Goal: Task Accomplishment & Management: Manage account settings

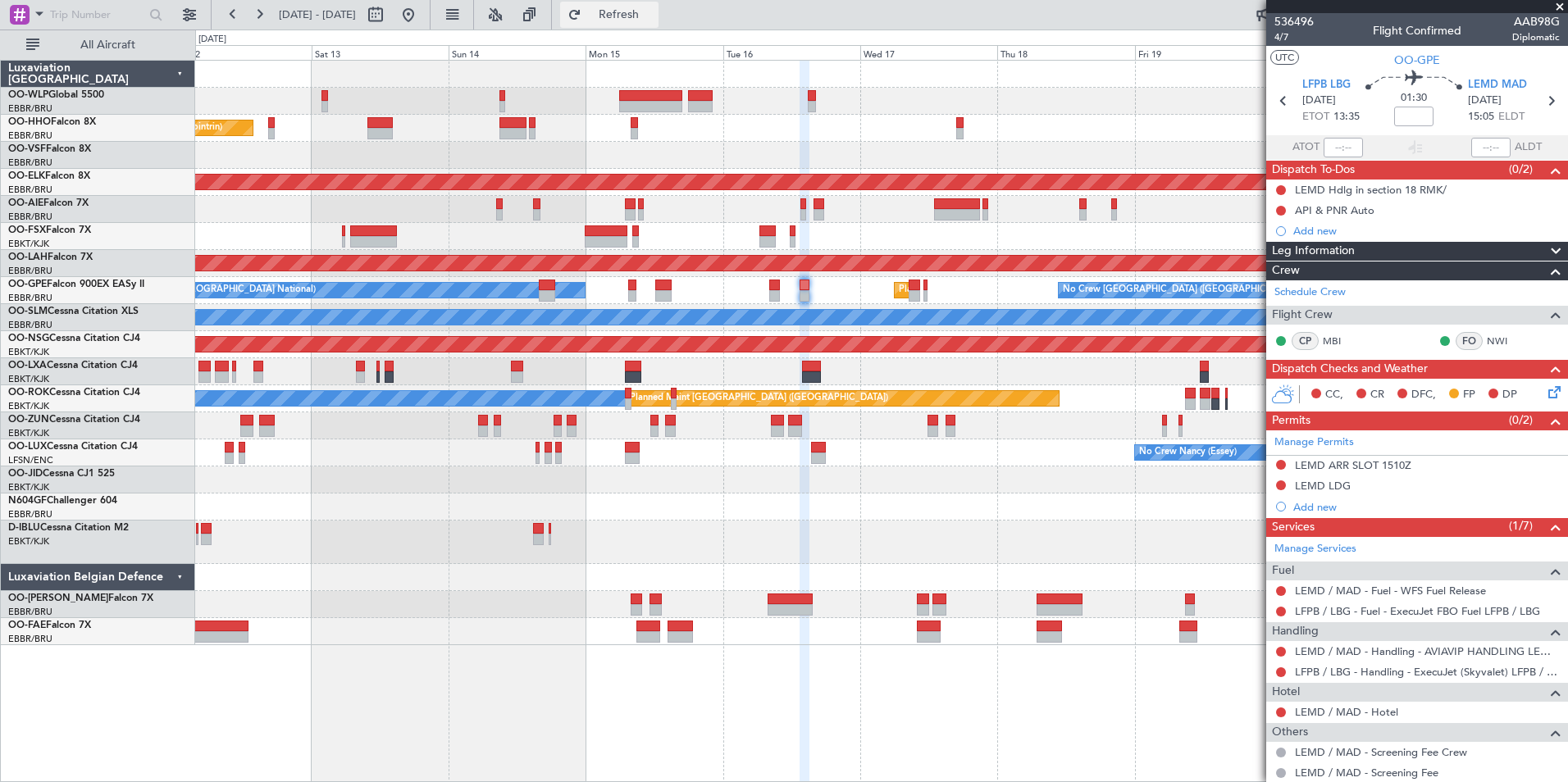
click at [627, 9] on button "Refresh" at bounding box center [609, 15] width 99 height 27
click at [422, 18] on button at bounding box center [408, 15] width 27 height 27
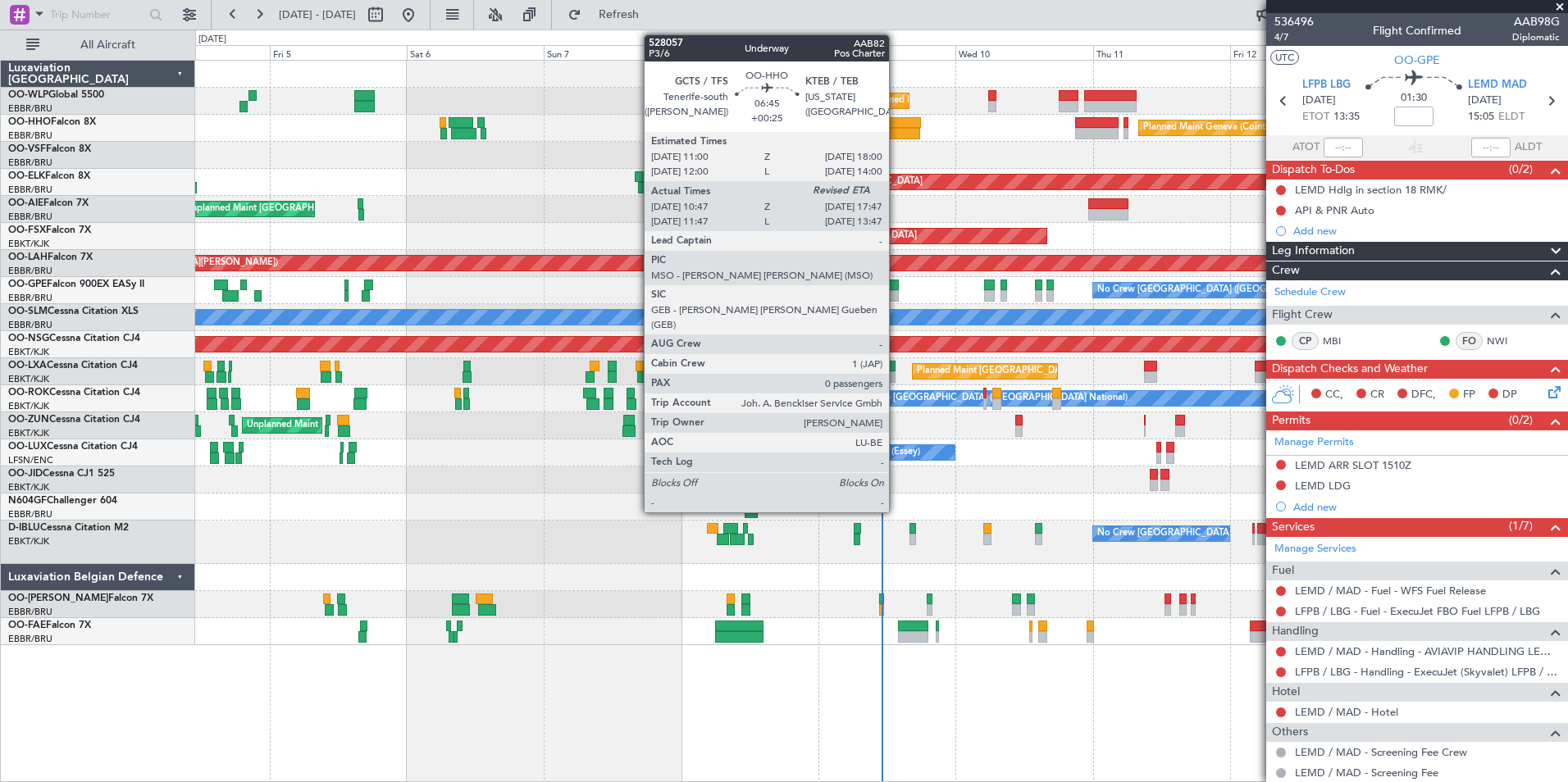
click at [896, 138] on div at bounding box center [899, 133] width 40 height 11
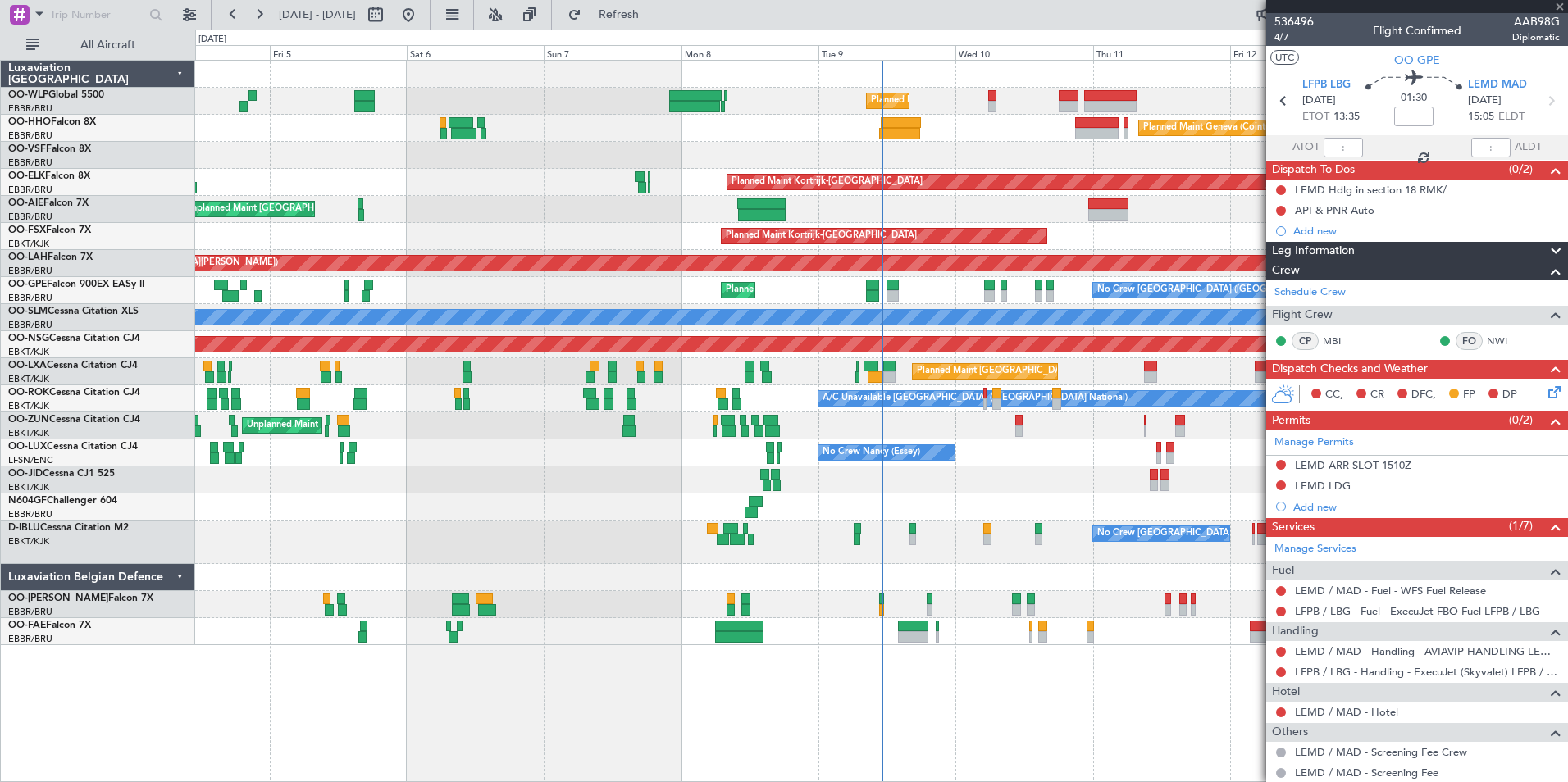
type input "+00:25"
type input "10:57"
type input "0"
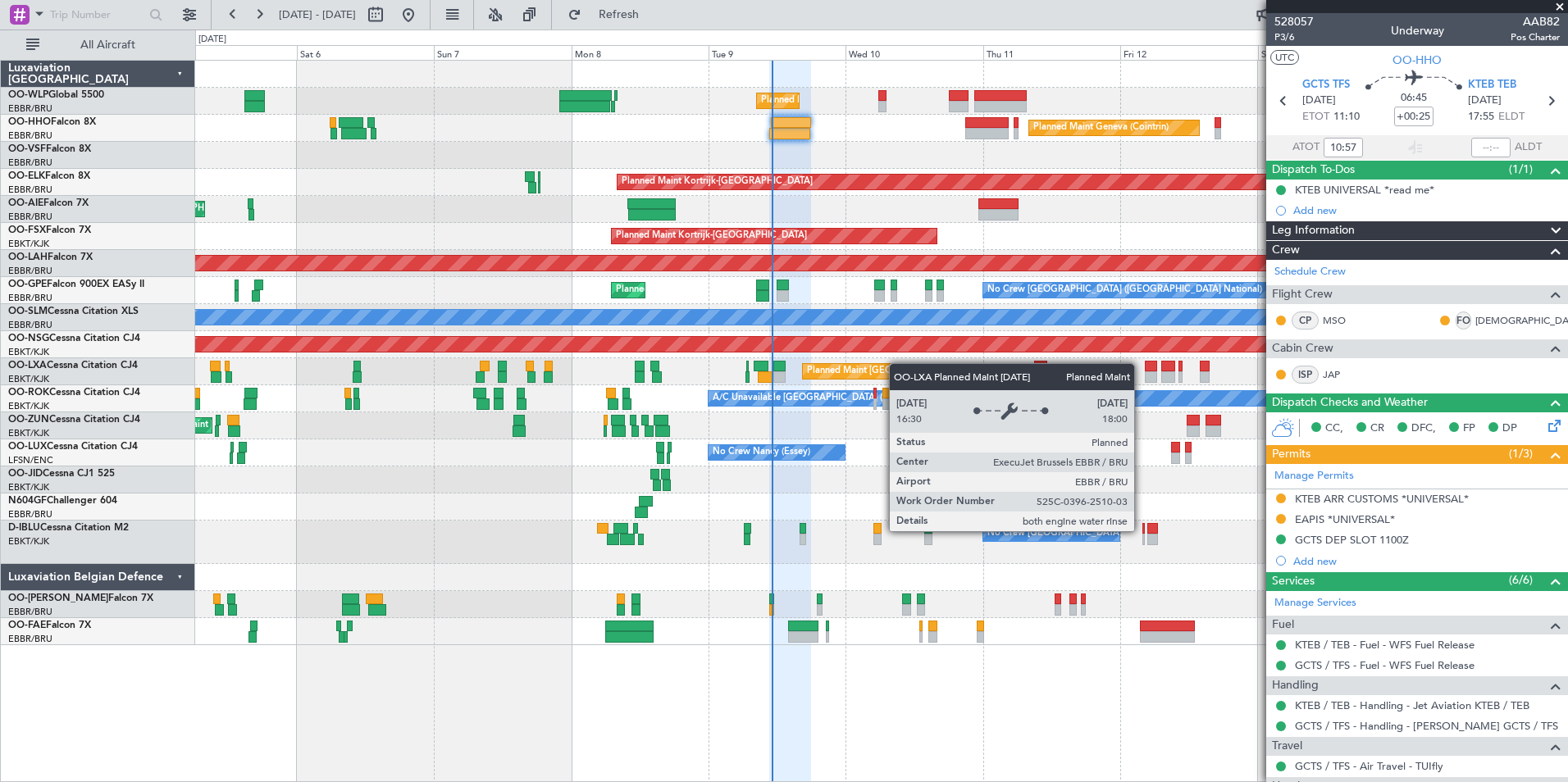
click at [778, 379] on div "Planned Maint Liege Planned Maint Geneva (Cointrin) Planned Maint Kortrijk-Weve…" at bounding box center [881, 353] width 1372 height 584
click at [684, 368] on div "Planned Maint [GEOGRAPHIC_DATA] ([GEOGRAPHIC_DATA] National)" at bounding box center [881, 372] width 1372 height 27
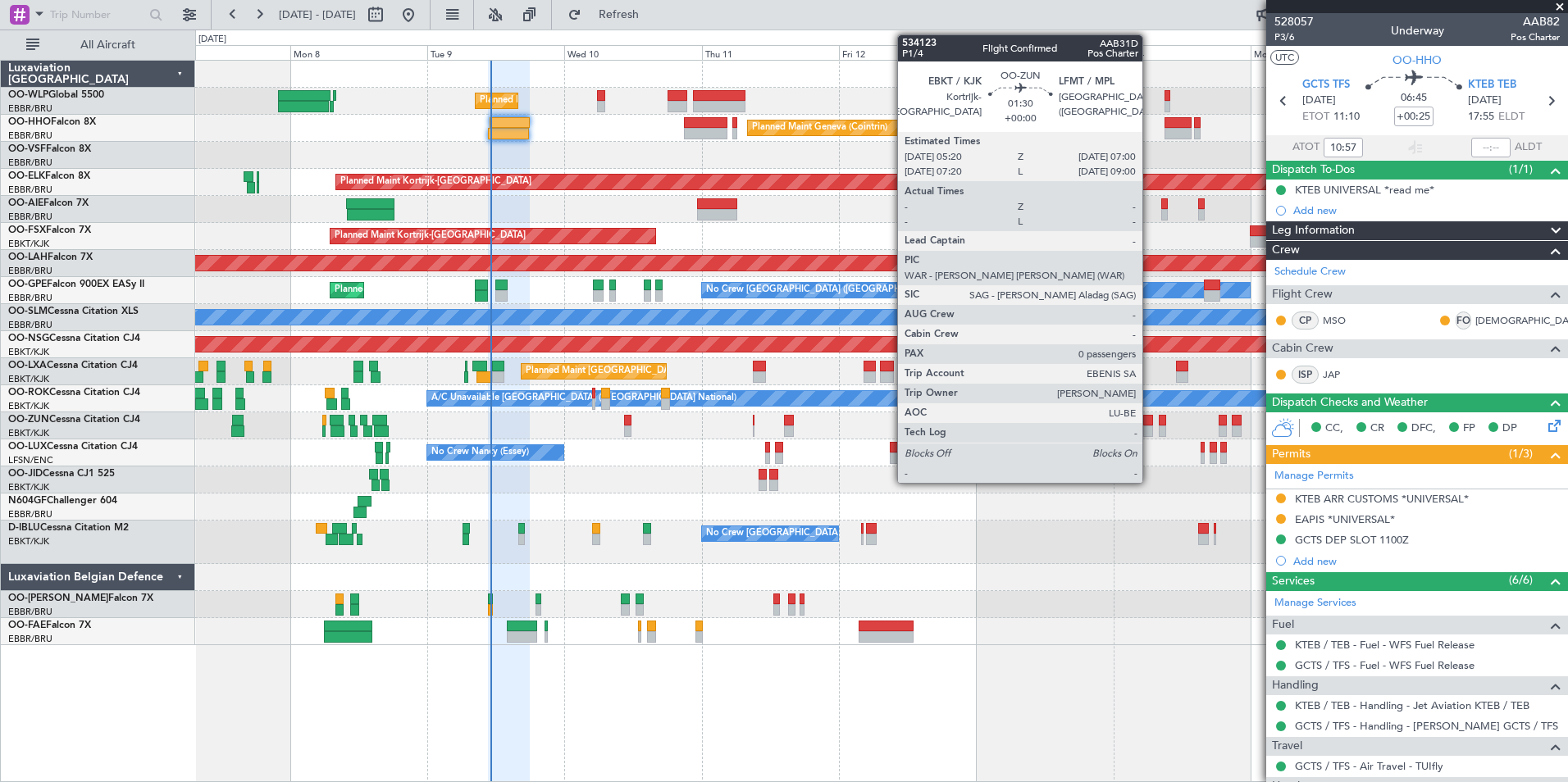
click at [1150, 426] on div at bounding box center [1147, 431] width 9 height 11
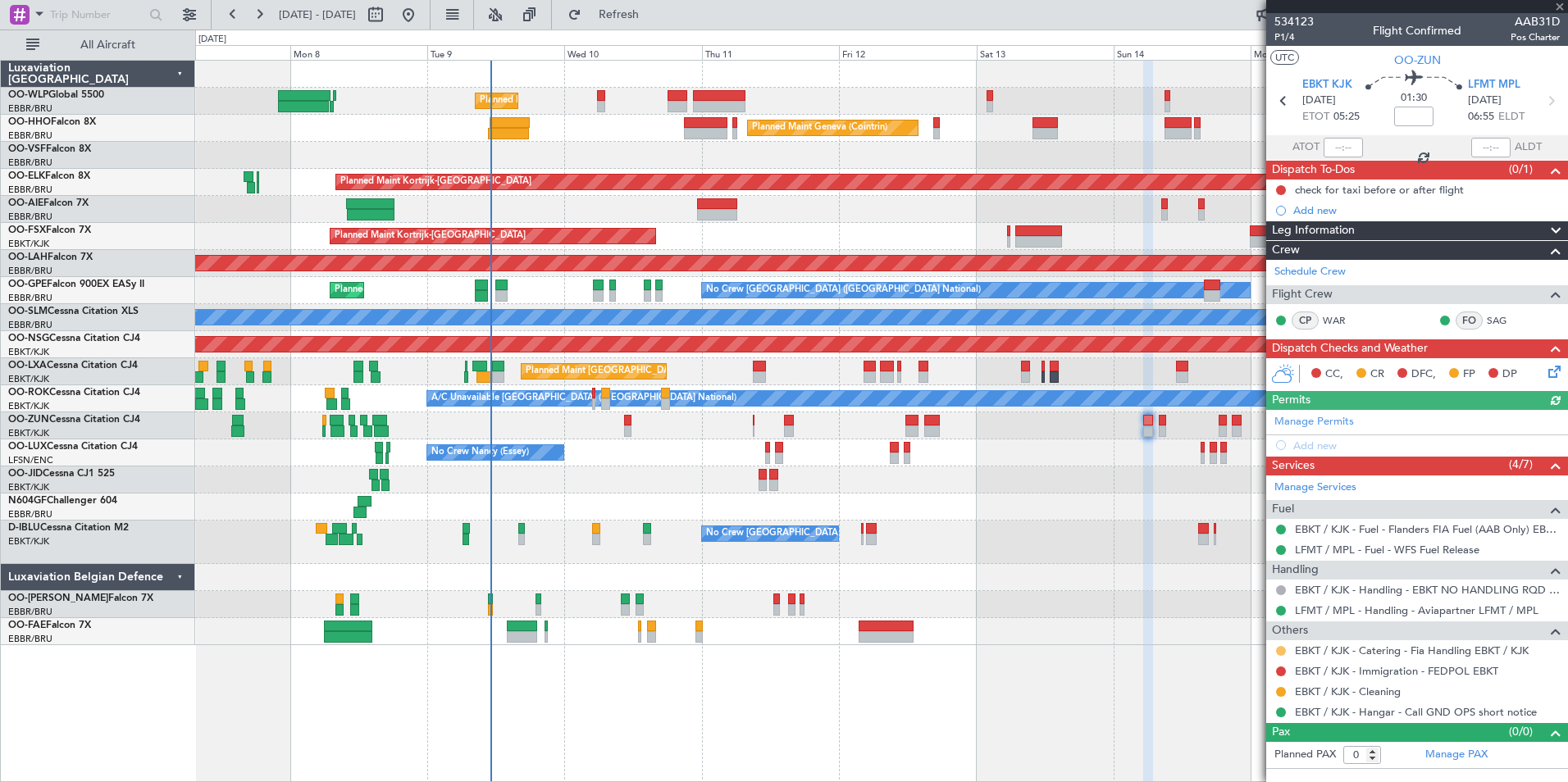
click at [1284, 652] on button at bounding box center [1280, 650] width 9 height 9
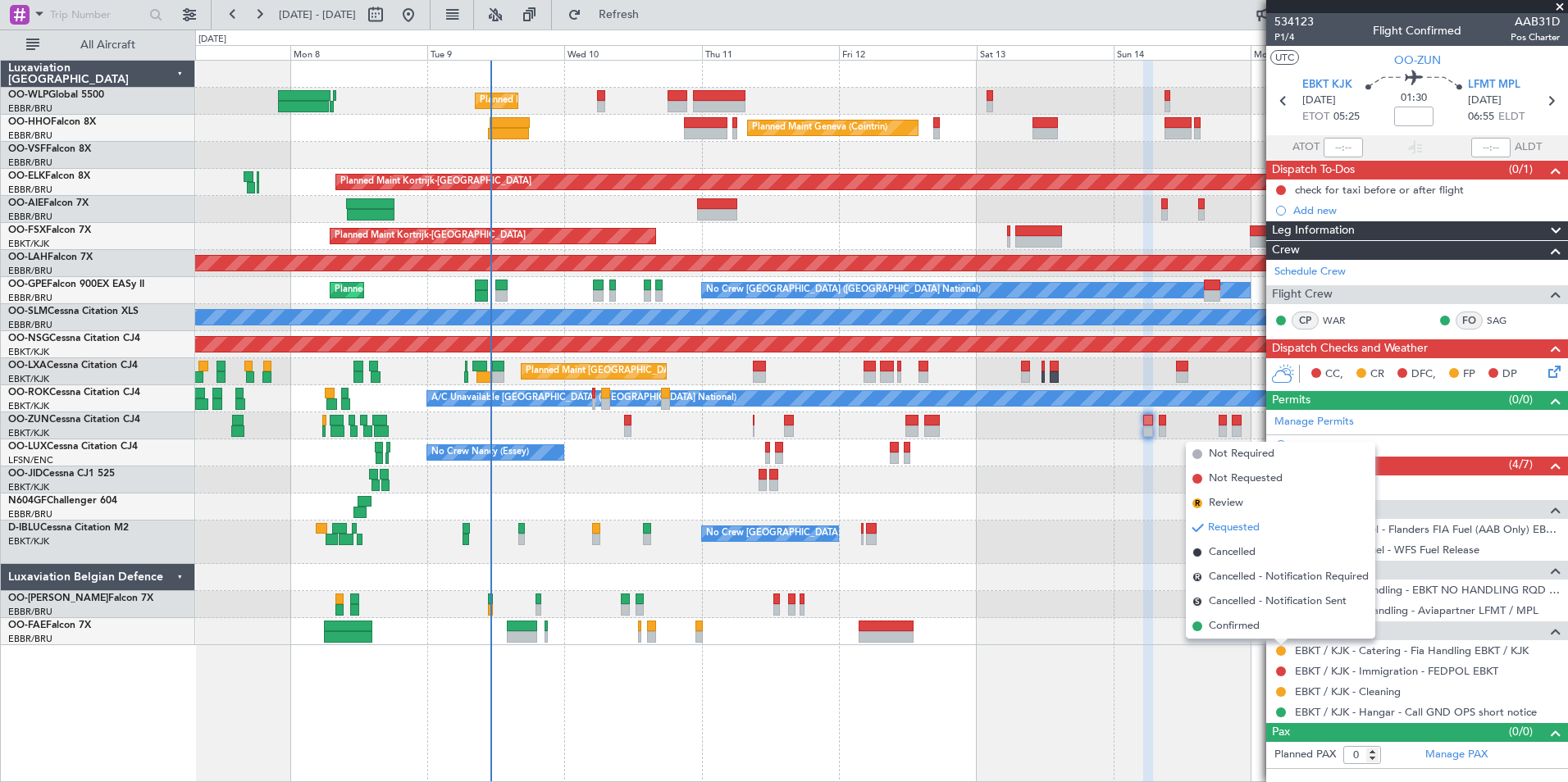
click at [1242, 624] on span "Confirmed" at bounding box center [1233, 625] width 51 height 16
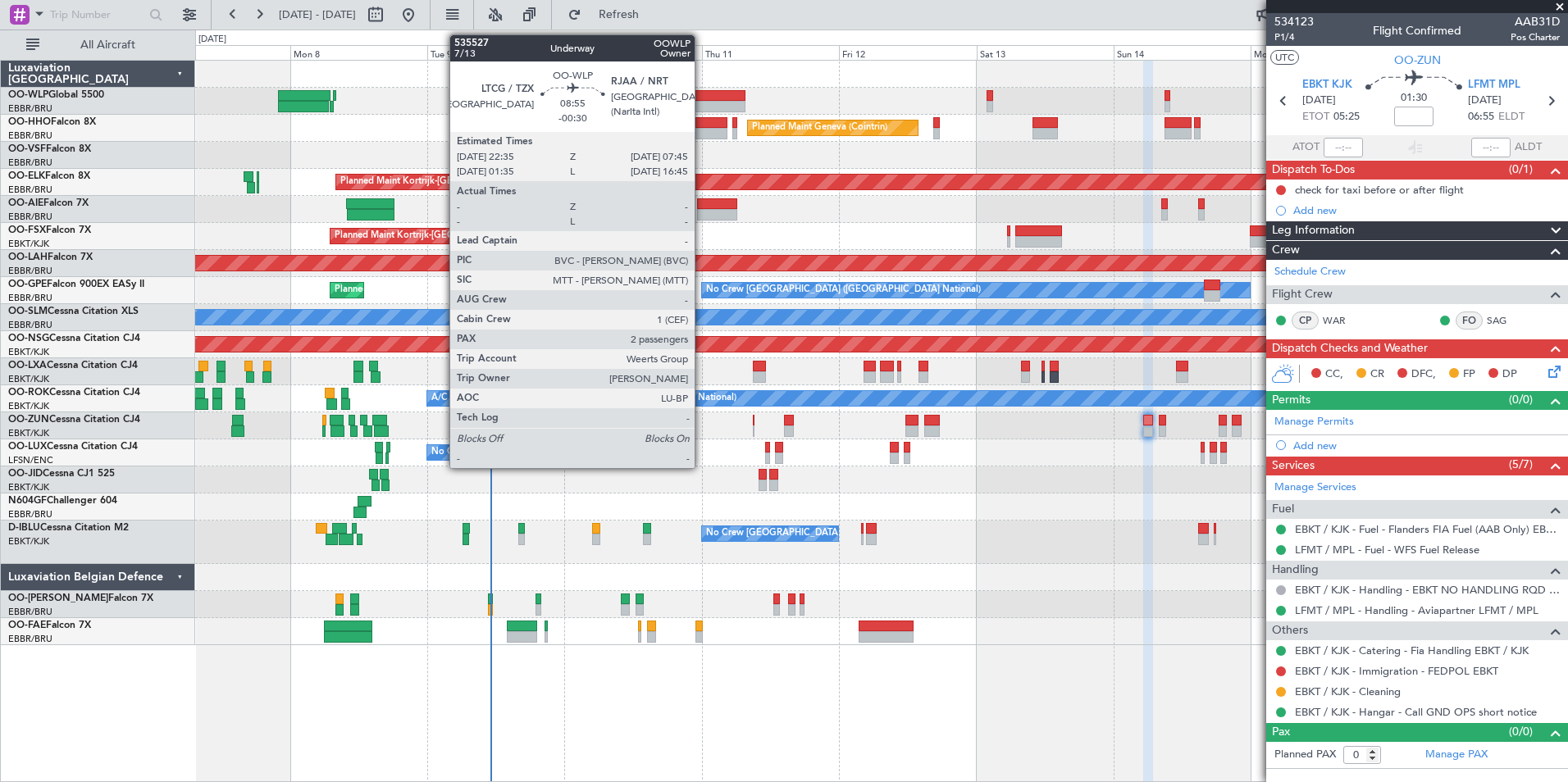
click at [702, 102] on div at bounding box center [719, 106] width 52 height 11
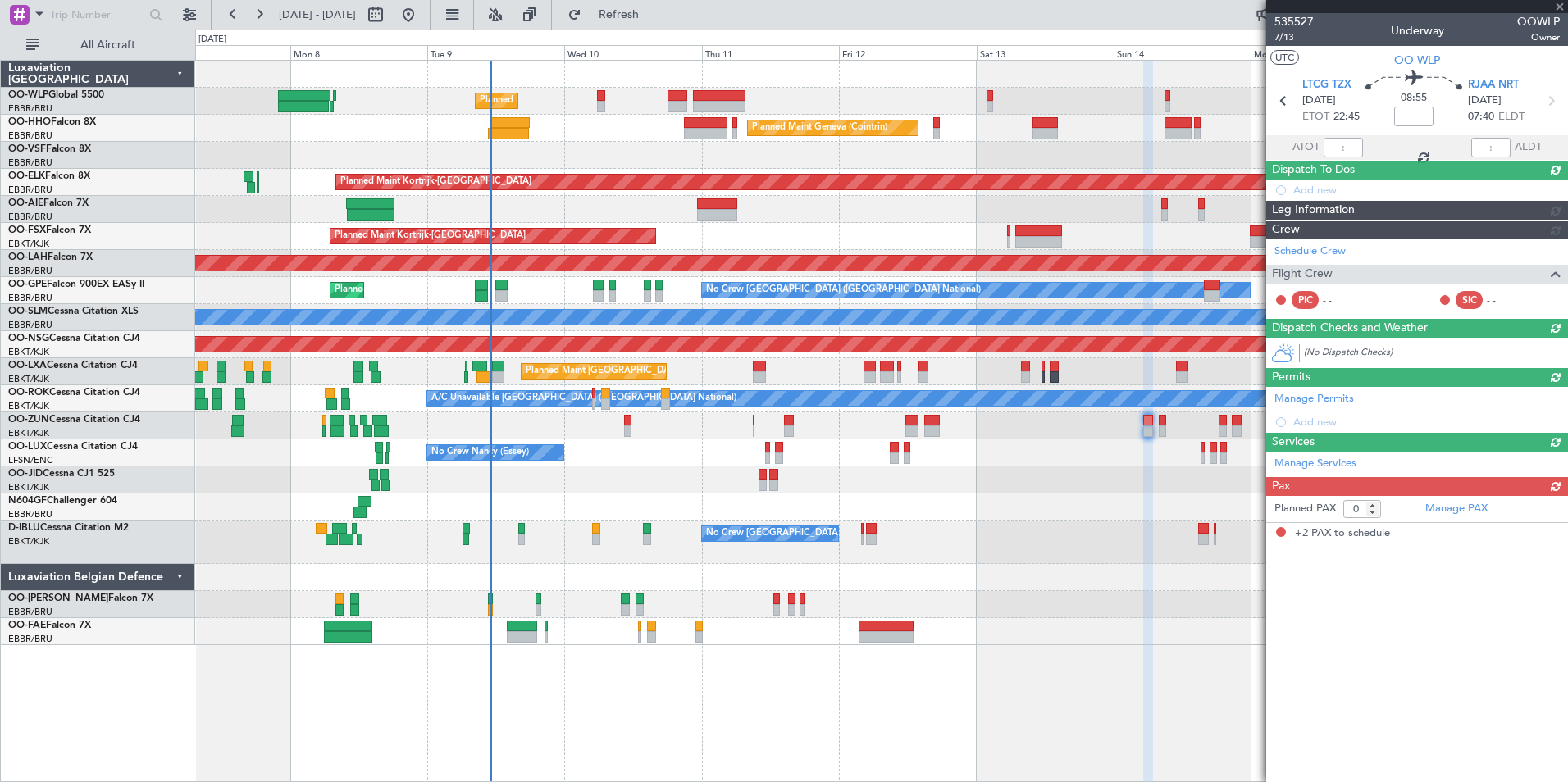
type input "-00:30"
type input "2"
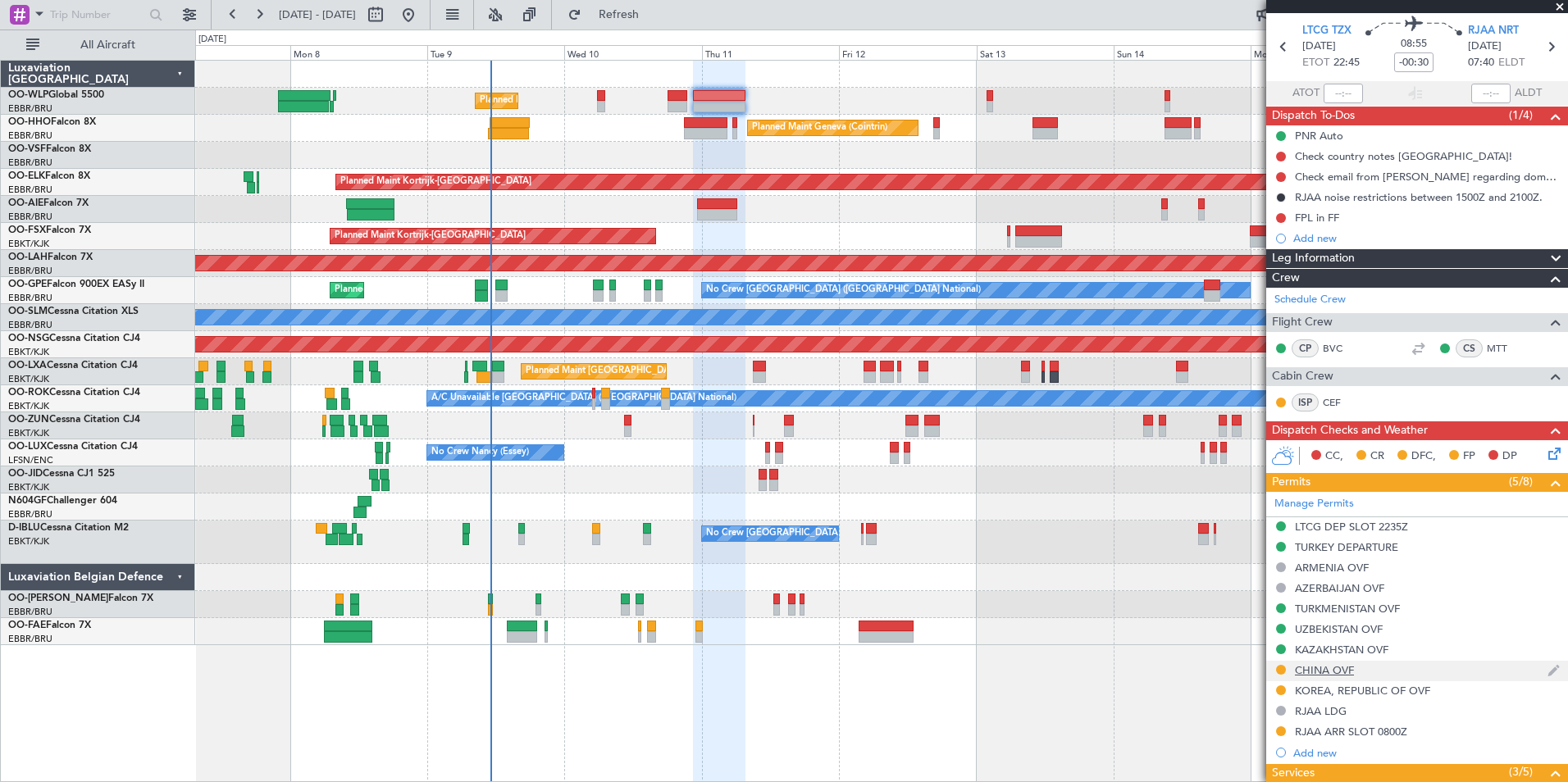
scroll to position [82, 0]
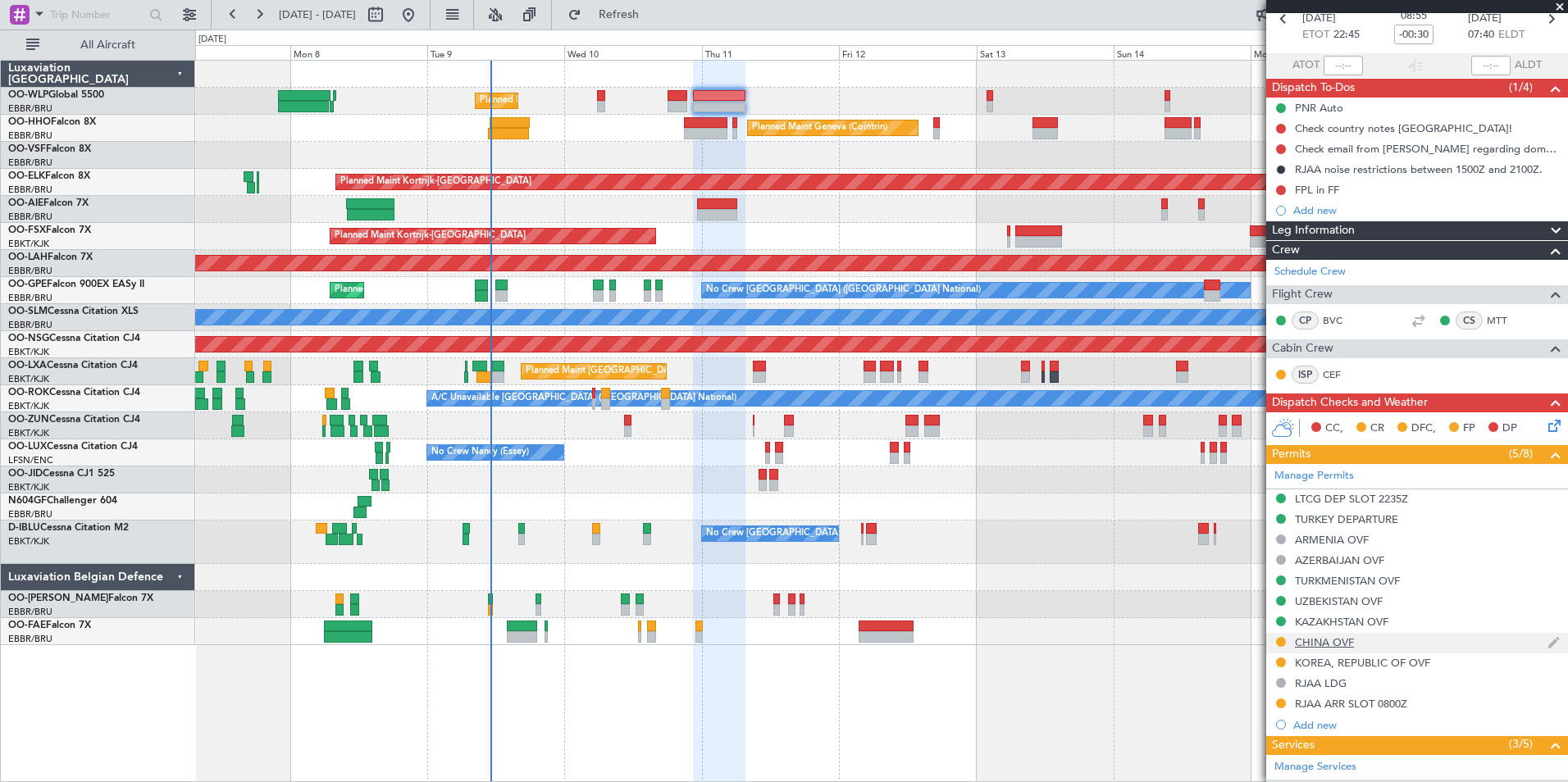
click at [1330, 637] on div "CHINA OVF" at bounding box center [1324, 642] width 59 height 14
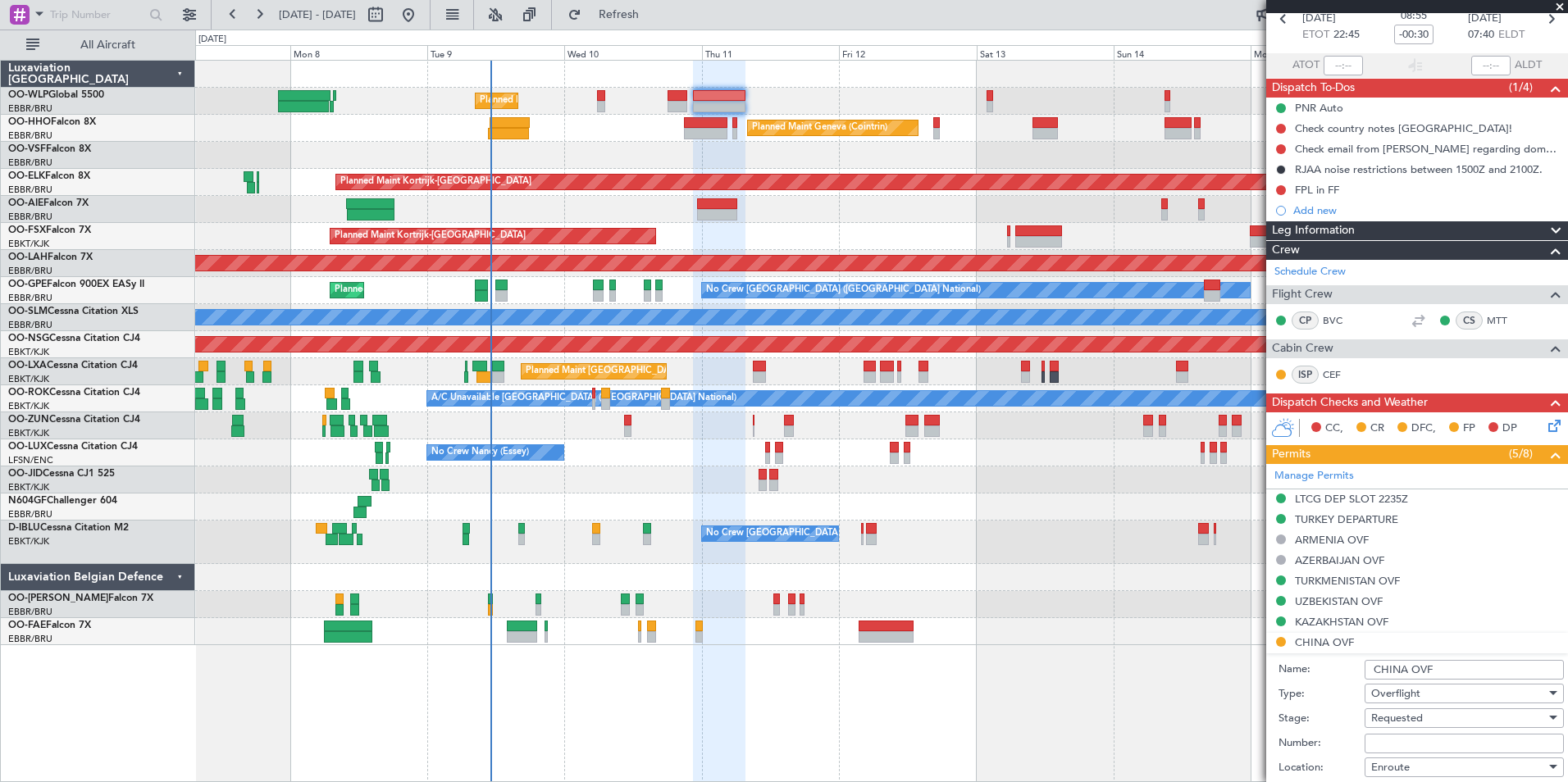
click at [1396, 743] on input "Number:" at bounding box center [1463, 743] width 200 height 20
paste input "CAD/2025V5393"
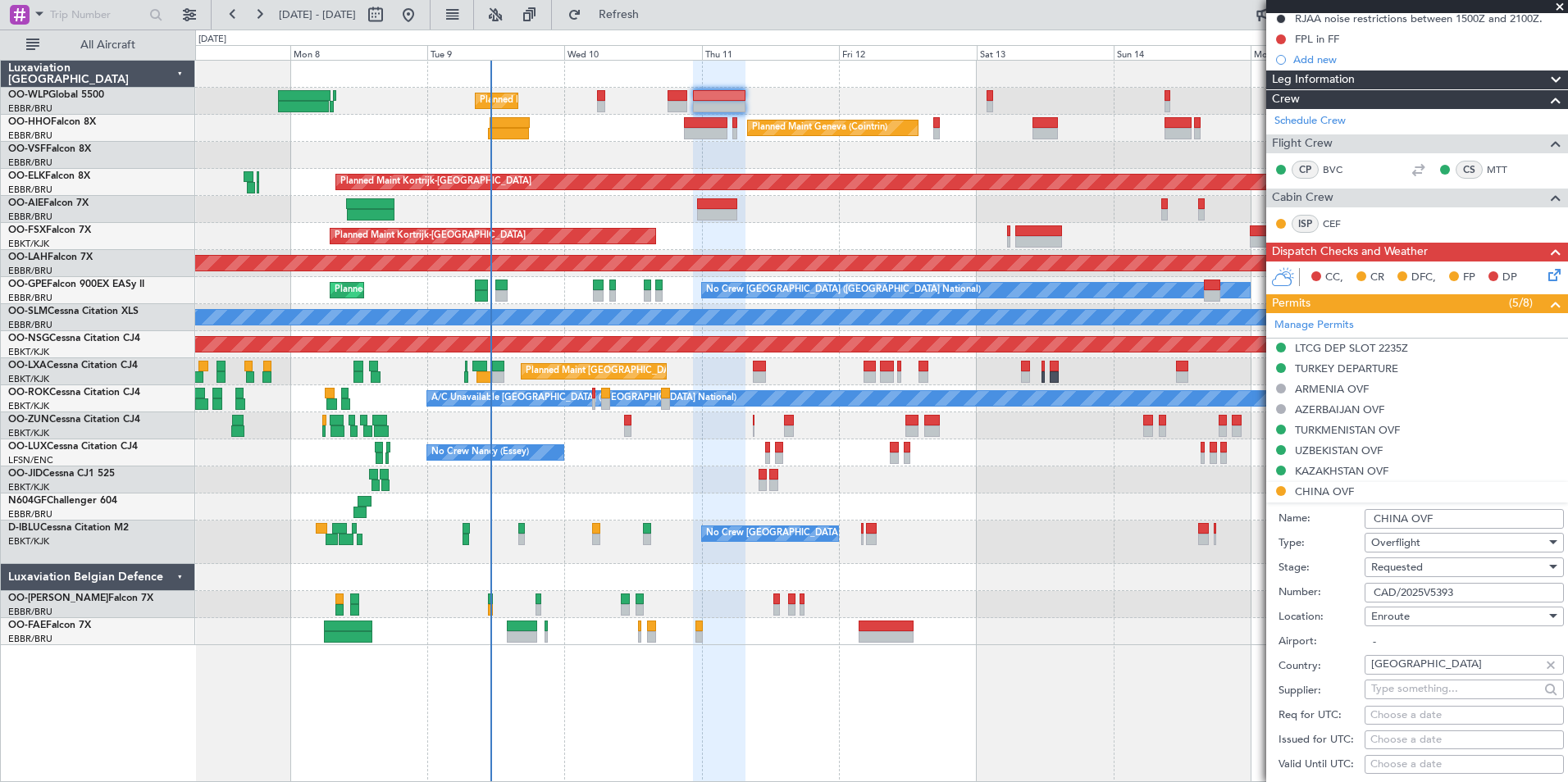
scroll to position [246, 0]
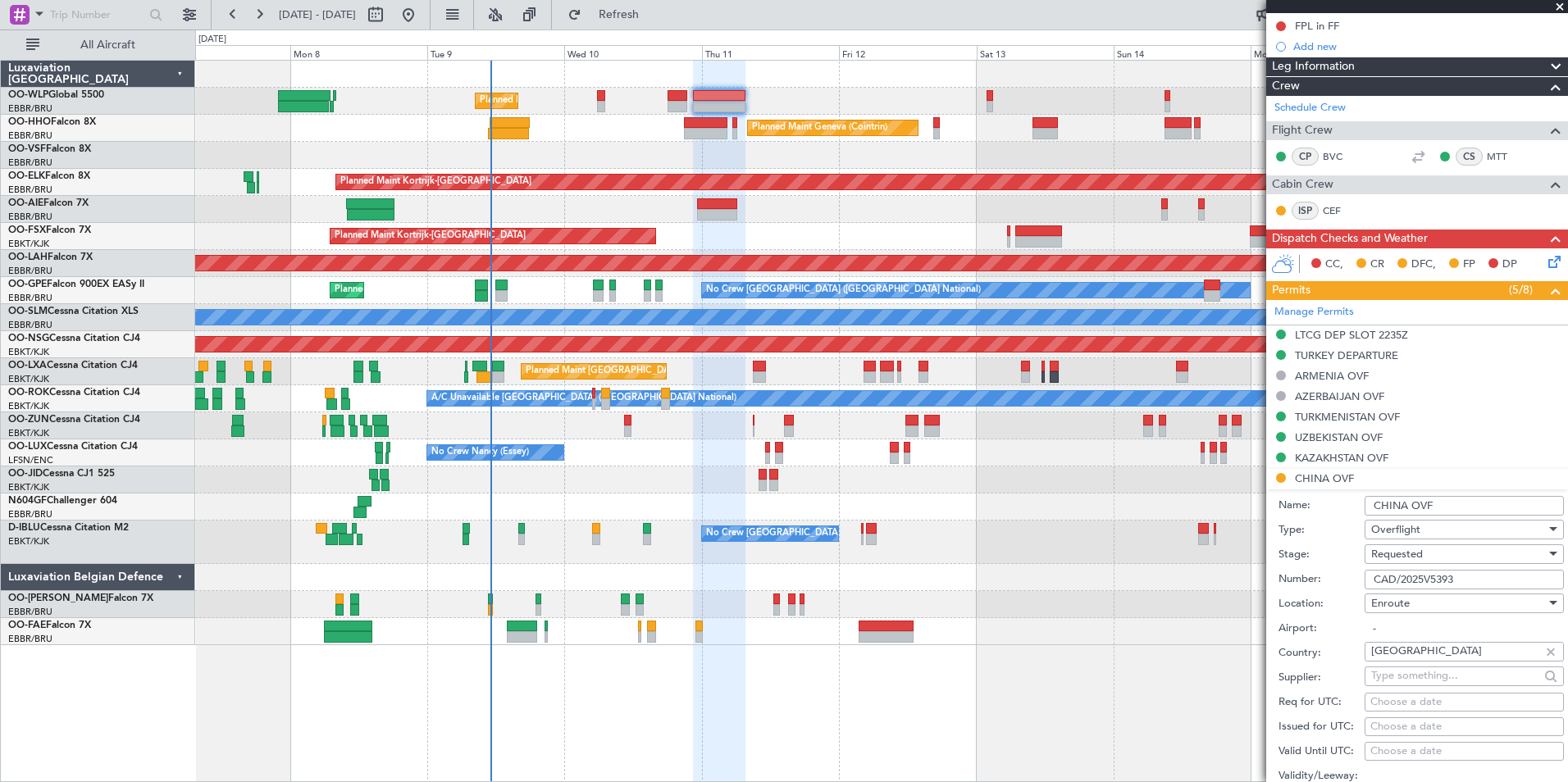
type input "CAD/2025V5393"
click at [1397, 547] on span "Requested" at bounding box center [1397, 553] width 51 height 15
click at [1404, 672] on span "Received OK" at bounding box center [1457, 678] width 172 height 25
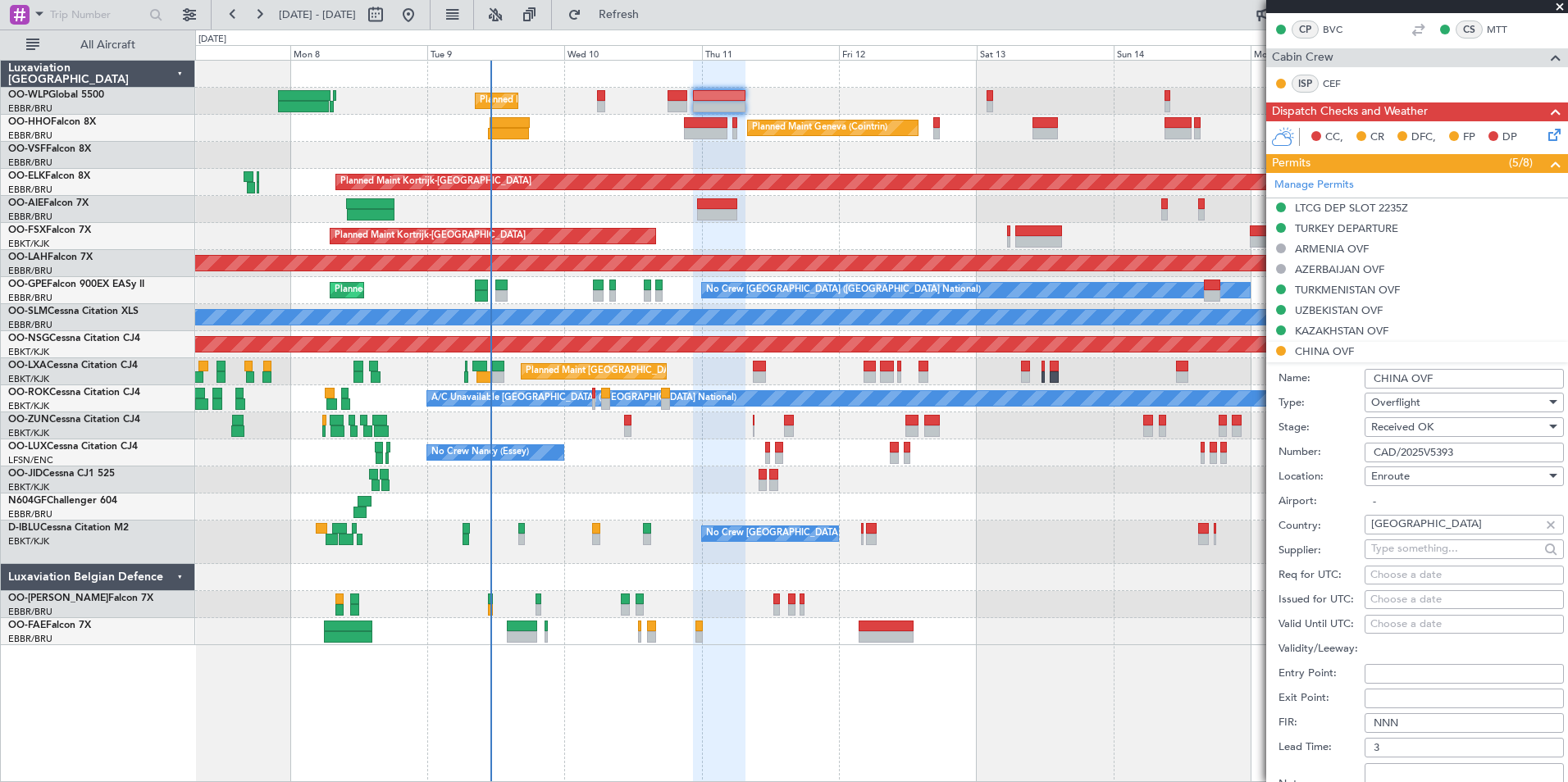
scroll to position [492, 0]
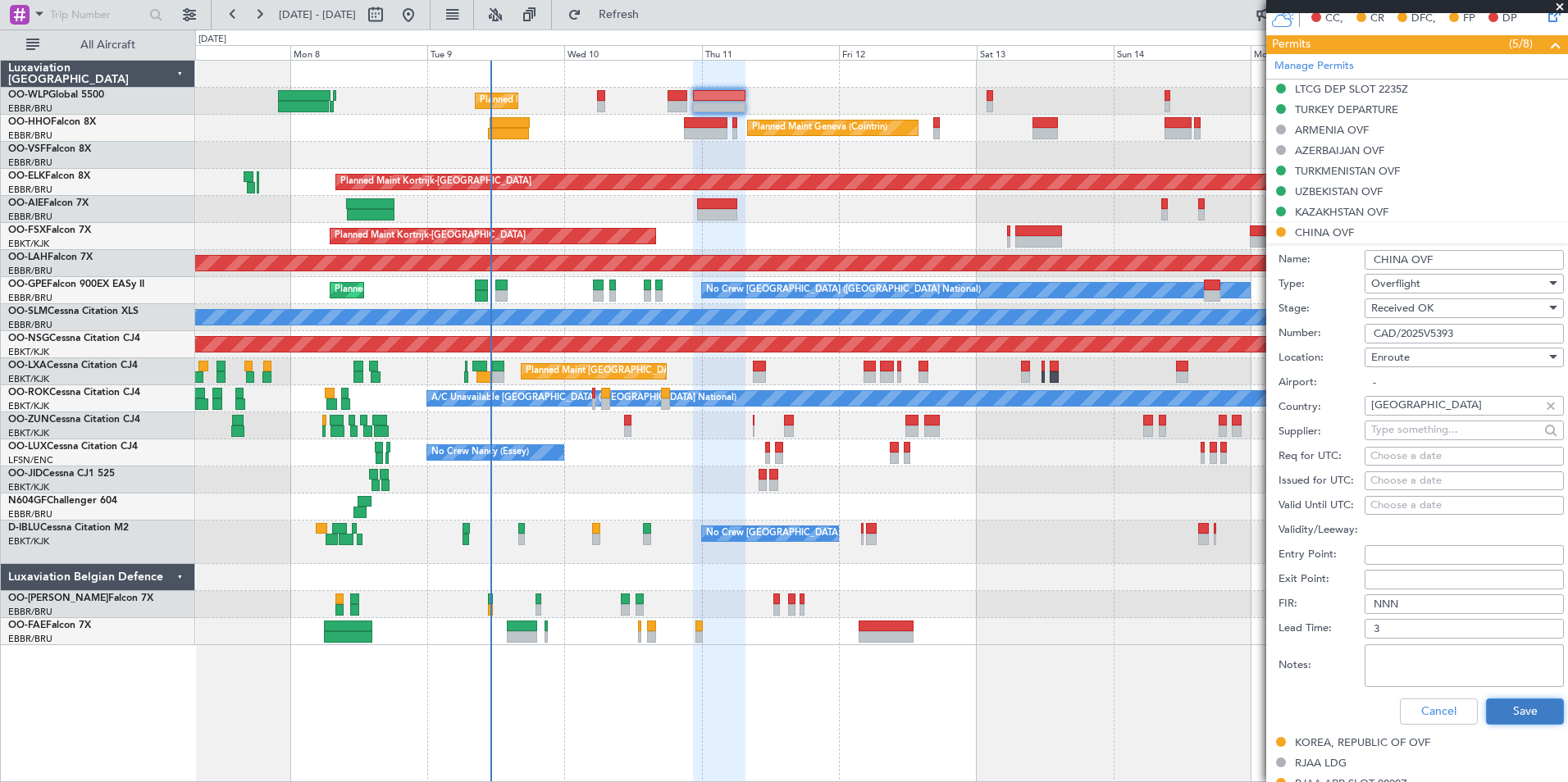
click at [1496, 715] on button "Save" at bounding box center [1524, 711] width 78 height 27
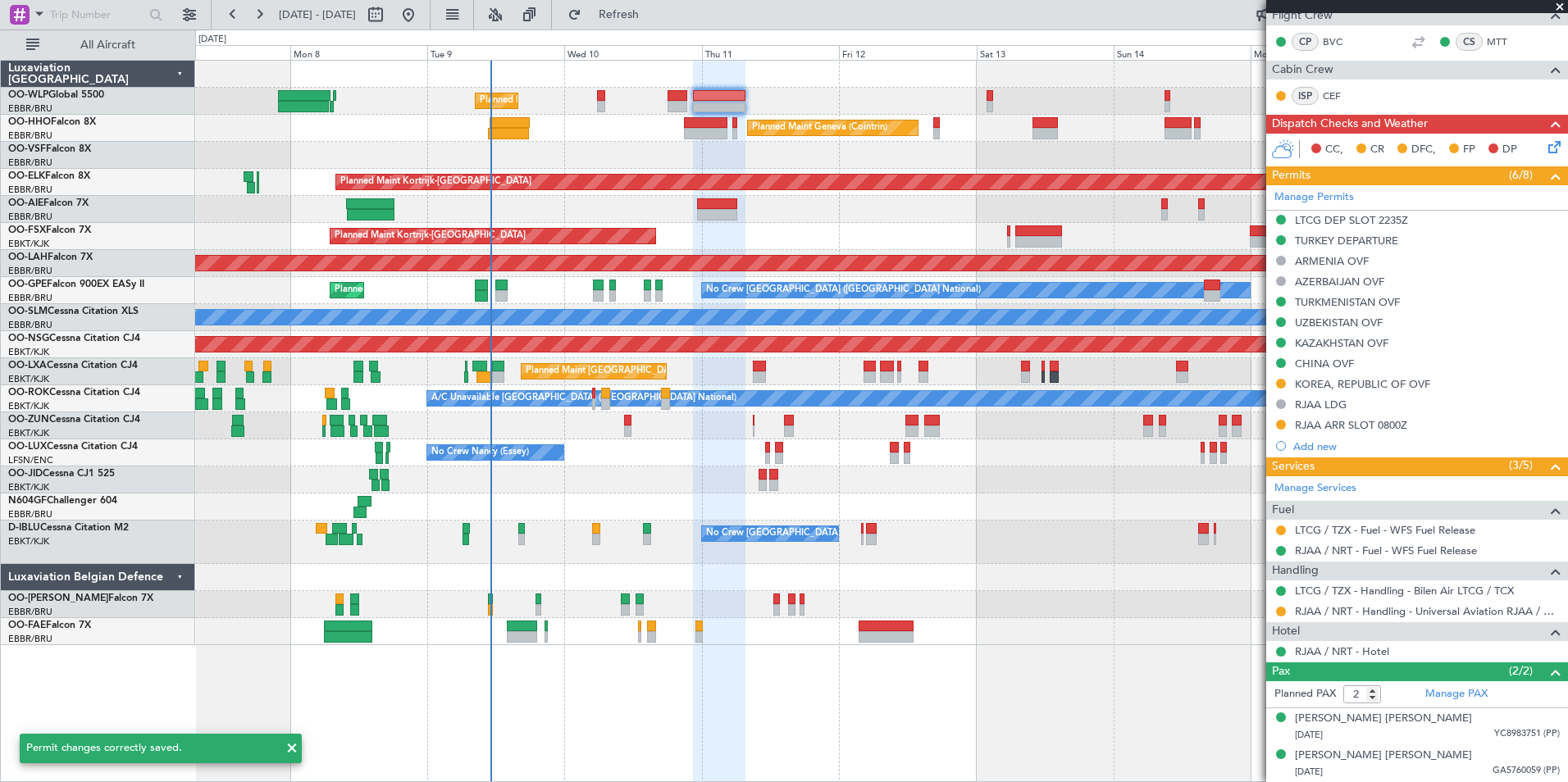
scroll to position [360, 0]
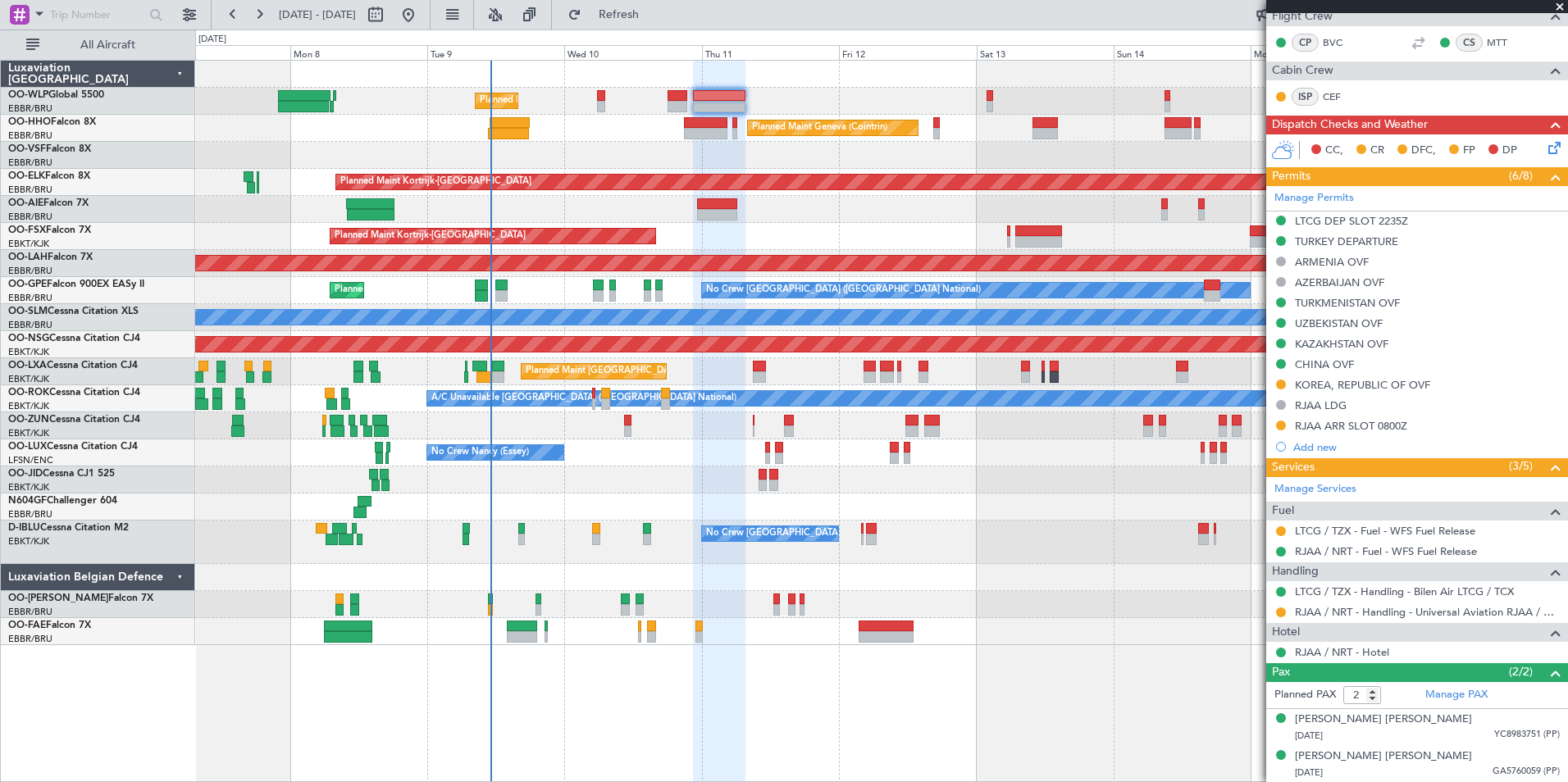
click at [902, 128] on div "Planned Maint Liege Planned Maint Geneva (Cointrin) Planned Maint Kortrijk-Weve…" at bounding box center [881, 353] width 1372 height 584
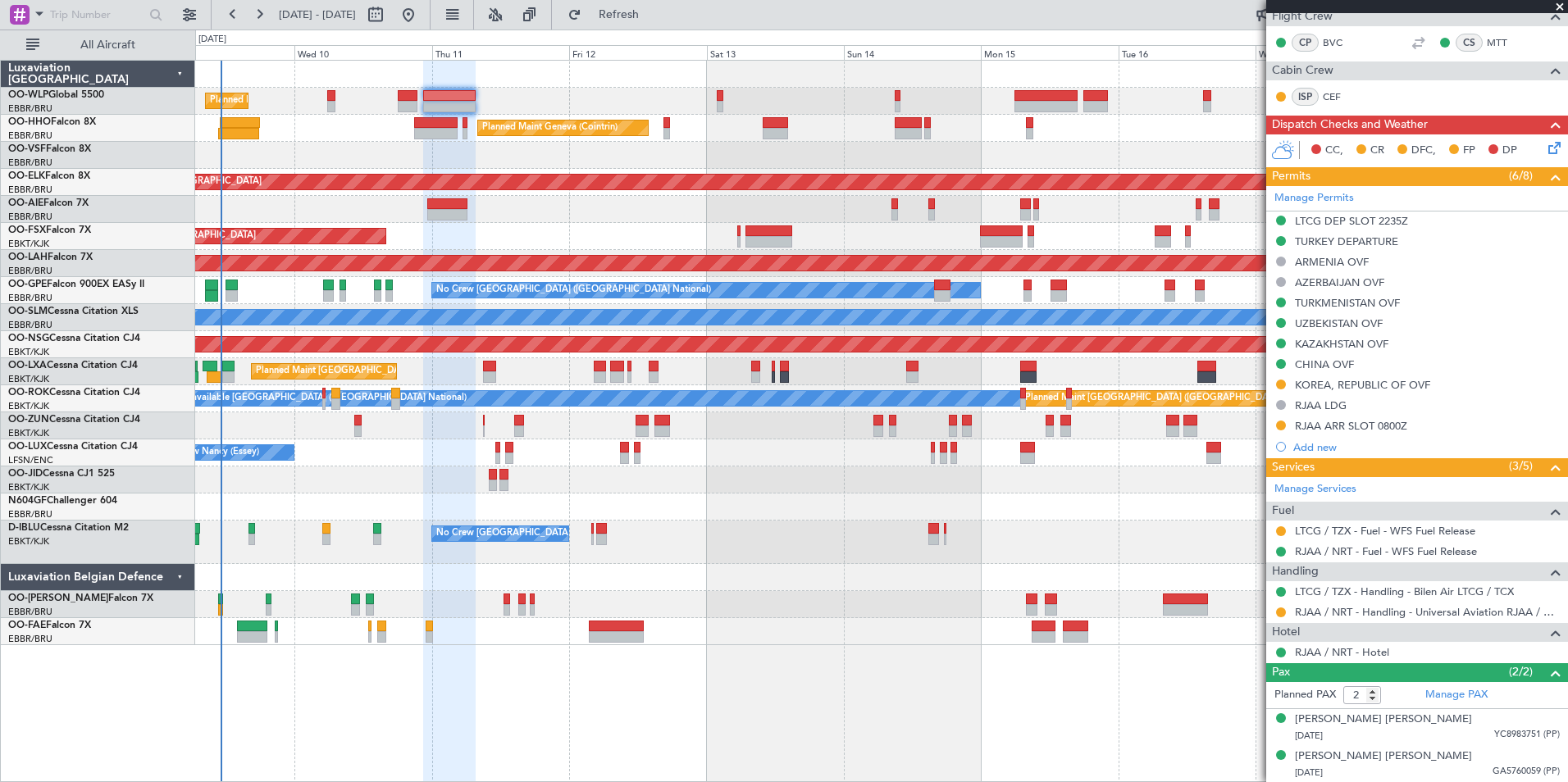
click at [884, 106] on div "Planned Maint Liege" at bounding box center [881, 101] width 1372 height 27
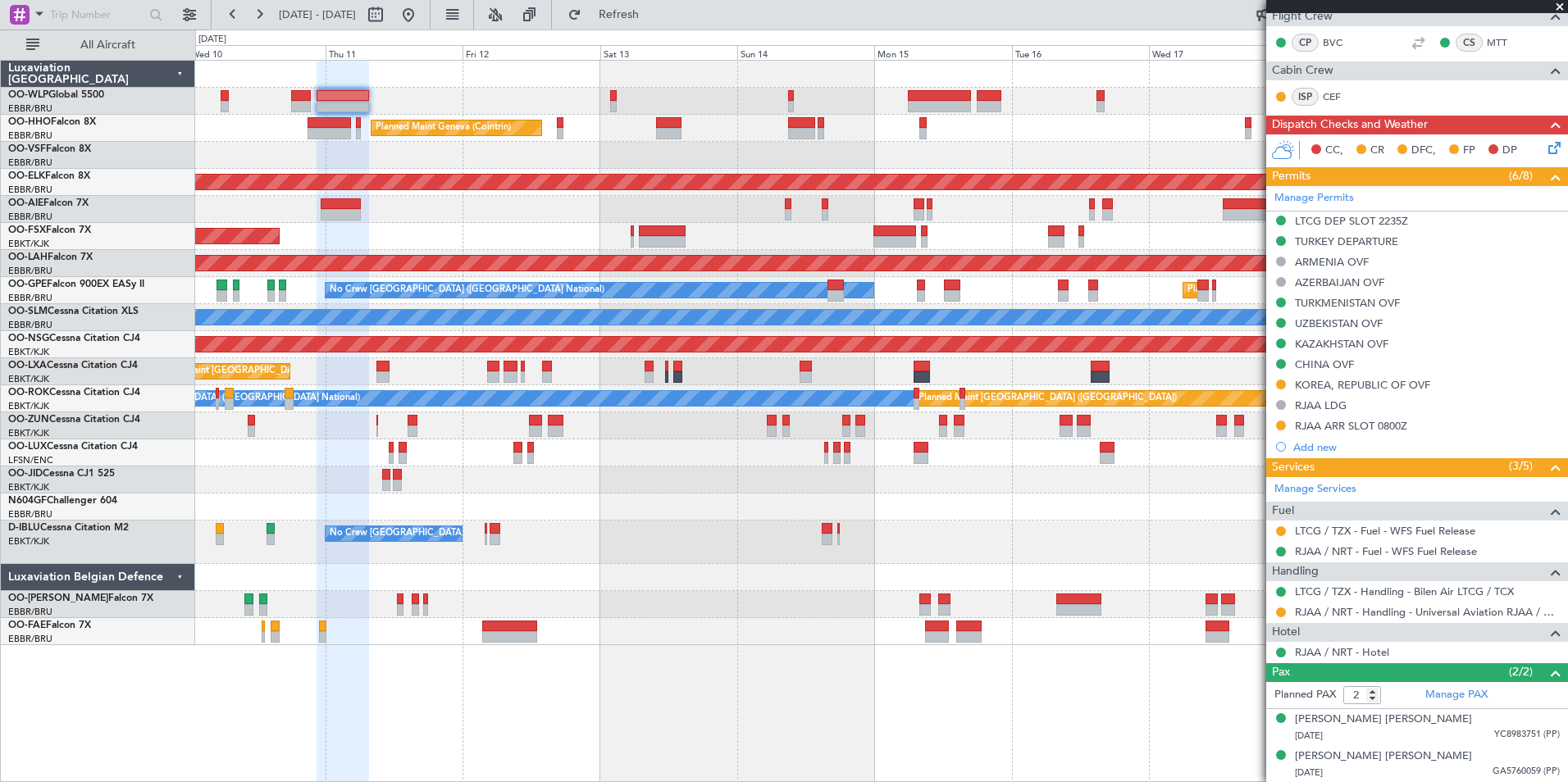
click at [876, 98] on div "Planned Maint Liege" at bounding box center [881, 101] width 1372 height 27
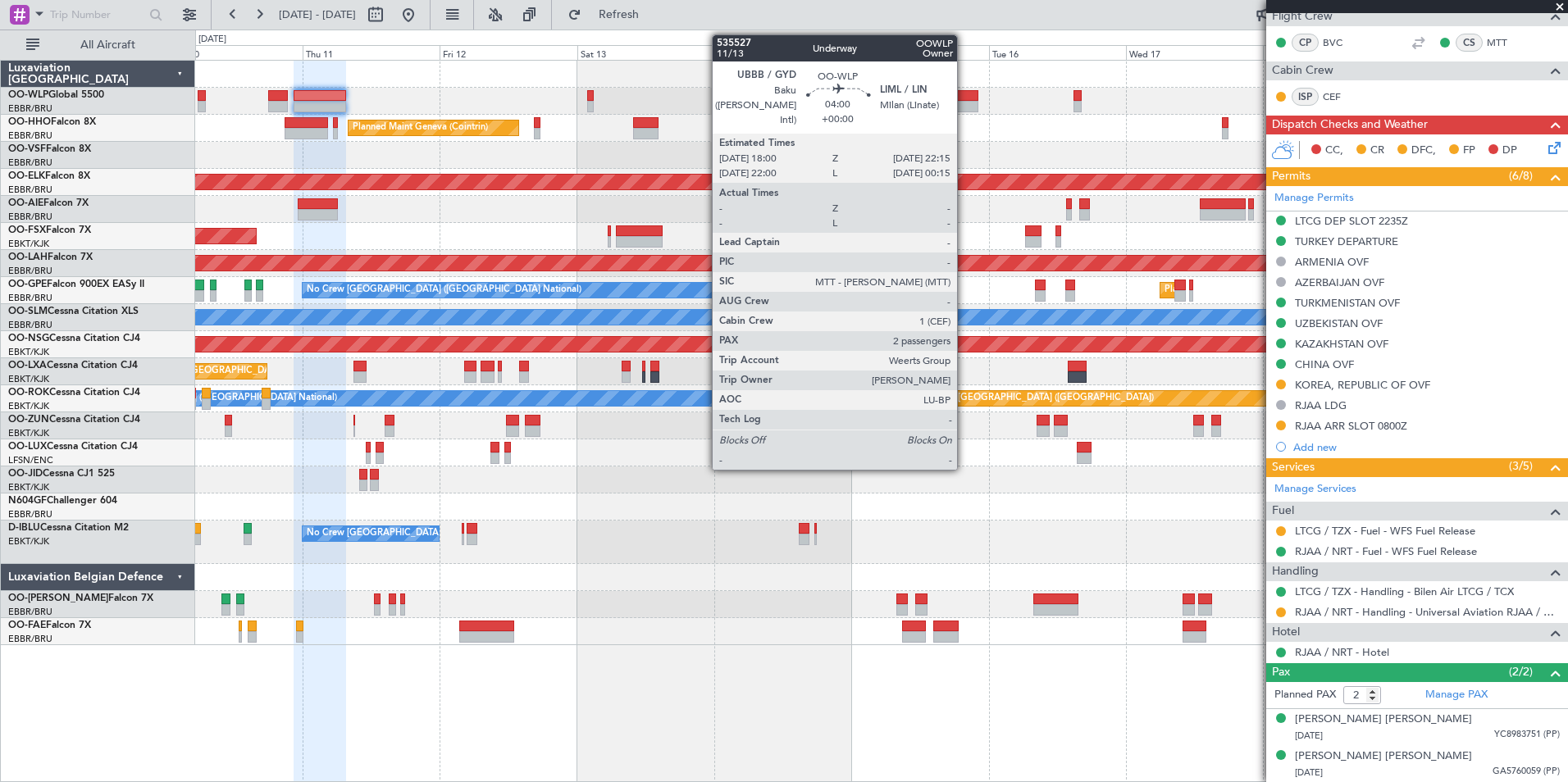
click at [964, 98] on div at bounding box center [966, 95] width 25 height 11
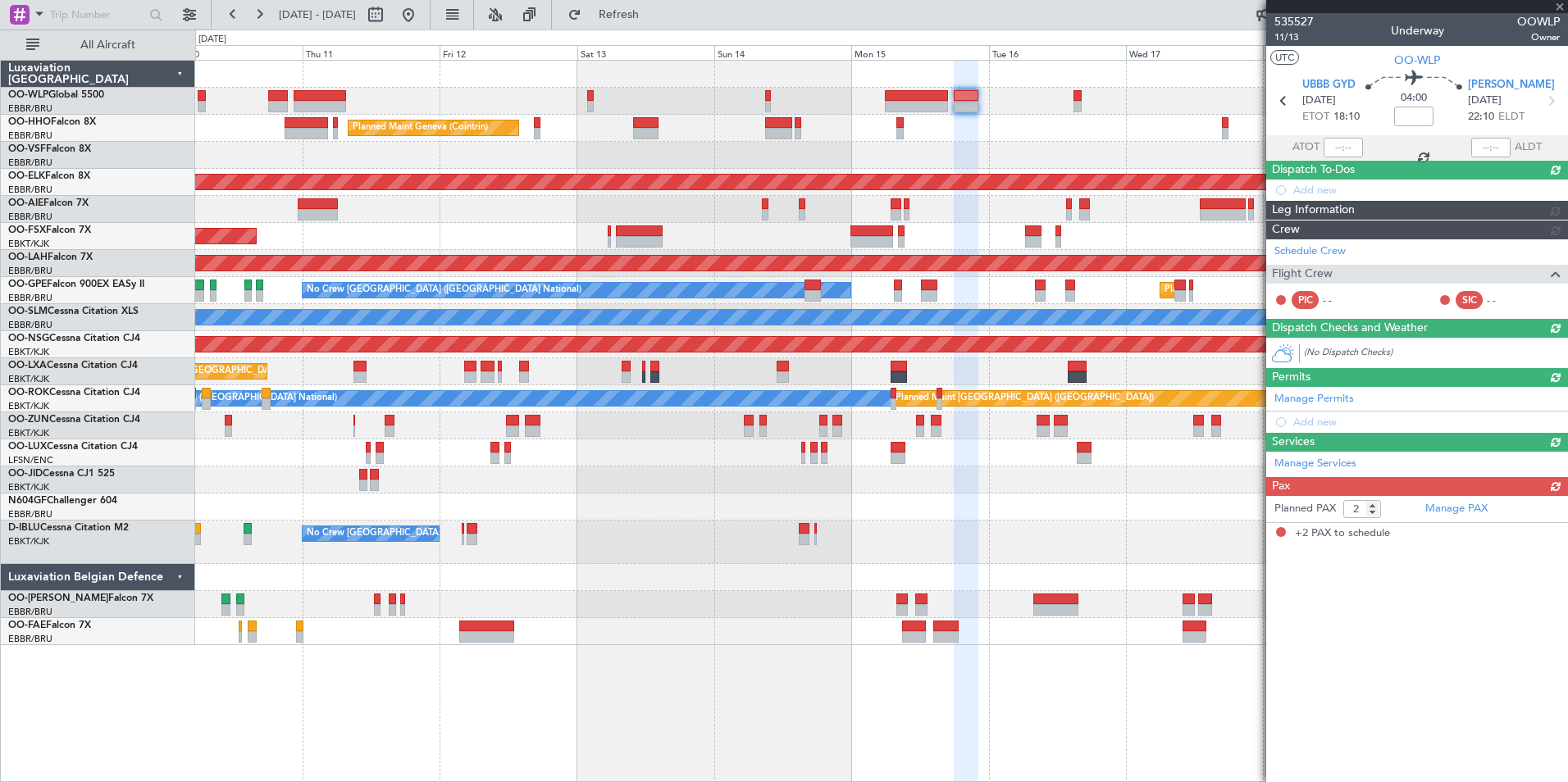
scroll to position [0, 0]
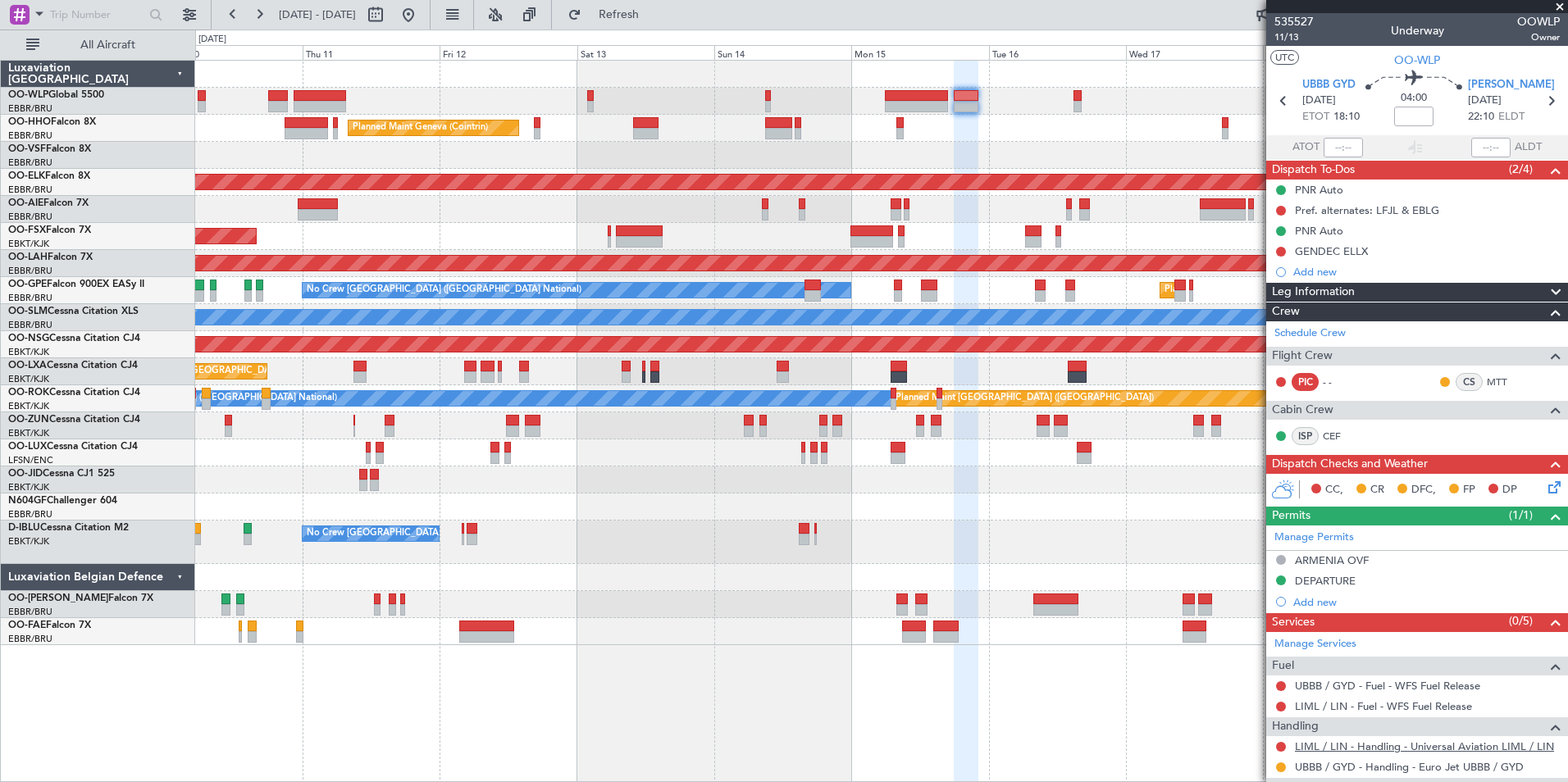
drag, startPoint x: 1371, startPoint y: 695, endPoint x: 1328, endPoint y: 739, distance: 61.5
click at [1328, 739] on link "LIML / LIN - Handling - Universal Aviation LIML / LIN" at bounding box center [1424, 746] width 259 height 14
click at [1547, 97] on icon at bounding box center [1550, 100] width 21 height 21
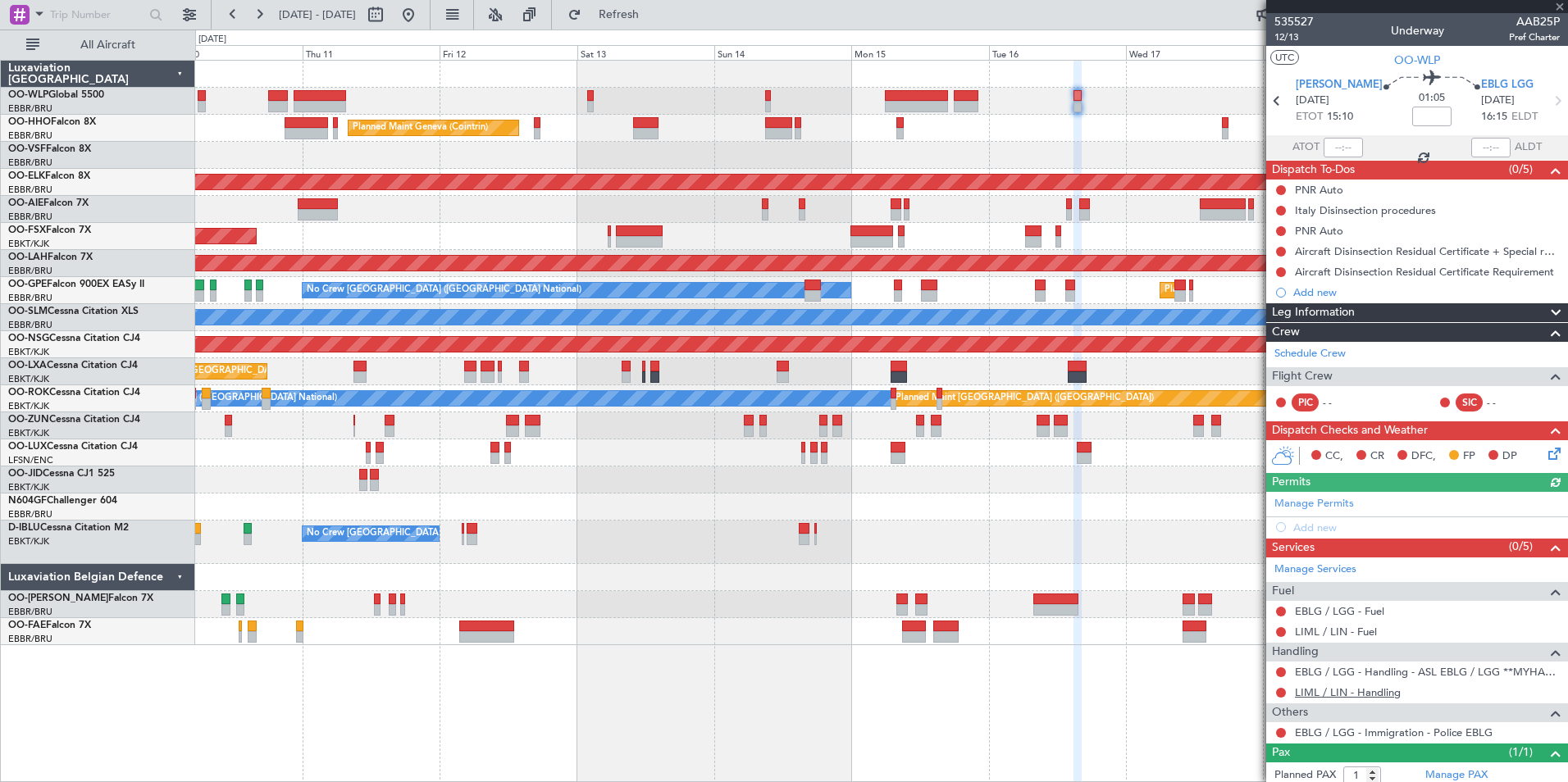
click at [1310, 694] on link "LIML / LIN - Handling" at bounding box center [1347, 692] width 105 height 14
click at [654, 11] on span "Refresh" at bounding box center [619, 15] width 69 height 11
click at [658, 22] on button "Refresh" at bounding box center [609, 15] width 99 height 27
click at [654, 21] on span "Refresh" at bounding box center [619, 15] width 69 height 11
click at [1277, 107] on icon at bounding box center [1276, 100] width 21 height 21
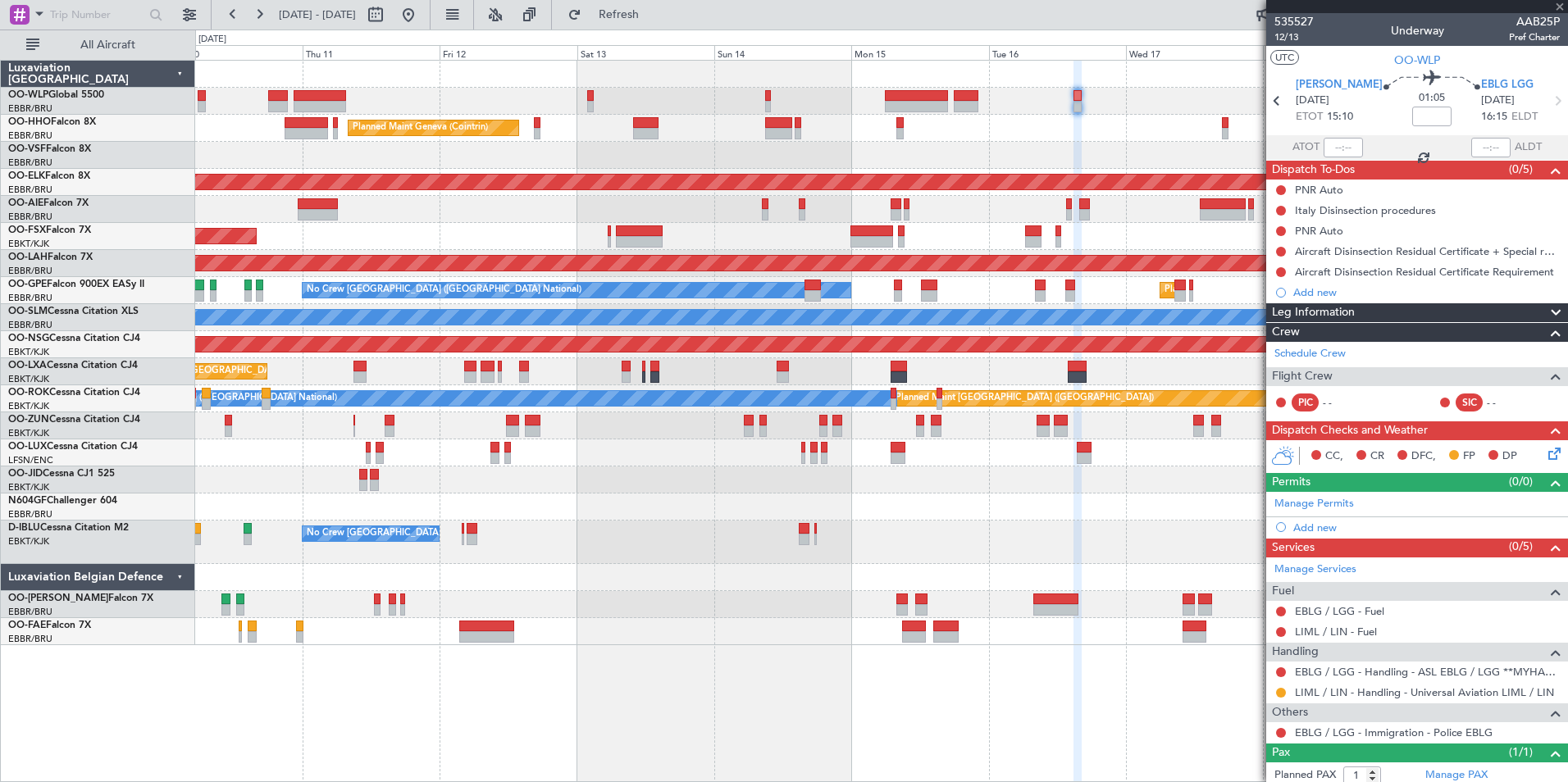
type input "2"
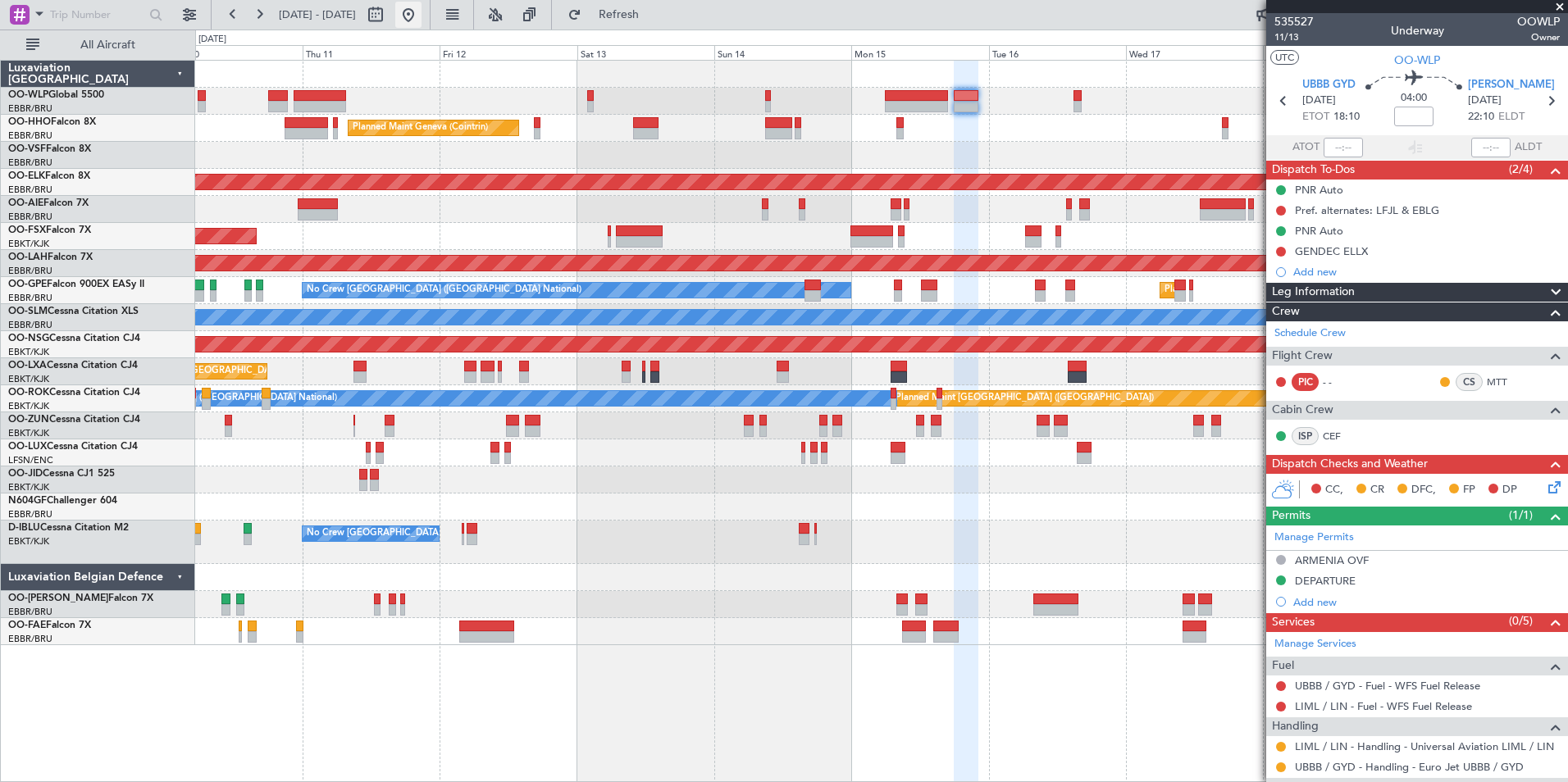
click at [422, 11] on button at bounding box center [408, 15] width 27 height 27
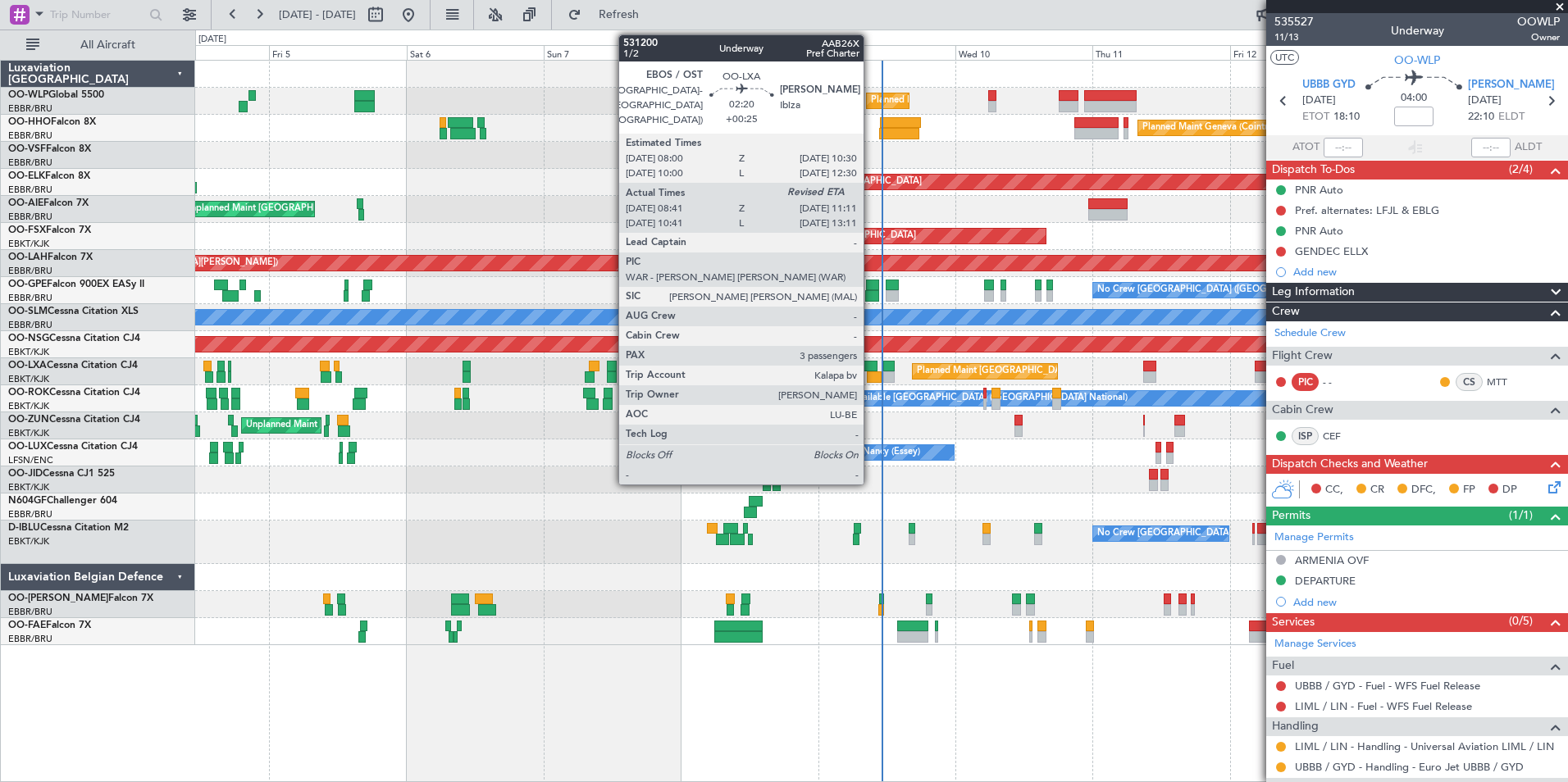
click at [873, 370] on div at bounding box center [870, 366] width 15 height 11
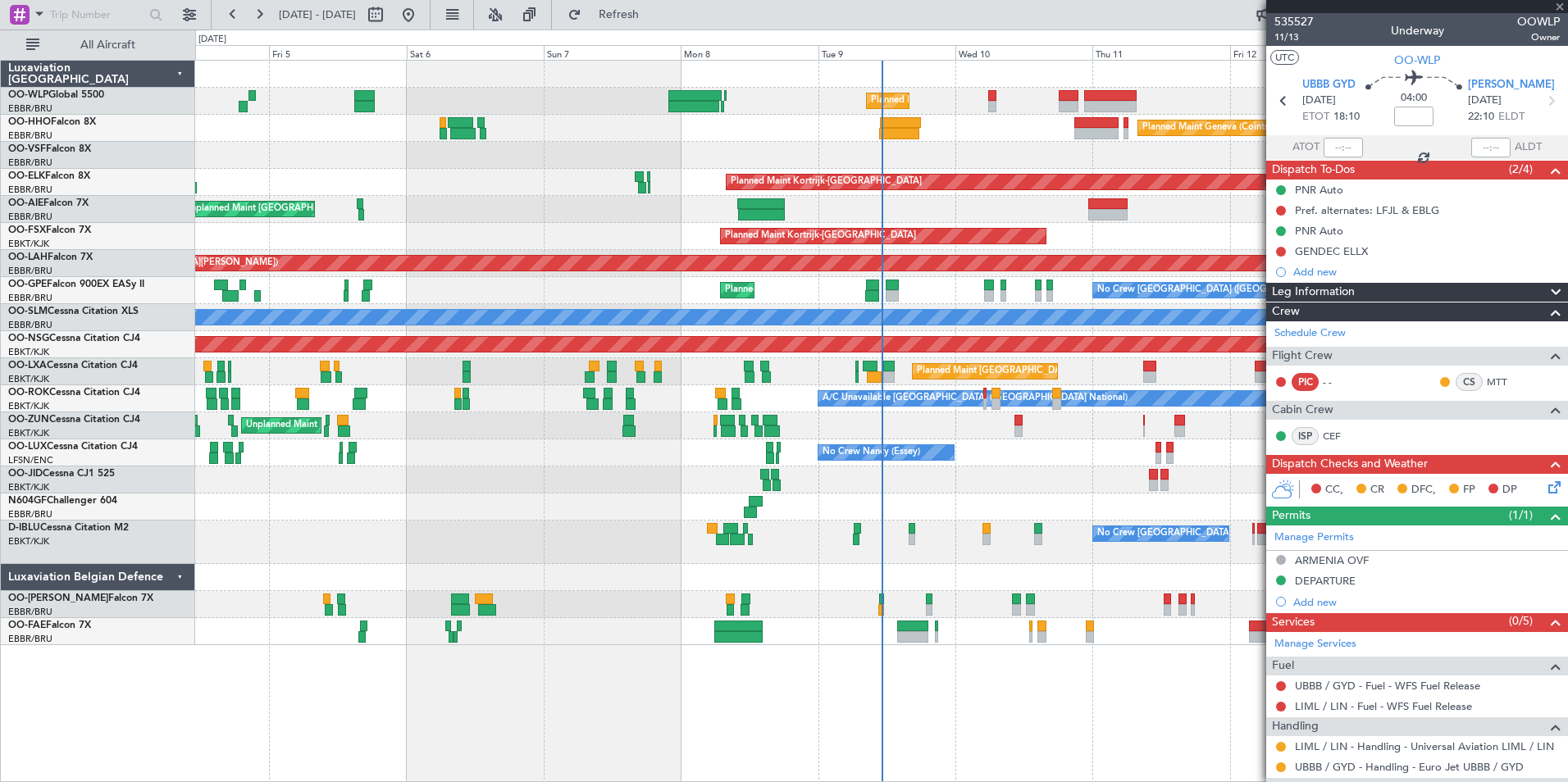
type input "+00:25"
type input "08:46"
type input "3"
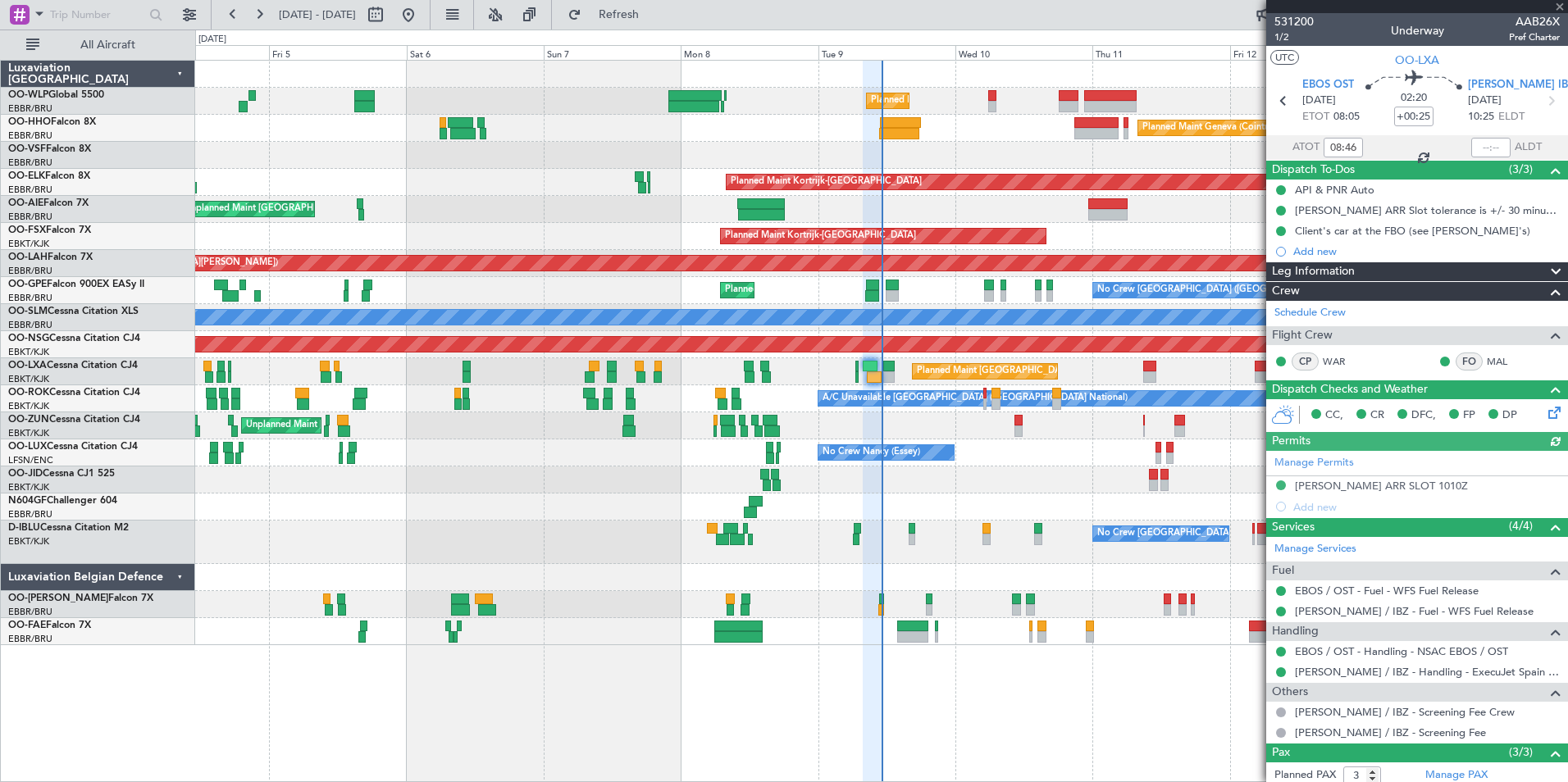
click at [1471, 148] on div at bounding box center [1491, 147] width 39 height 20
click at [1473, 144] on div at bounding box center [1491, 147] width 39 height 20
click at [1473, 146] on input "text" at bounding box center [1491, 147] width 39 height 20
type input "11:10"
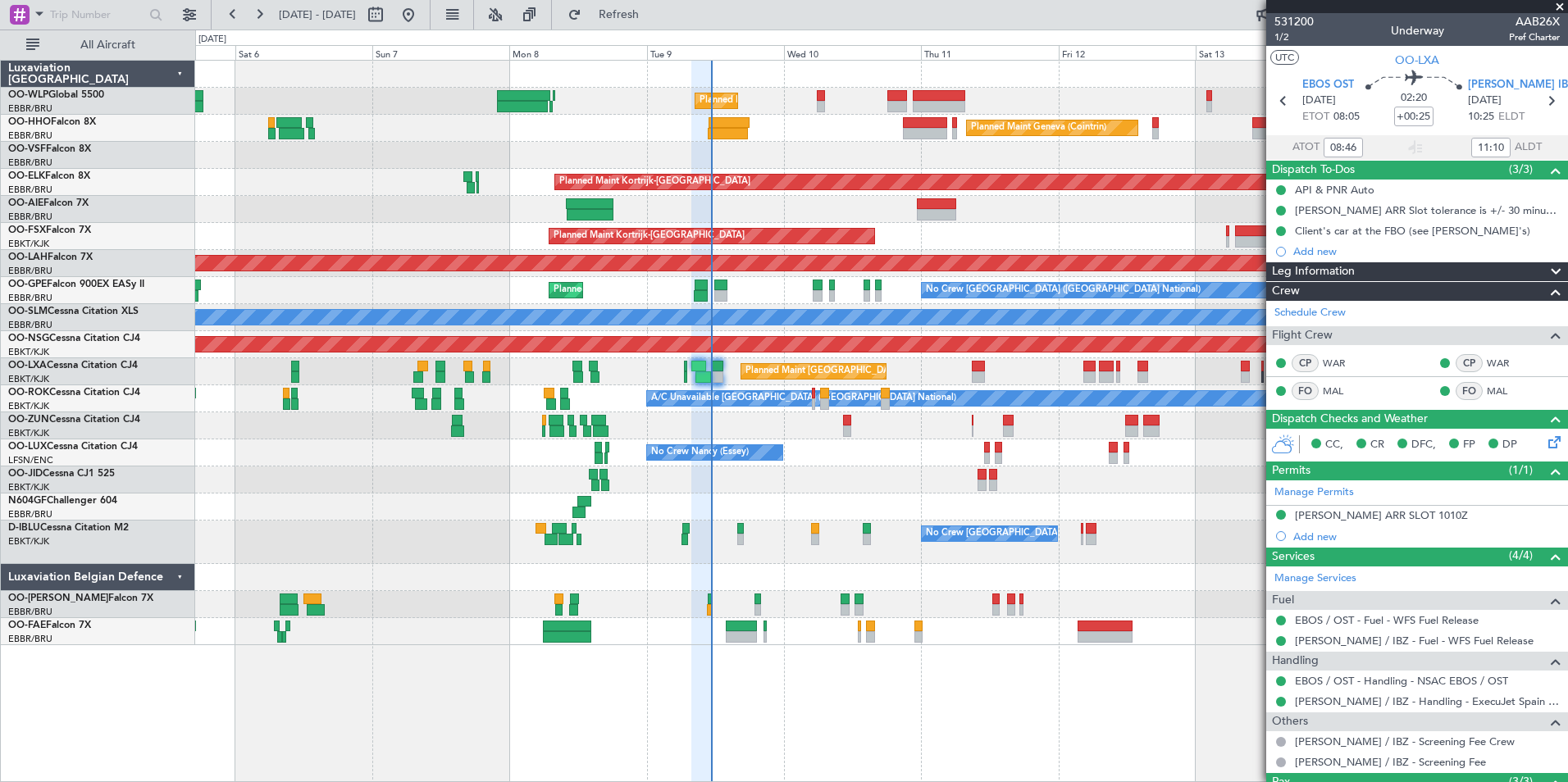
click at [819, 153] on div "Planned Maint Liege Planned Maint Geneva (Cointrin) Planned Maint Kortrijk-Weve…" at bounding box center [881, 353] width 1372 height 584
click at [783, 166] on div at bounding box center [881, 156] width 1372 height 27
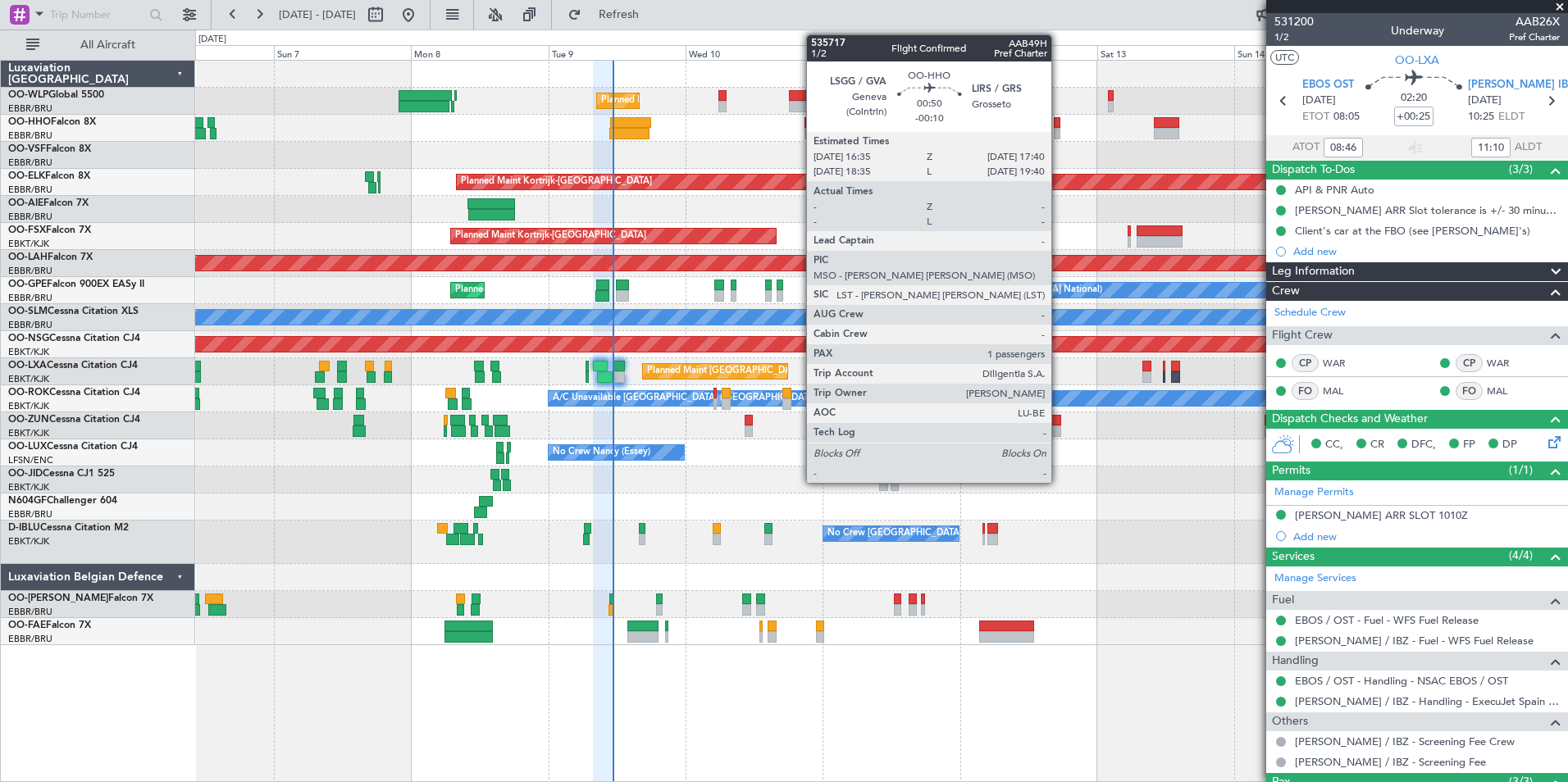
click at [1058, 127] on div at bounding box center [1057, 122] width 7 height 11
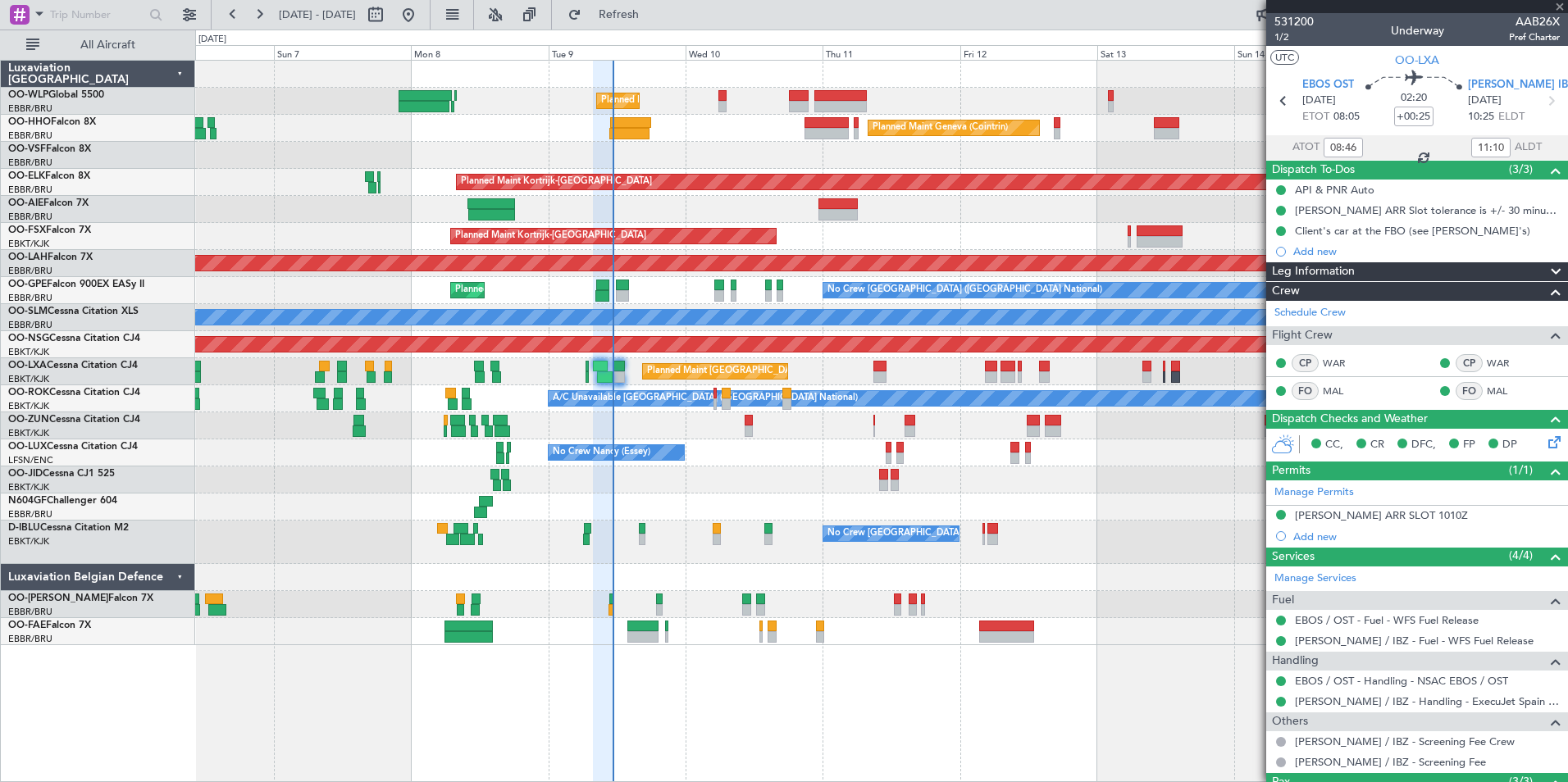
type input "-00:10"
type input "1"
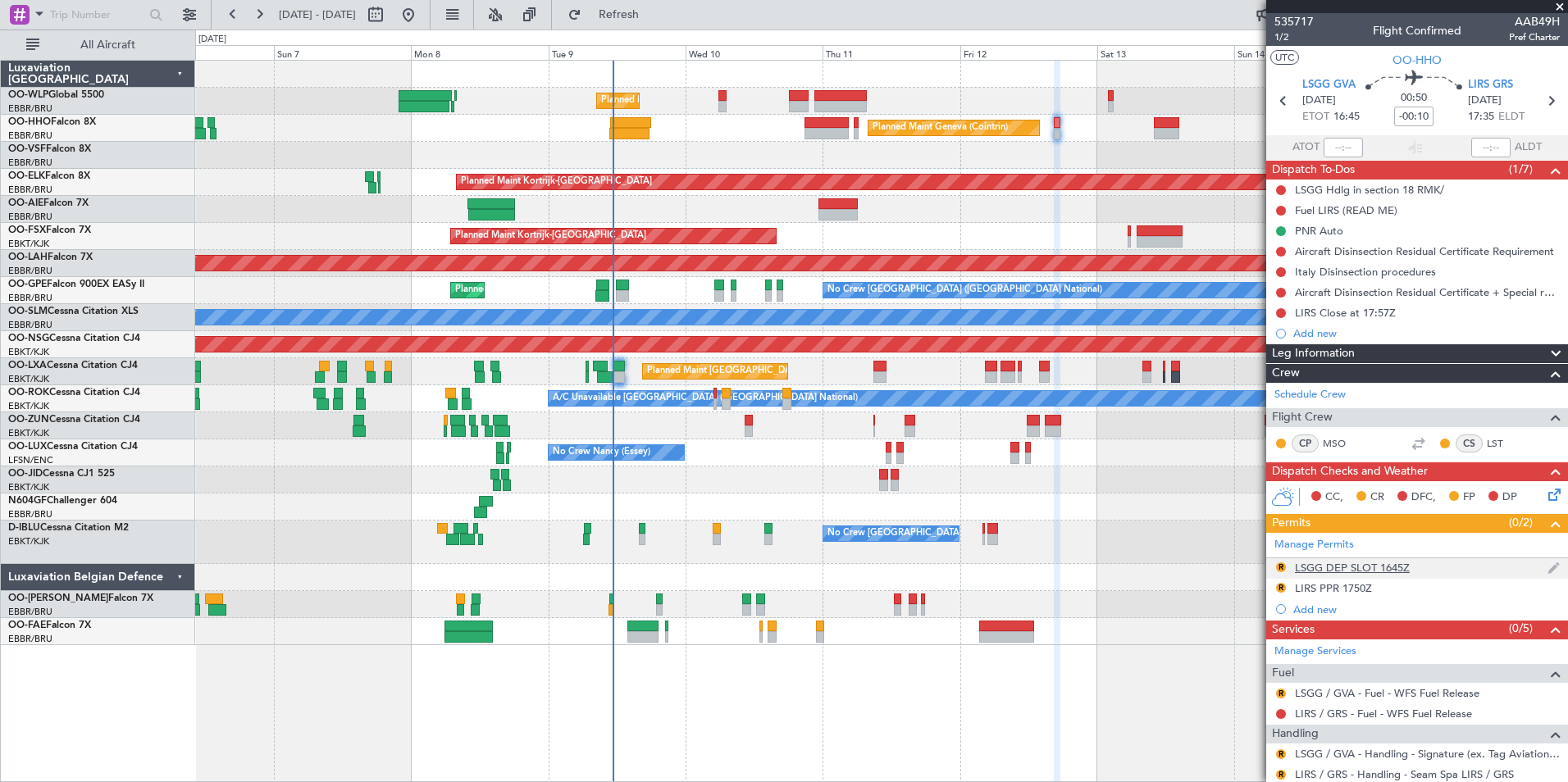
click at [1368, 567] on div "LSGG DEP SLOT 1645Z" at bounding box center [1352, 567] width 115 height 14
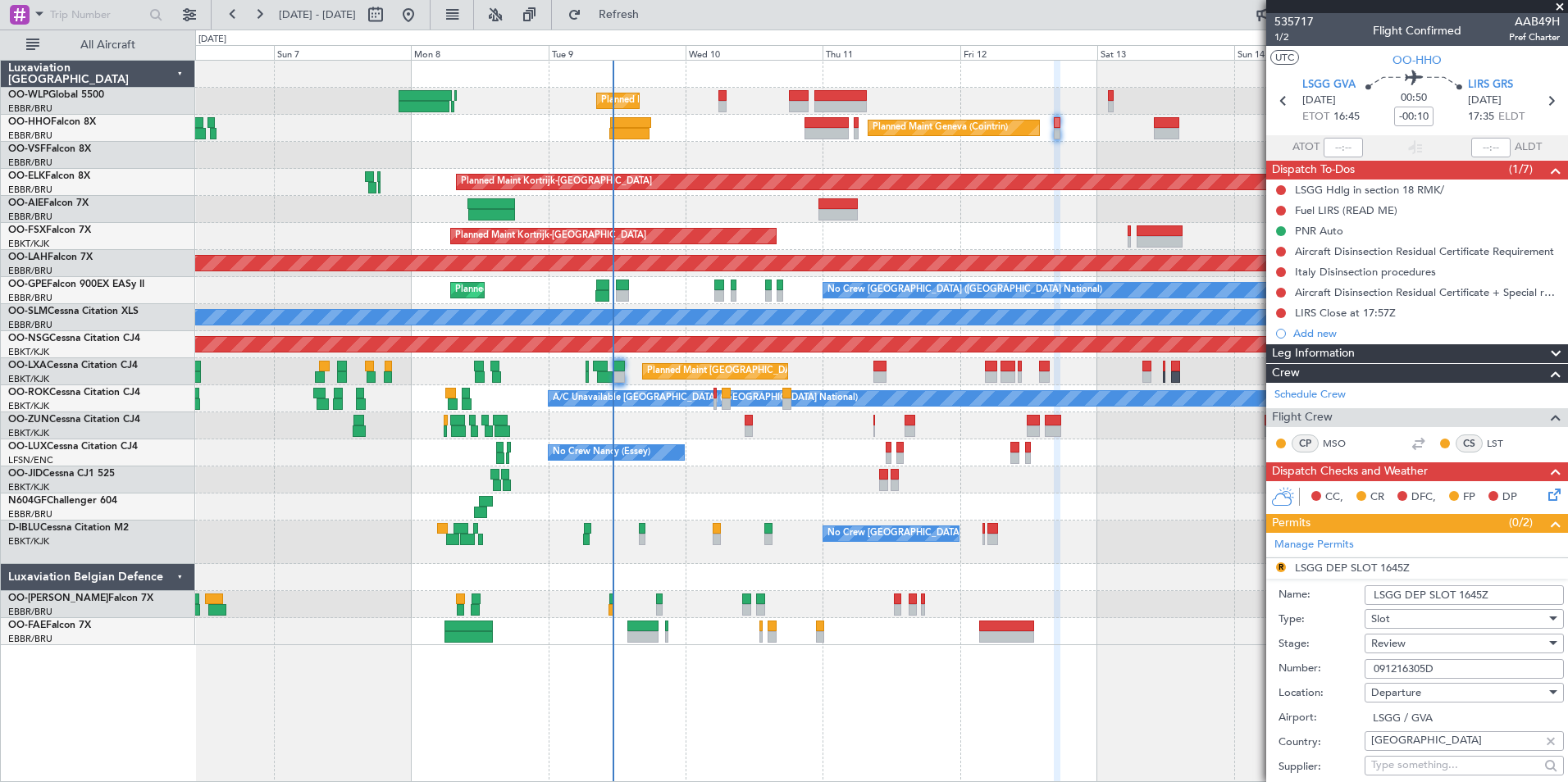
scroll to position [246, 0]
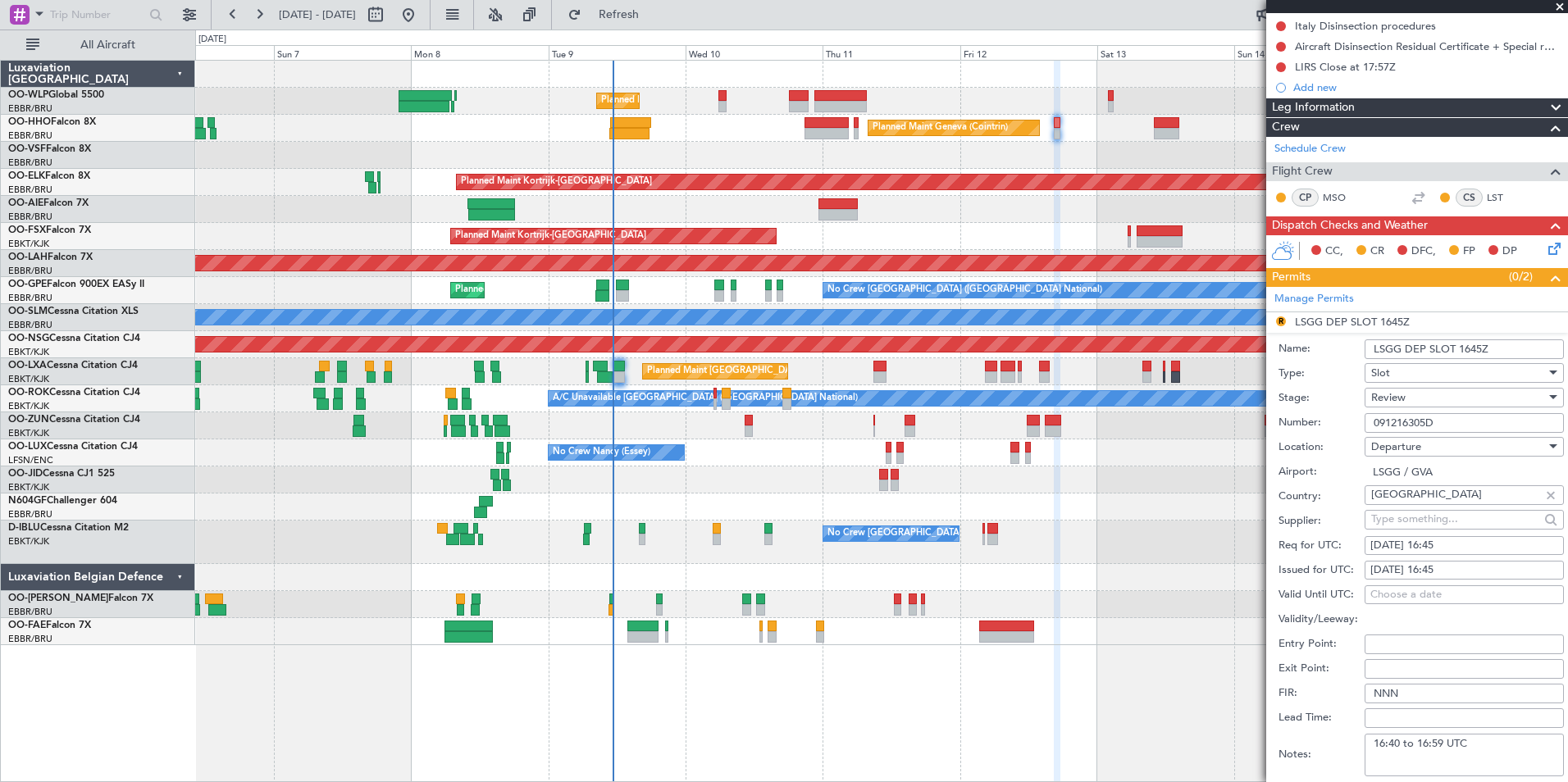
click at [1445, 548] on div "12/09/2025 16:45" at bounding box center [1463, 546] width 188 height 16
select select "9"
select select "2025"
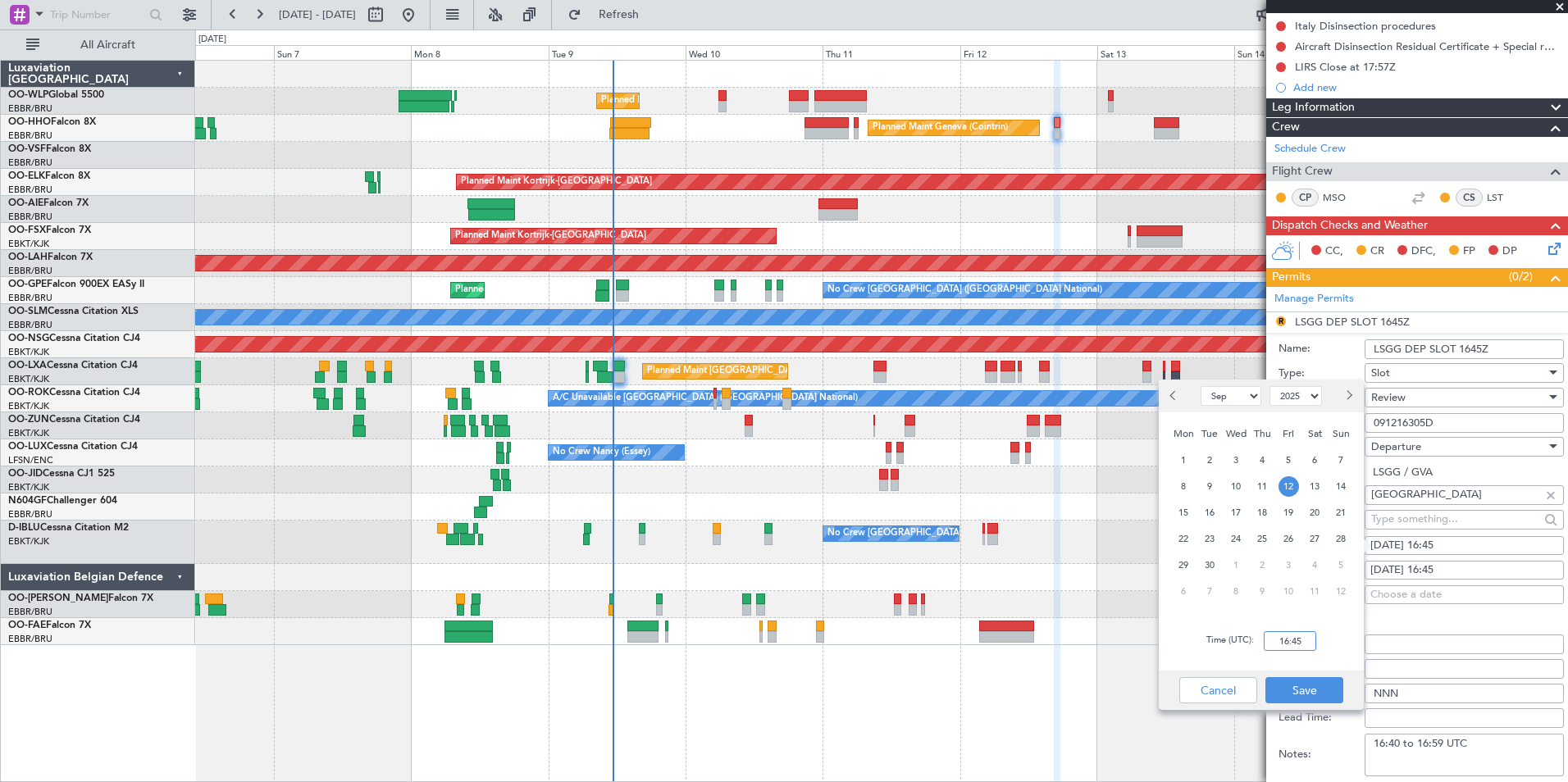
click at [1298, 642] on input "16:45" at bounding box center [1290, 641] width 52 height 20
type input "16:30"
click at [1308, 683] on button "Save" at bounding box center [1303, 689] width 78 height 27
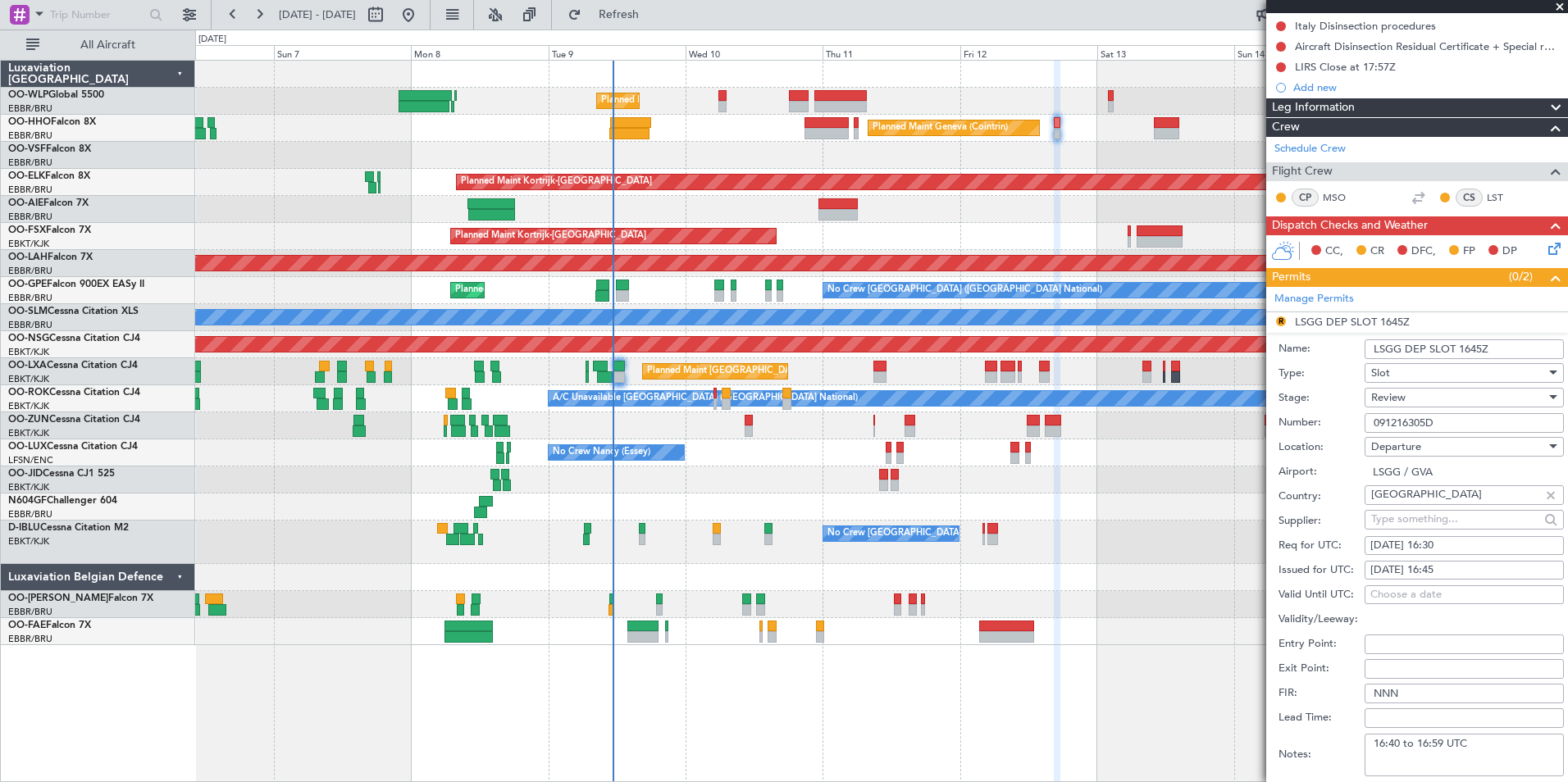
click at [1445, 567] on div "12/09/2025 16:45" at bounding box center [1463, 570] width 188 height 16
select select "9"
select select "2025"
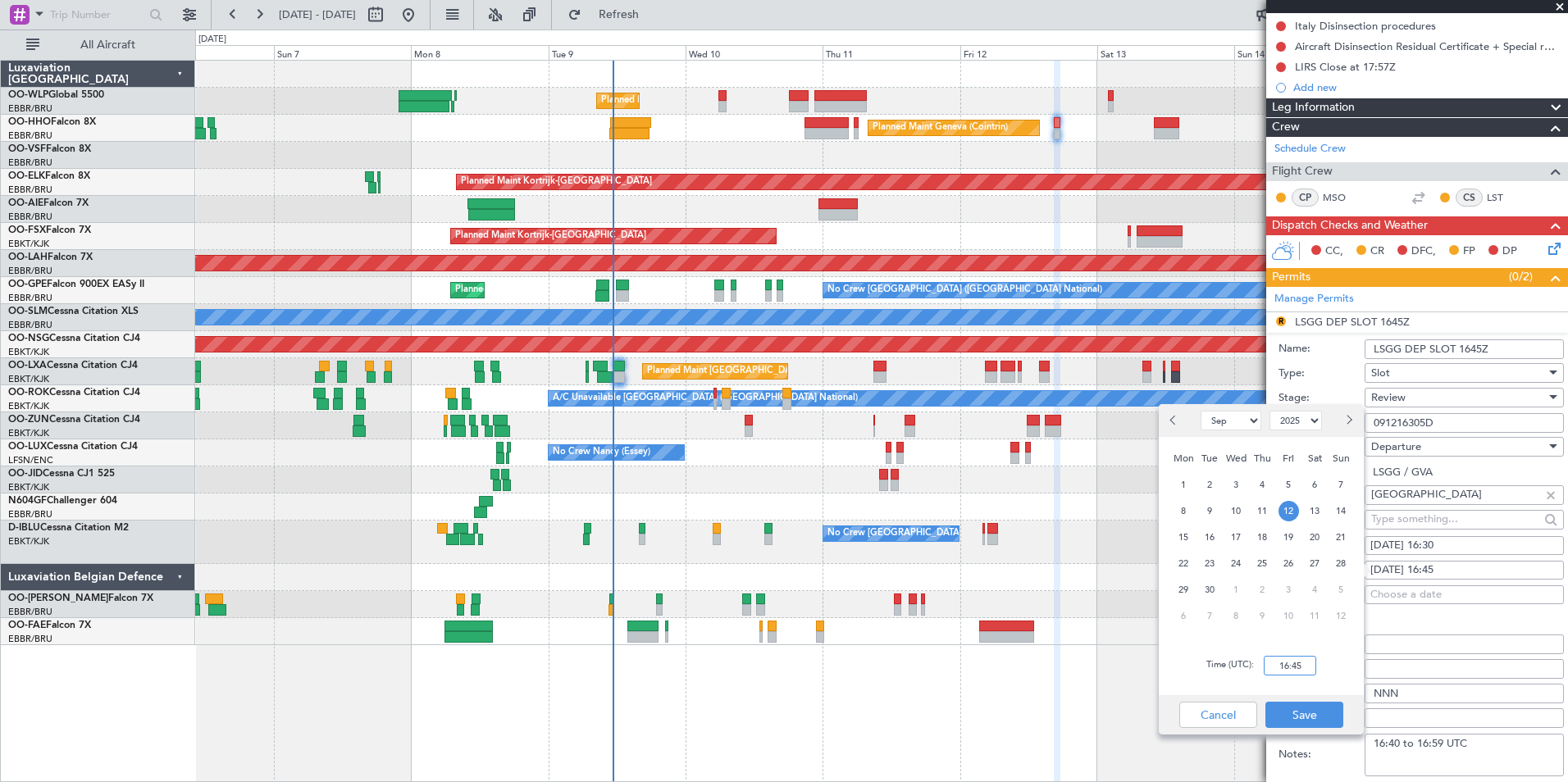
click at [1290, 665] on input "16:45" at bounding box center [1290, 665] width 52 height 20
type input "16:30"
click at [1301, 713] on button "Save" at bounding box center [1303, 714] width 78 height 27
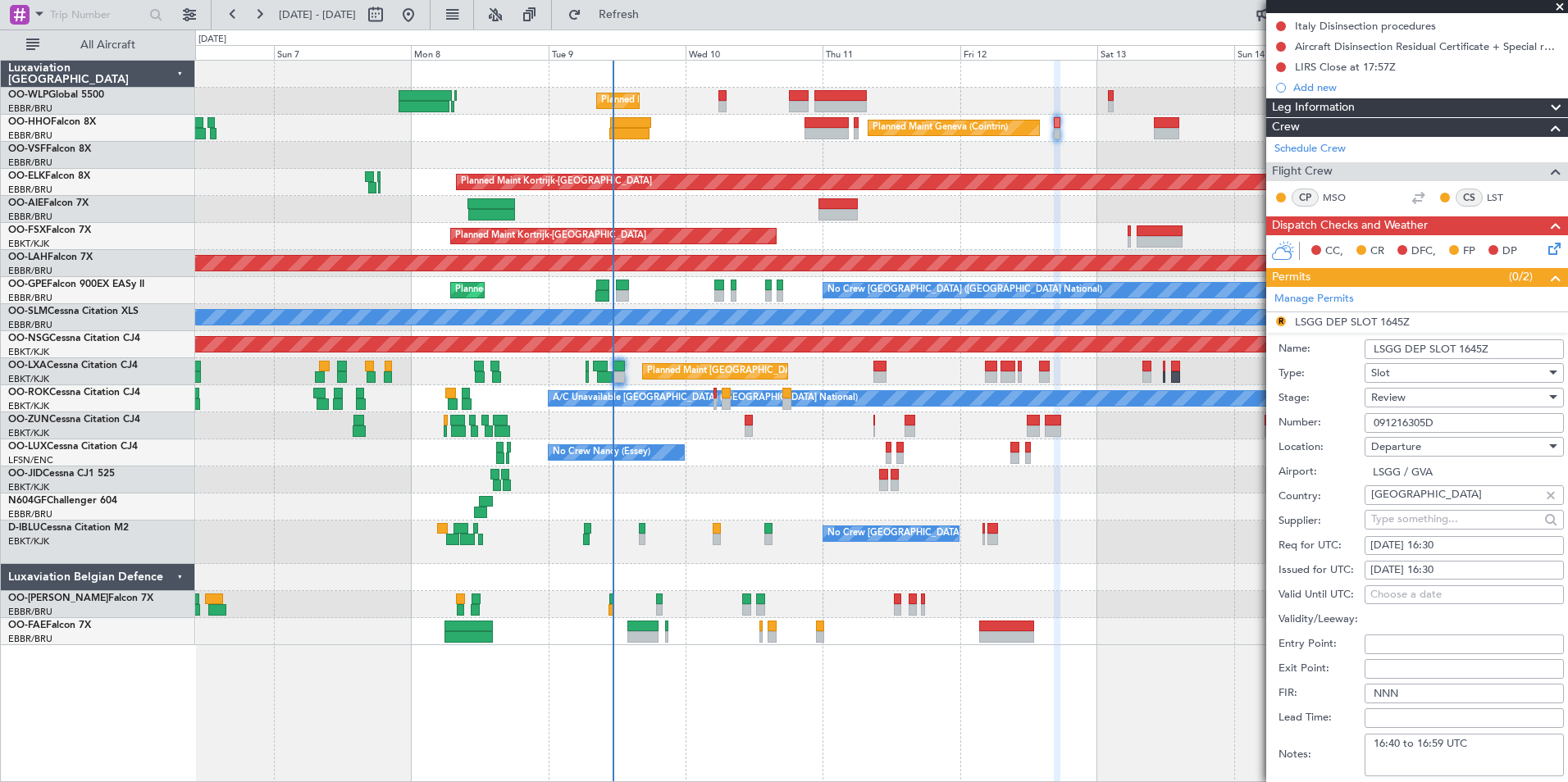
click at [1402, 402] on span "Review" at bounding box center [1388, 397] width 34 height 15
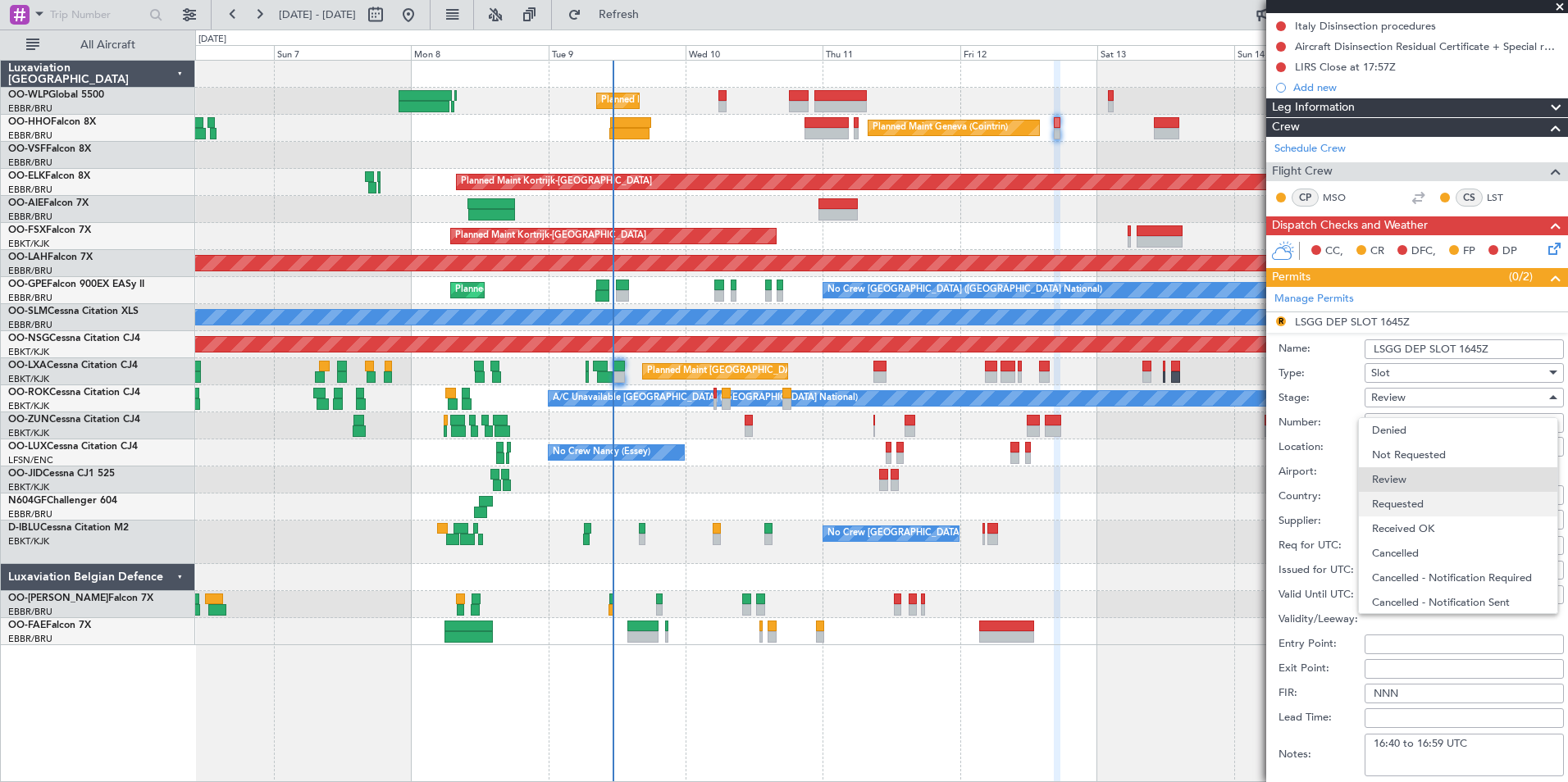
click at [1407, 494] on span "Requested" at bounding box center [1457, 504] width 172 height 25
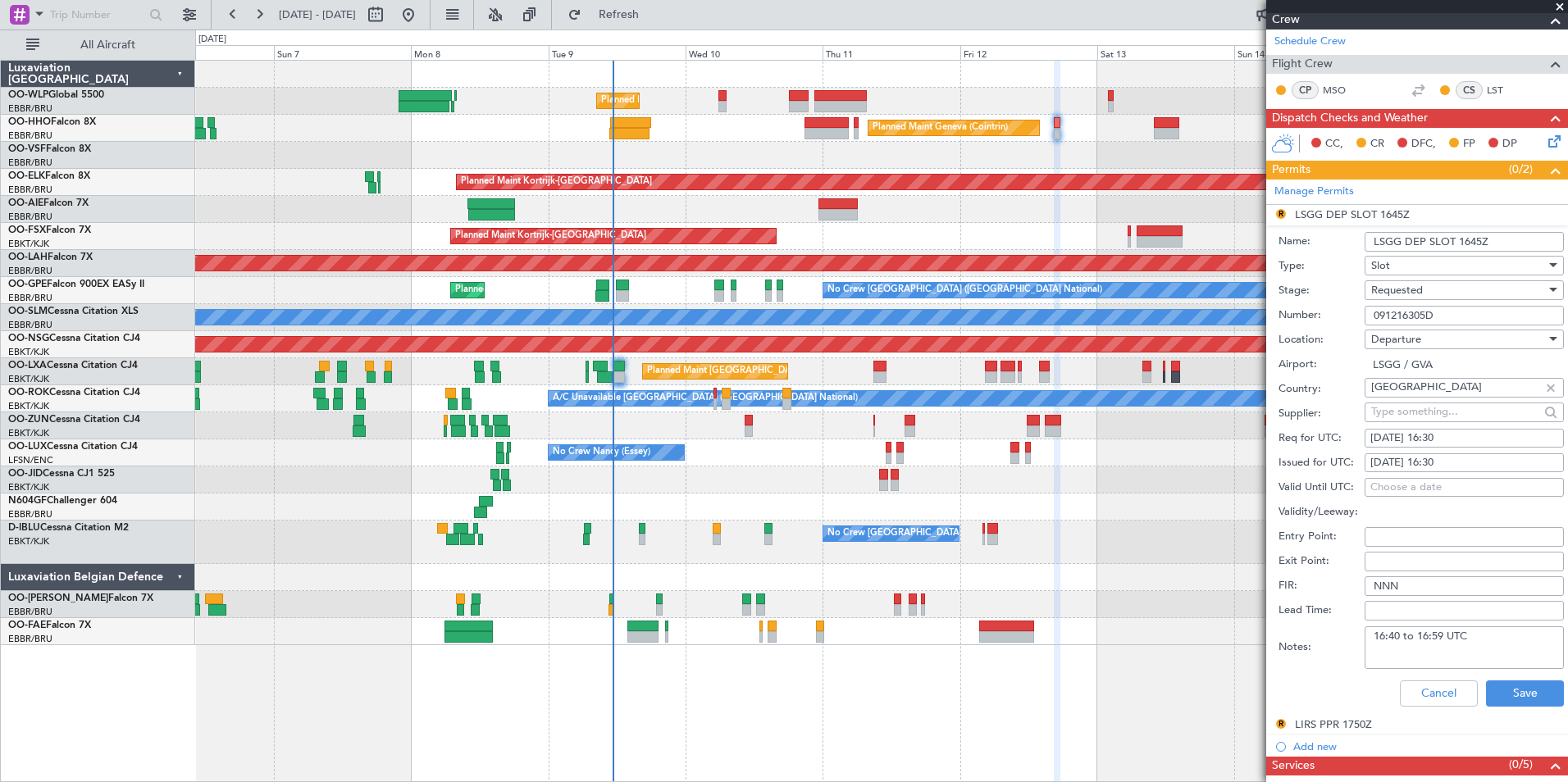
scroll to position [492, 0]
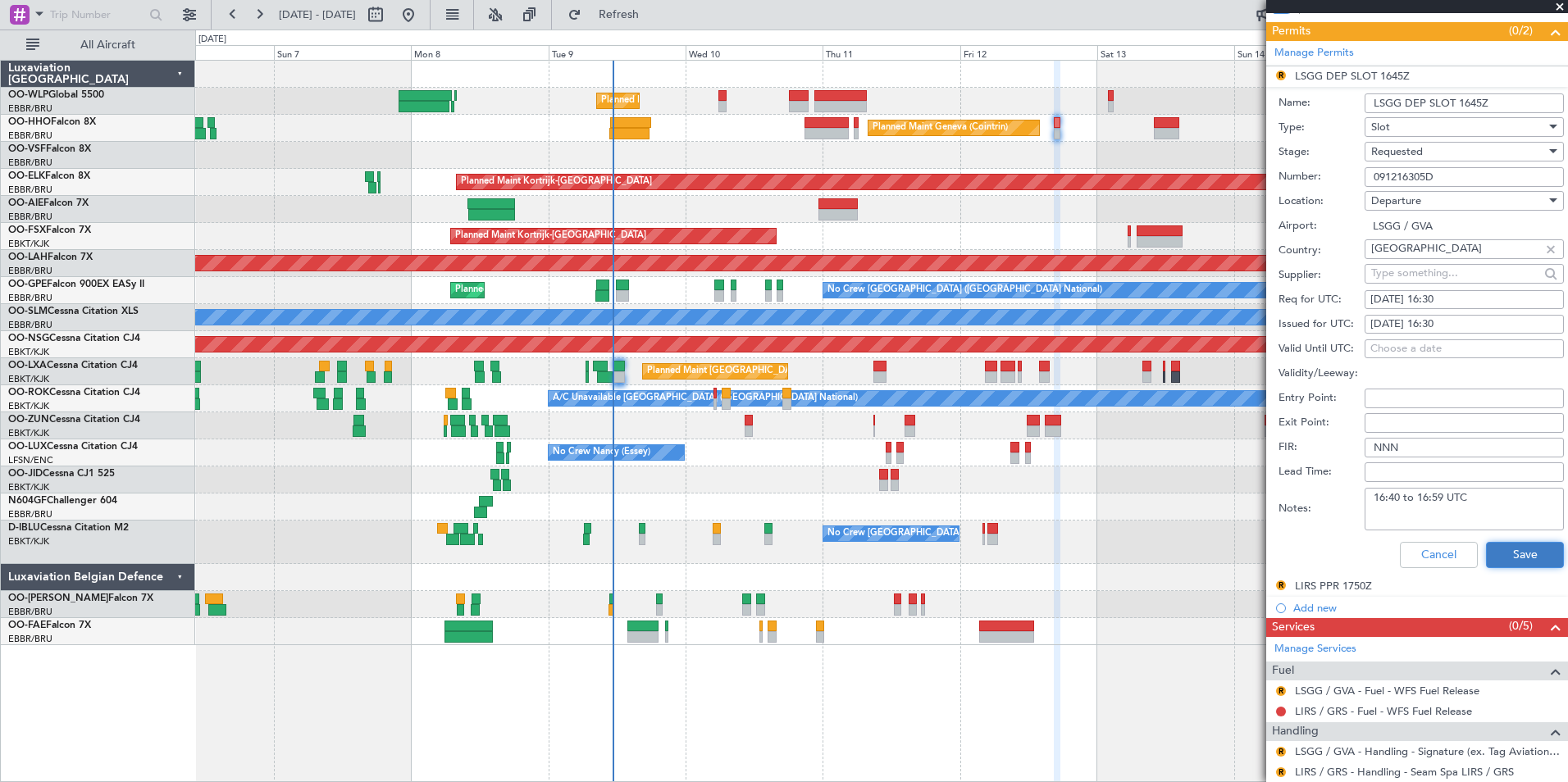
click at [1517, 558] on button "Save" at bounding box center [1524, 554] width 78 height 27
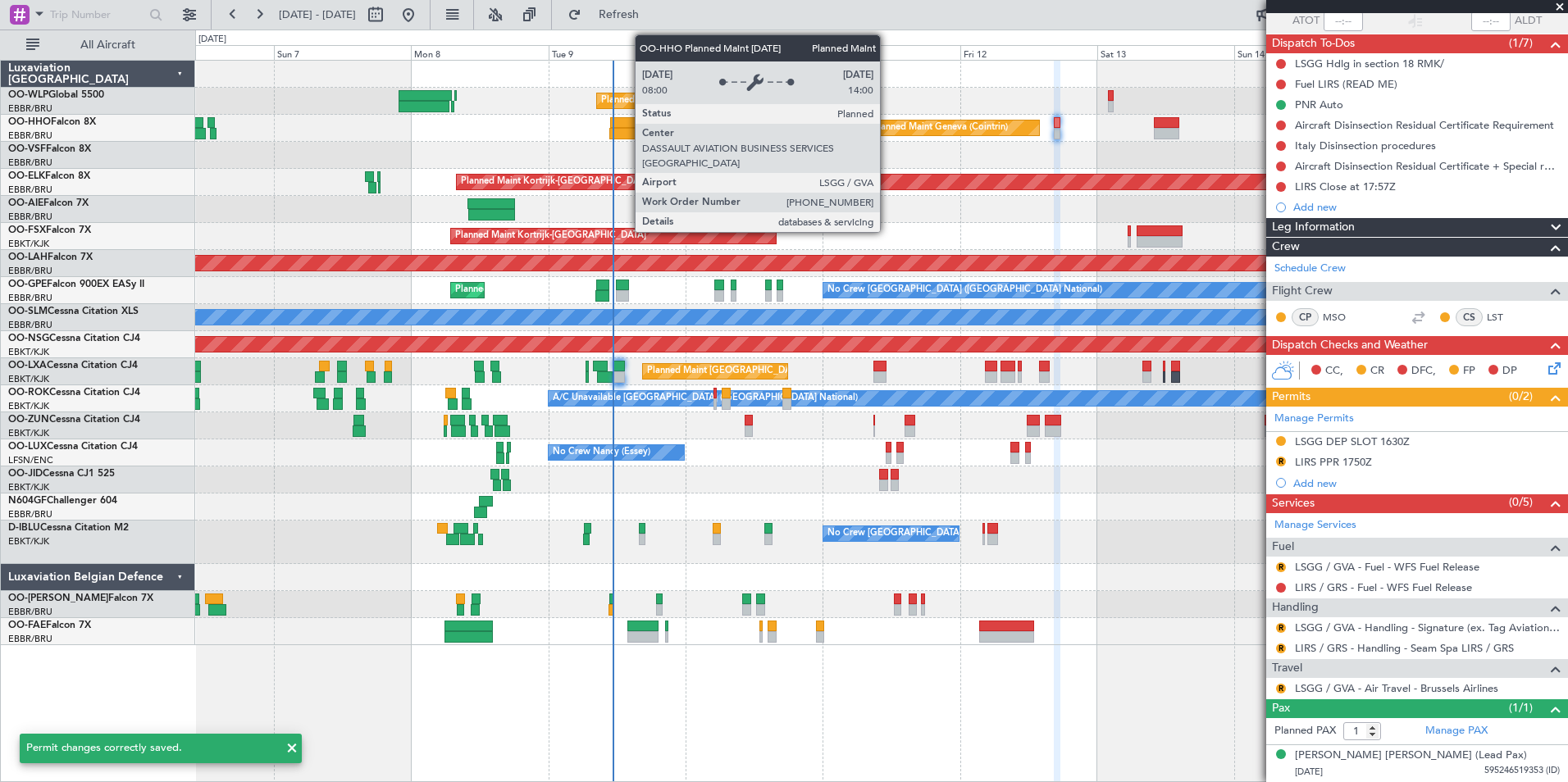
scroll to position [125, 0]
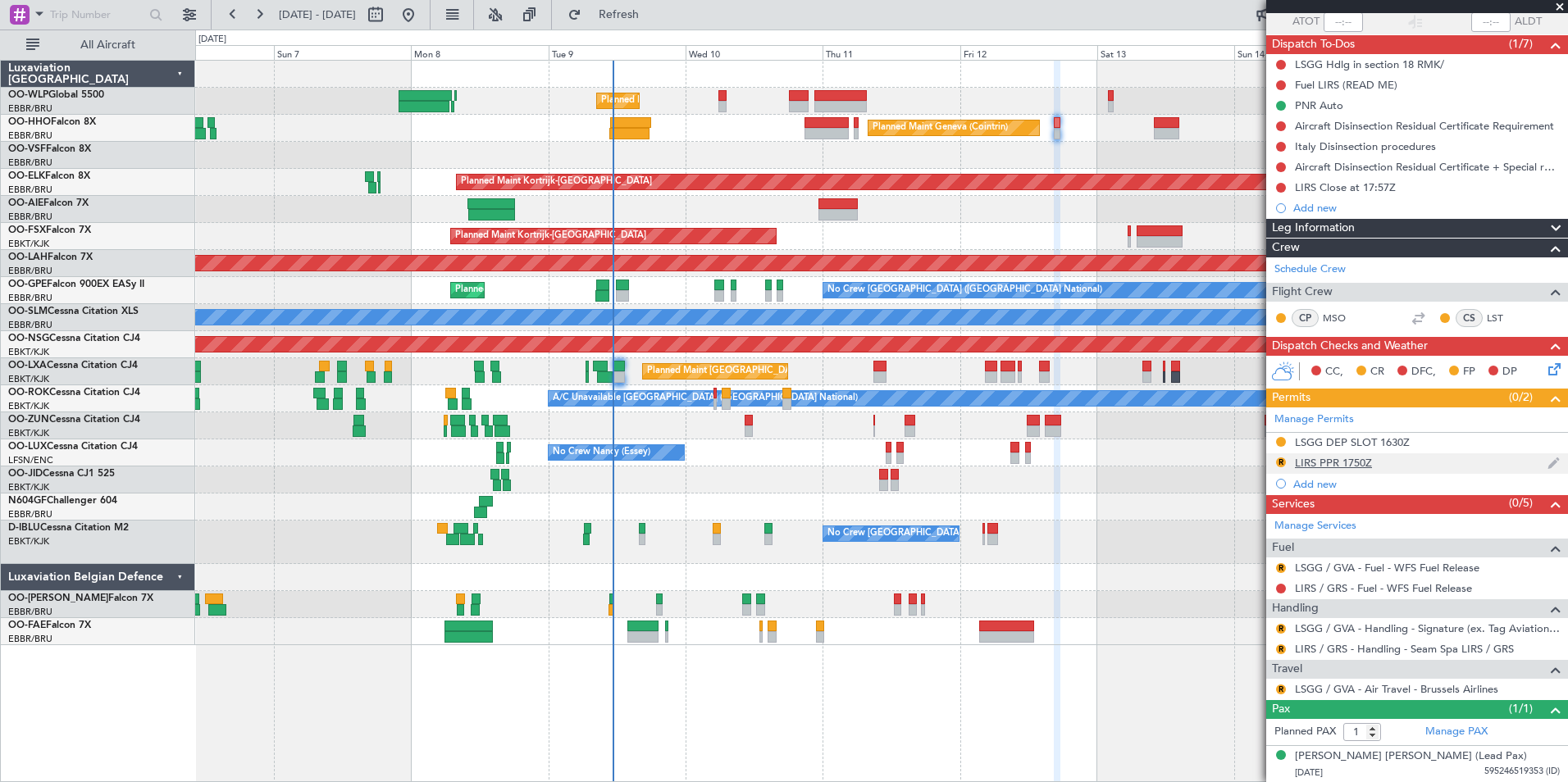
click at [1347, 463] on div "LIRS PPR 1750Z" at bounding box center [1333, 463] width 77 height 14
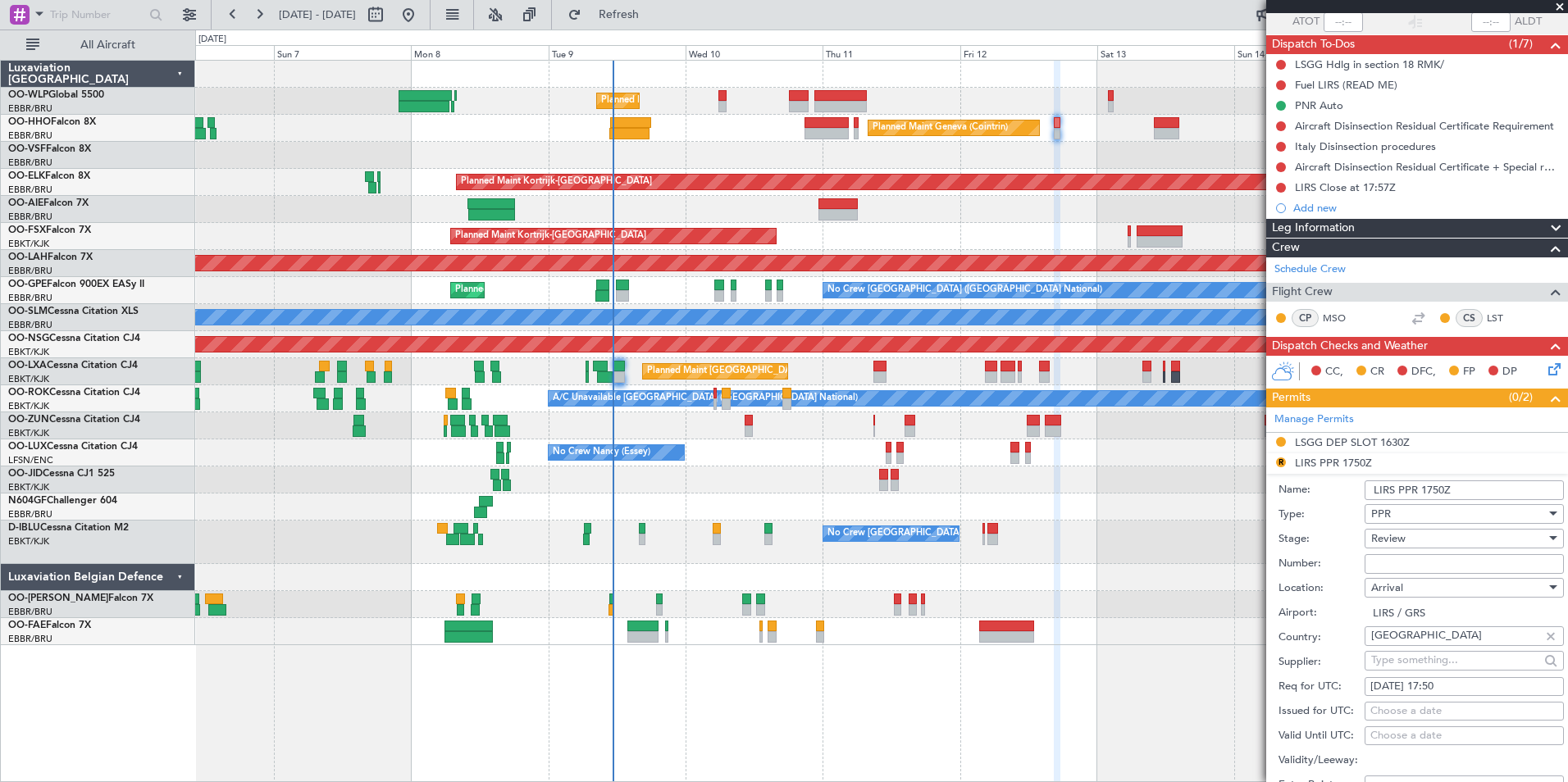
scroll to position [492, 0]
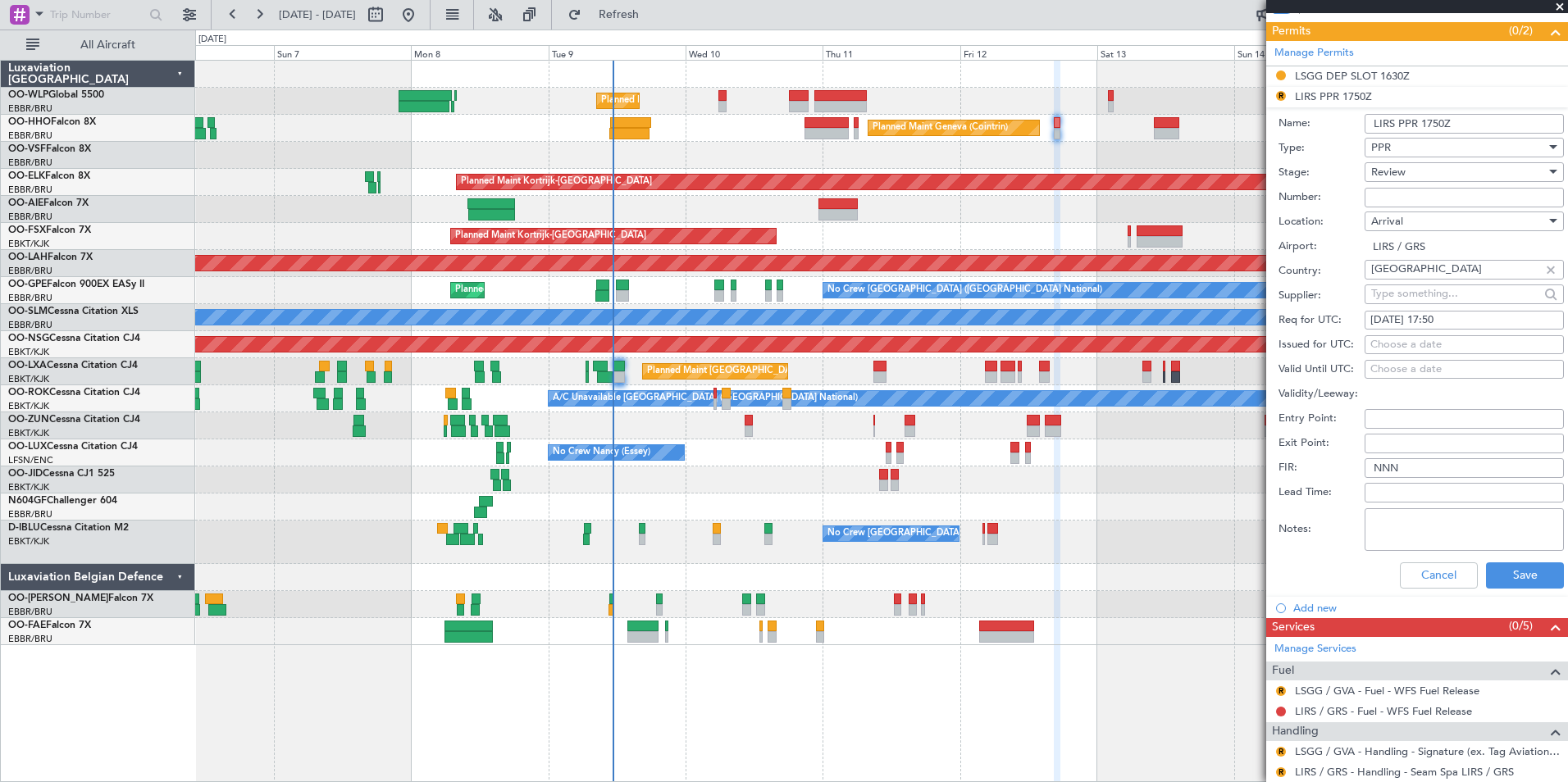
click at [1443, 317] on div "12/09/2025 17:50" at bounding box center [1463, 320] width 188 height 16
select select "9"
select select "2025"
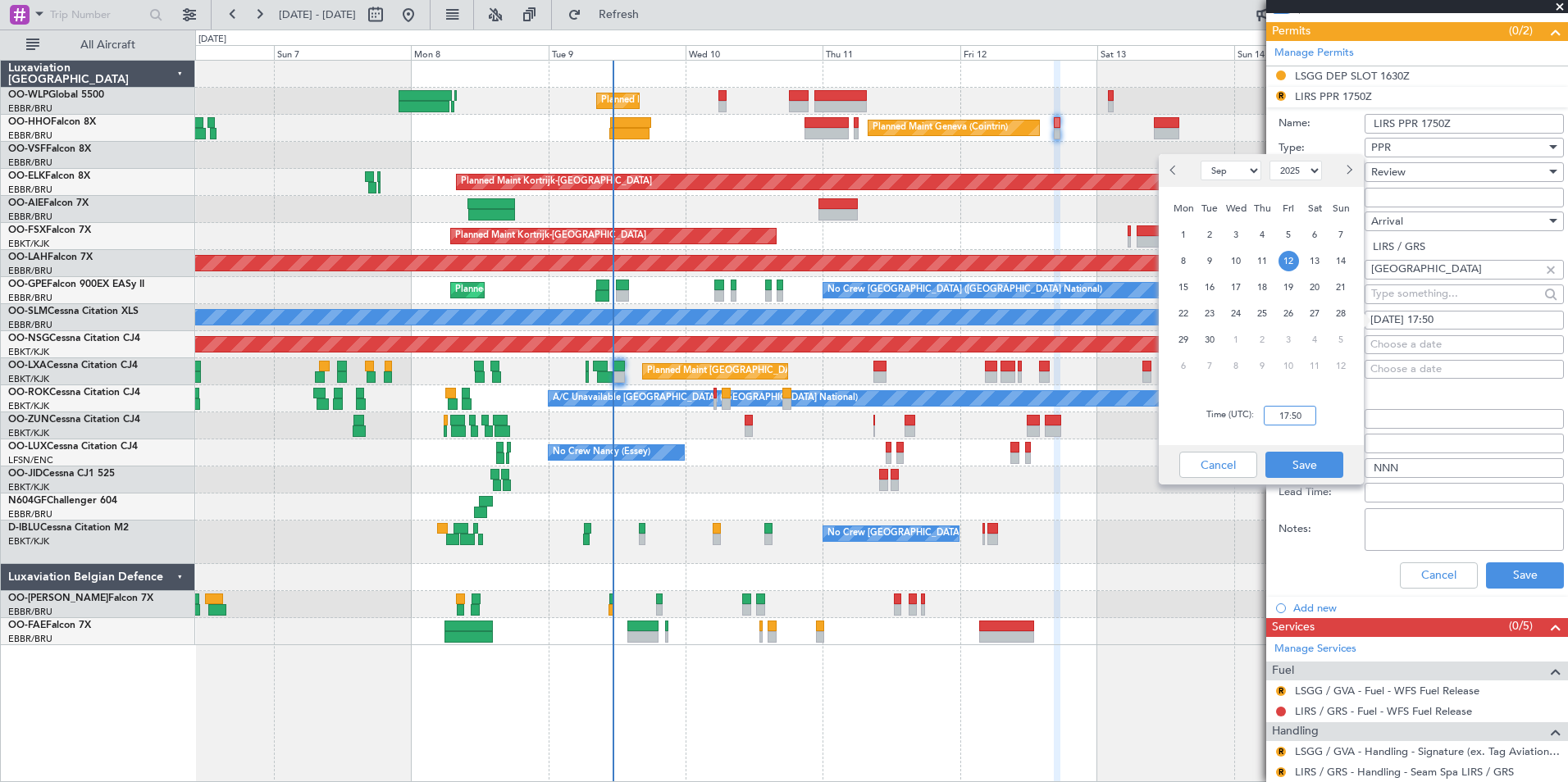
click at [1288, 421] on input "17:50" at bounding box center [1290, 415] width 52 height 20
type input "17:40"
click at [1307, 466] on button "Save" at bounding box center [1303, 464] width 78 height 27
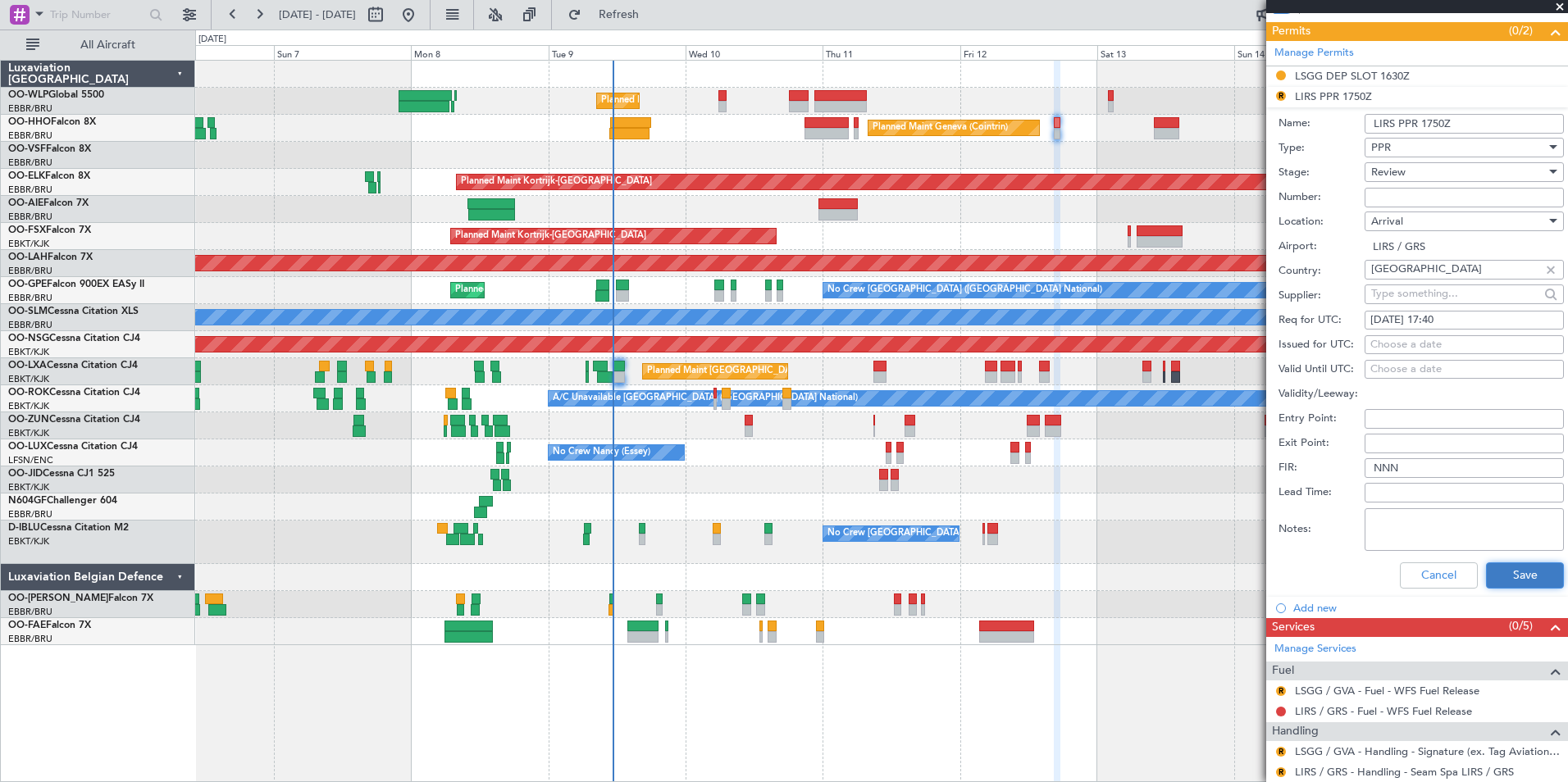
click at [1504, 580] on button "Save" at bounding box center [1524, 575] width 78 height 27
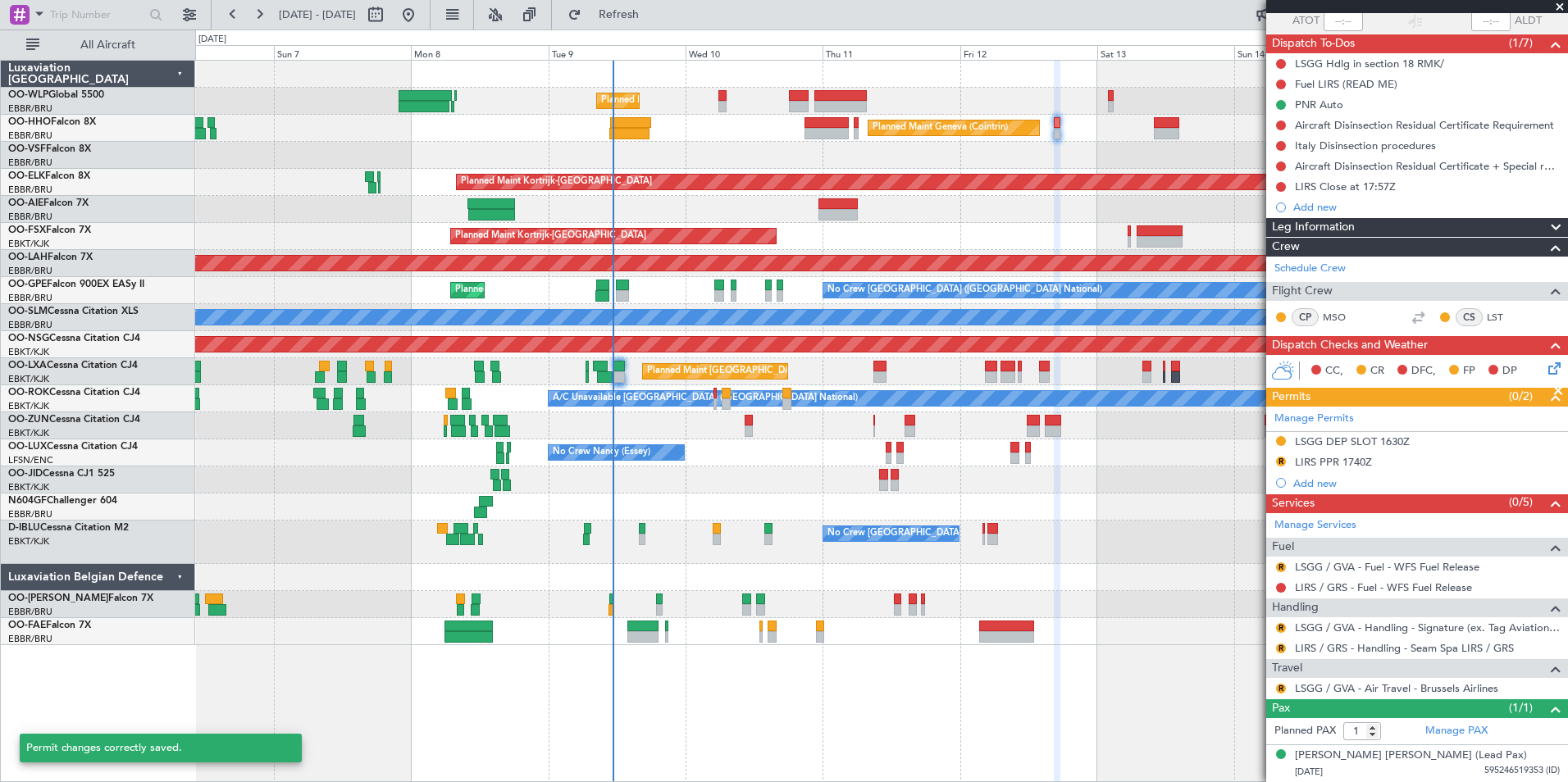
scroll to position [125, 0]
click at [1281, 563] on button "R" at bounding box center [1280, 567] width 9 height 9
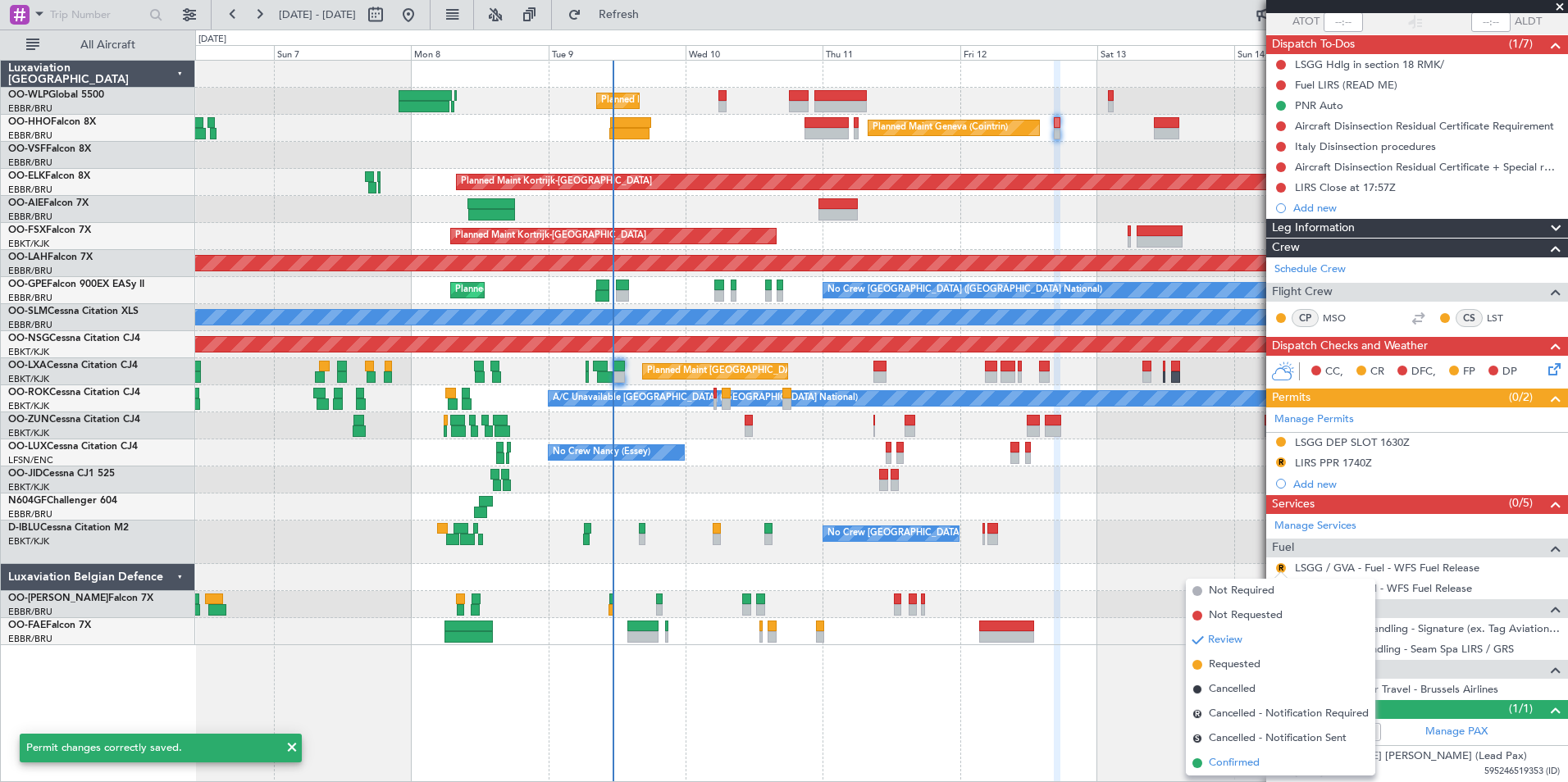
click at [1259, 763] on span "Confirmed" at bounding box center [1233, 762] width 51 height 16
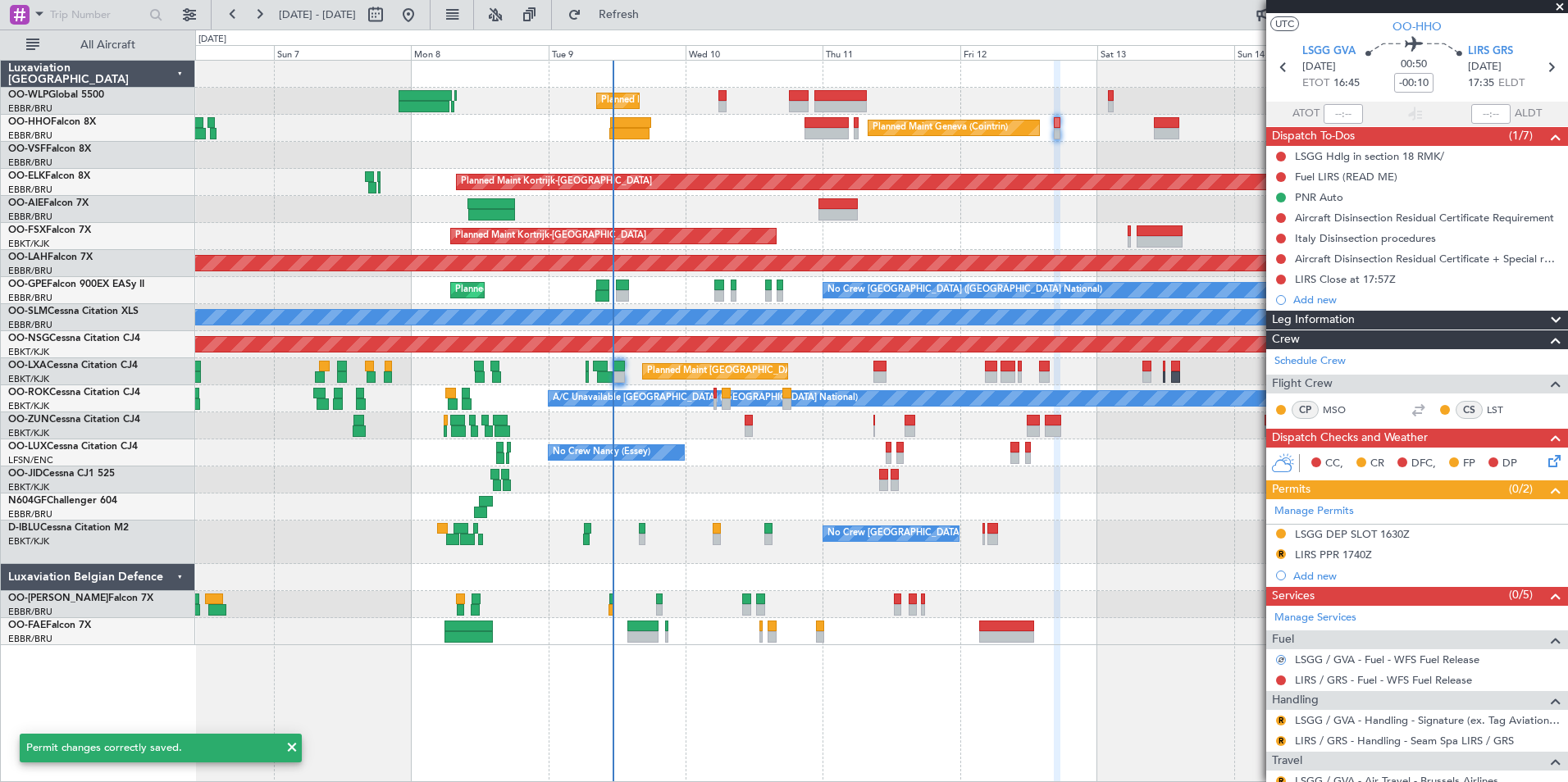
scroll to position [0, 0]
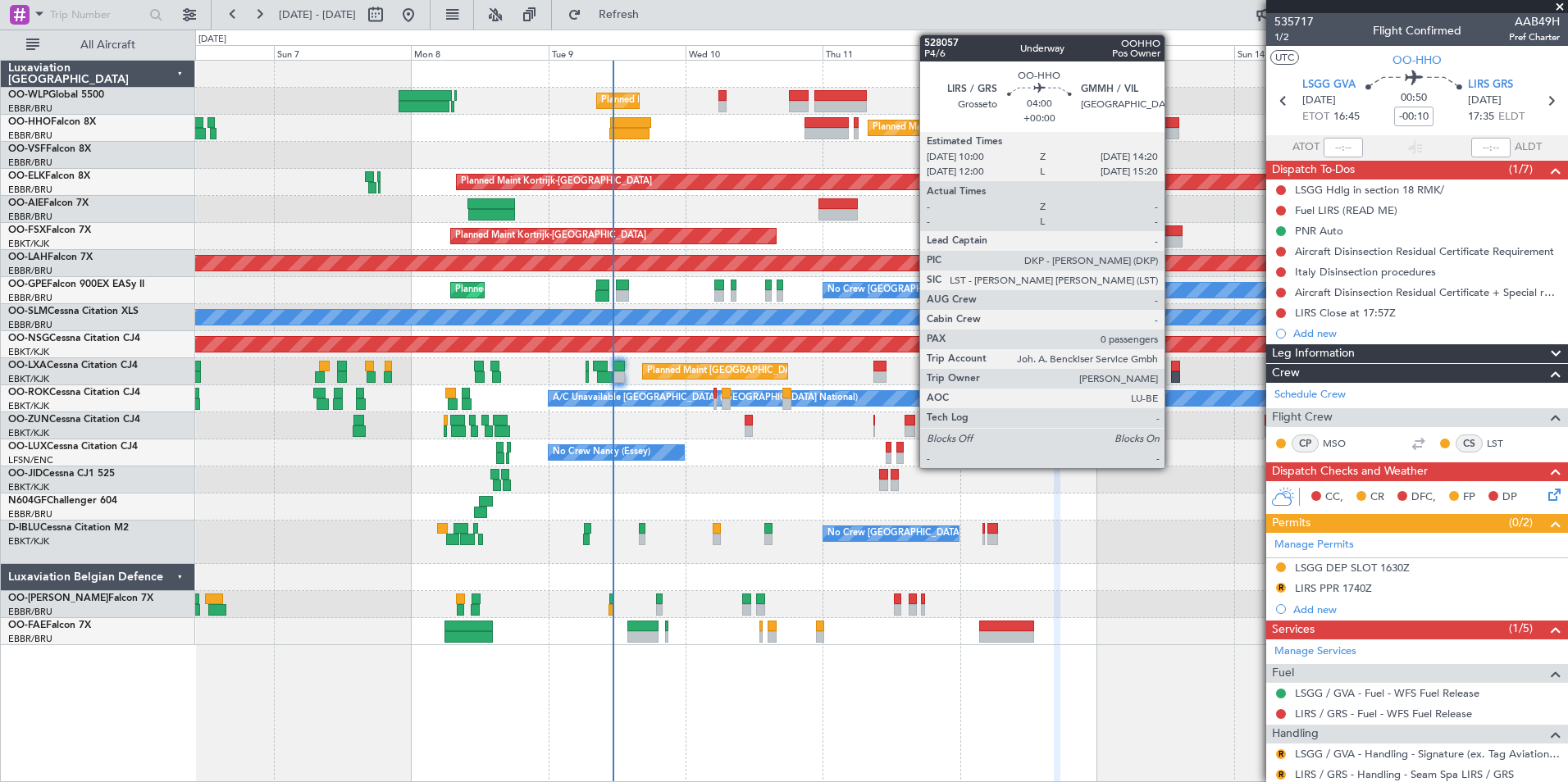
click at [1171, 126] on div at bounding box center [1166, 122] width 26 height 11
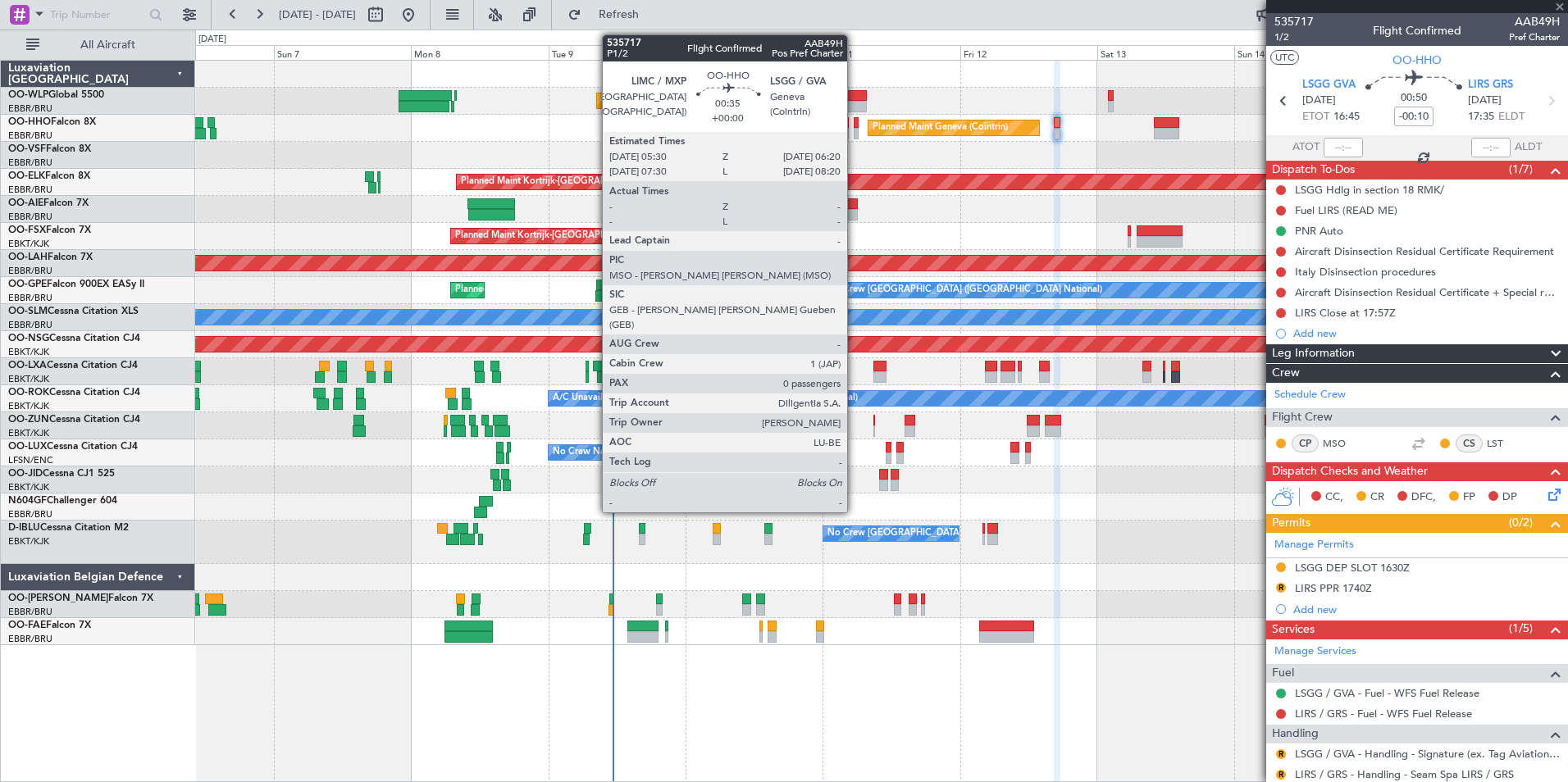
type input "0"
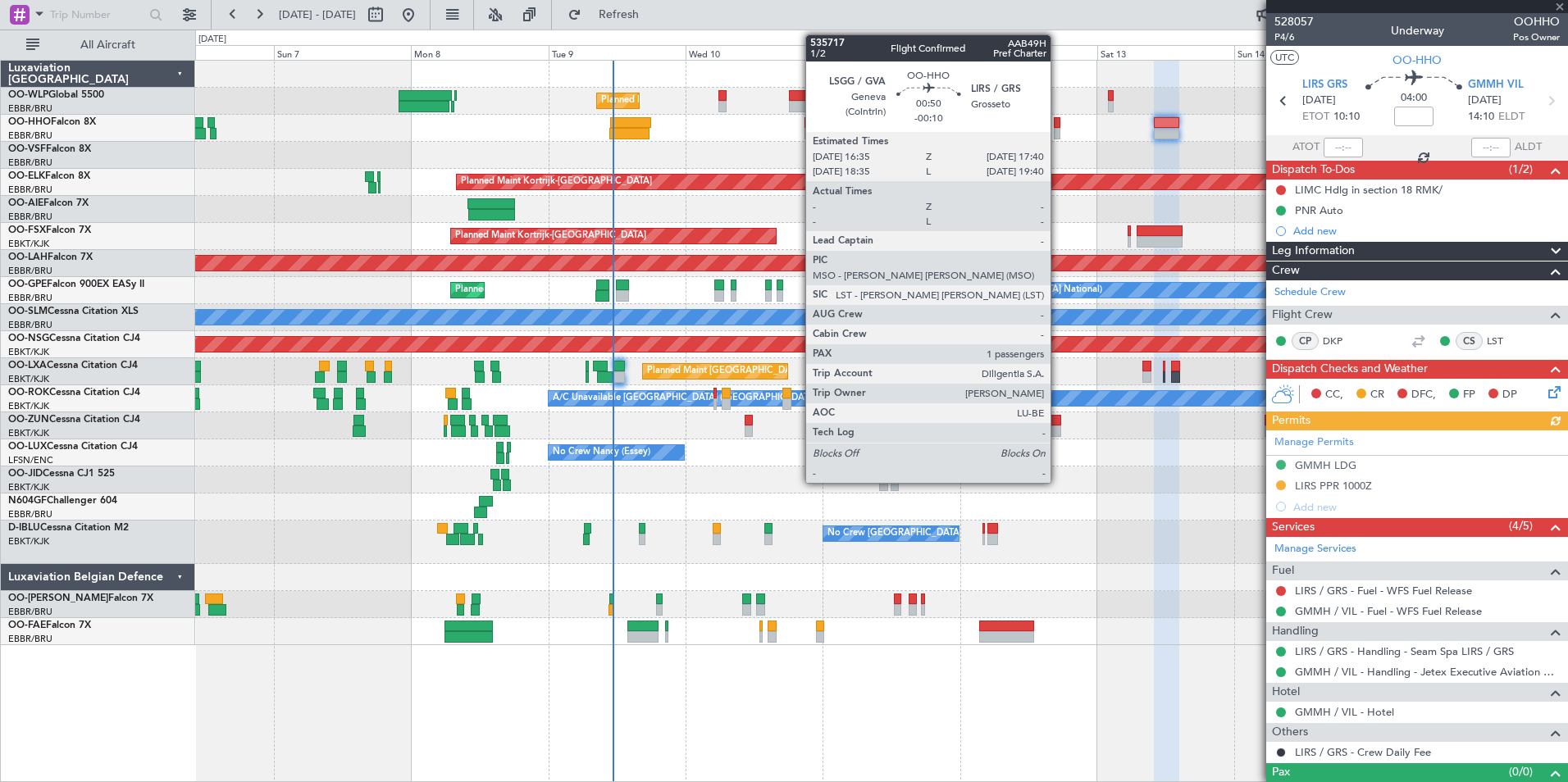
click at [1057, 123] on div at bounding box center [1057, 122] width 7 height 11
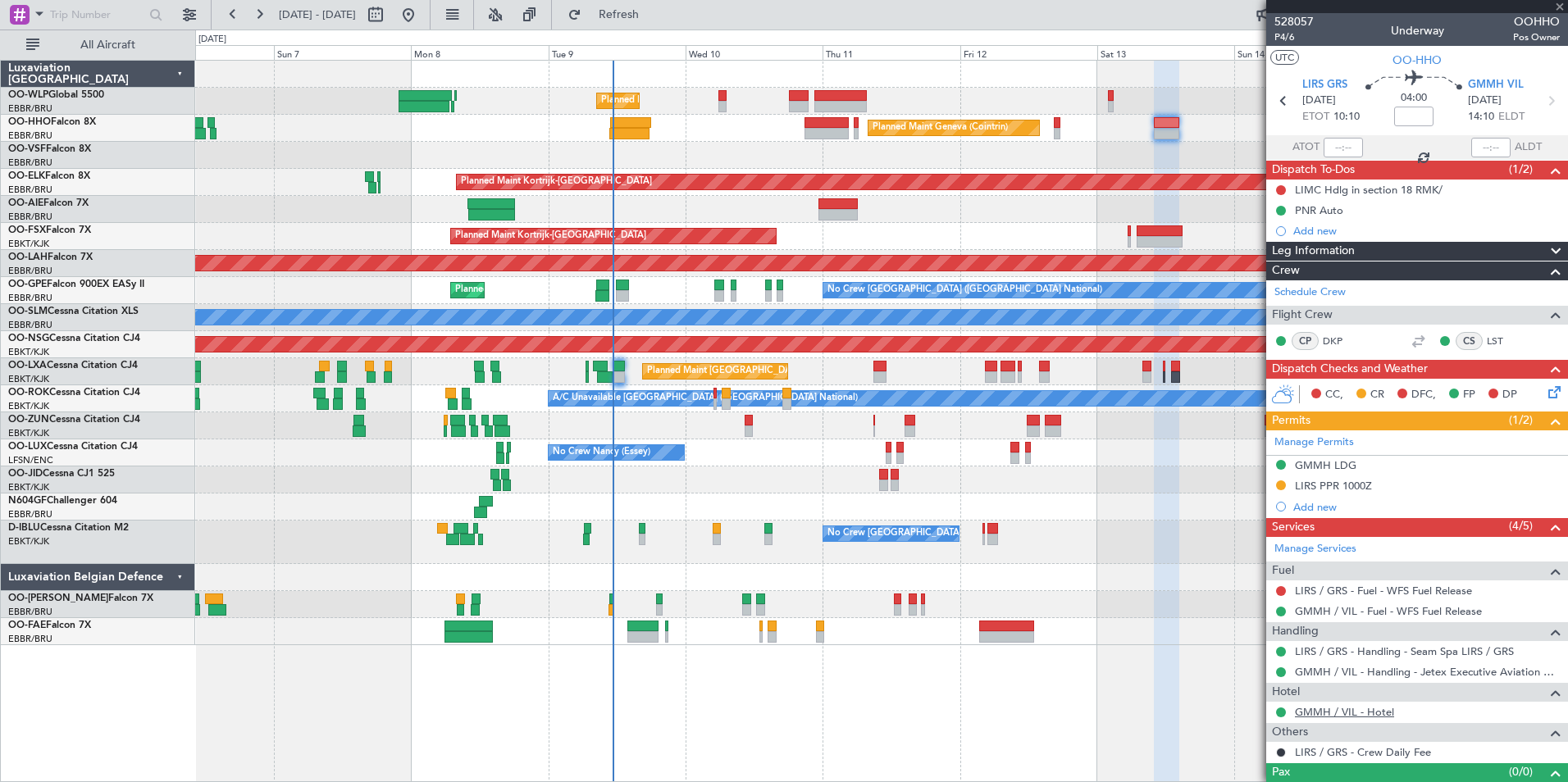
type input "-00:10"
type input "1"
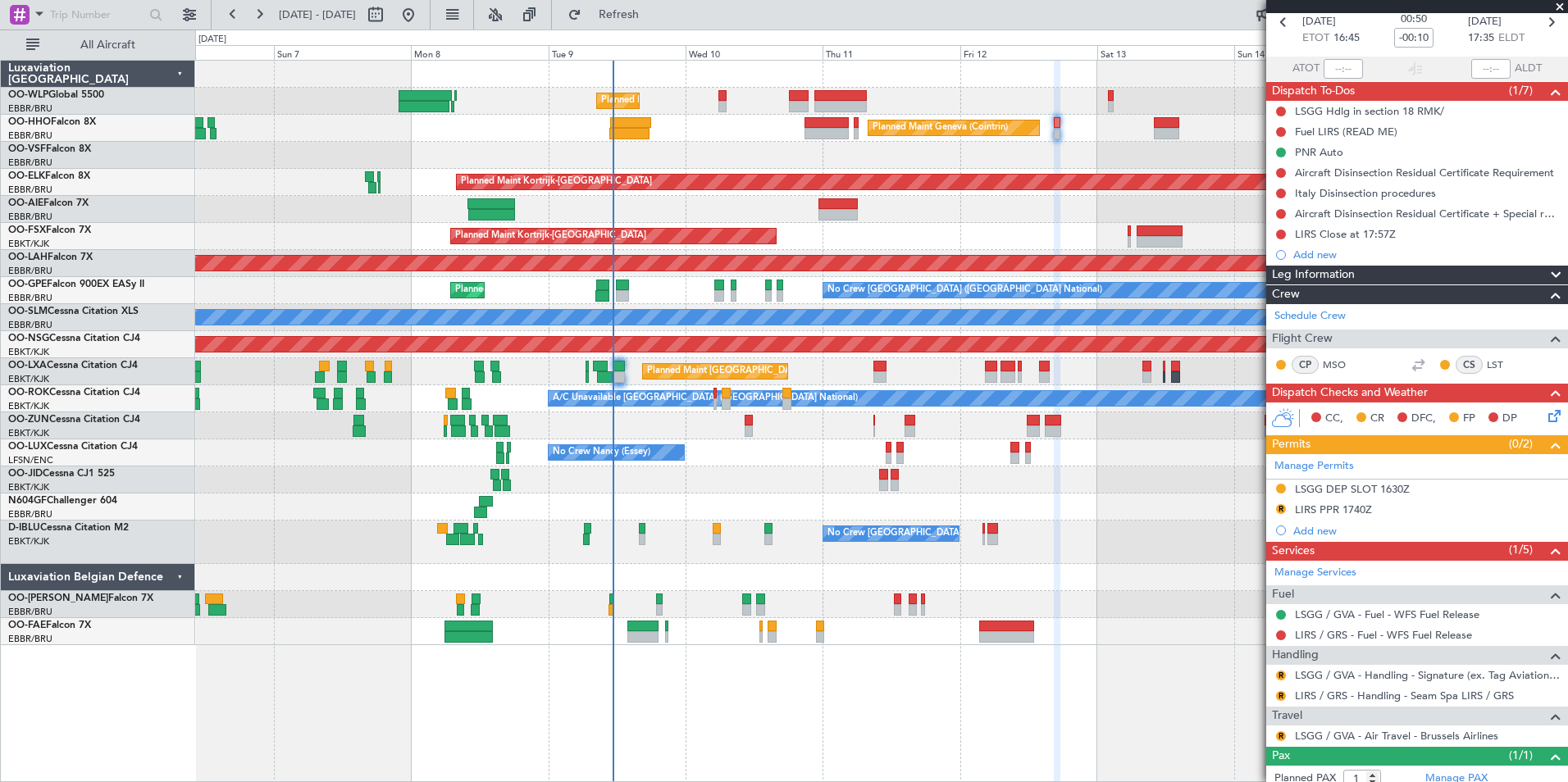
scroll to position [125, 0]
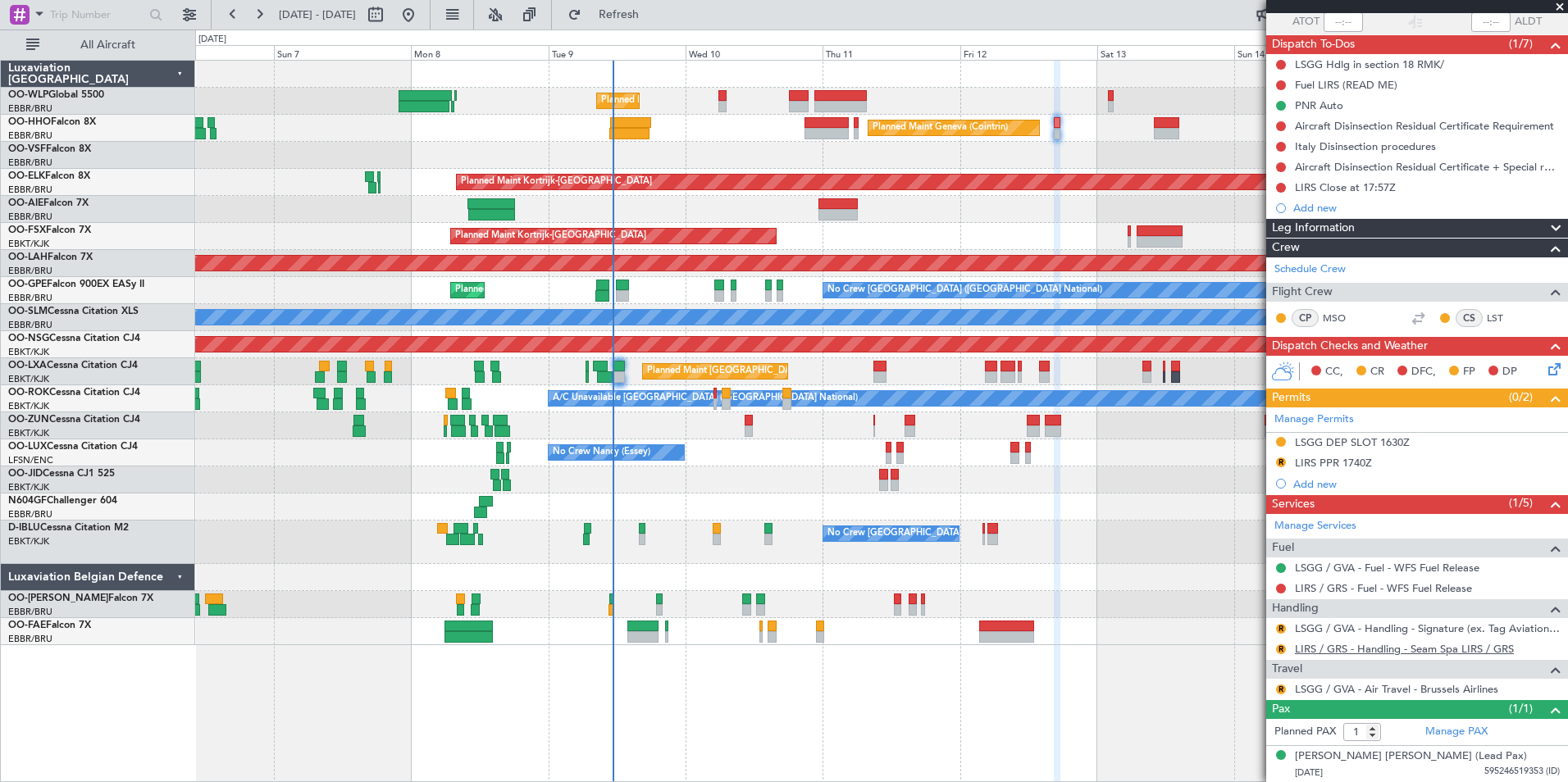
click at [1318, 649] on link "LIRS / GRS - Handling - Seam Spa LIRS / GRS" at bounding box center [1403, 648] width 218 height 14
click at [1280, 644] on button "R" at bounding box center [1280, 648] width 9 height 9
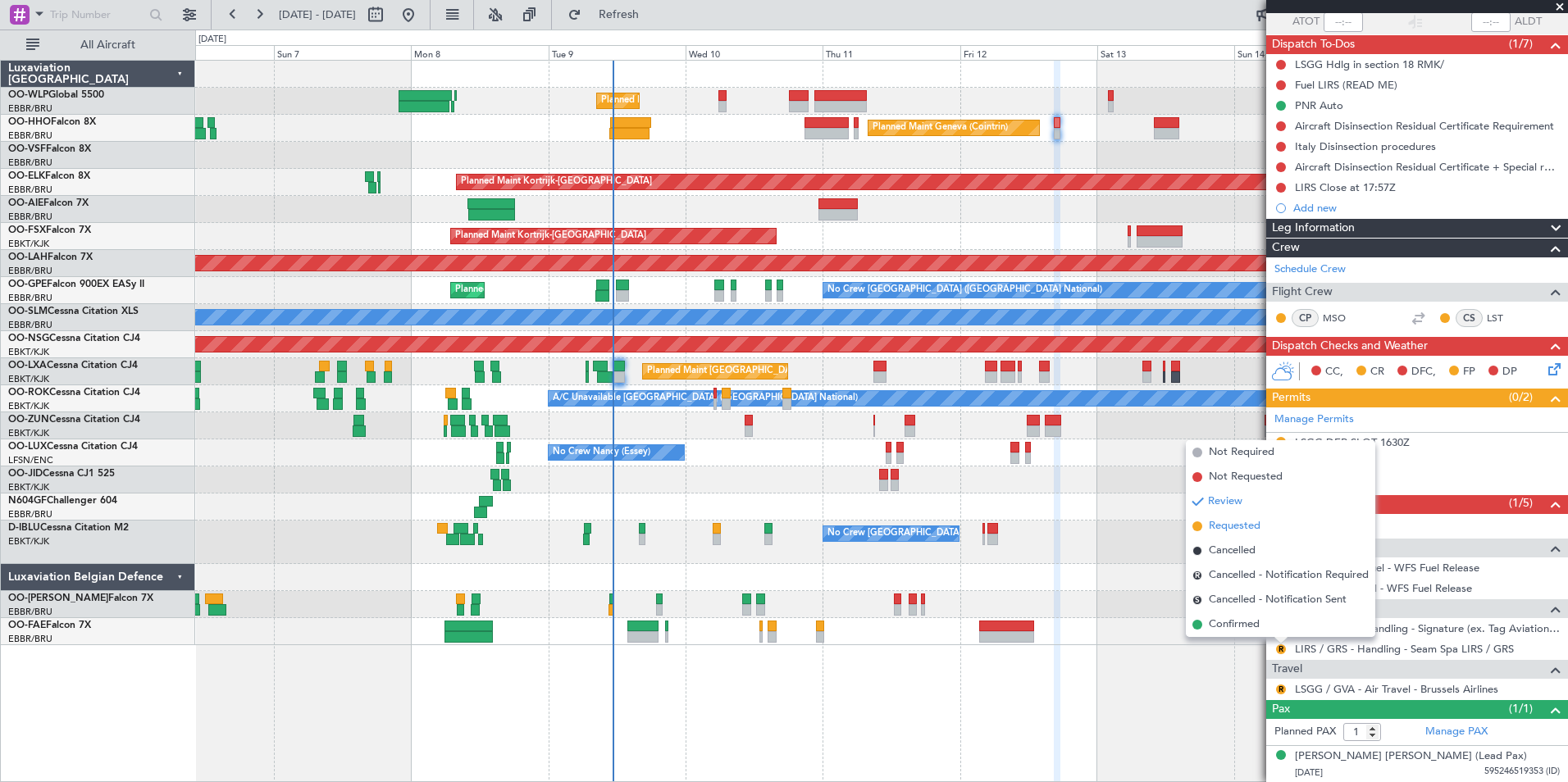
click at [1231, 522] on span "Requested" at bounding box center [1234, 526] width 51 height 16
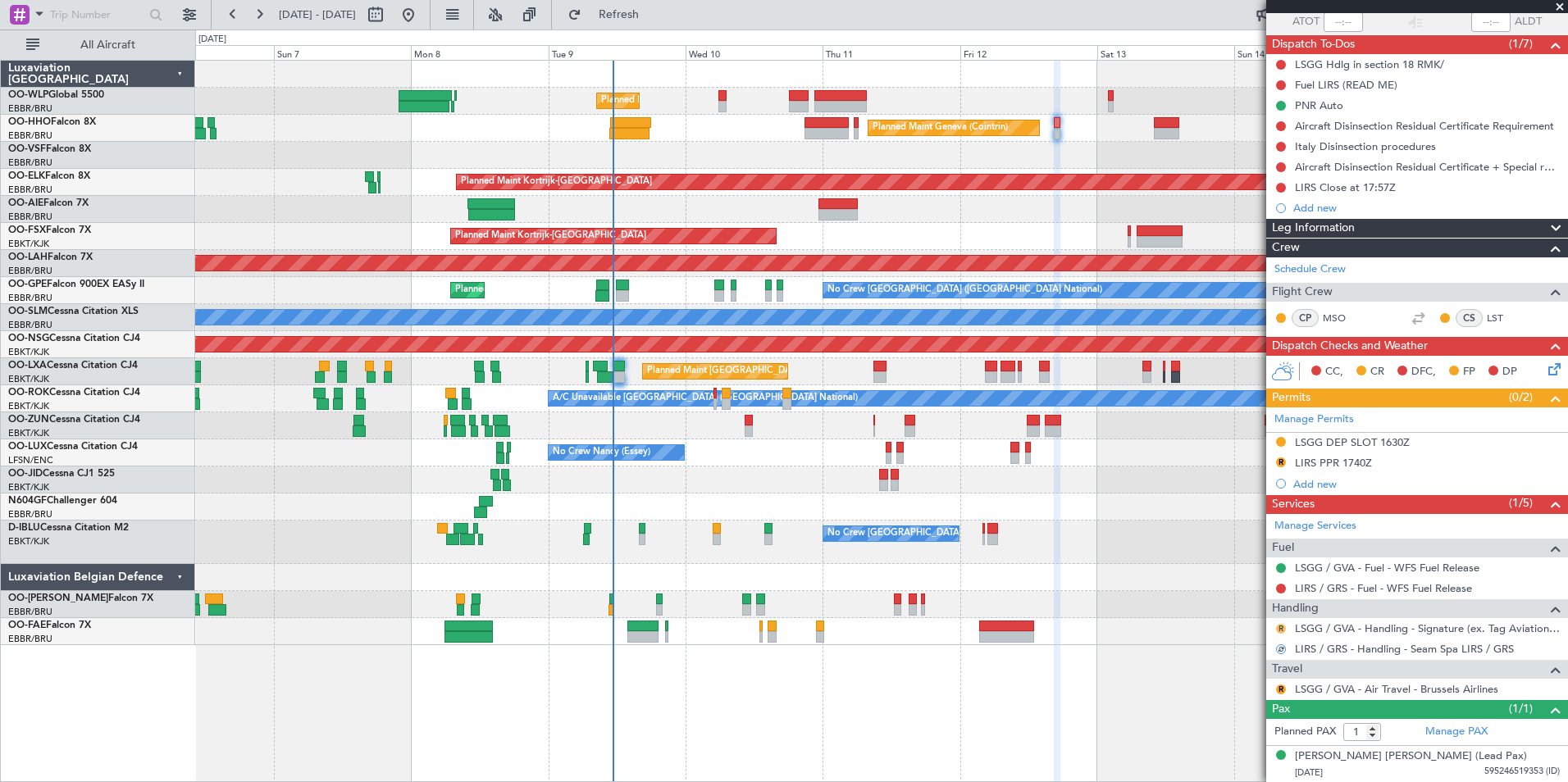
click at [1282, 628] on button "R" at bounding box center [1280, 628] width 9 height 9
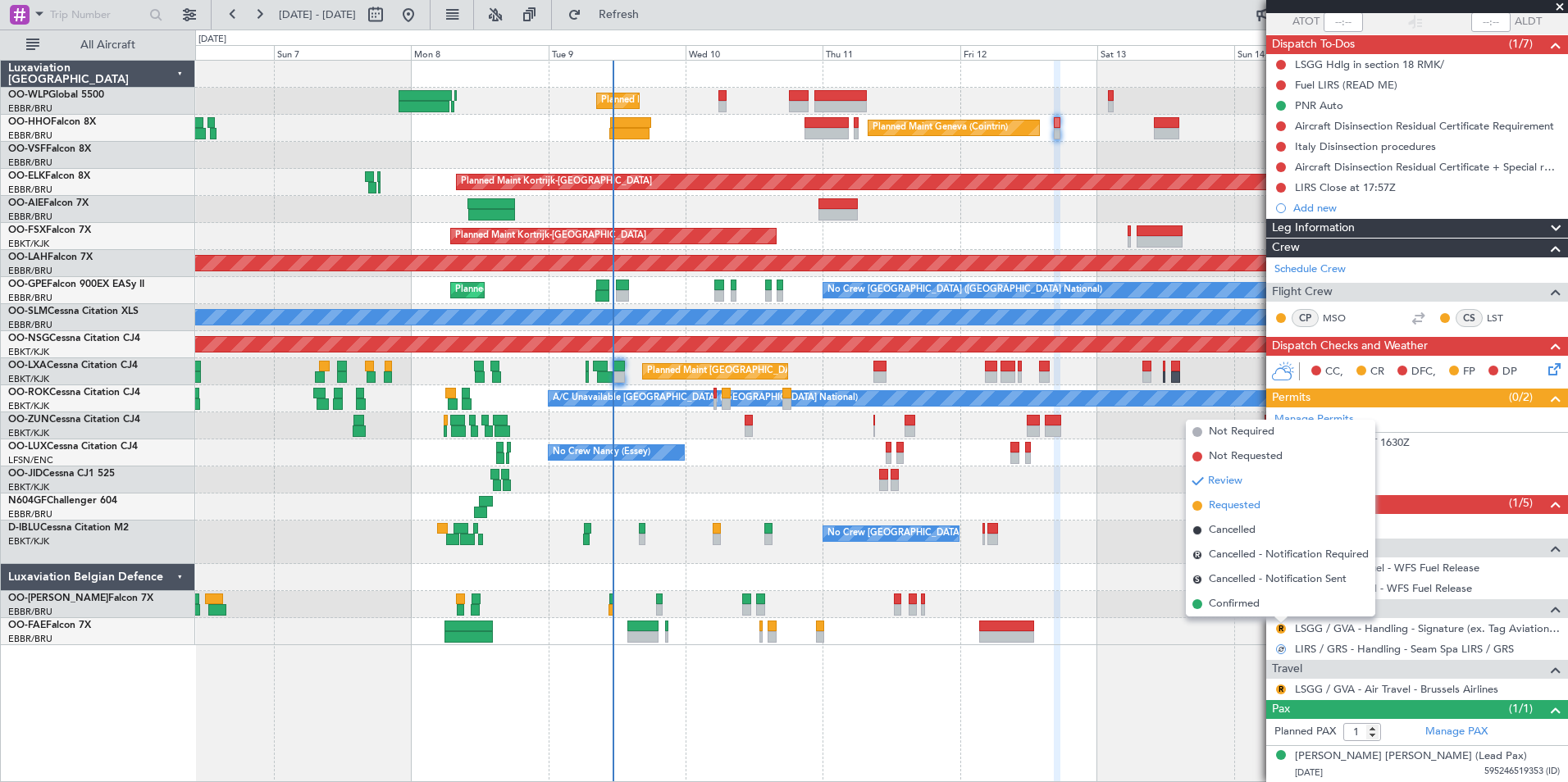
click at [1242, 503] on span "Requested" at bounding box center [1234, 505] width 51 height 16
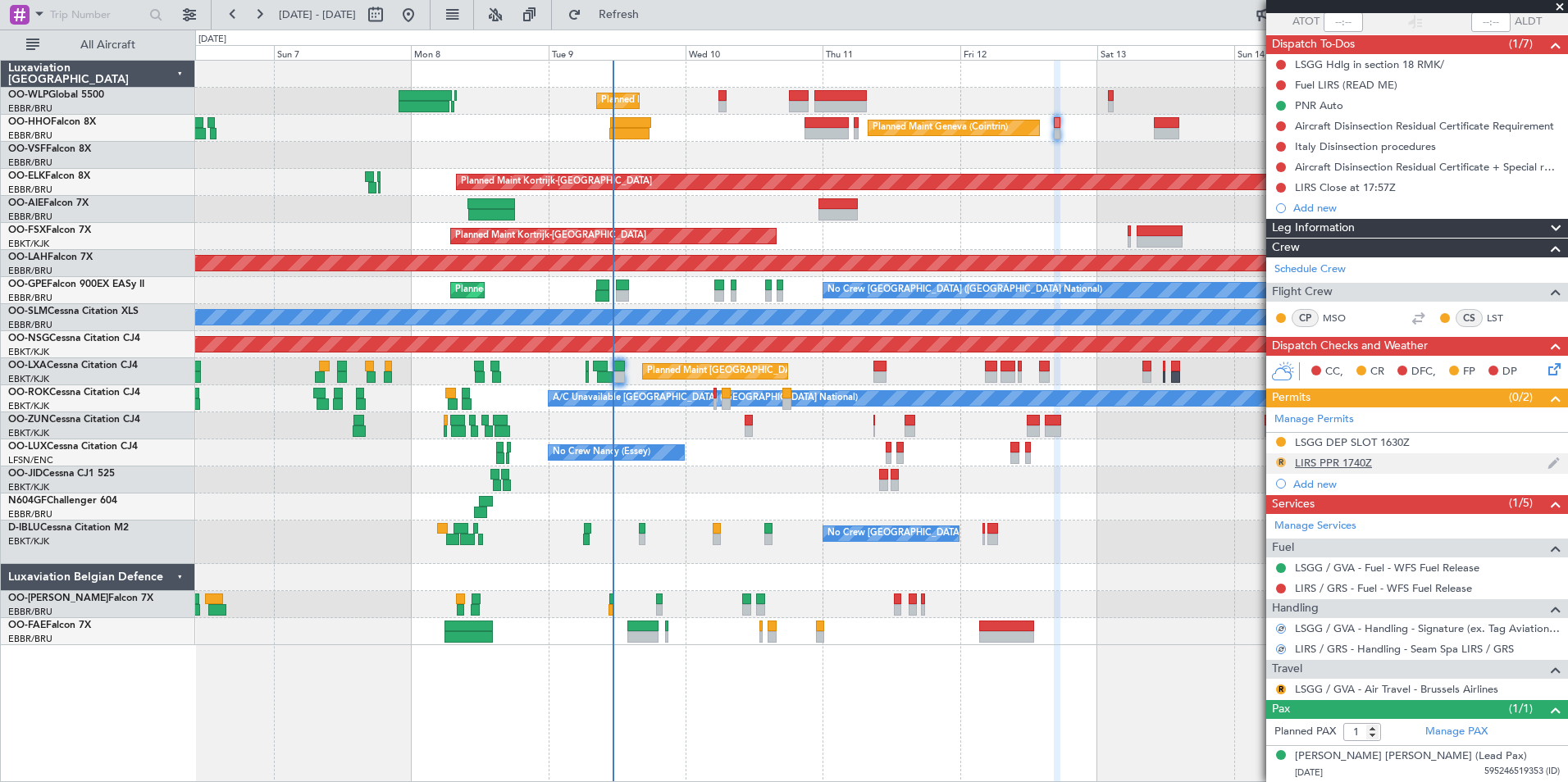
click at [1283, 461] on button "R" at bounding box center [1280, 462] width 9 height 9
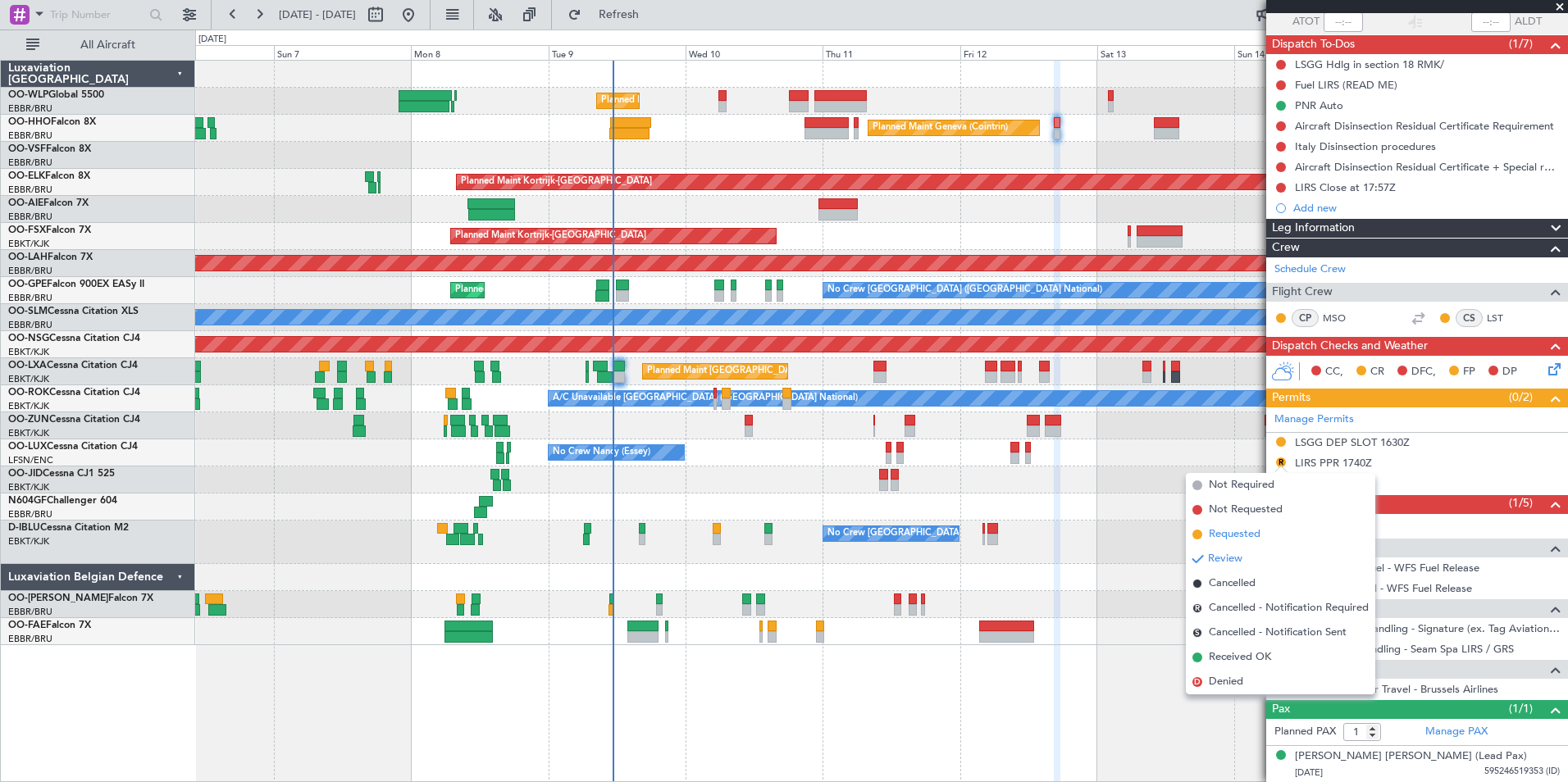
click at [1242, 539] on span "Requested" at bounding box center [1234, 534] width 51 height 16
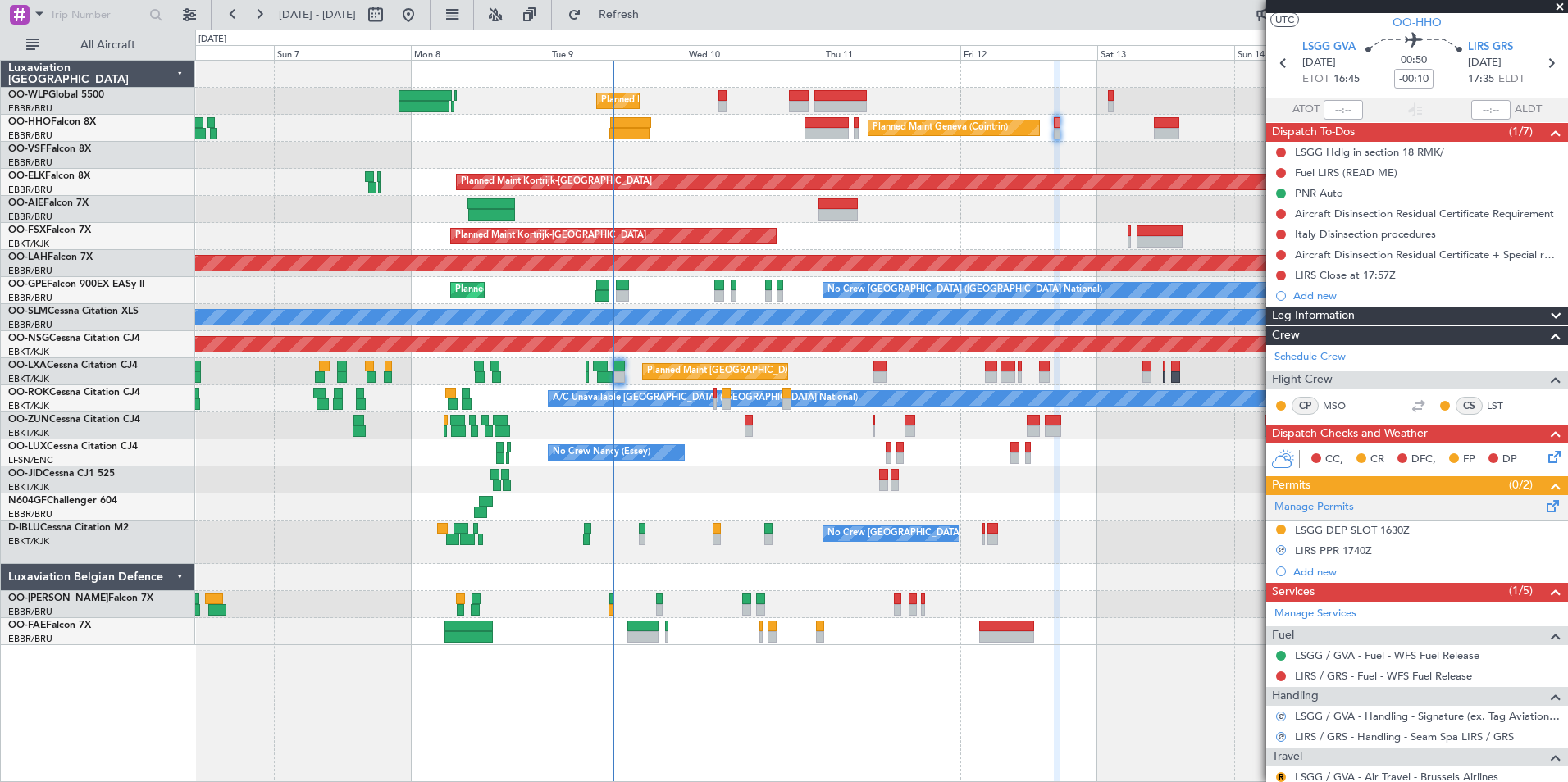
scroll to position [0, 0]
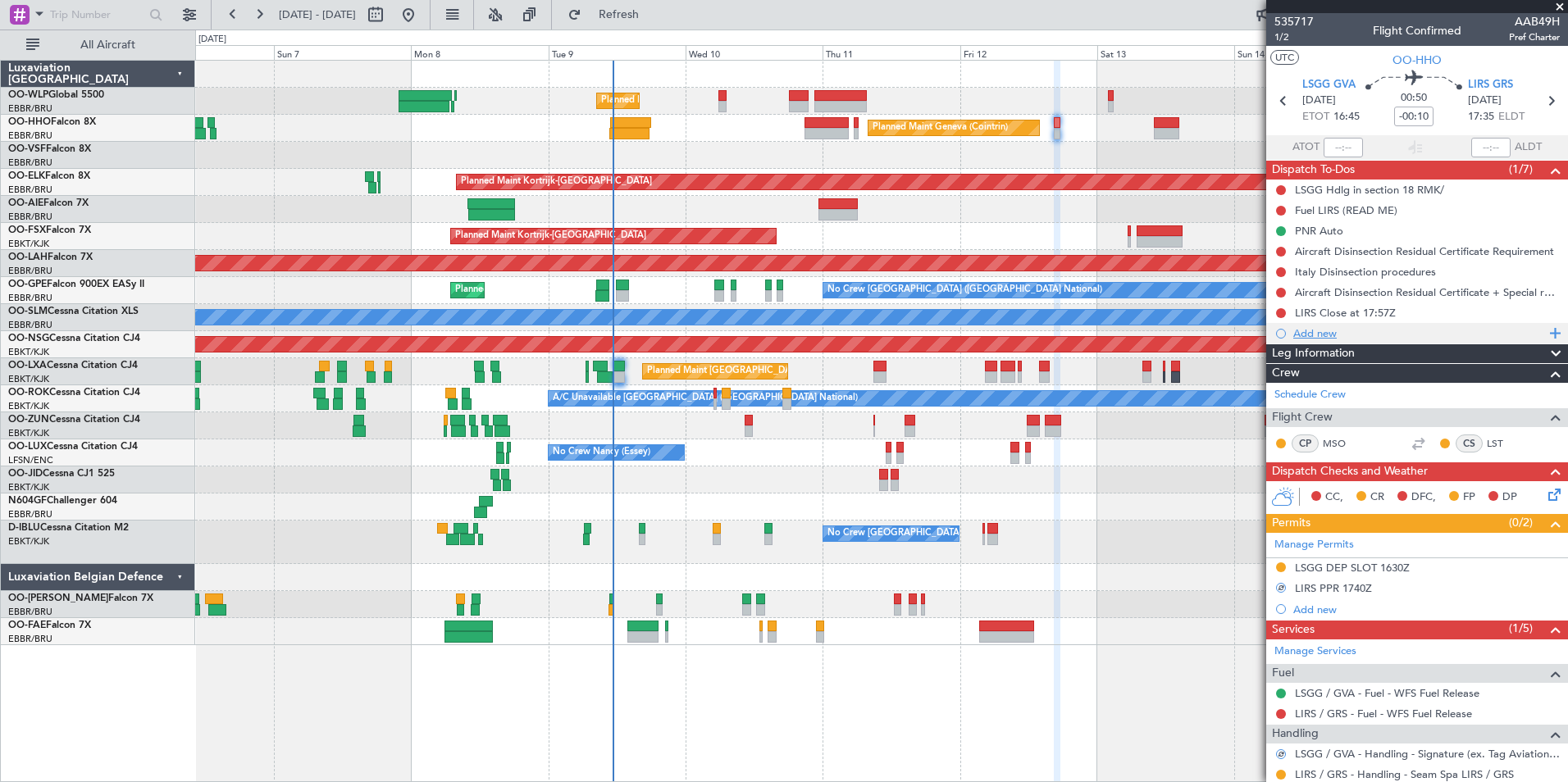
click at [1332, 337] on div "Add new" at bounding box center [1419, 333] width 252 height 14
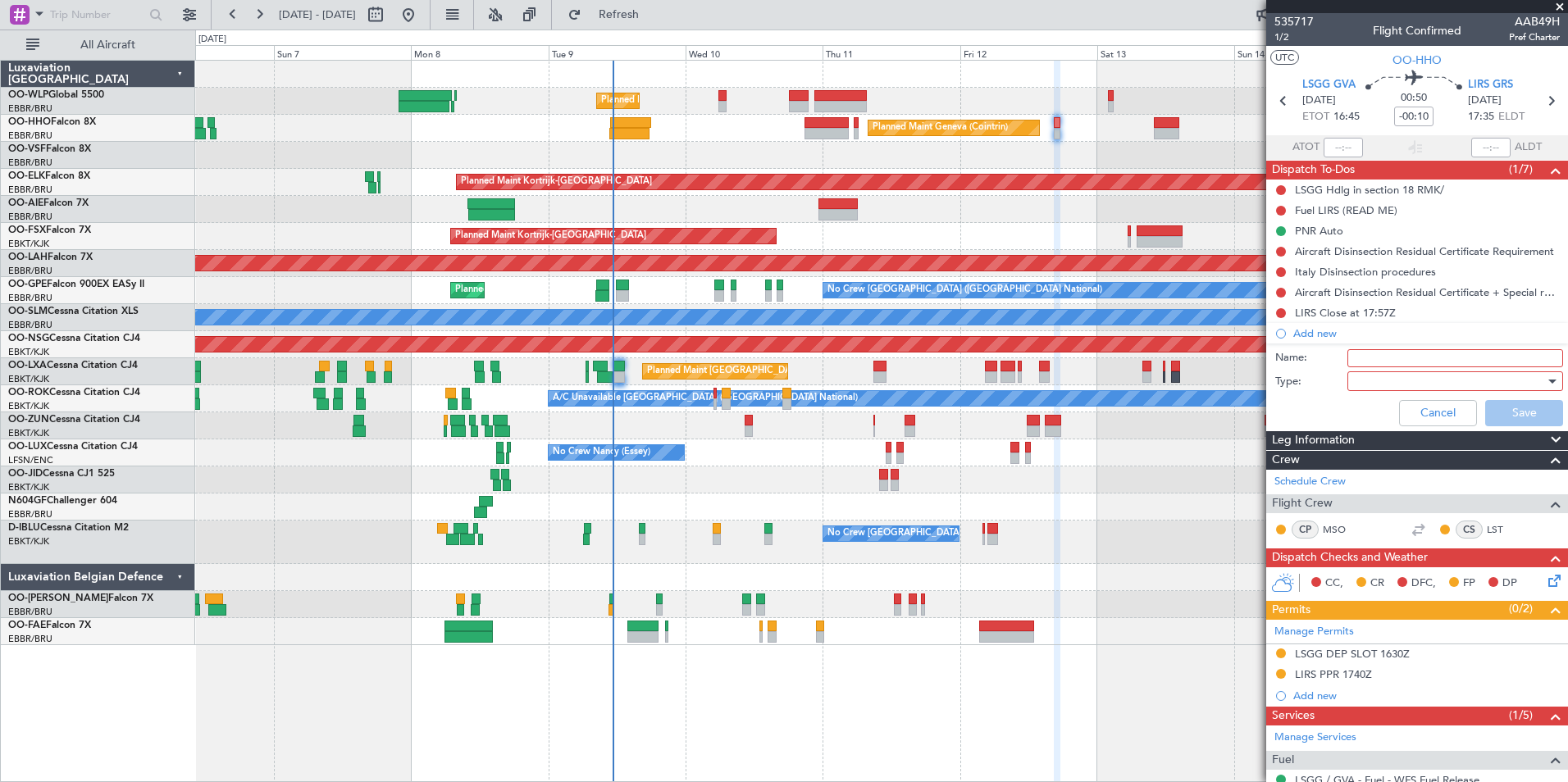
click at [1369, 356] on input "Name:" at bounding box center [1455, 358] width 216 height 18
type input "1630z requested in LSGG, file accordingly"
click at [1401, 383] on div at bounding box center [1449, 381] width 191 height 25
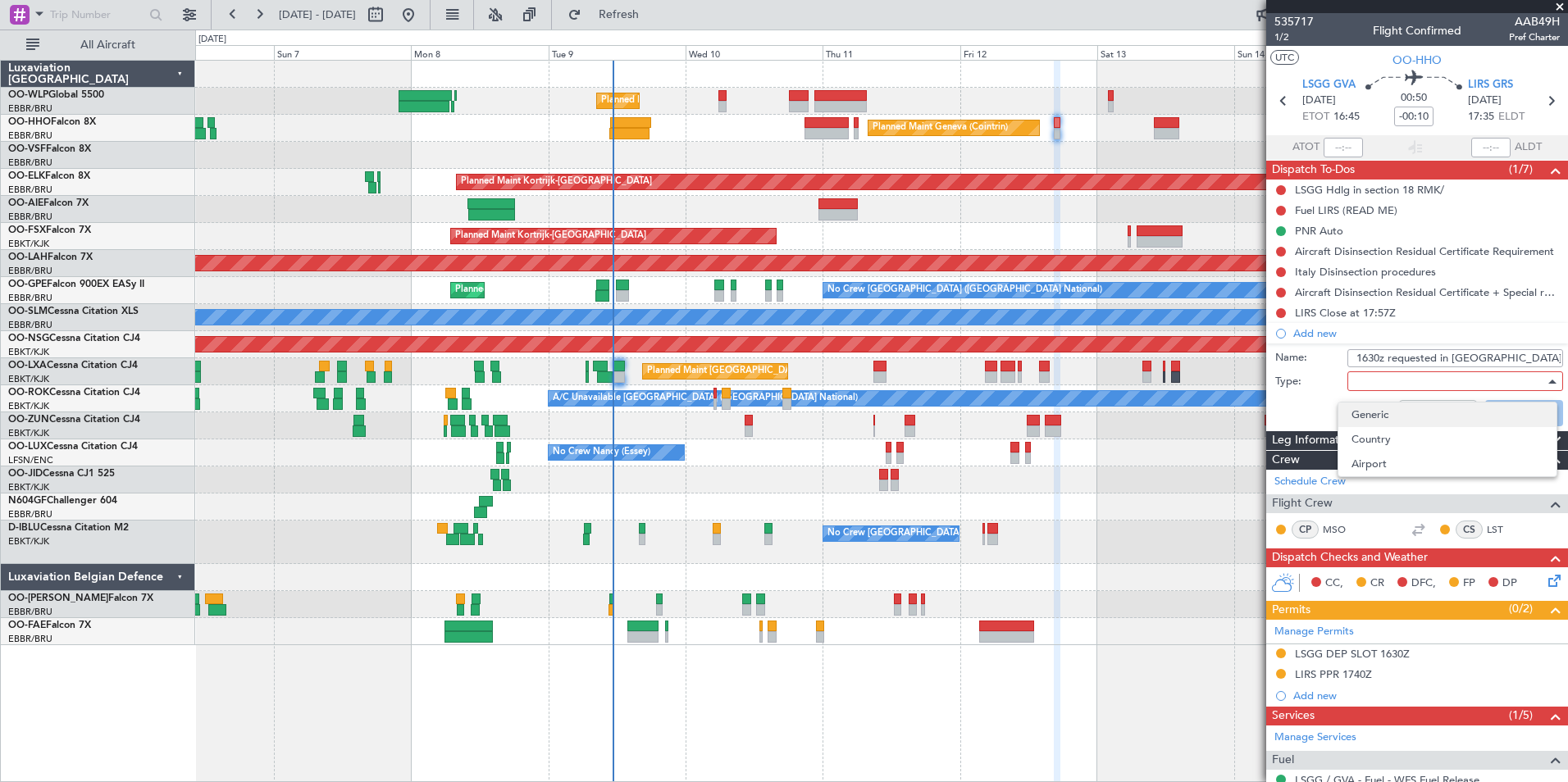
click at [1381, 421] on span "Generic" at bounding box center [1447, 415] width 192 height 25
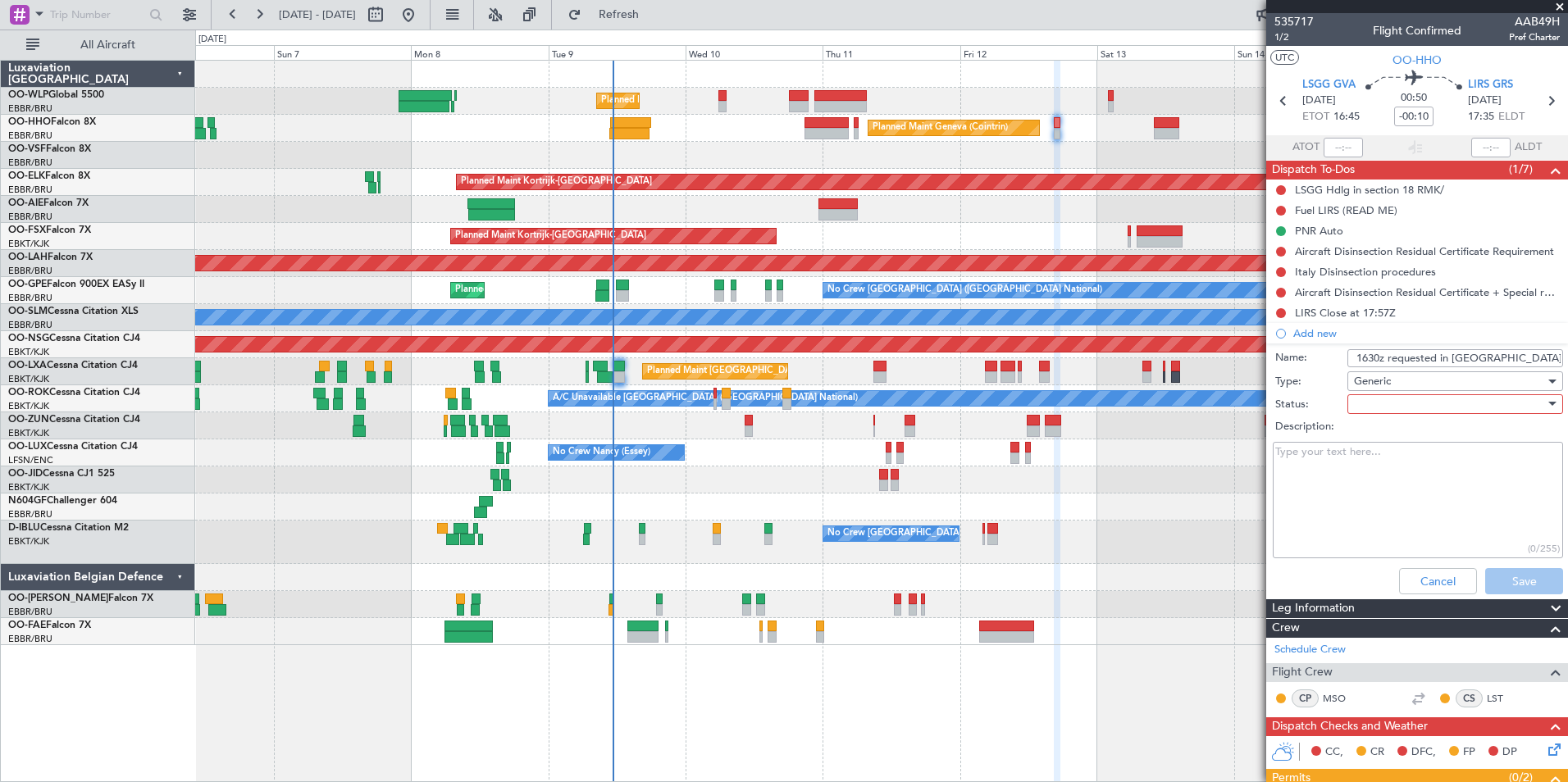
click at [1373, 401] on div at bounding box center [1449, 403] width 191 height 25
click at [1377, 434] on span "Not Started" at bounding box center [1447, 437] width 192 height 25
click at [1354, 473] on textarea "Description:" at bounding box center [1417, 500] width 290 height 117
type textarea "Maria wanted us to request the slot at 1630Z"
click at [1516, 576] on button "Save" at bounding box center [1523, 581] width 78 height 27
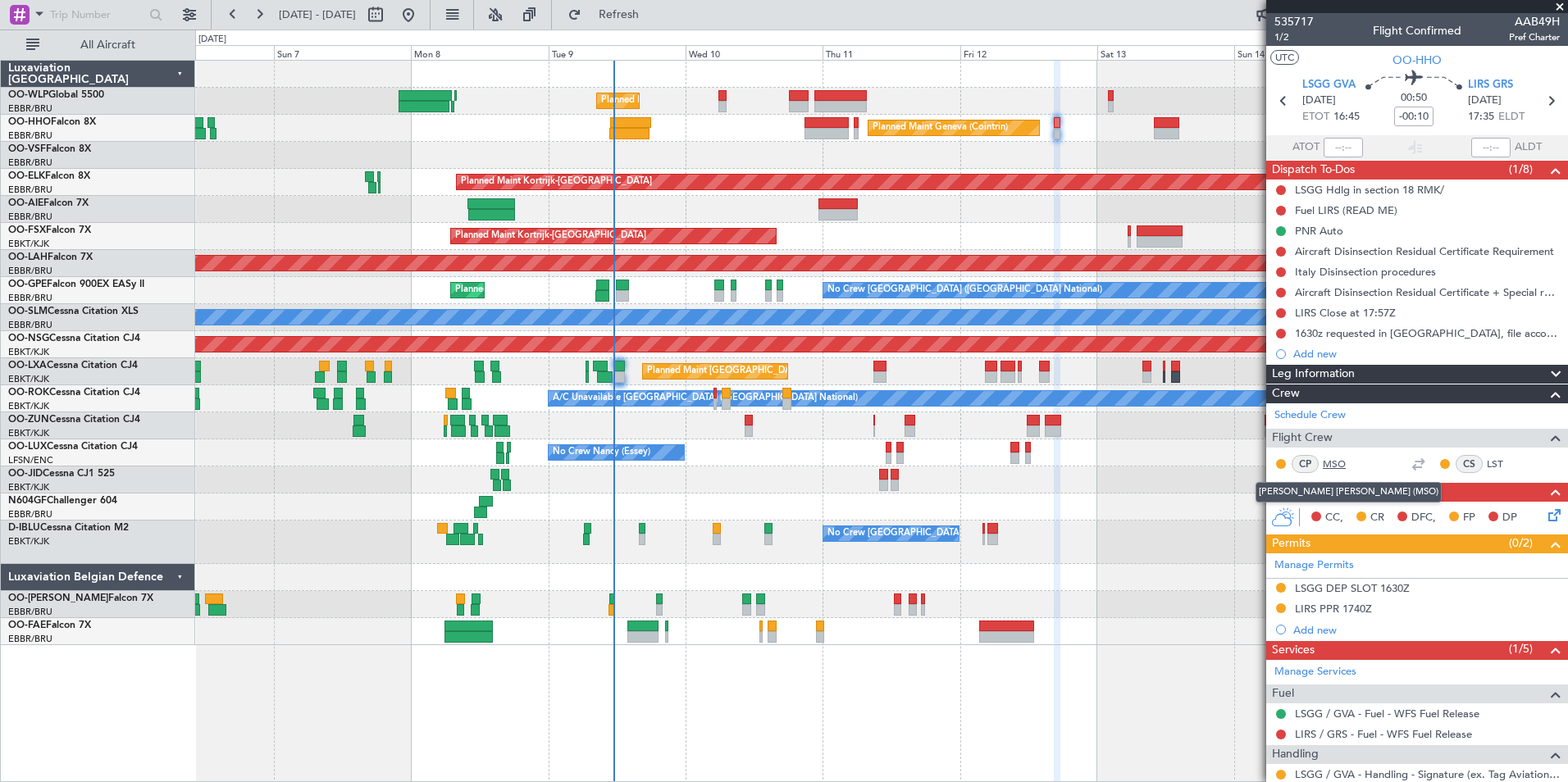
click at [1341, 463] on link "MSO" at bounding box center [1340, 463] width 37 height 15
click at [692, 98] on div "Planned Maint Liege" at bounding box center [881, 101] width 1372 height 27
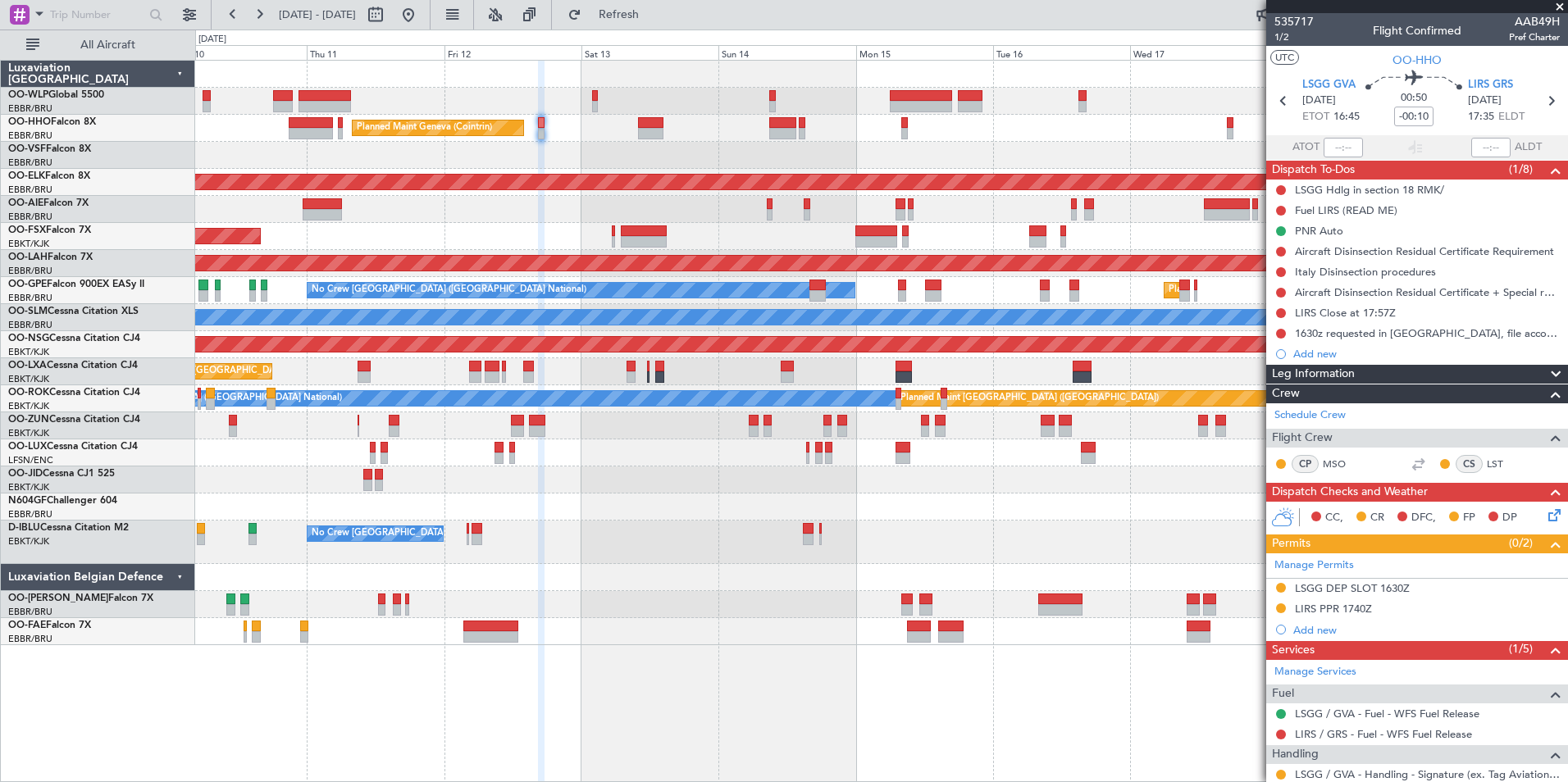
click at [695, 110] on div "Planned Maint Liege" at bounding box center [881, 101] width 1372 height 27
click at [945, 115] on div "Planned Maint Liege Planned Maint Geneva (Cointrin) Planned Maint Kortrijk-Weve…" at bounding box center [881, 353] width 1372 height 584
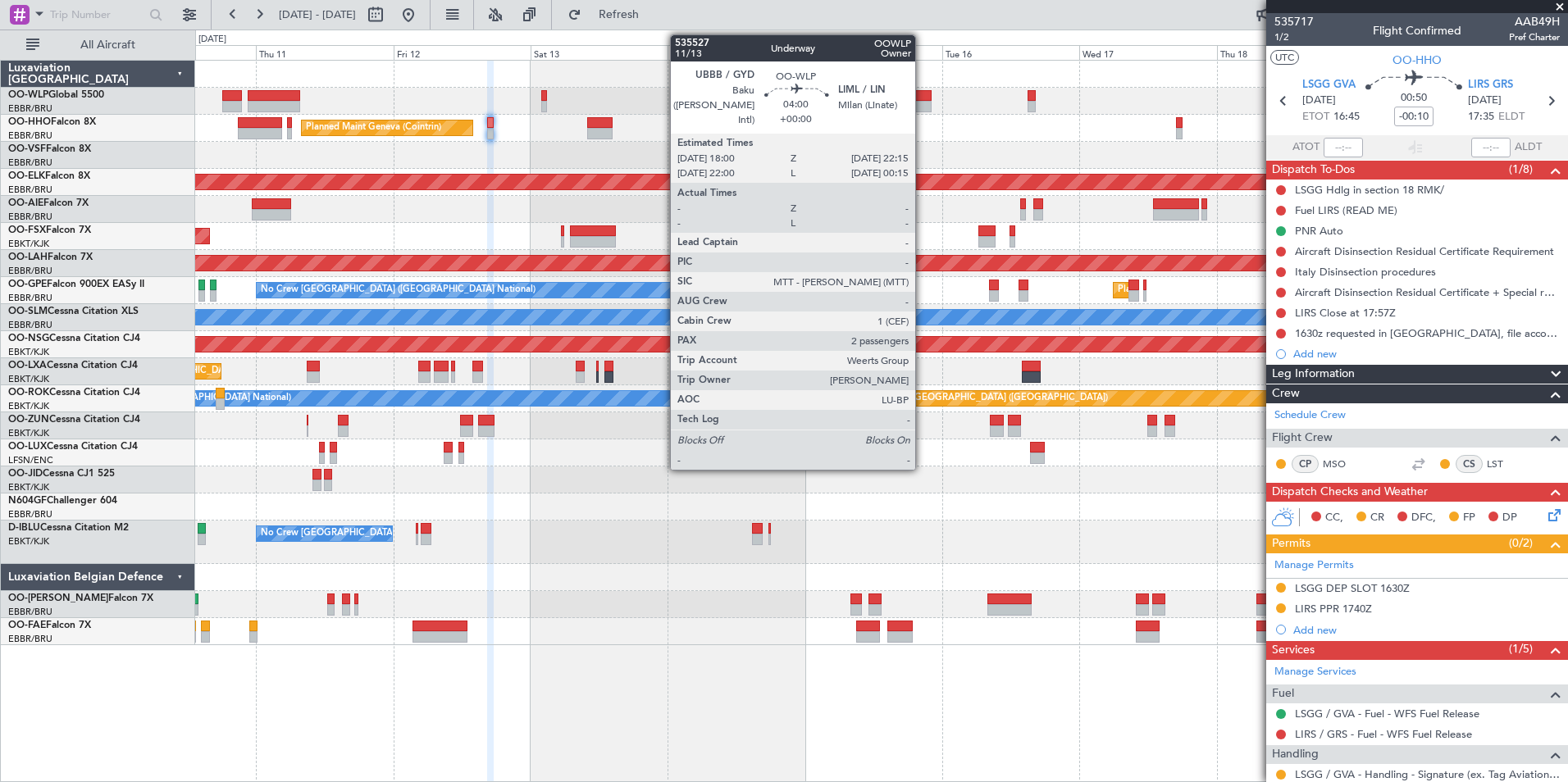
click at [922, 104] on div at bounding box center [919, 106] width 25 height 11
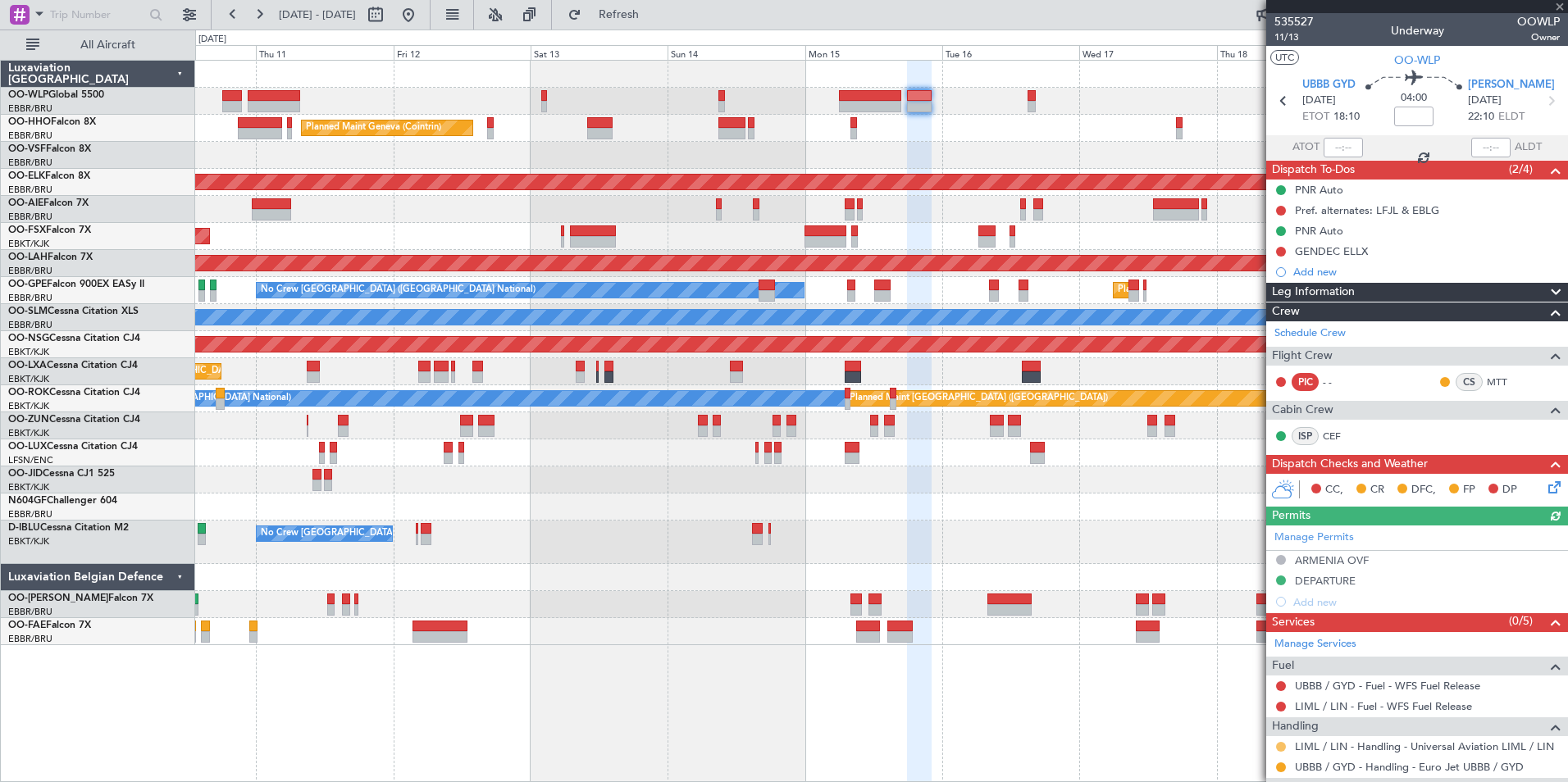
click at [1282, 746] on button at bounding box center [1280, 746] width 9 height 9
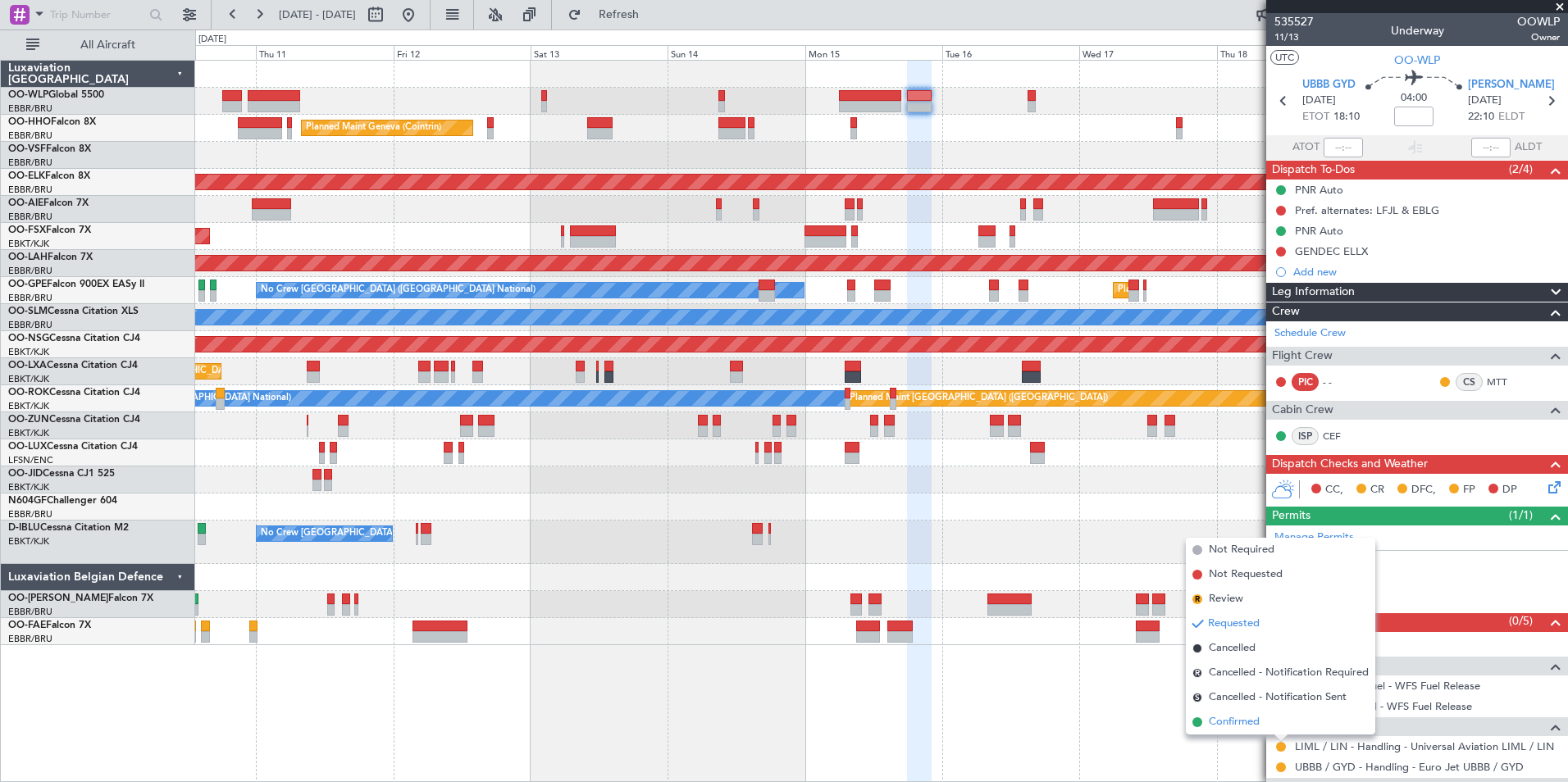
click at [1238, 722] on span "Confirmed" at bounding box center [1233, 721] width 51 height 16
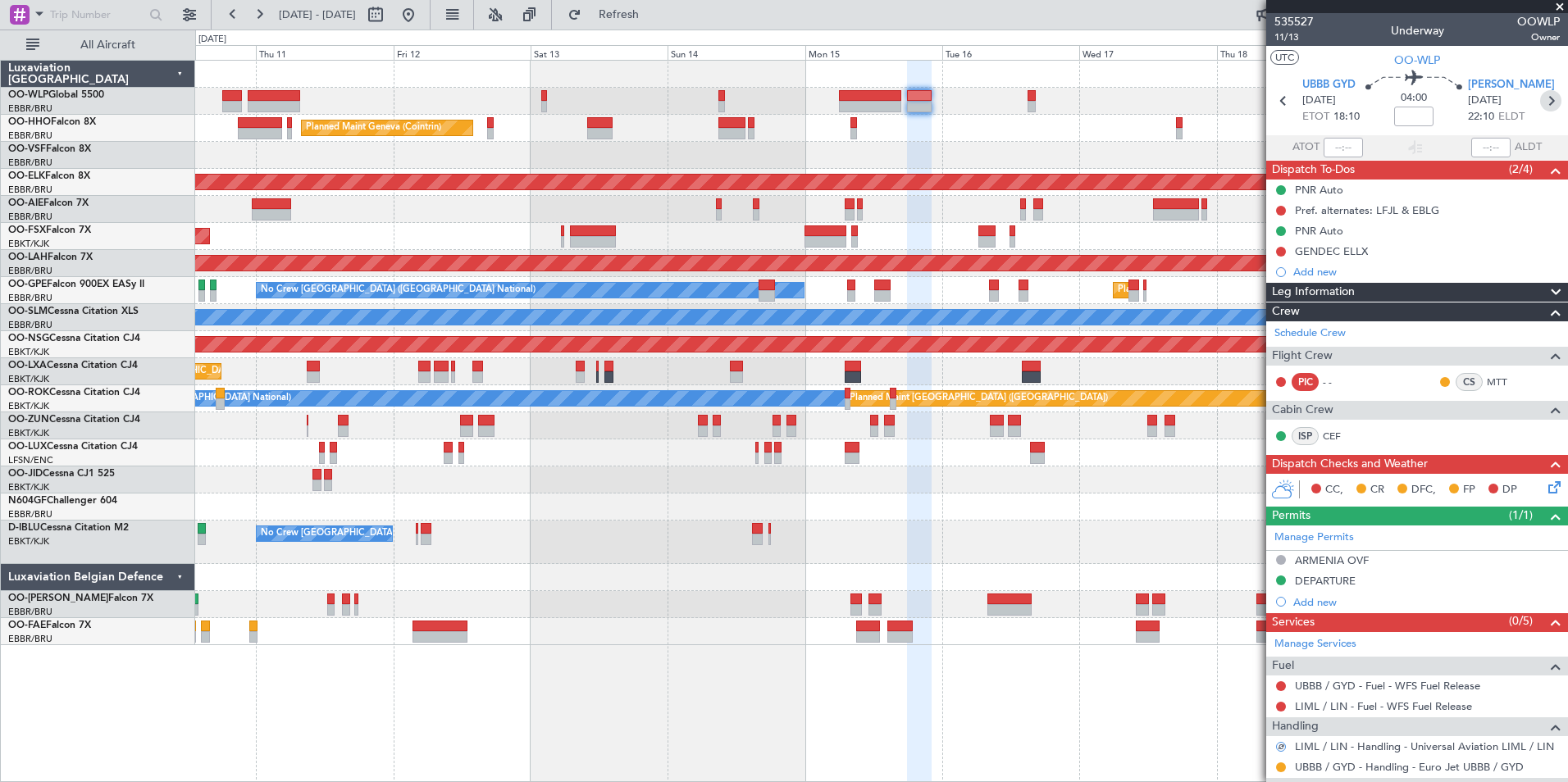
click at [1540, 102] on icon at bounding box center [1550, 100] width 21 height 21
type input "1"
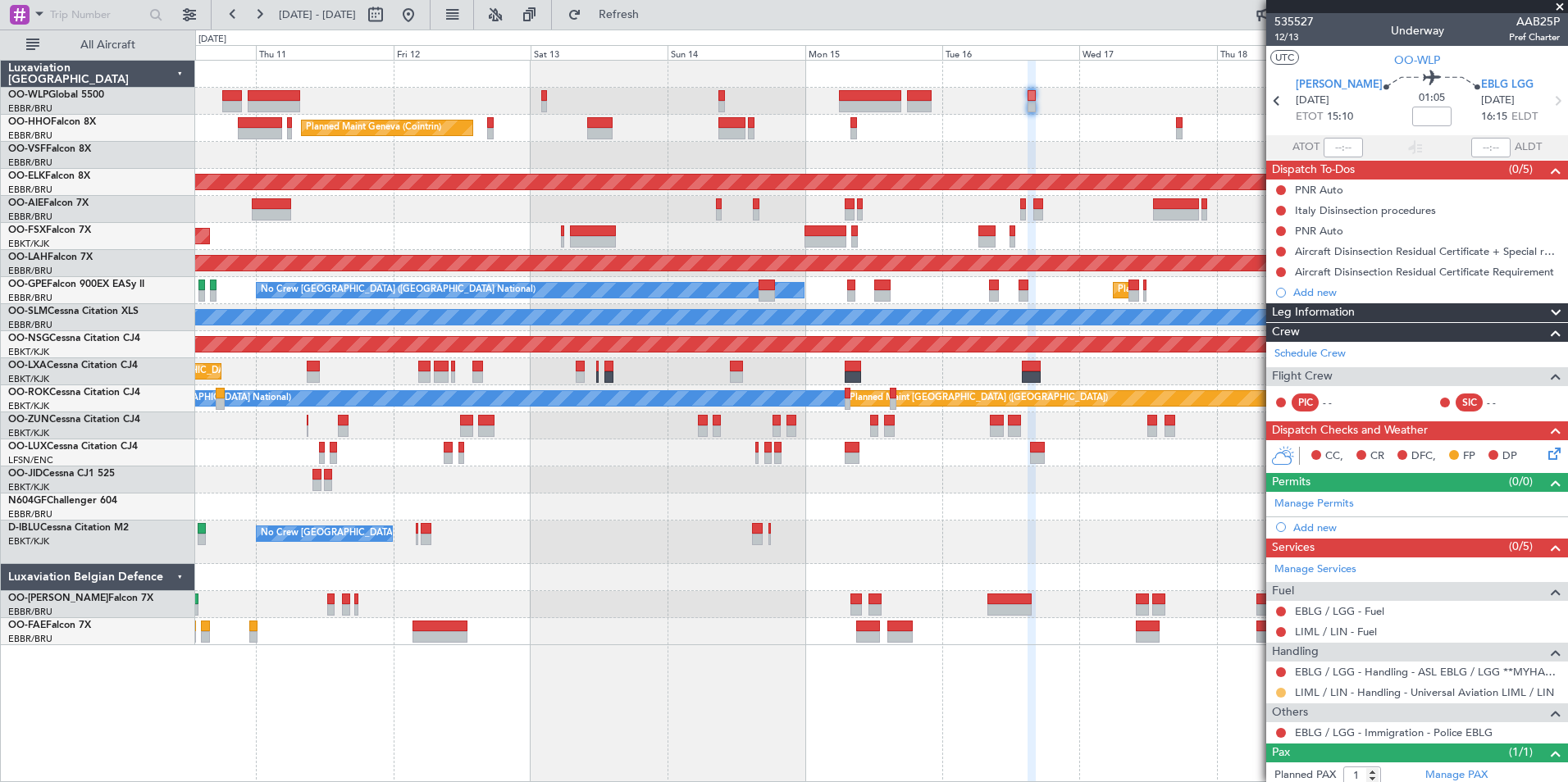
click at [1280, 692] on button at bounding box center [1280, 692] width 9 height 9
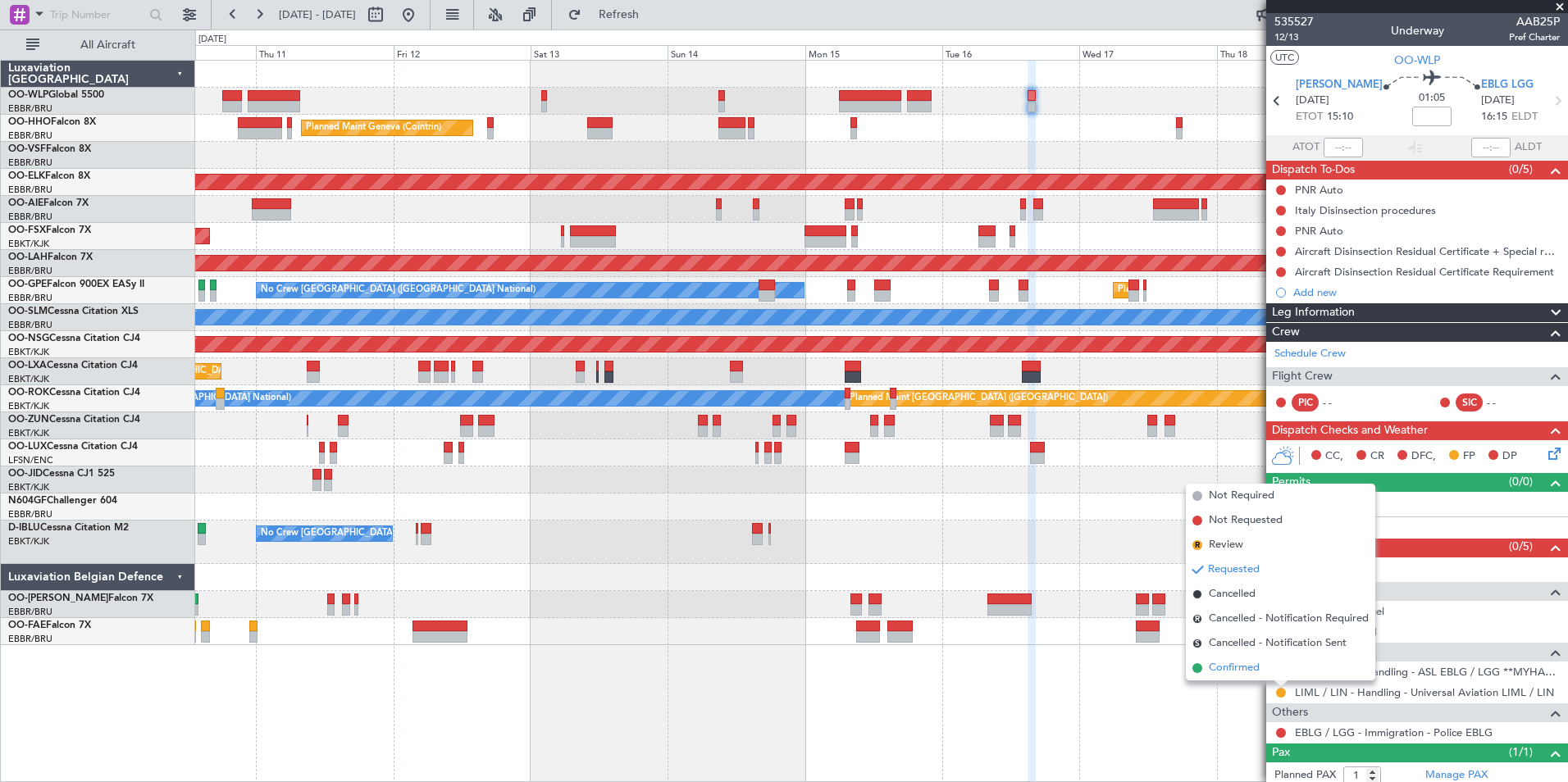
click at [1250, 661] on span "Confirmed" at bounding box center [1233, 667] width 51 height 16
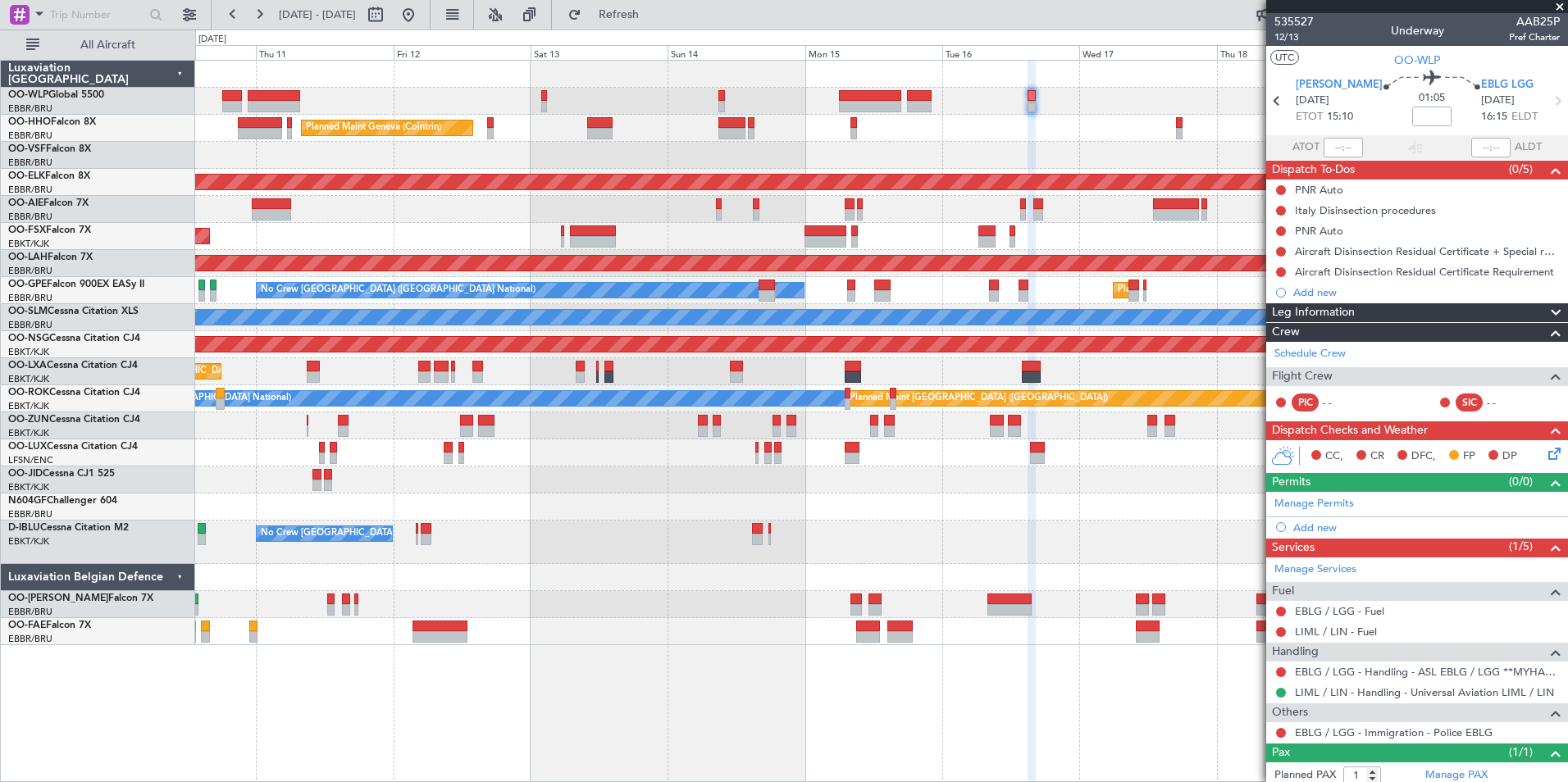
click at [786, 558] on div "Planned Maint Liege Planned Maint Geneva (Cointrin) Planned Maint Kortrijk-Weve…" at bounding box center [881, 353] width 1372 height 584
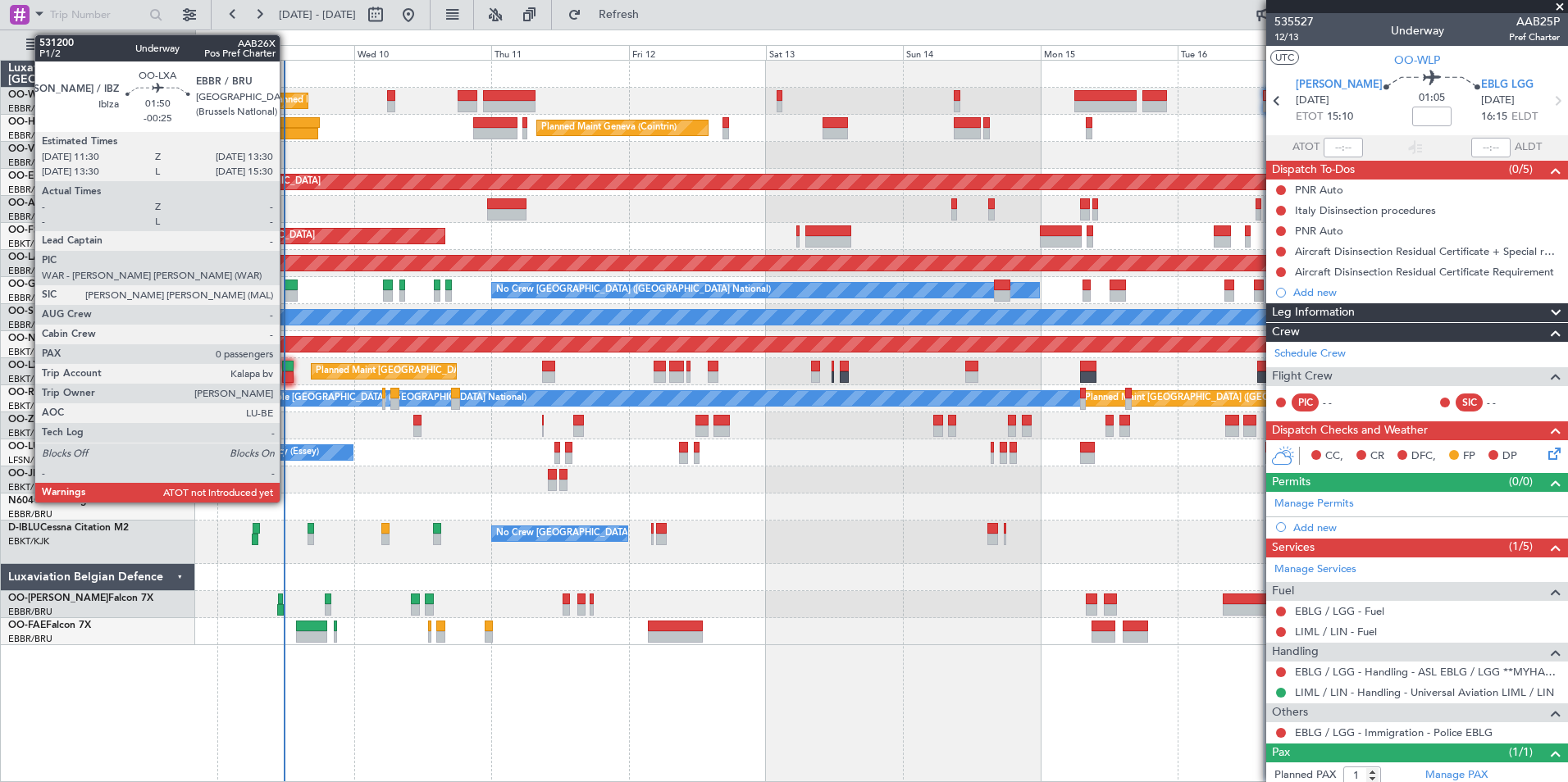
click at [287, 370] on div at bounding box center [287, 366] width 11 height 11
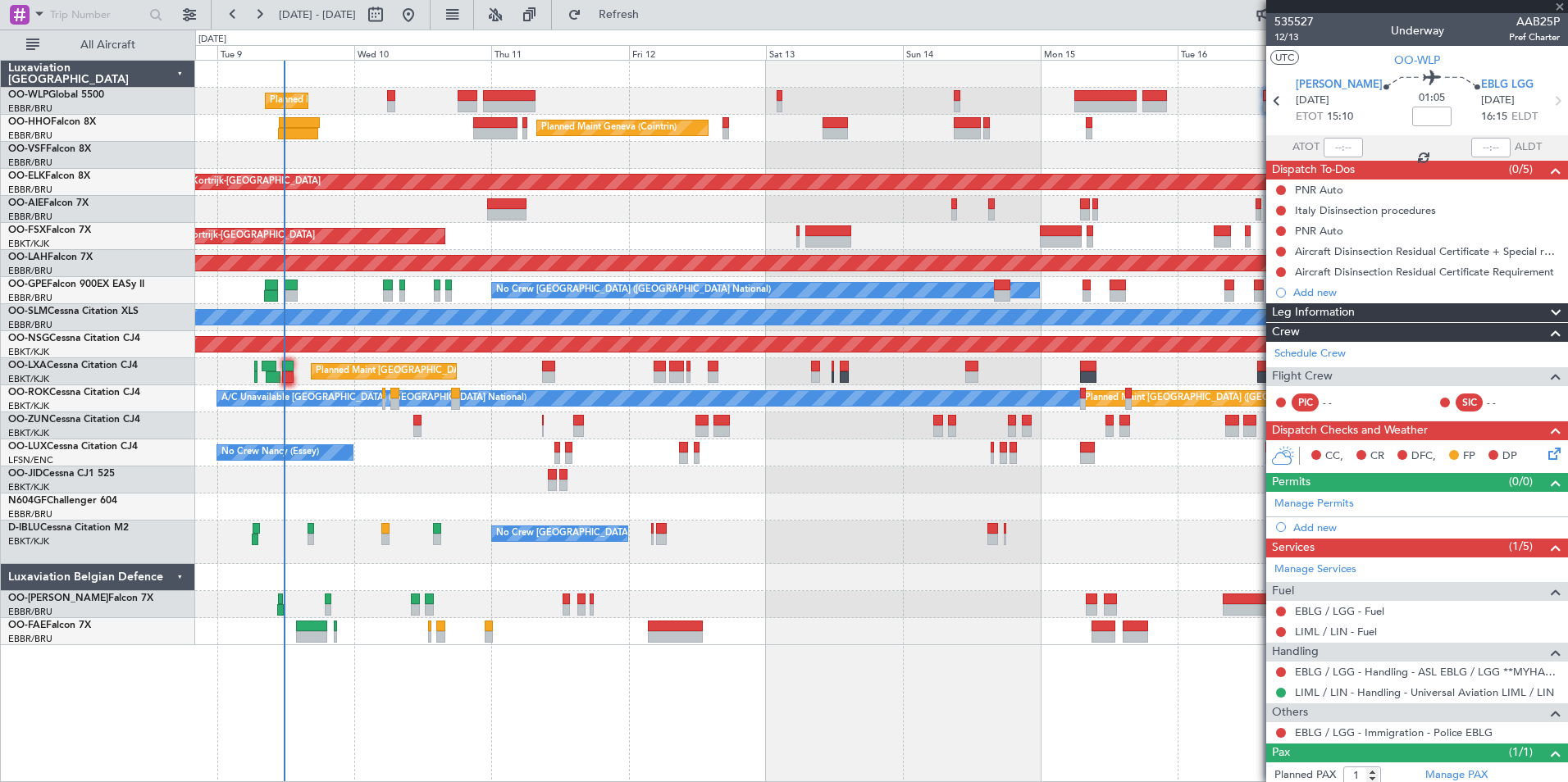
type input "-00:25"
type input "0"
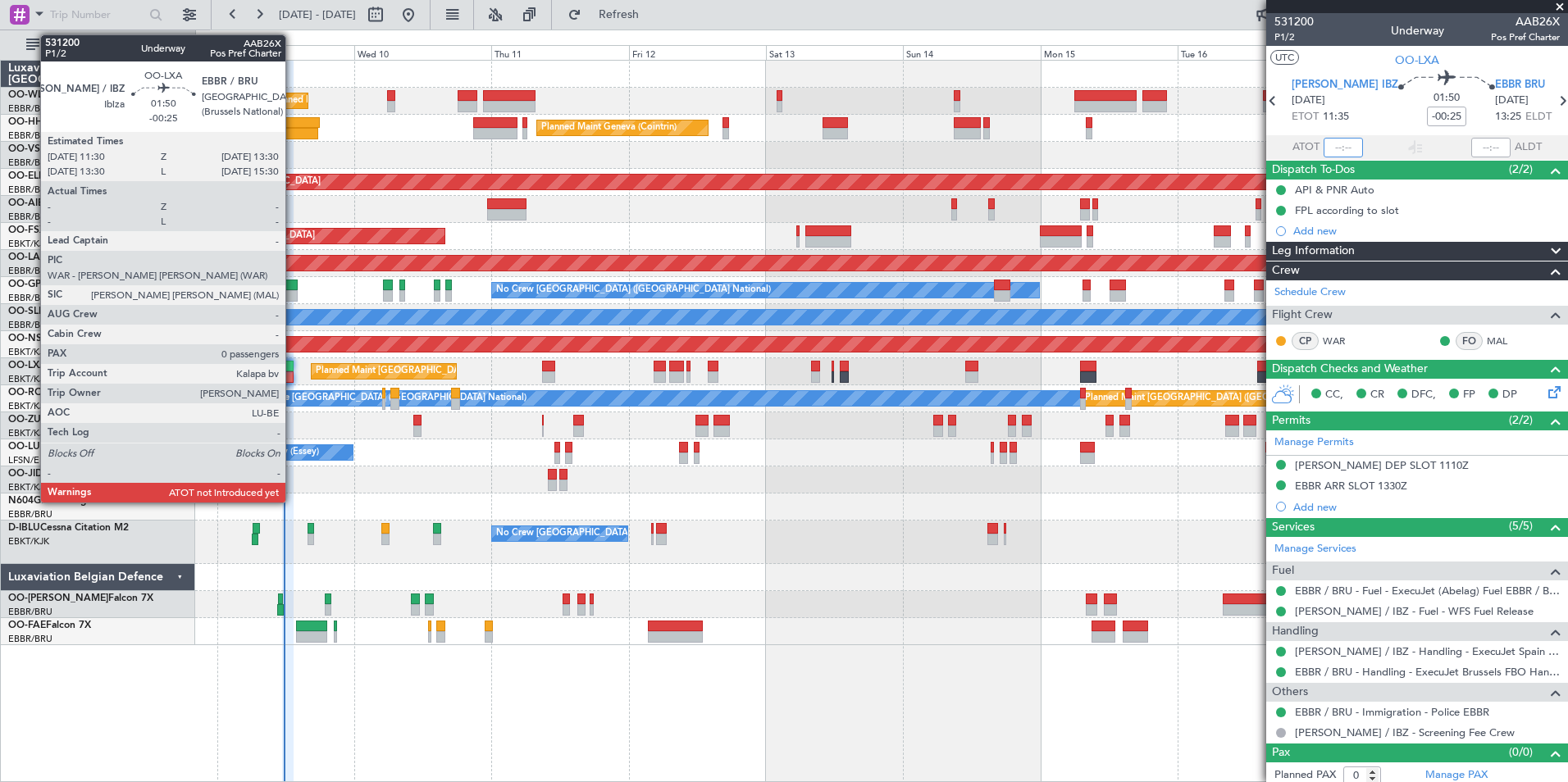
click at [1338, 146] on input "text" at bounding box center [1343, 147] width 39 height 20
click at [1204, 138] on div "Planned Maint Geneva (Cointrin)" at bounding box center [881, 128] width 1372 height 27
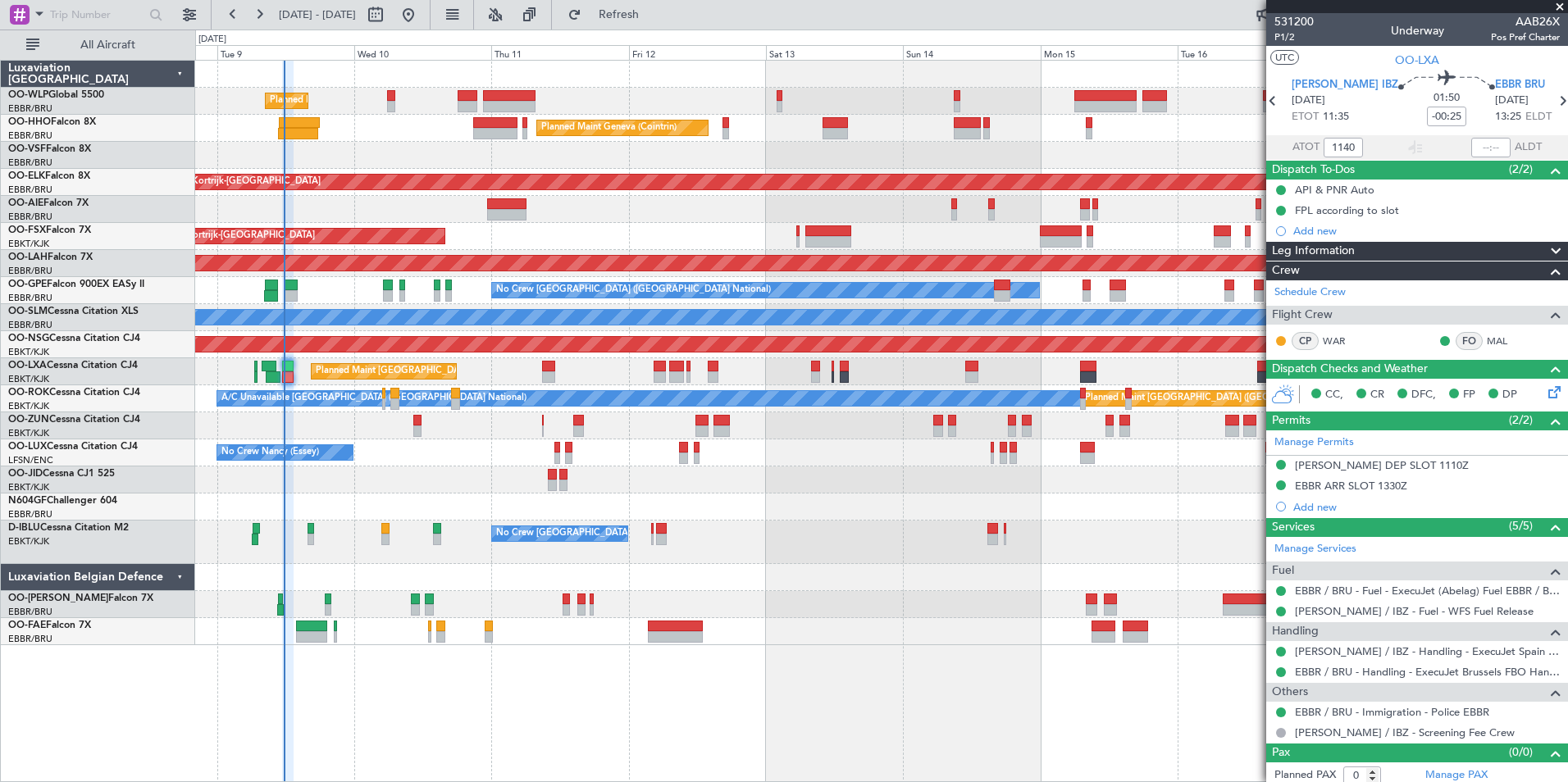
type input "11:40"
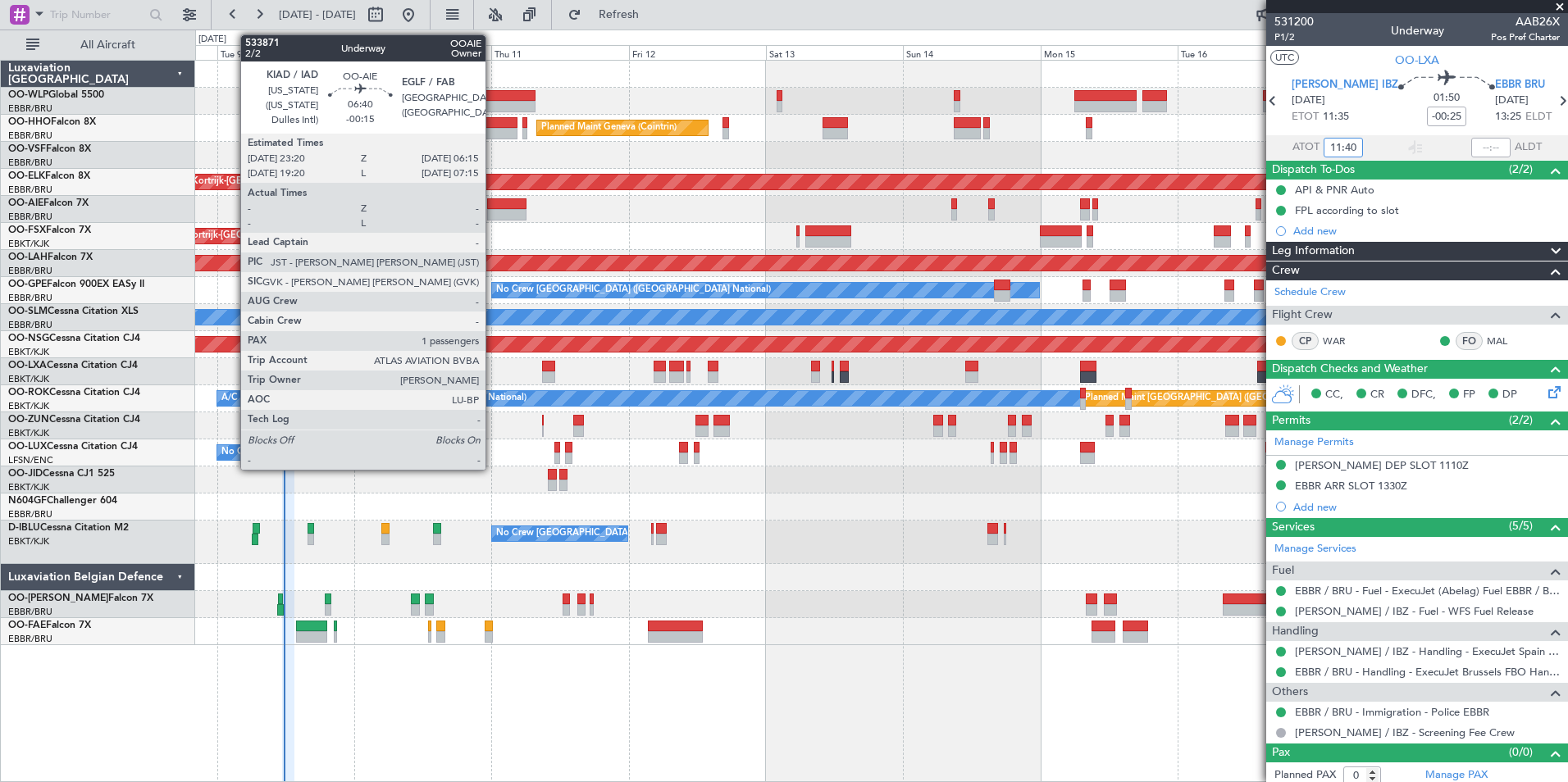
click at [493, 206] on div at bounding box center [506, 204] width 40 height 11
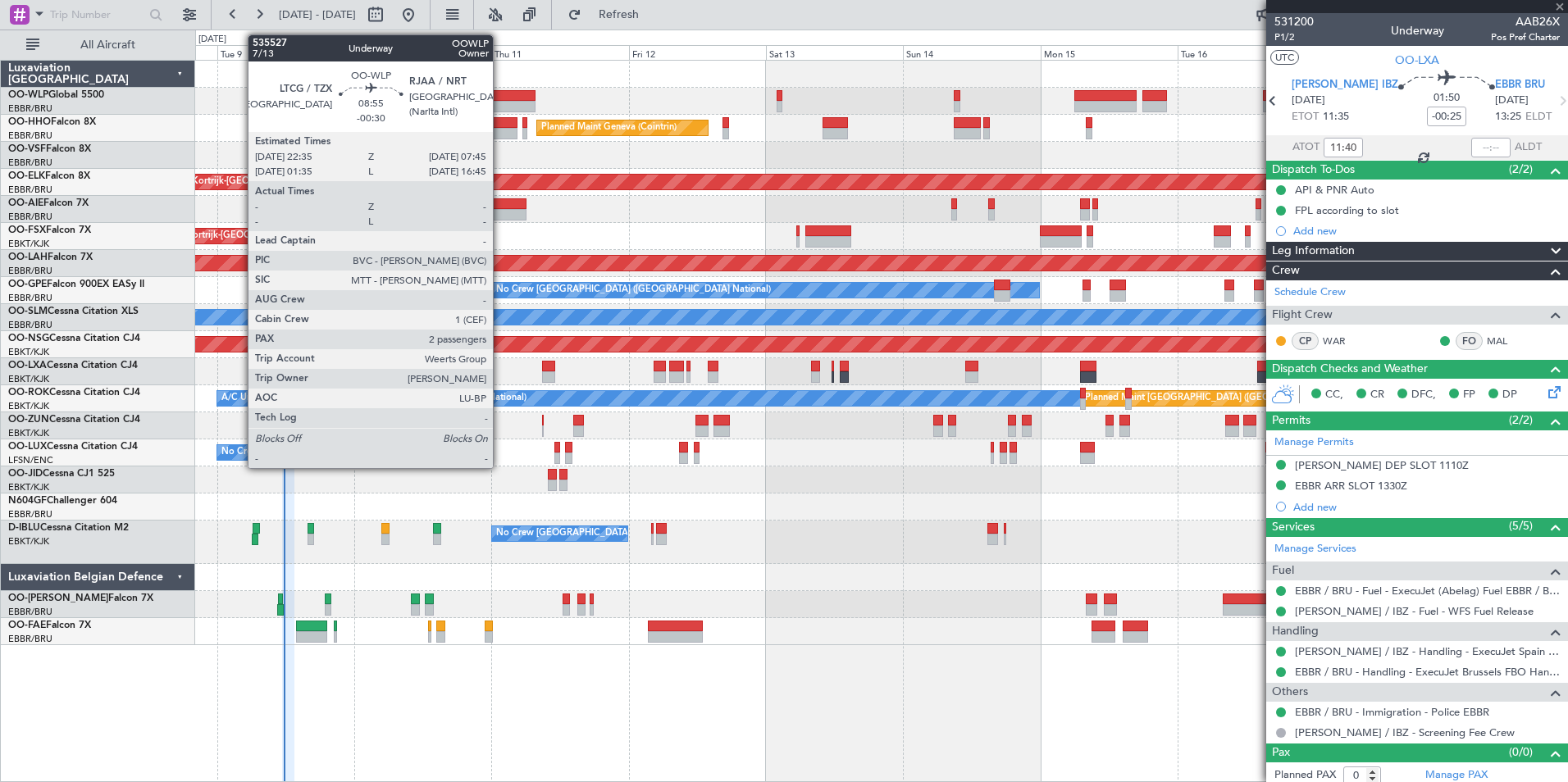
type input "-00:15"
type input "1"
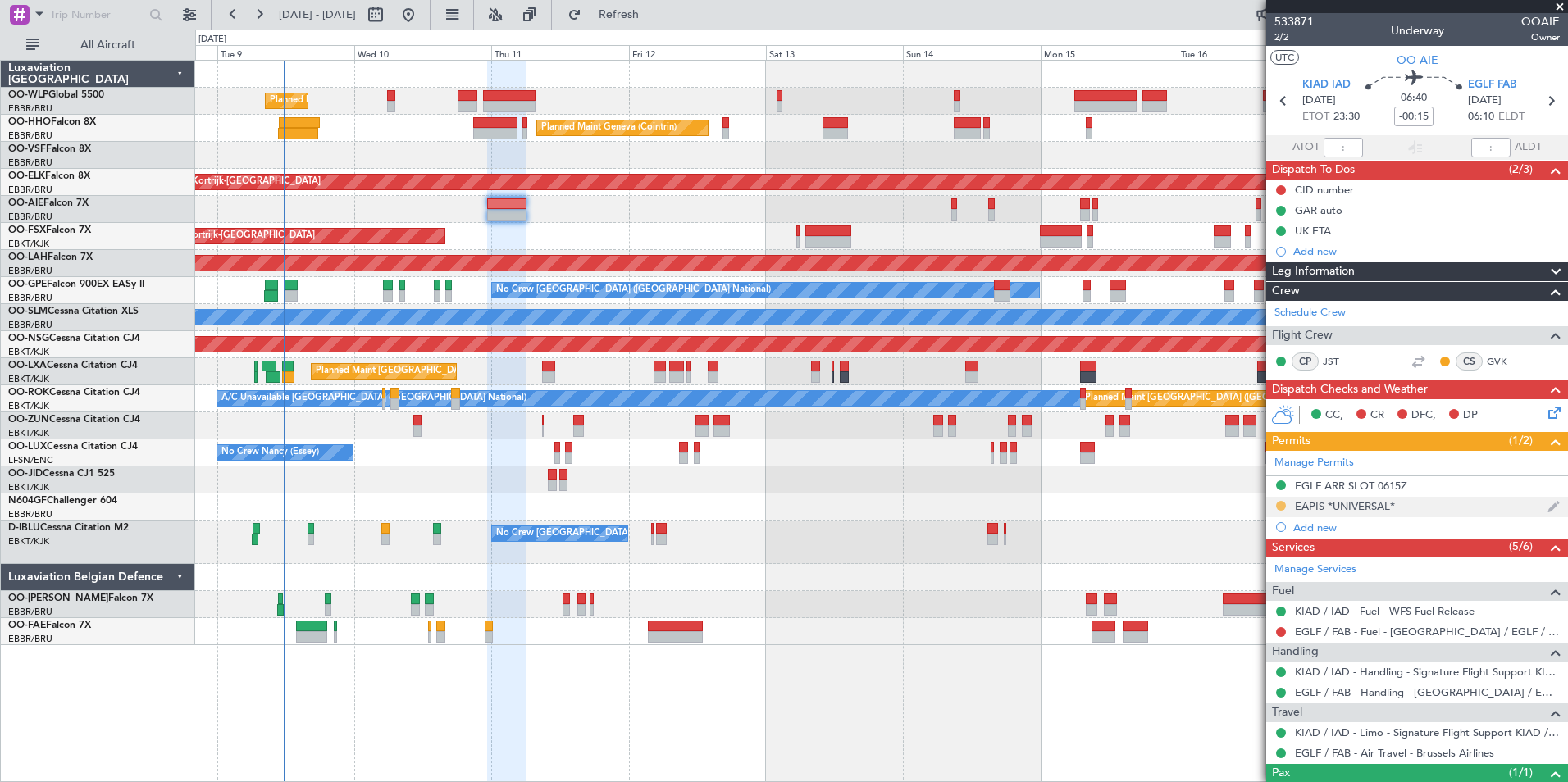
click at [1281, 505] on button at bounding box center [1280, 505] width 9 height 9
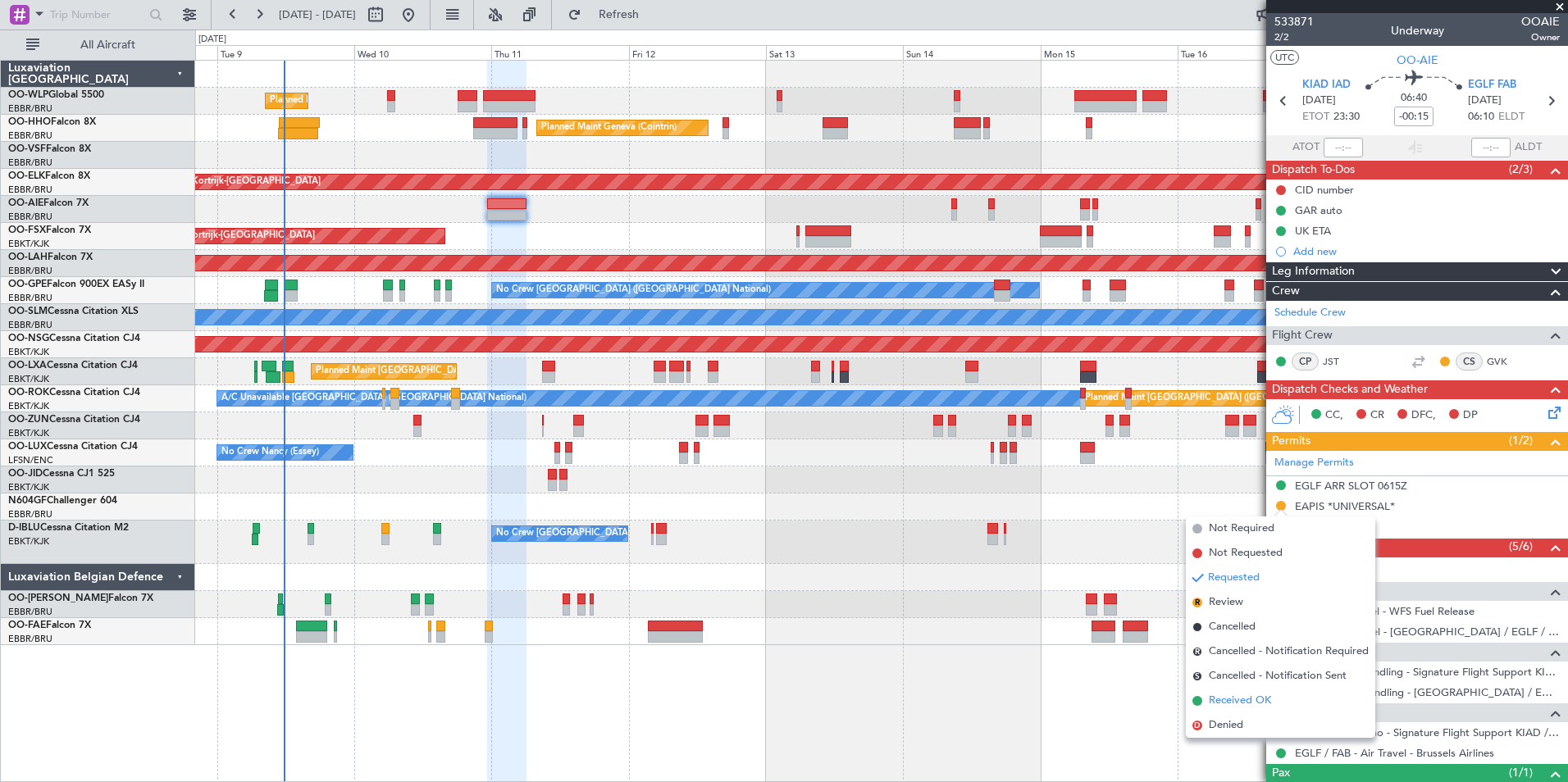
click at [1248, 699] on span "Received OK" at bounding box center [1239, 701] width 63 height 16
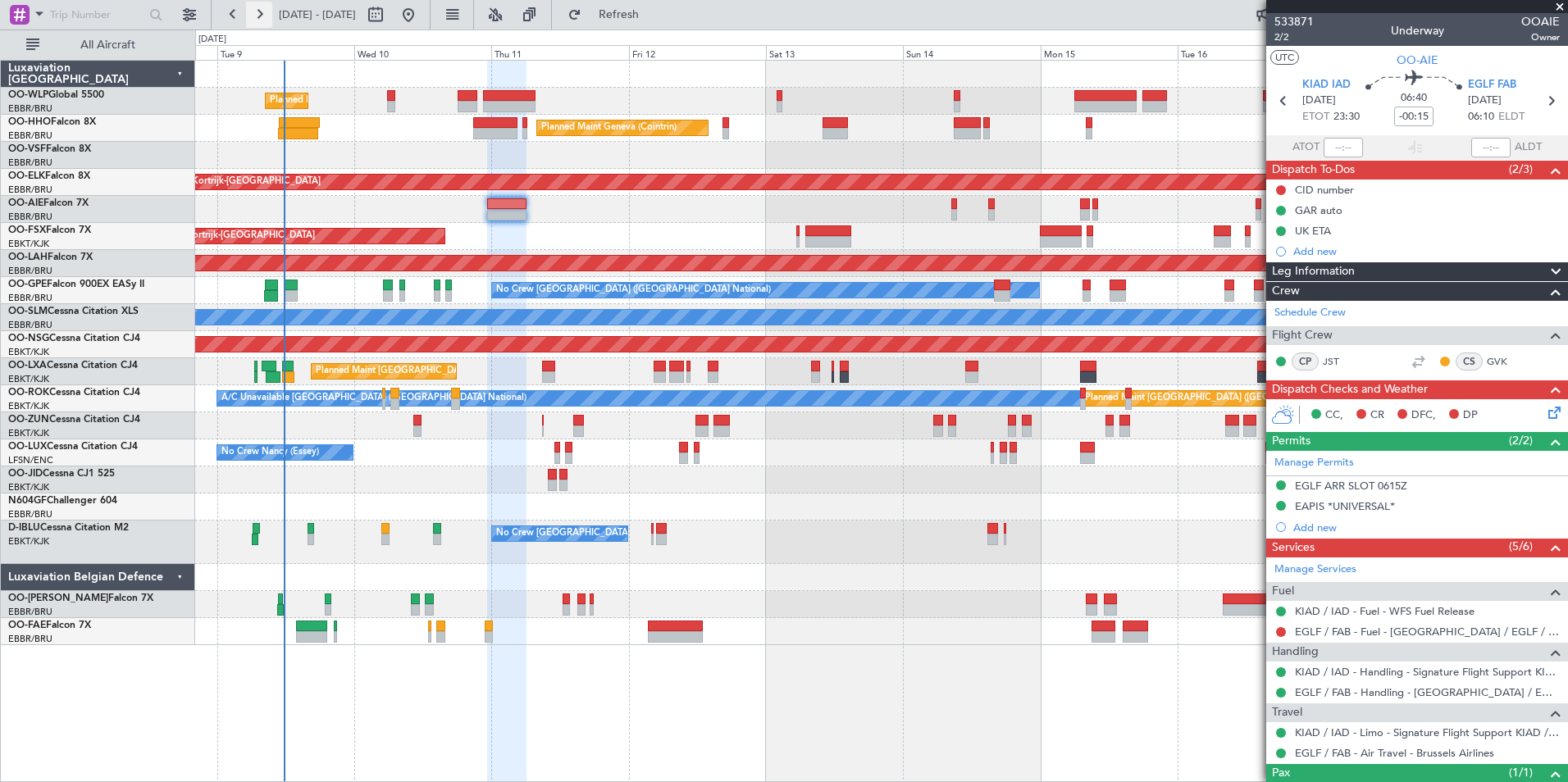
click at [265, 14] on button at bounding box center [259, 15] width 27 height 27
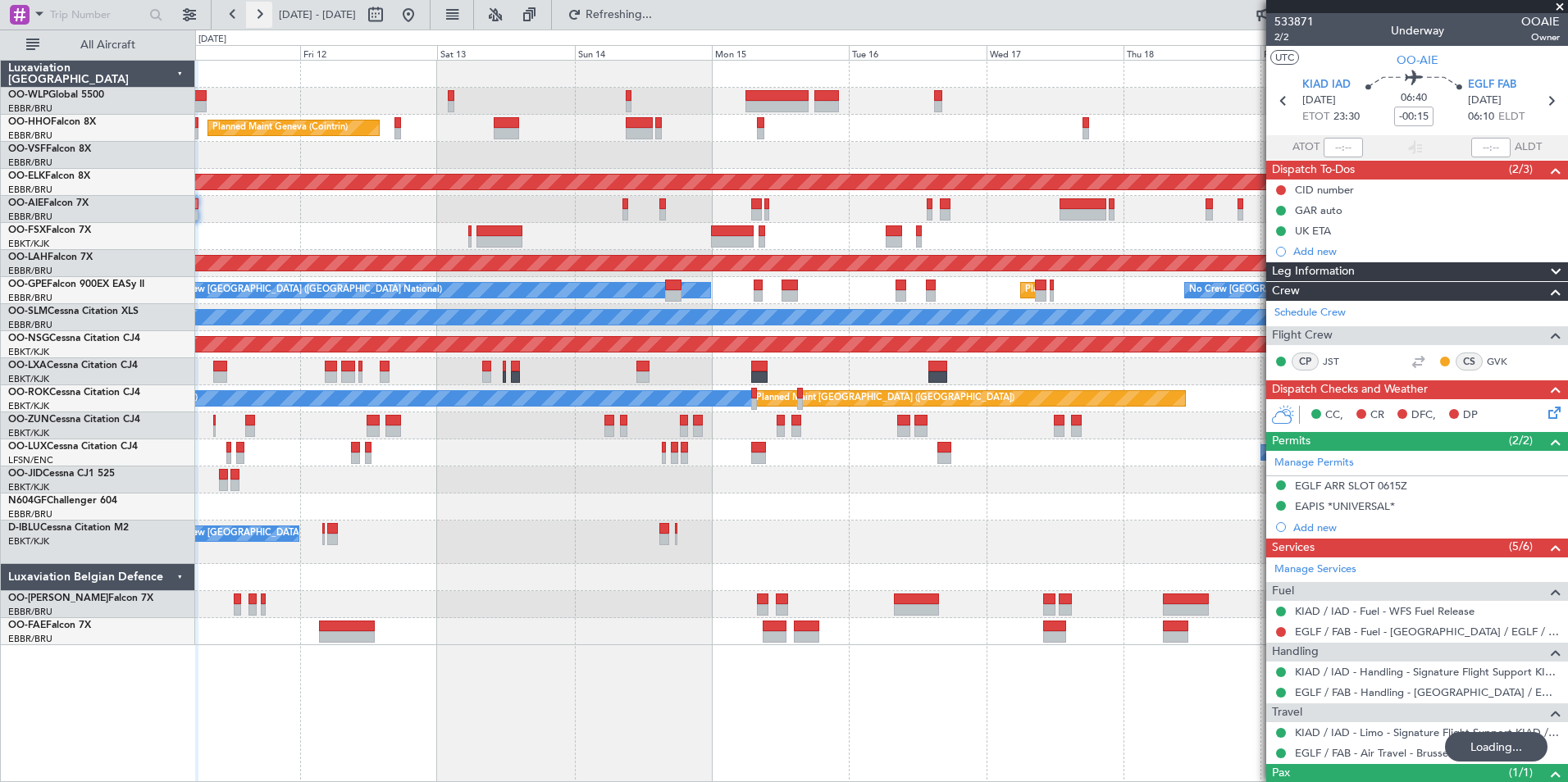
click at [265, 14] on button at bounding box center [259, 15] width 27 height 27
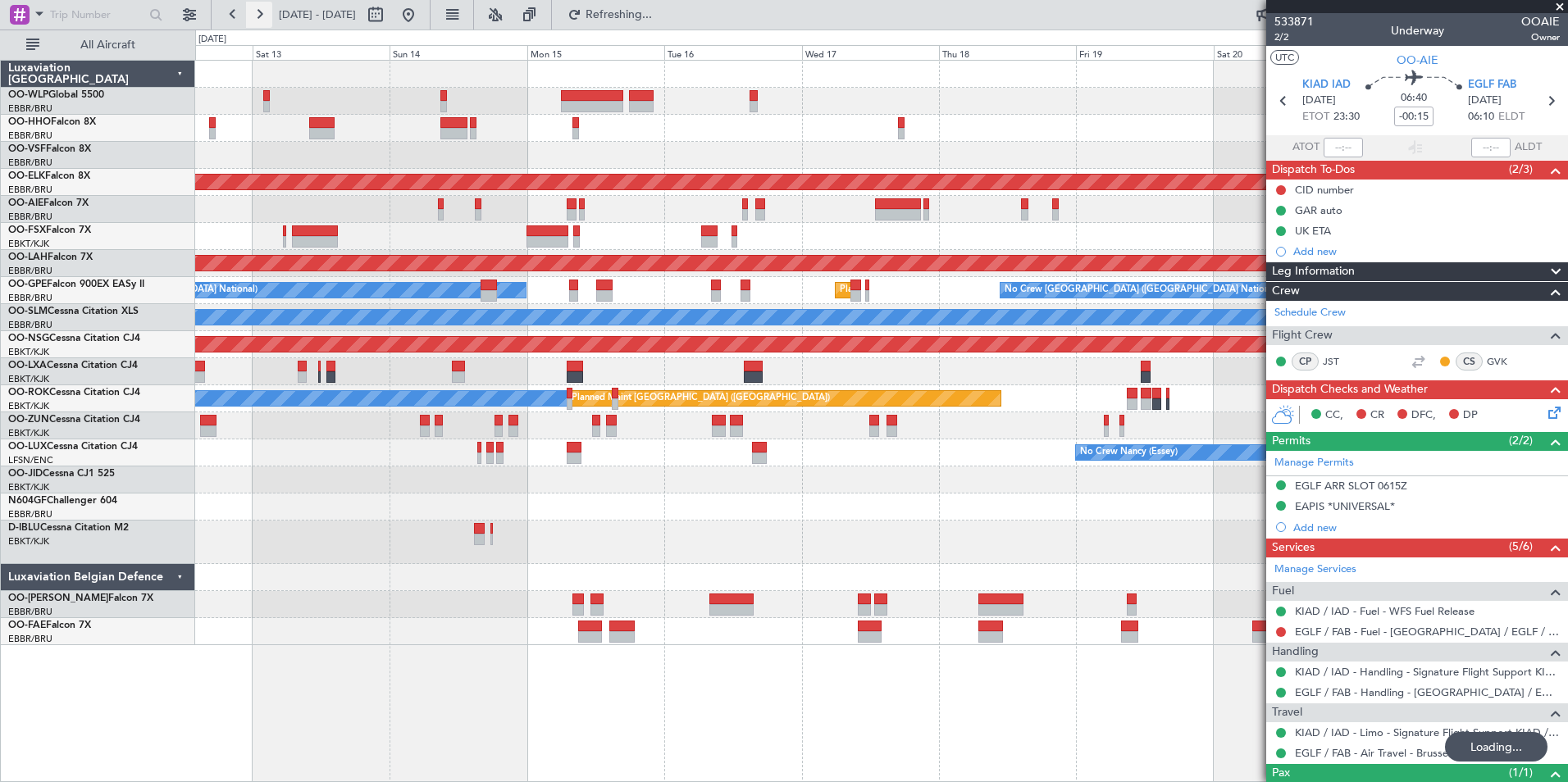
click at [265, 14] on button at bounding box center [259, 15] width 27 height 27
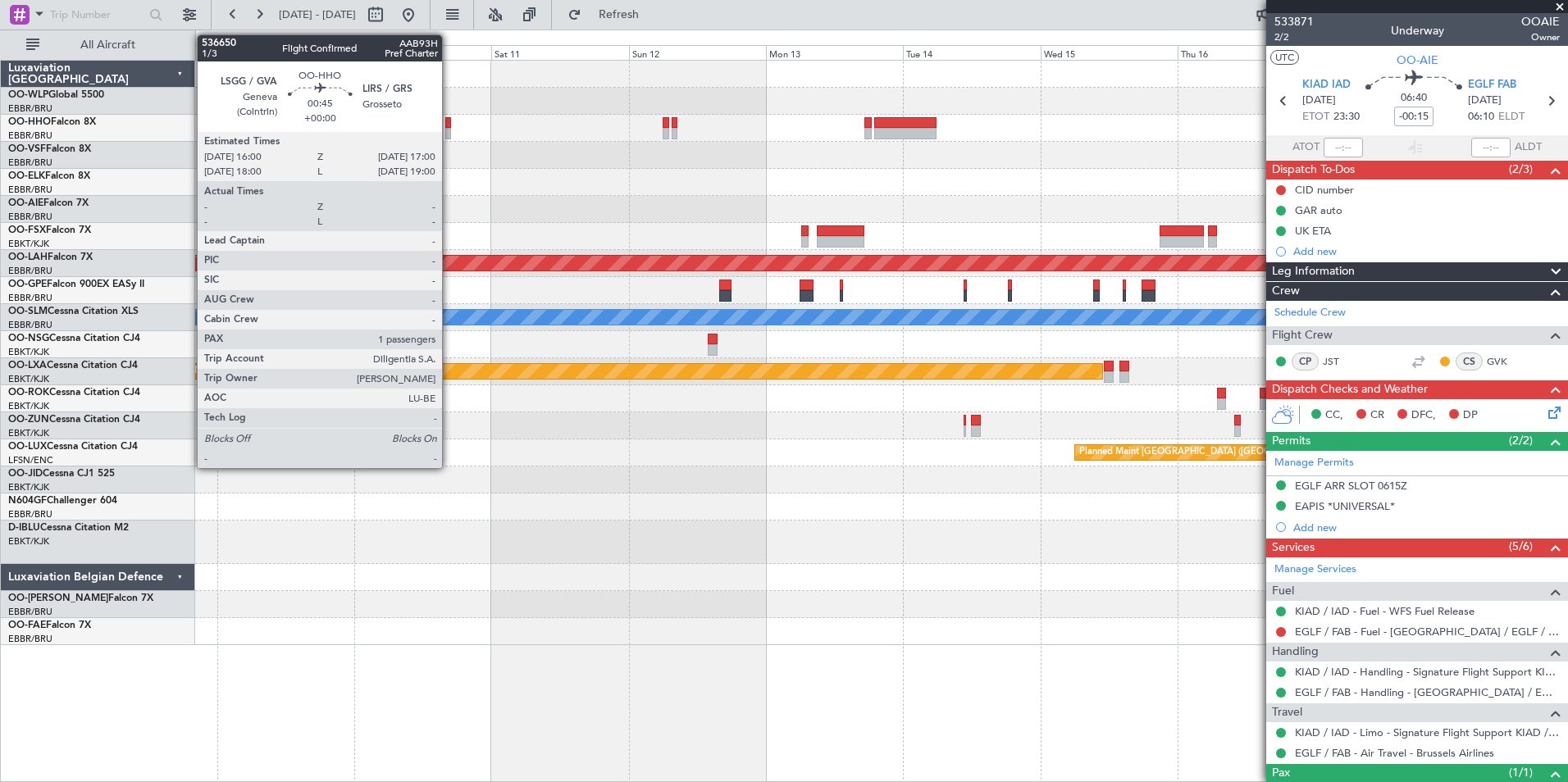
click at [449, 129] on div at bounding box center [448, 133] width 6 height 11
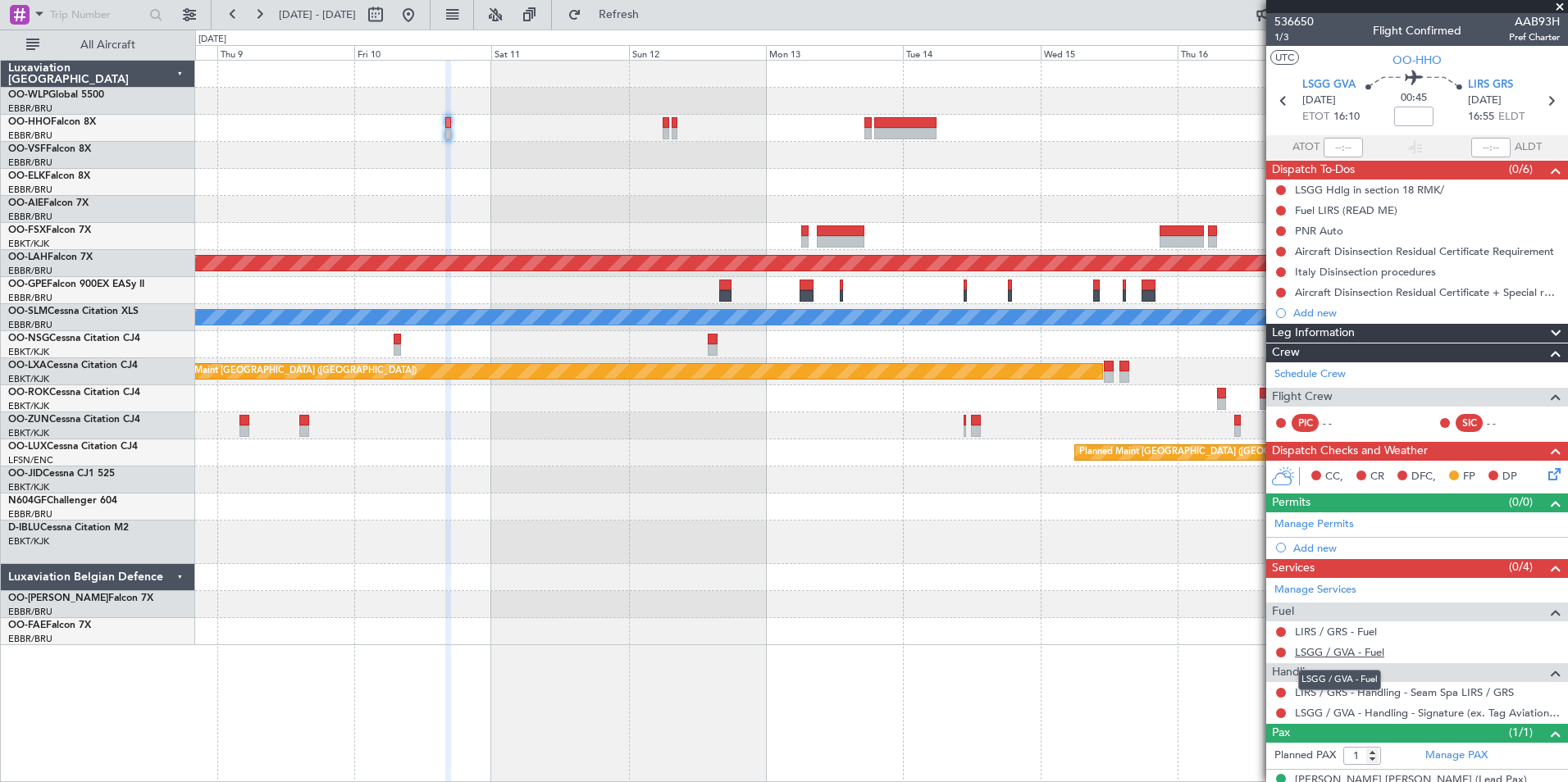
click at [1340, 652] on link "LSGG / GVA - Fuel" at bounding box center [1339, 652] width 89 height 14
click at [1312, 546] on div "Add new" at bounding box center [1419, 548] width 252 height 14
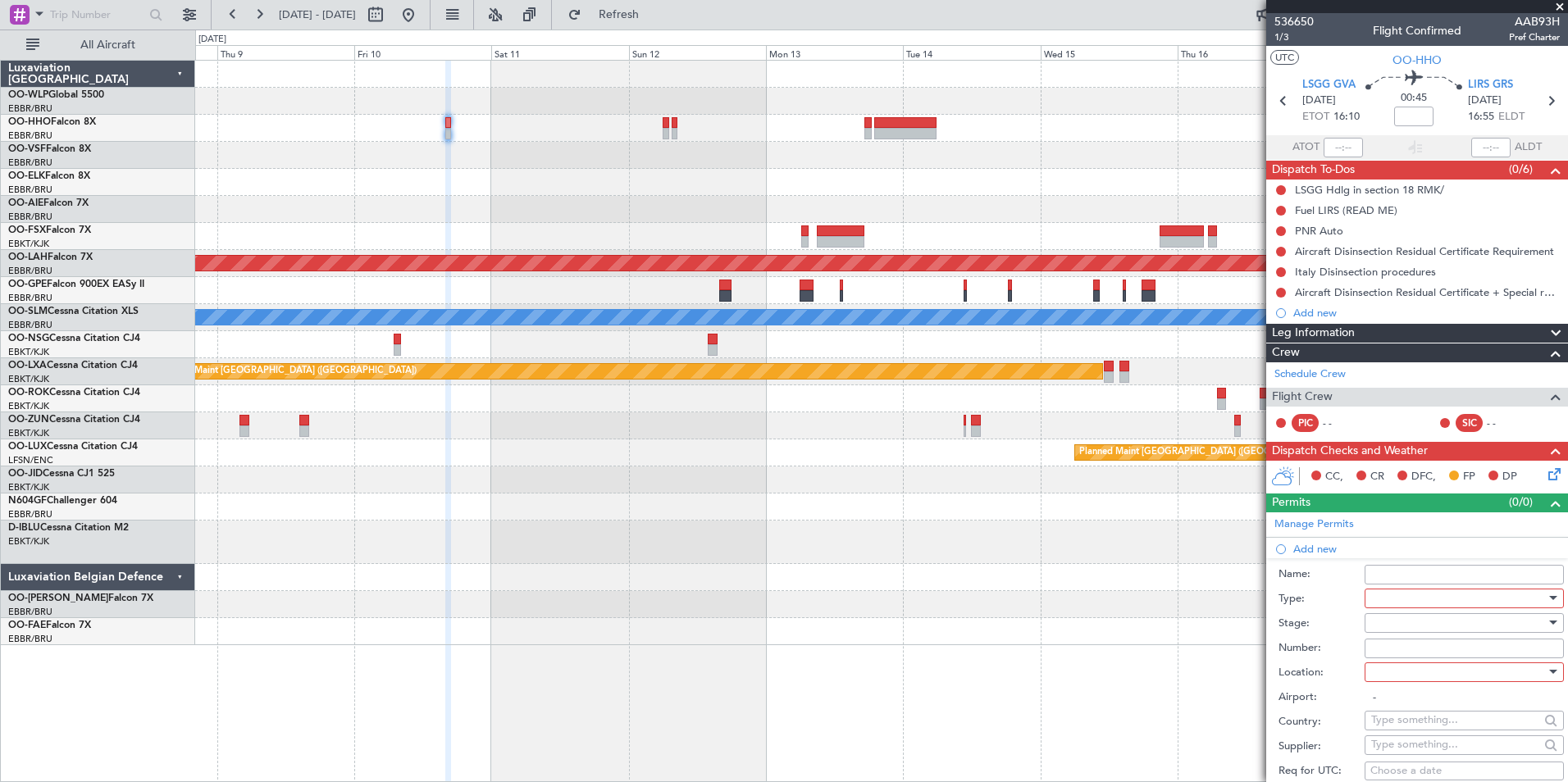
click at [1379, 601] on div at bounding box center [1458, 598] width 175 height 25
click at [1399, 752] on span "Slot" at bounding box center [1457, 752] width 172 height 25
click at [1391, 620] on div at bounding box center [1458, 623] width 175 height 25
click at [1398, 681] on span "Not Requested" at bounding box center [1457, 680] width 172 height 25
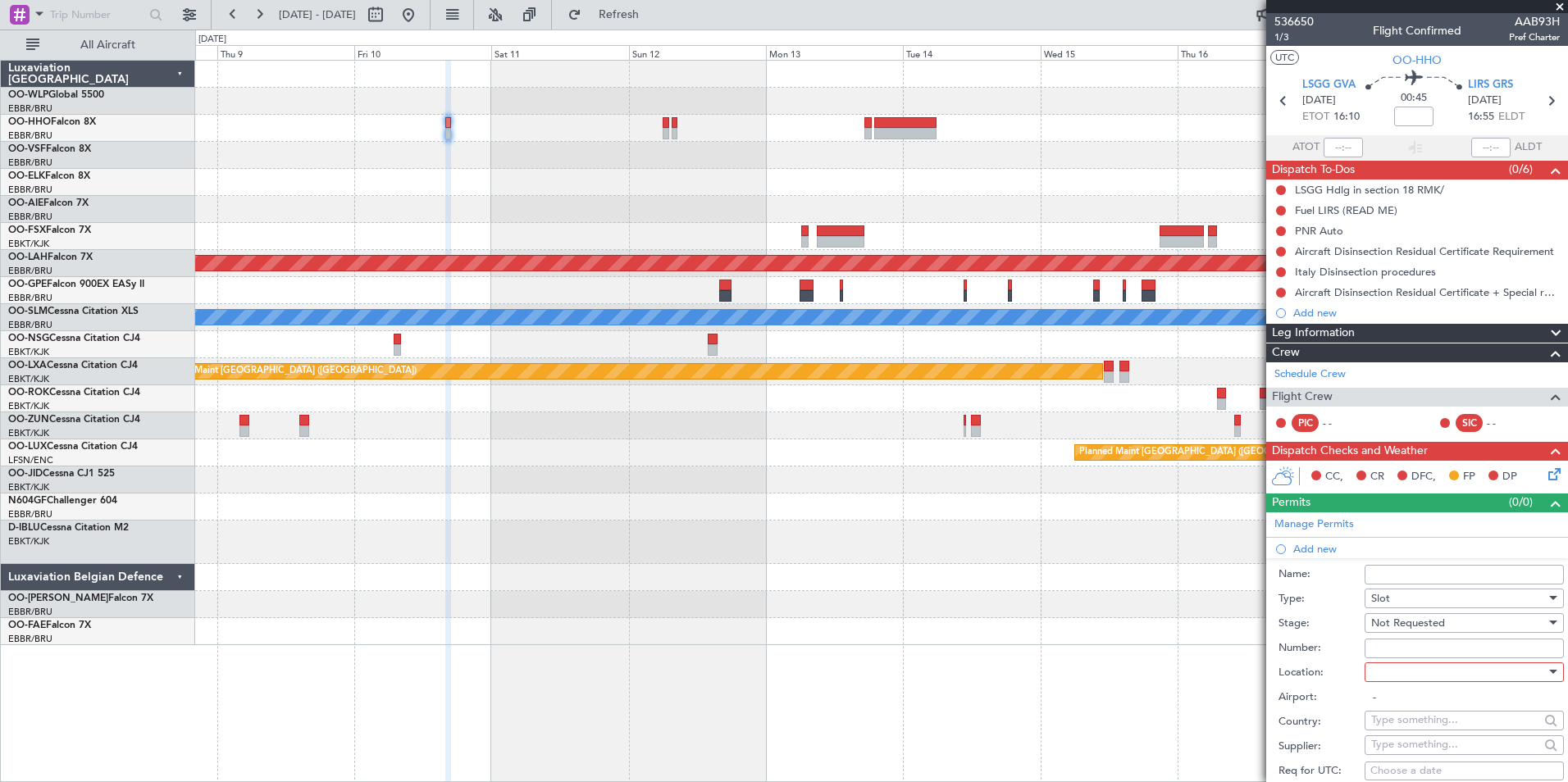
click at [1401, 658] on div "Number:" at bounding box center [1421, 648] width 285 height 25
click at [1404, 673] on div at bounding box center [1458, 672] width 175 height 25
click at [1403, 703] on span "Departure" at bounding box center [1457, 705] width 172 height 25
type input "LSGG / GVA"
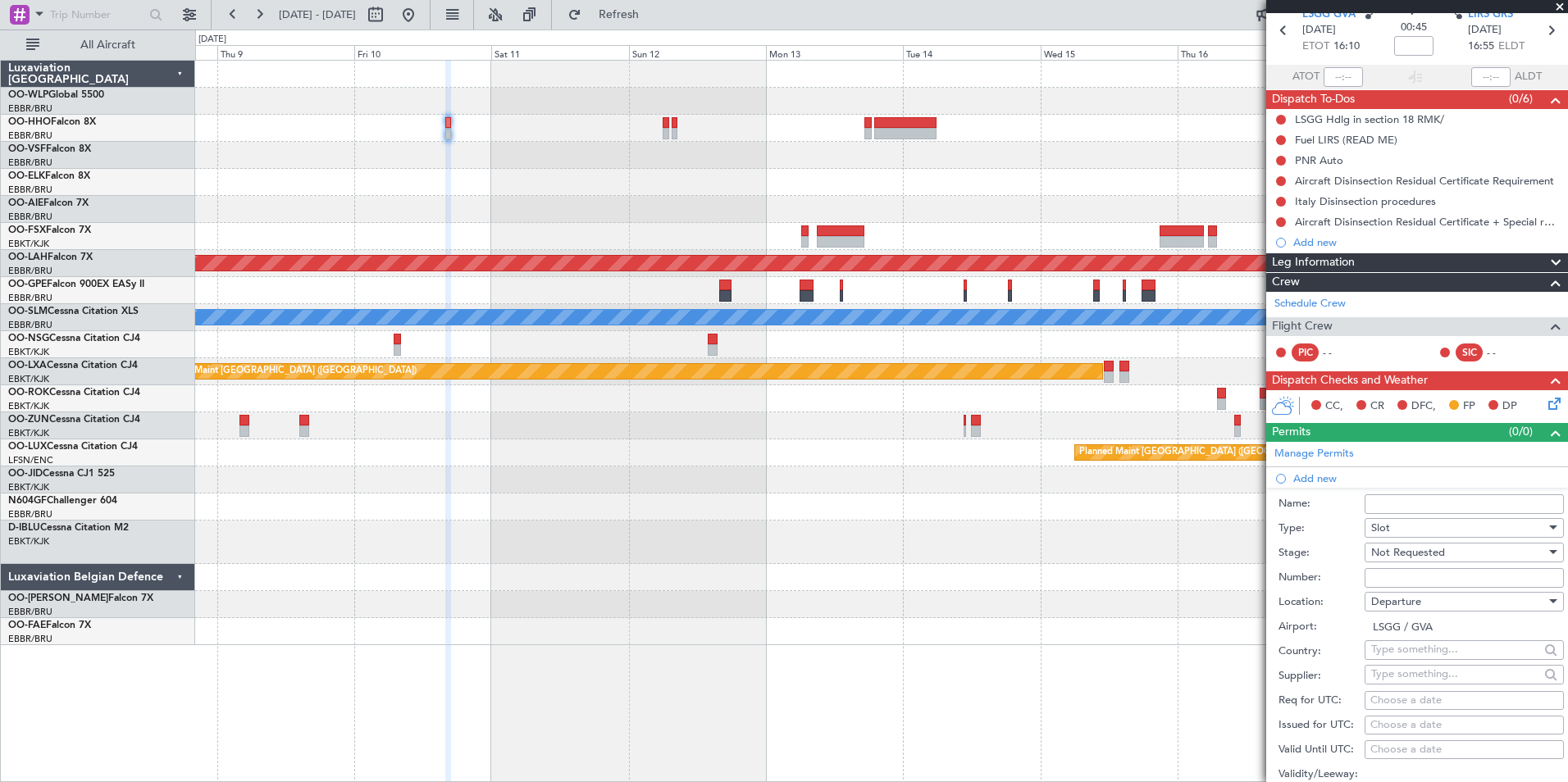
scroll to position [164, 0]
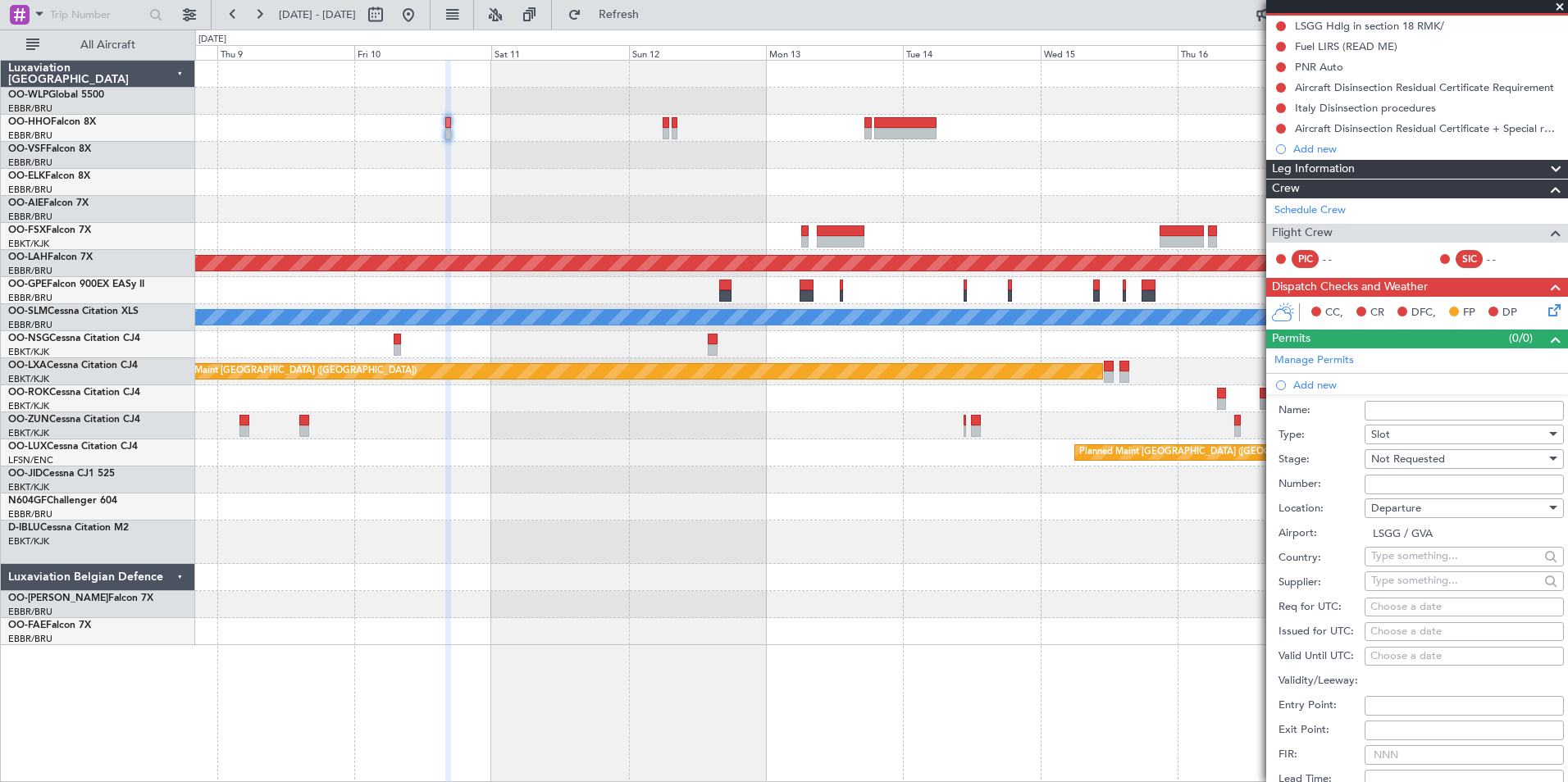
click at [1421, 604] on div "Choose a date" at bounding box center [1463, 606] width 188 height 16
select select "9"
select select "2025"
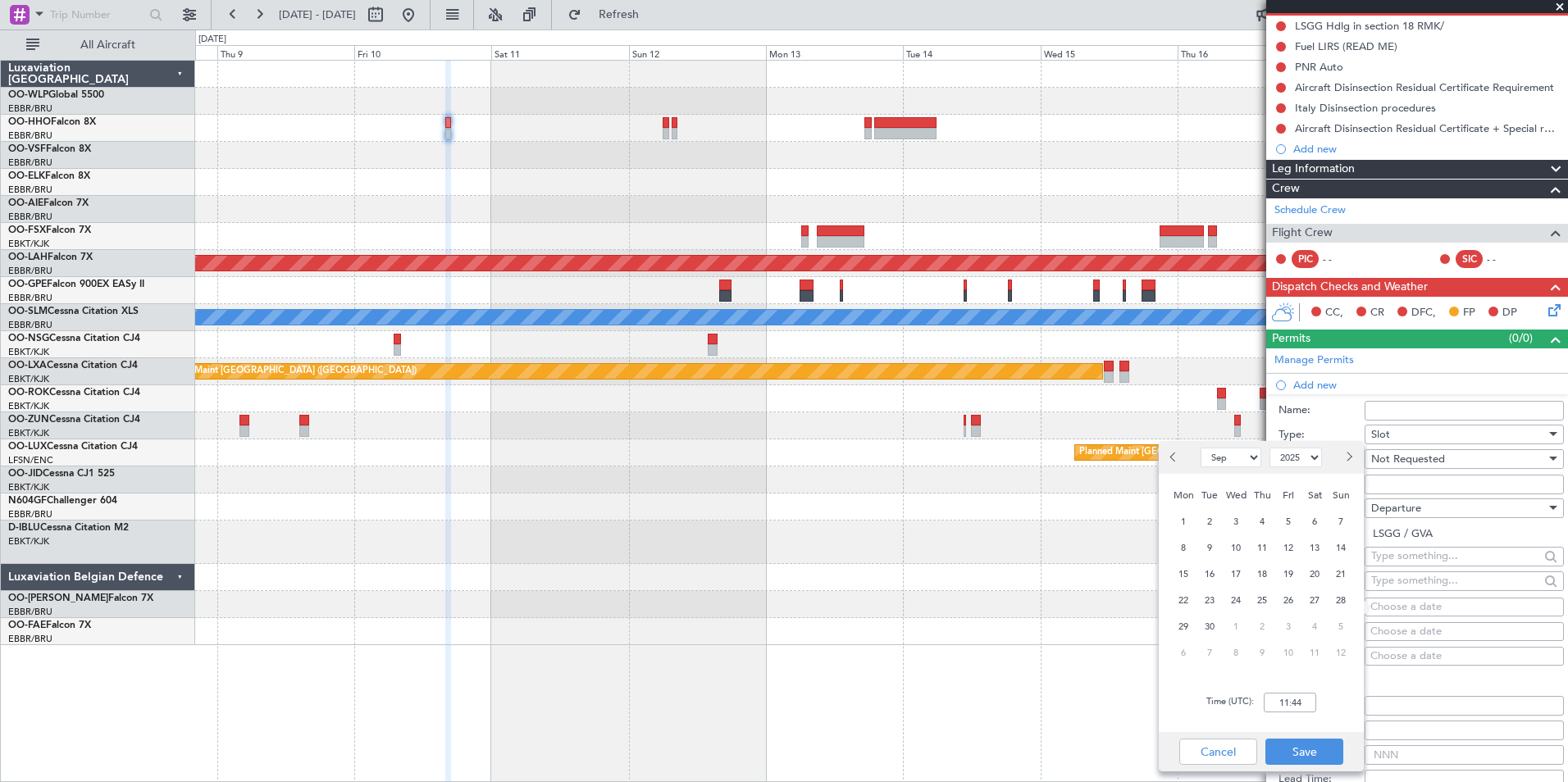
click at [1352, 455] on button "Next month" at bounding box center [1348, 457] width 18 height 27
select select "10"
click at [1280, 543] on span "10" at bounding box center [1289, 548] width 21 height 21
click at [1304, 711] on input "00:00" at bounding box center [1290, 702] width 52 height 20
type input "16:00"
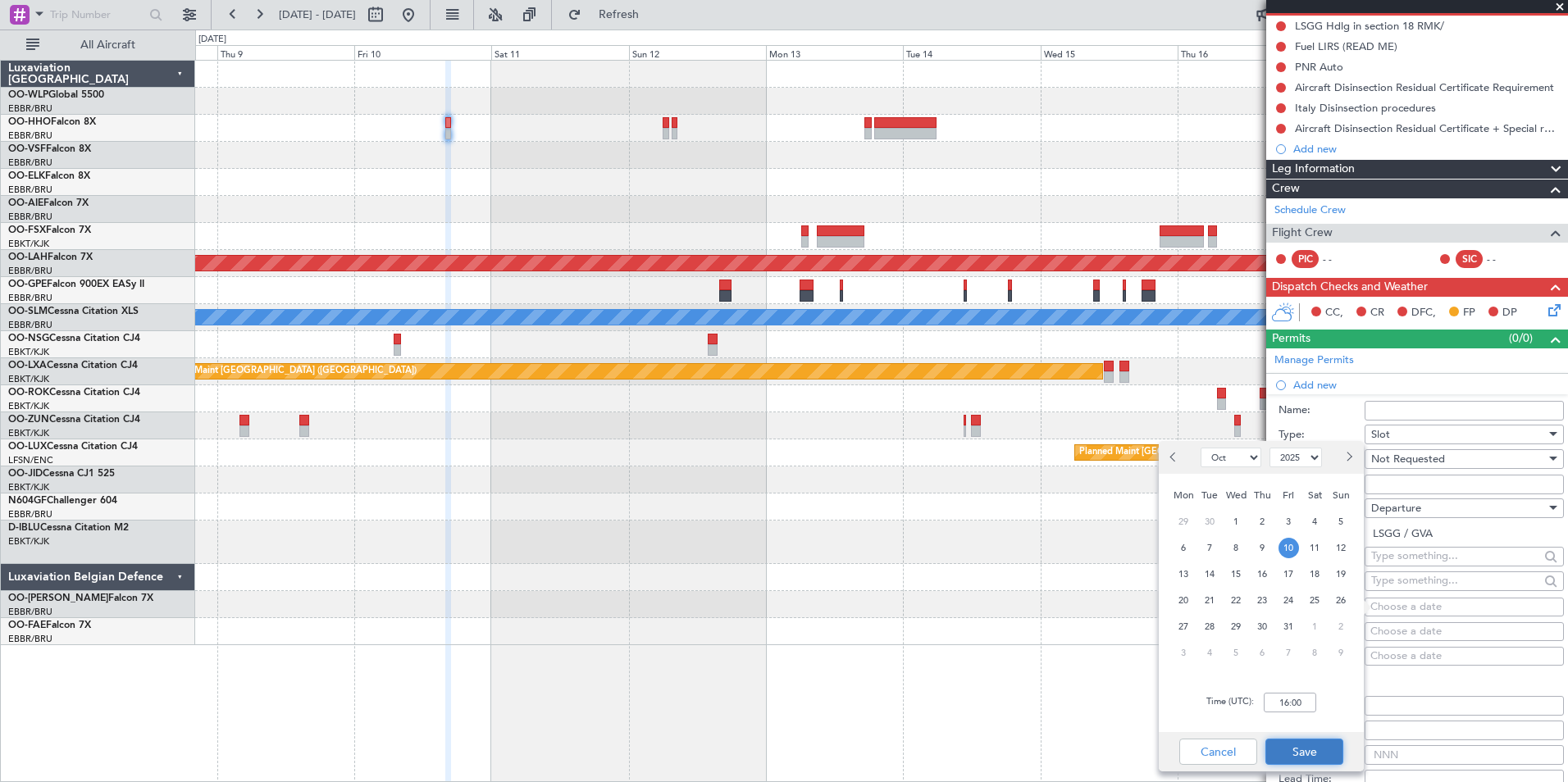
click at [1302, 751] on button "Save" at bounding box center [1303, 751] width 78 height 27
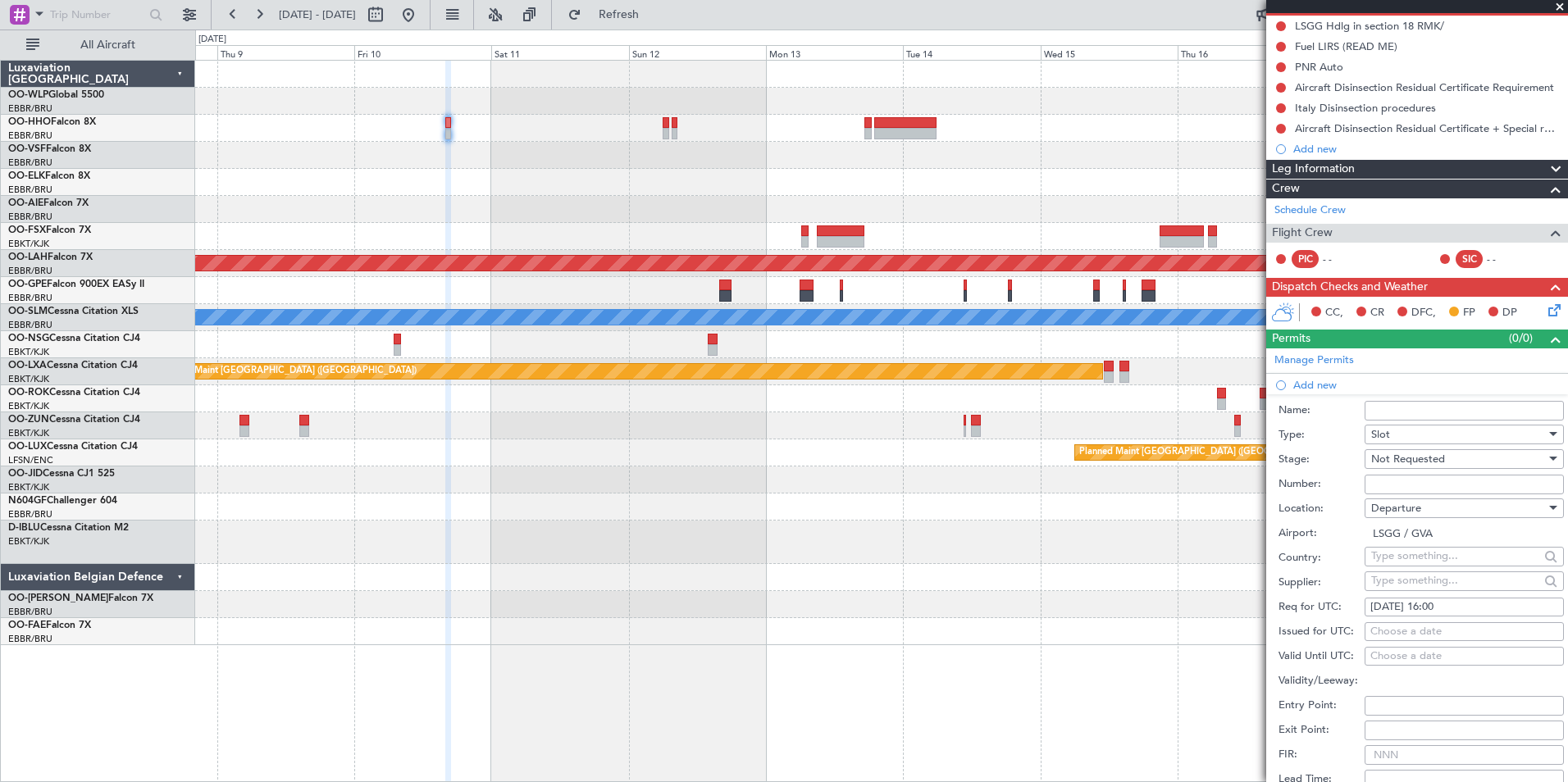
scroll to position [328, 0]
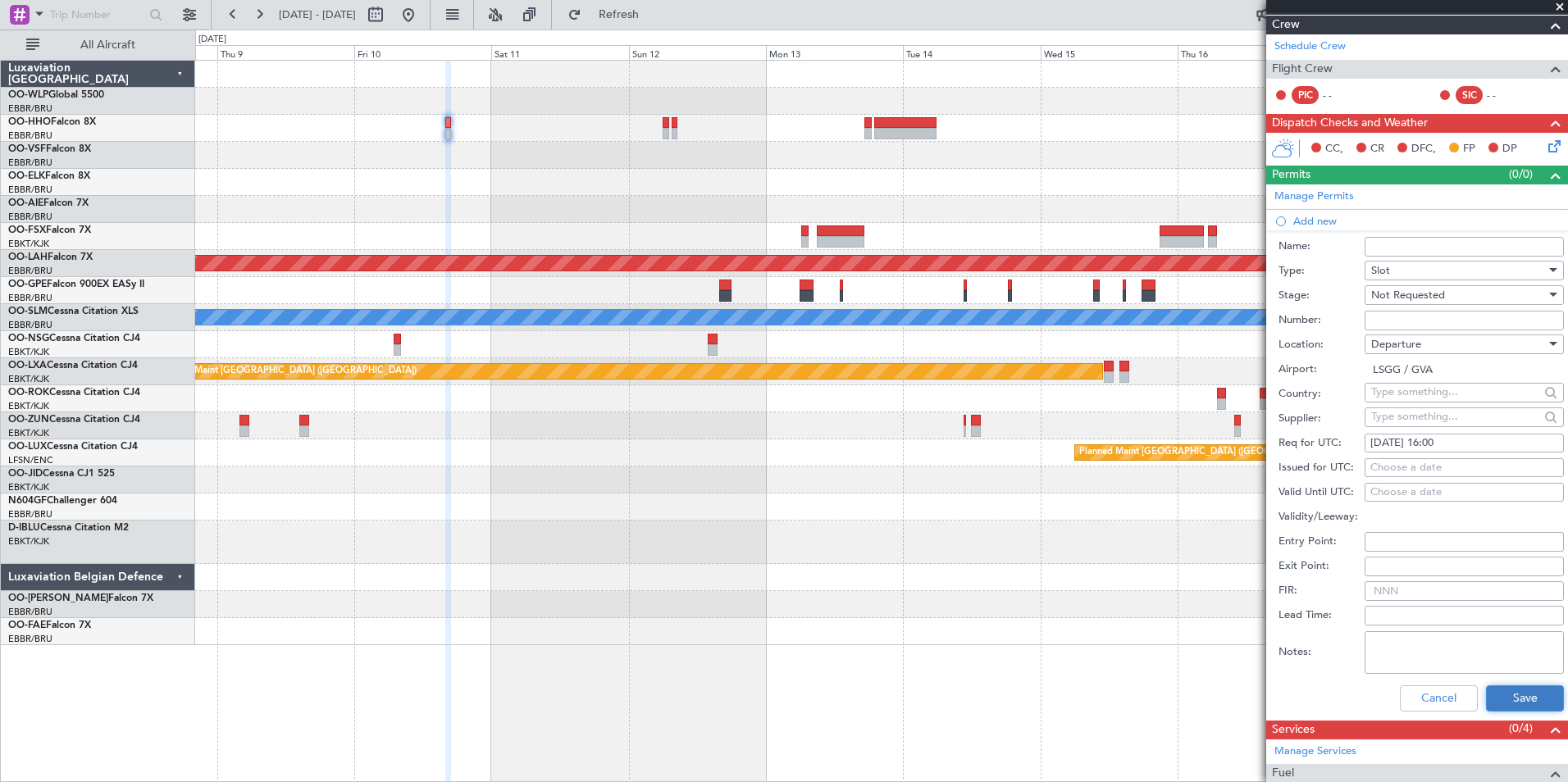
click at [1499, 694] on button "Save" at bounding box center [1524, 698] width 78 height 27
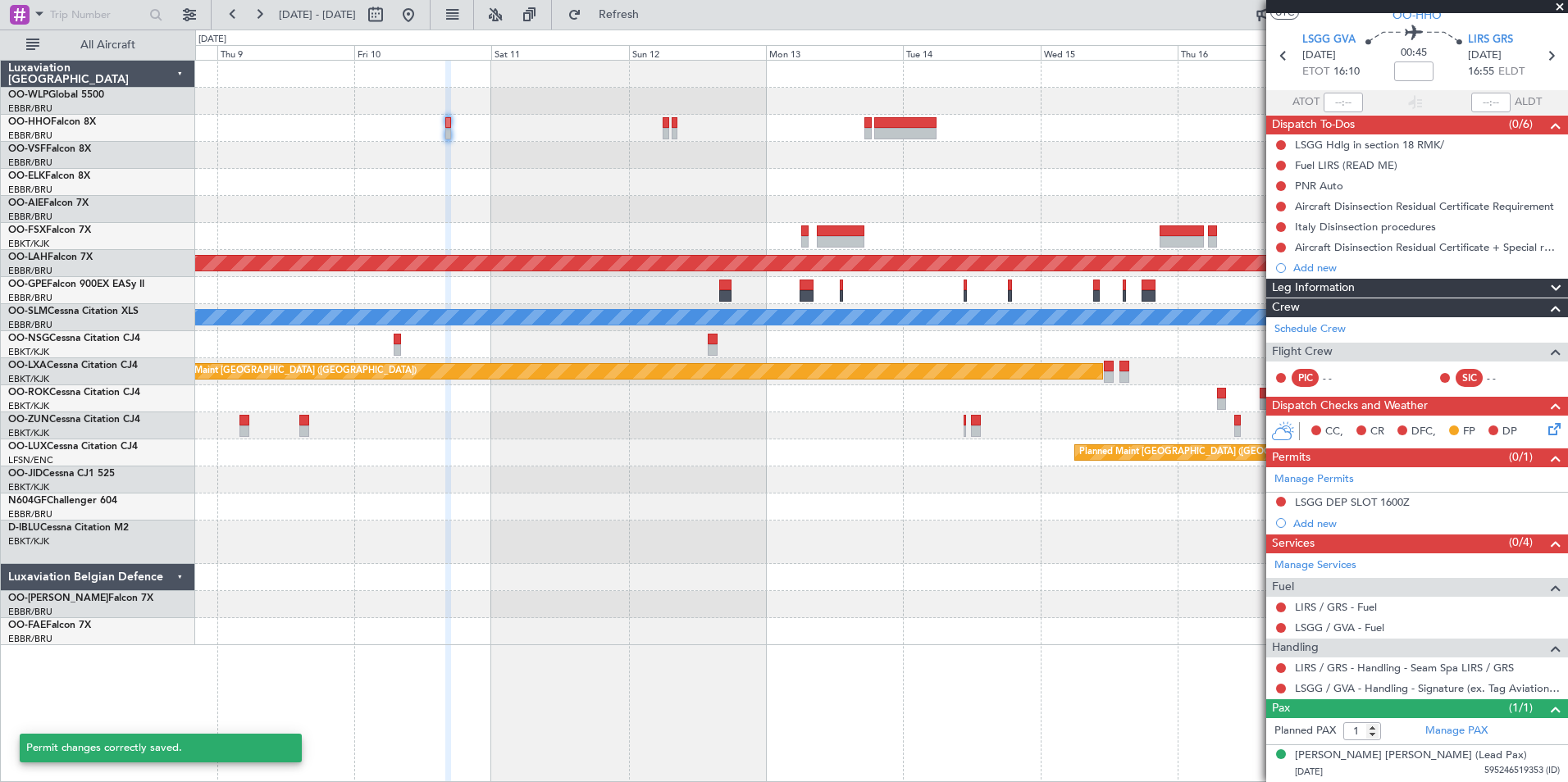
scroll to position [45, 0]
click at [1321, 521] on div "Add new" at bounding box center [1419, 524] width 252 height 14
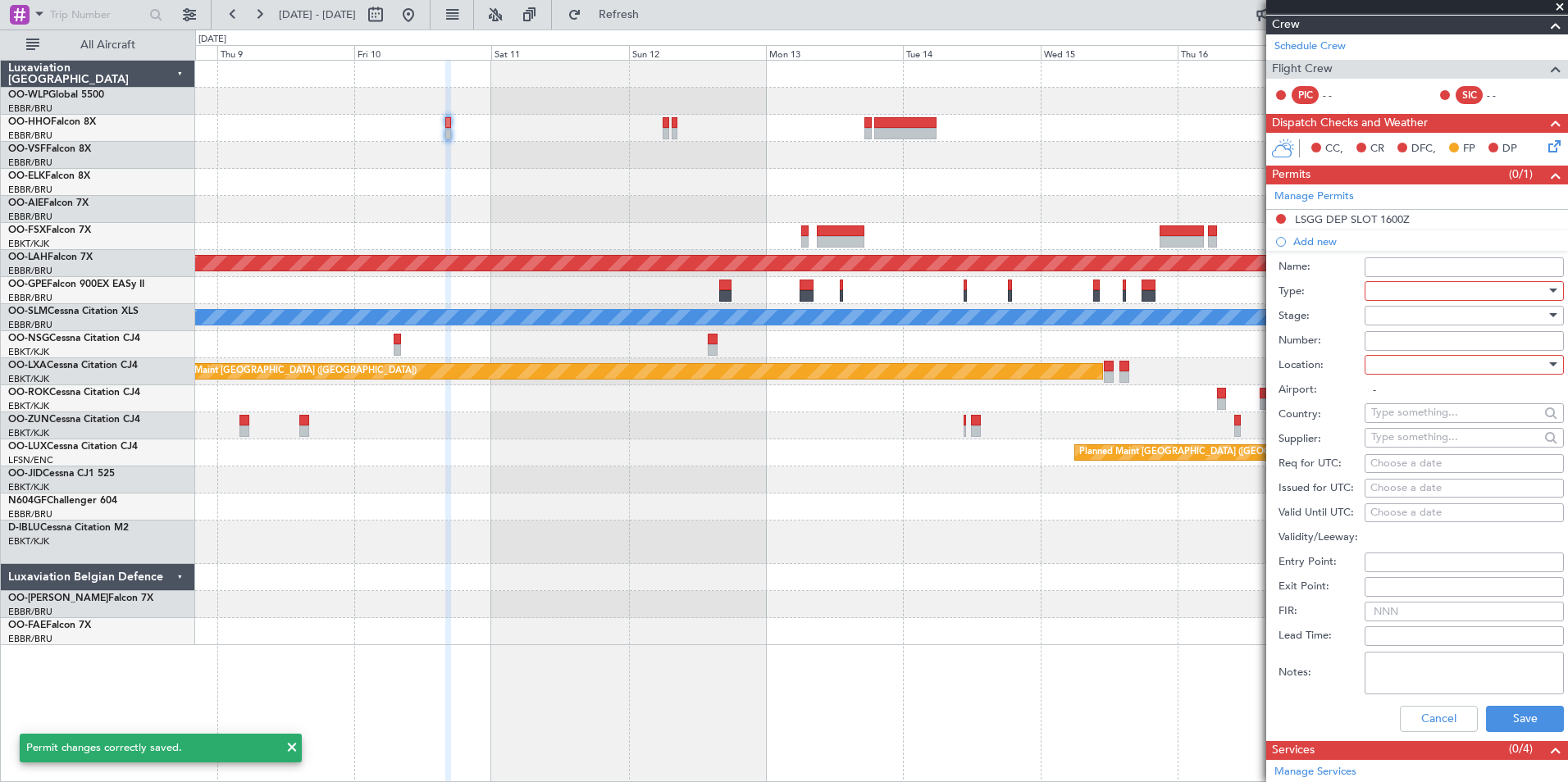
click at [1400, 287] on div at bounding box center [1458, 290] width 175 height 25
click at [1397, 371] on span "PPR" at bounding box center [1457, 371] width 172 height 25
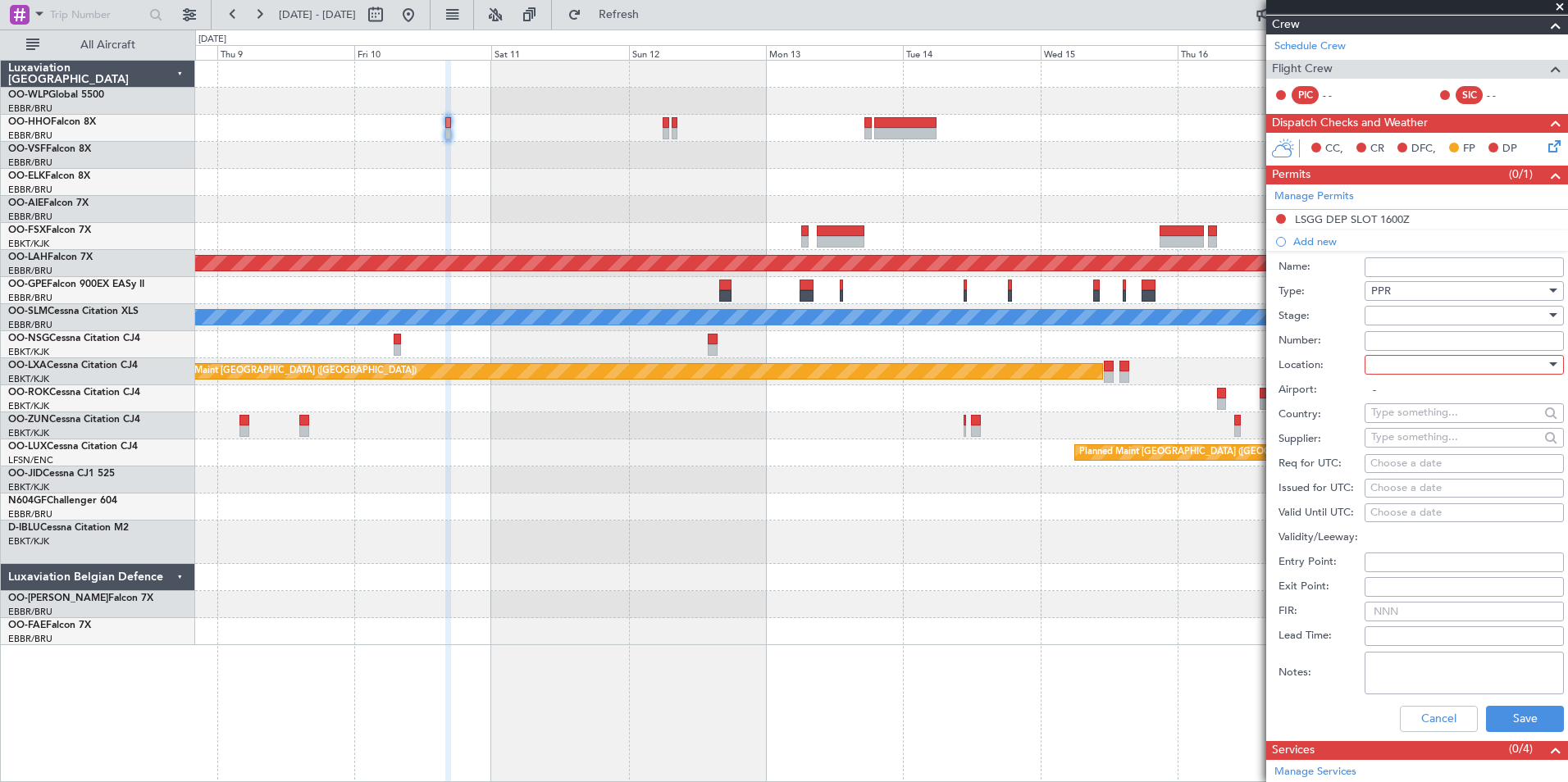
click at [1401, 313] on div at bounding box center [1458, 315] width 175 height 25
click at [1398, 369] on span "Not Requested" at bounding box center [1457, 373] width 172 height 25
click at [1412, 369] on div at bounding box center [1458, 364] width 175 height 25
click at [1413, 444] on span "Arrival" at bounding box center [1457, 446] width 172 height 25
type input "LIRS / GRS"
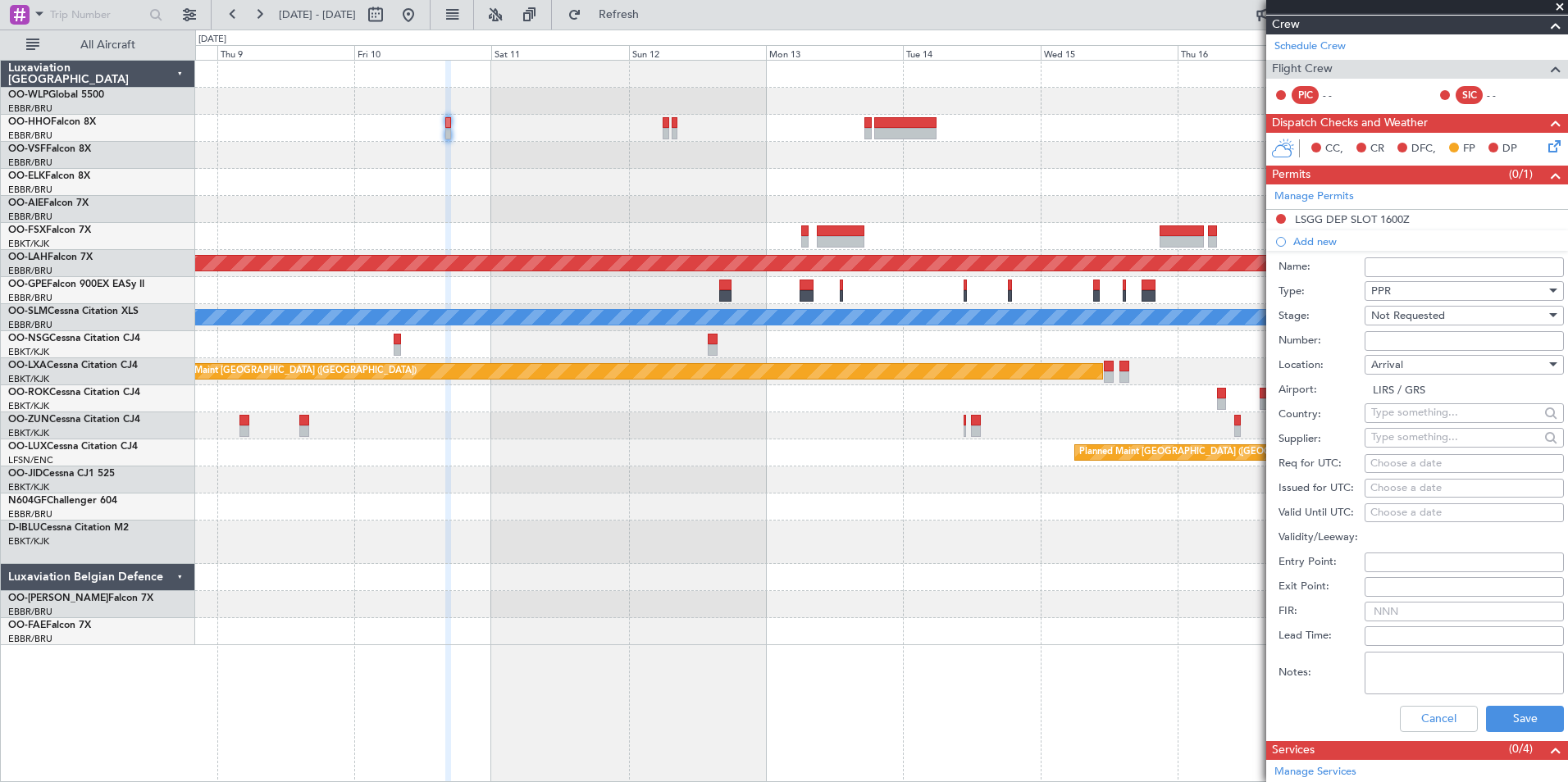
click at [1398, 465] on div "Choose a date" at bounding box center [1463, 463] width 188 height 16
select select "9"
select select "2025"
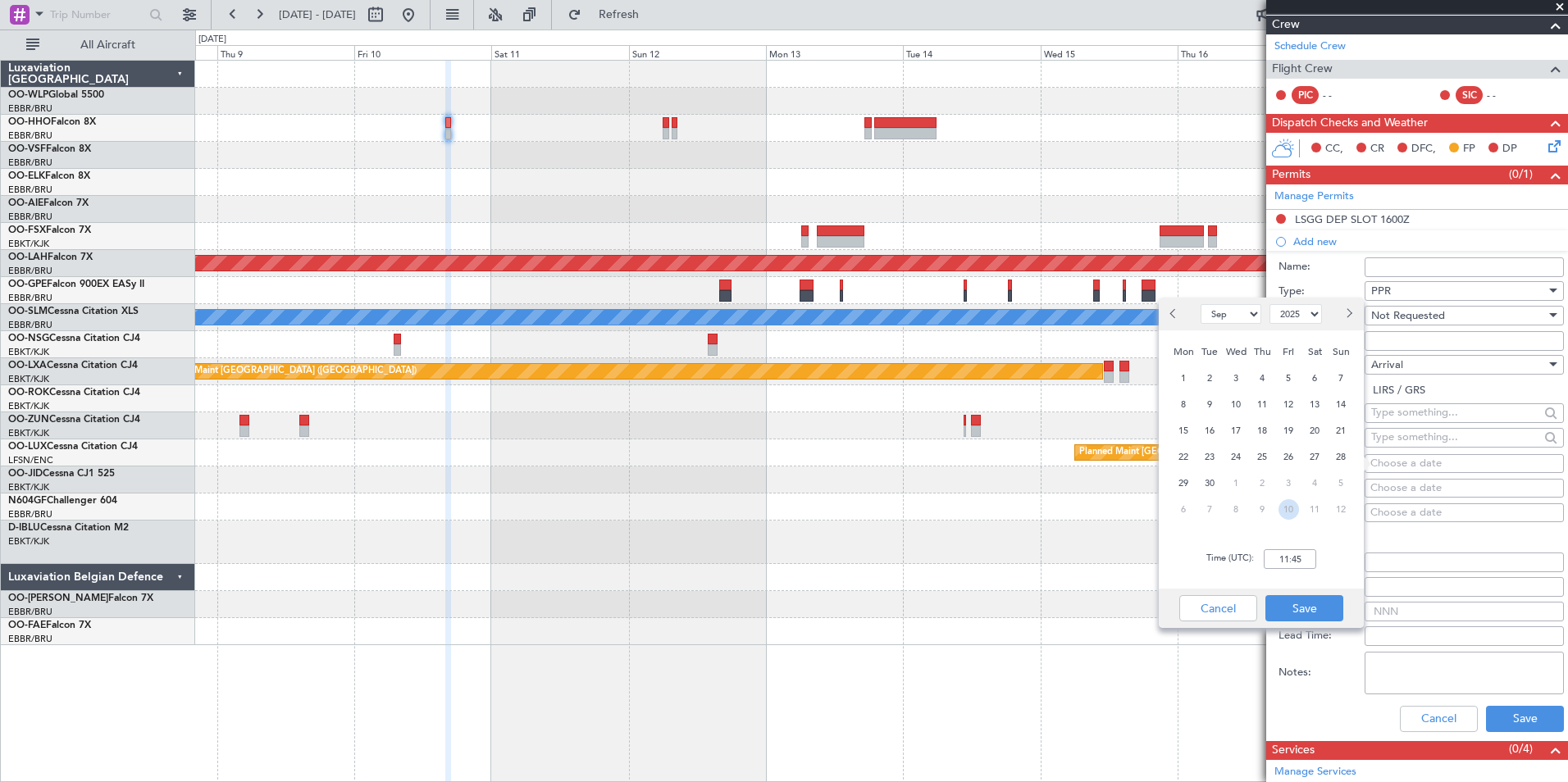
click at [1290, 503] on span "10" at bounding box center [1289, 510] width 21 height 21
select select "10"
click at [1311, 561] on input "00:00" at bounding box center [1290, 558] width 52 height 20
type input "17:00"
click at [1320, 606] on button "Save" at bounding box center [1303, 608] width 78 height 27
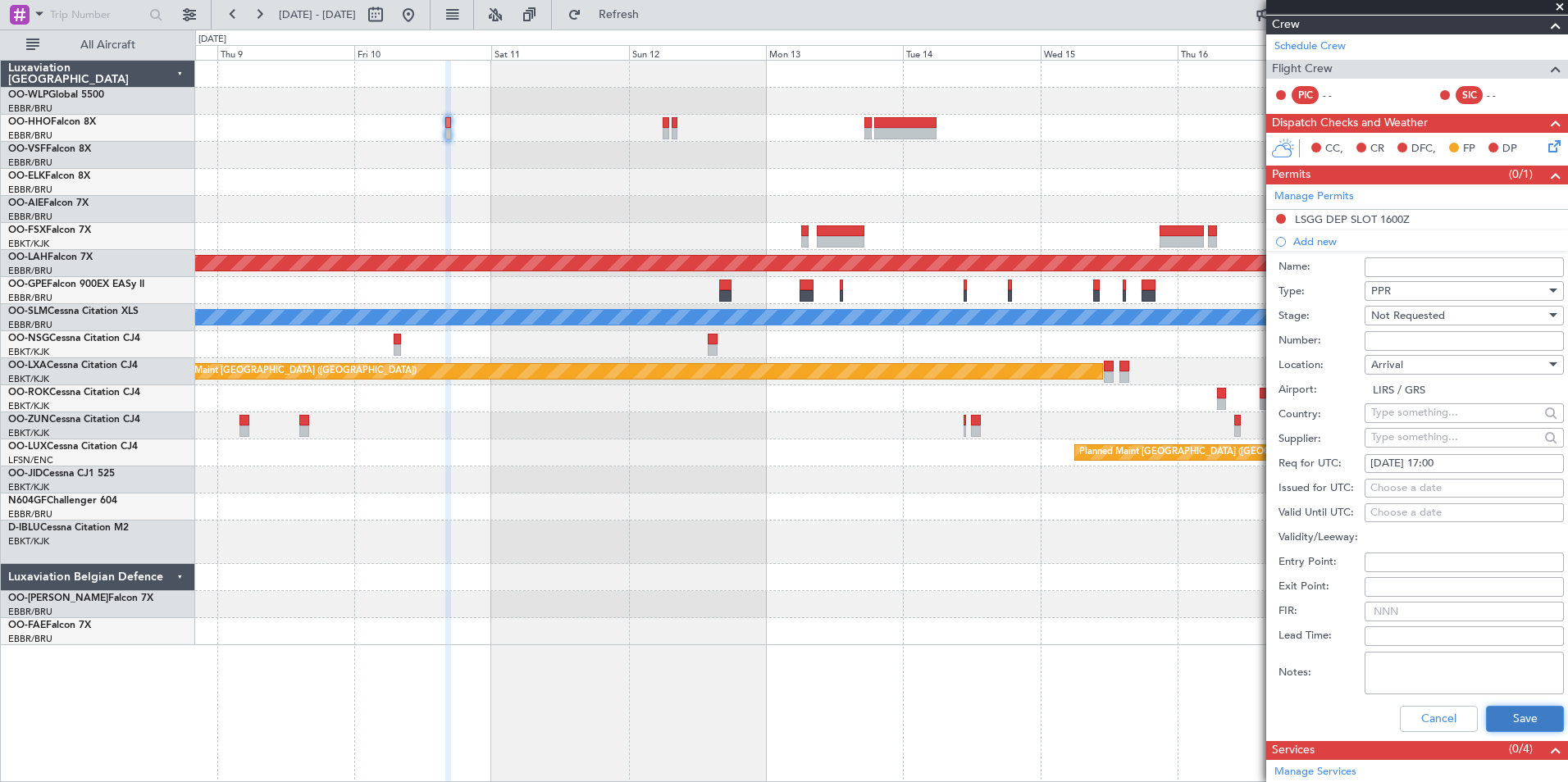
click at [1523, 721] on button "Save" at bounding box center [1524, 719] width 78 height 27
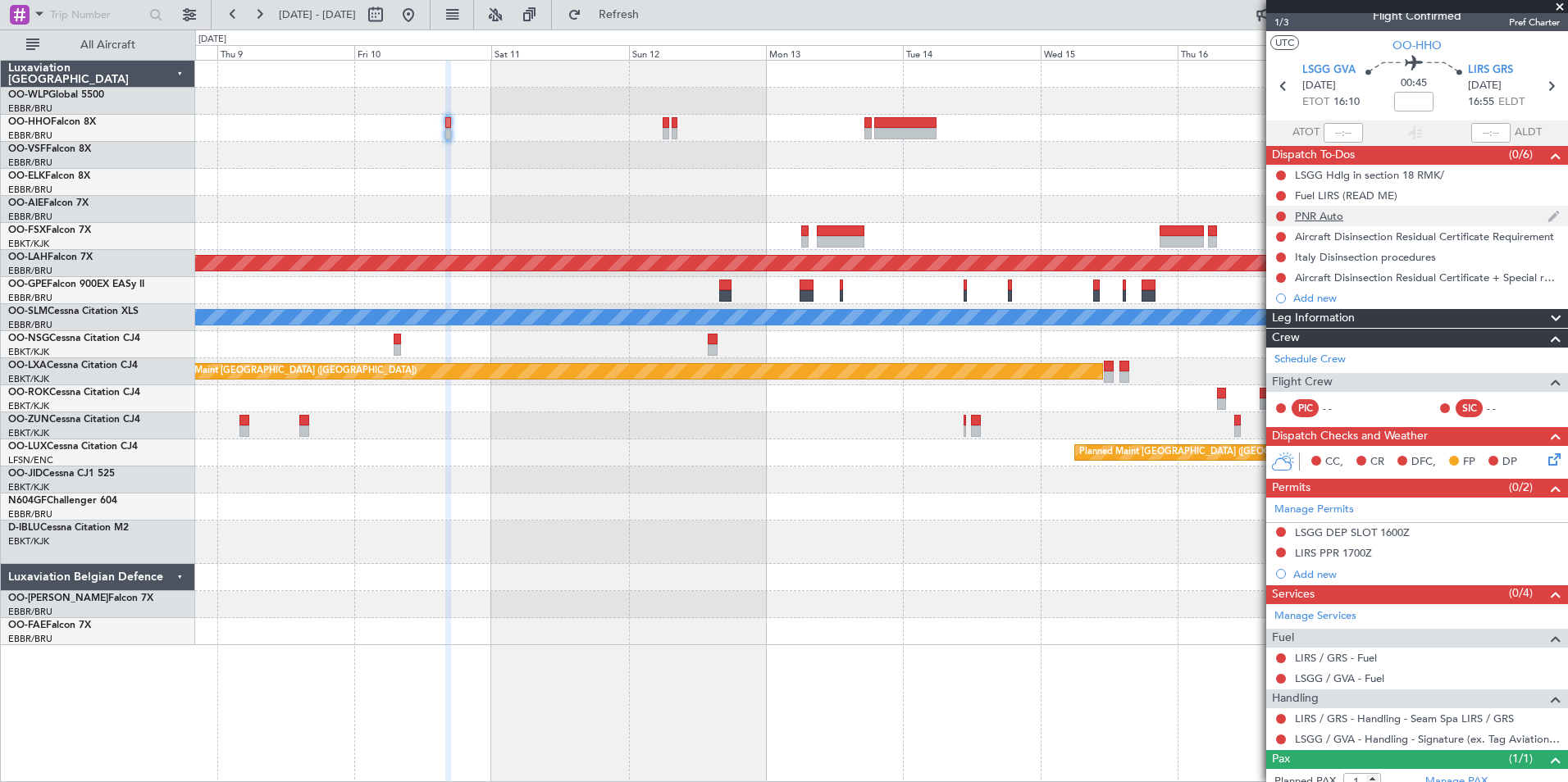
scroll to position [0, 0]
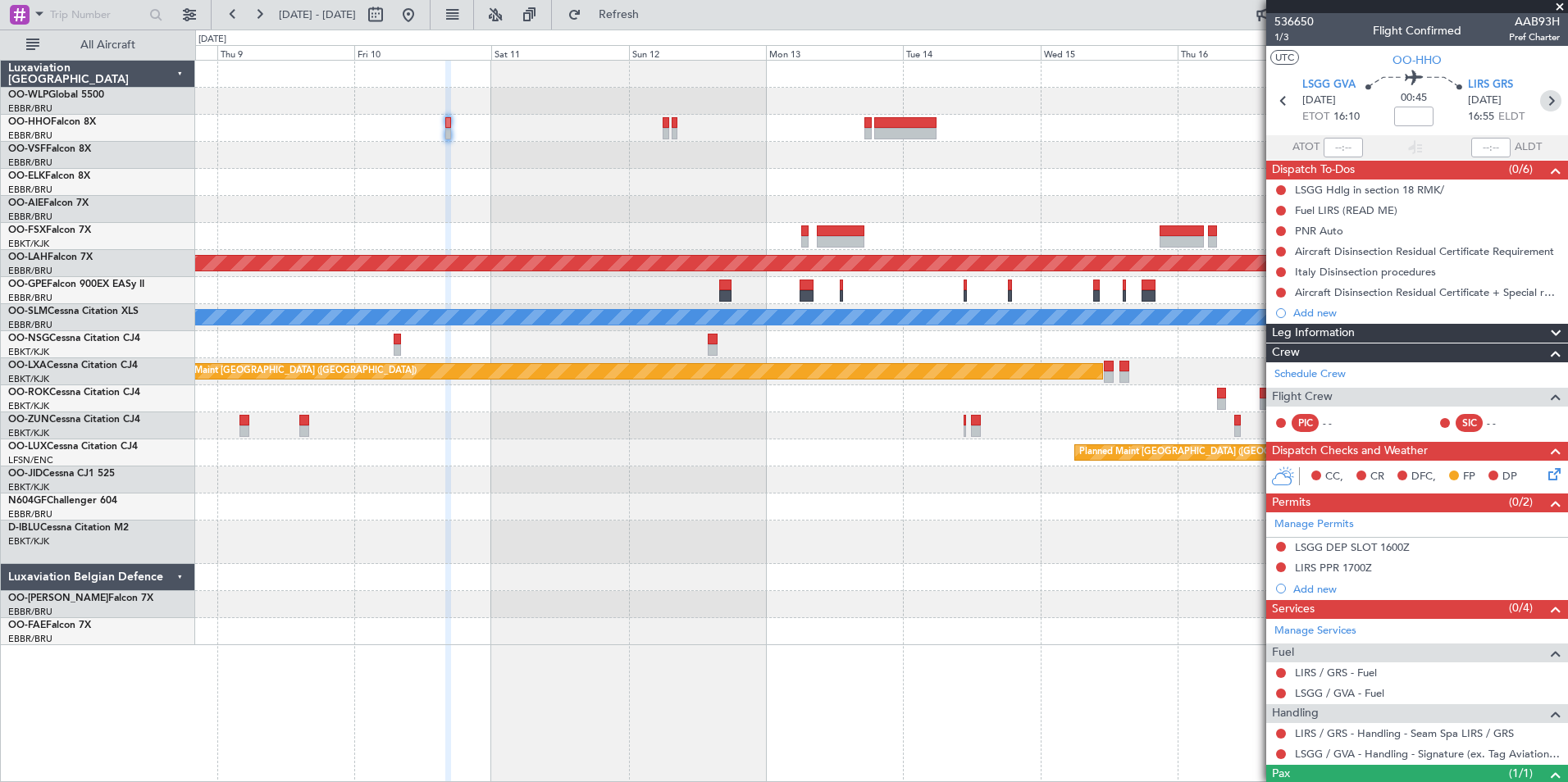
click at [1545, 98] on icon at bounding box center [1550, 100] width 21 height 21
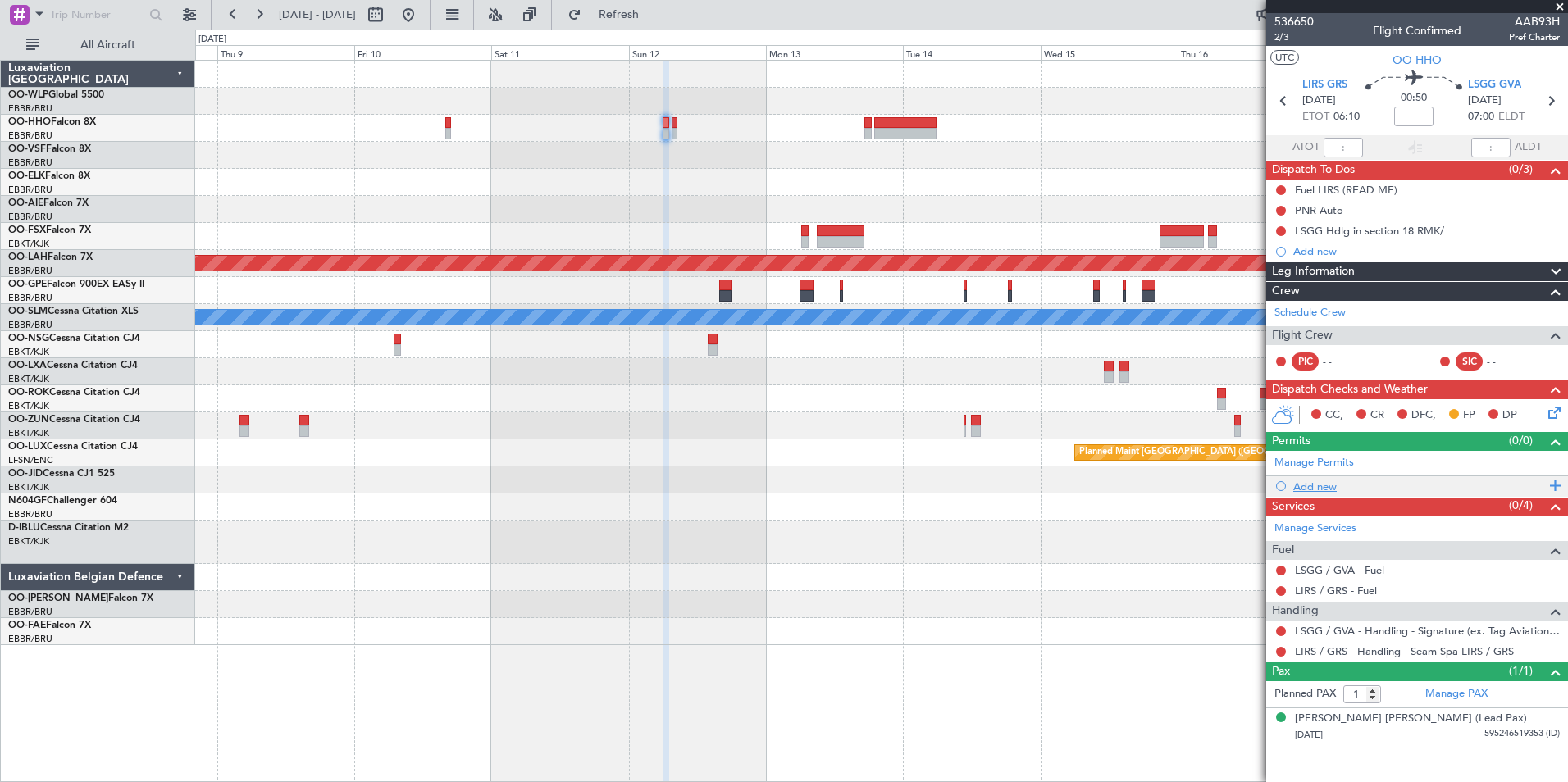
click at [1320, 487] on div "Add new" at bounding box center [1419, 487] width 252 height 14
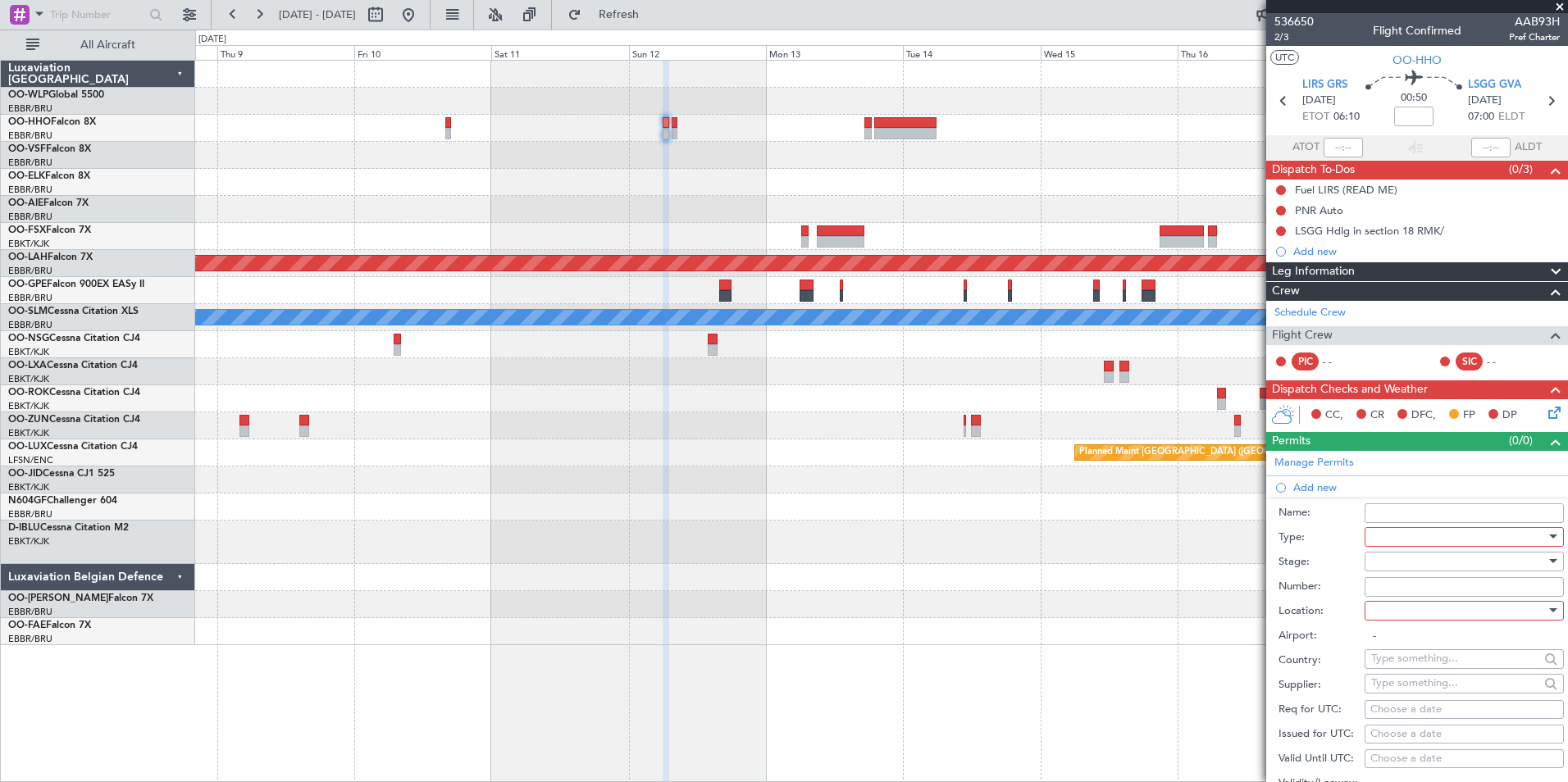
click at [1388, 538] on div at bounding box center [1458, 536] width 175 height 25
click at [1396, 610] on span "PPR" at bounding box center [1457, 617] width 172 height 25
click at [1401, 560] on div at bounding box center [1458, 561] width 175 height 25
click at [1414, 624] on span "Not Requested" at bounding box center [1457, 618] width 172 height 25
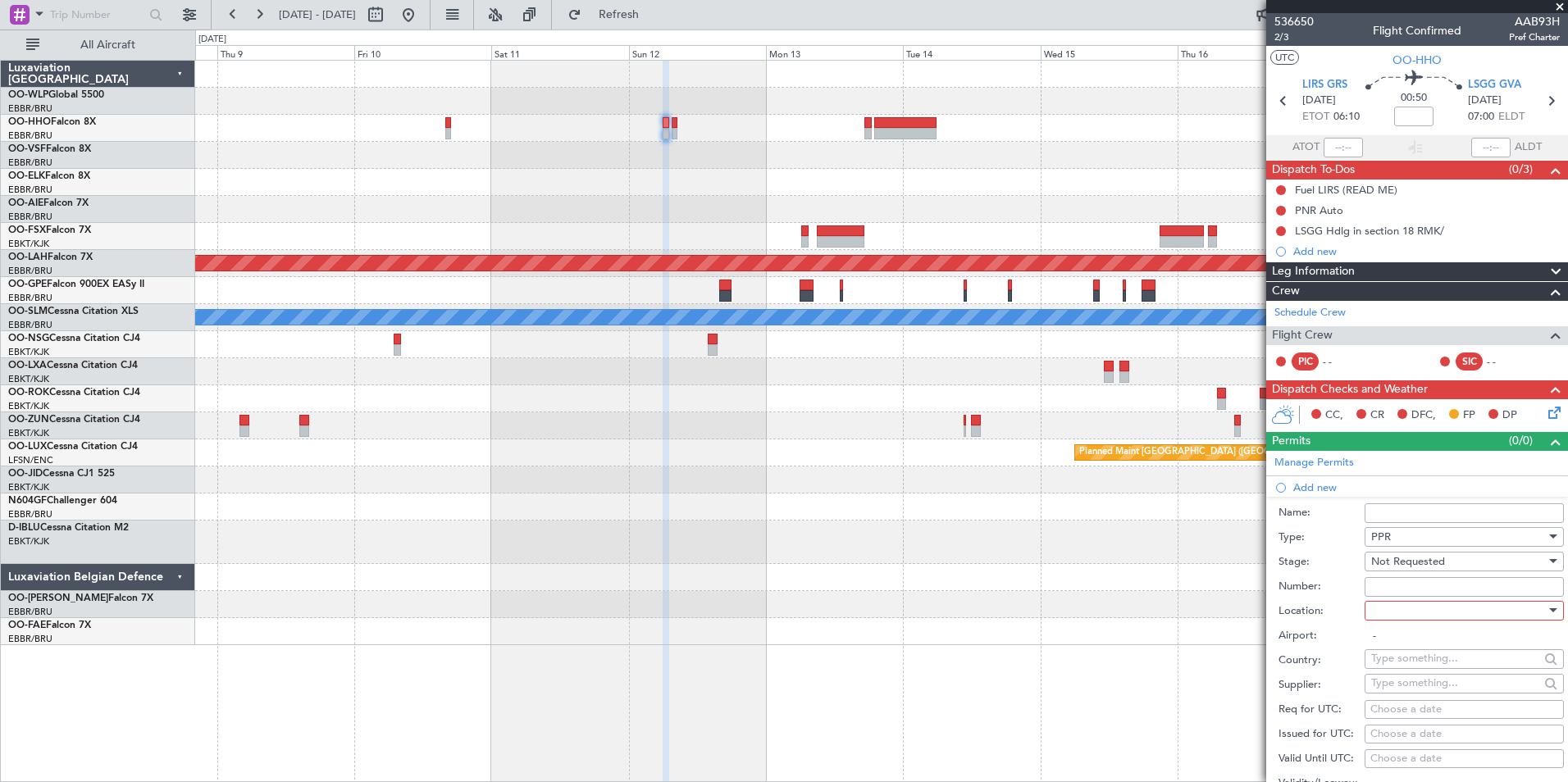
click at [1410, 610] on div at bounding box center [1458, 611] width 175 height 25
click at [1403, 642] on span "Departure" at bounding box center [1457, 643] width 172 height 25
type input "LIRS / GRS"
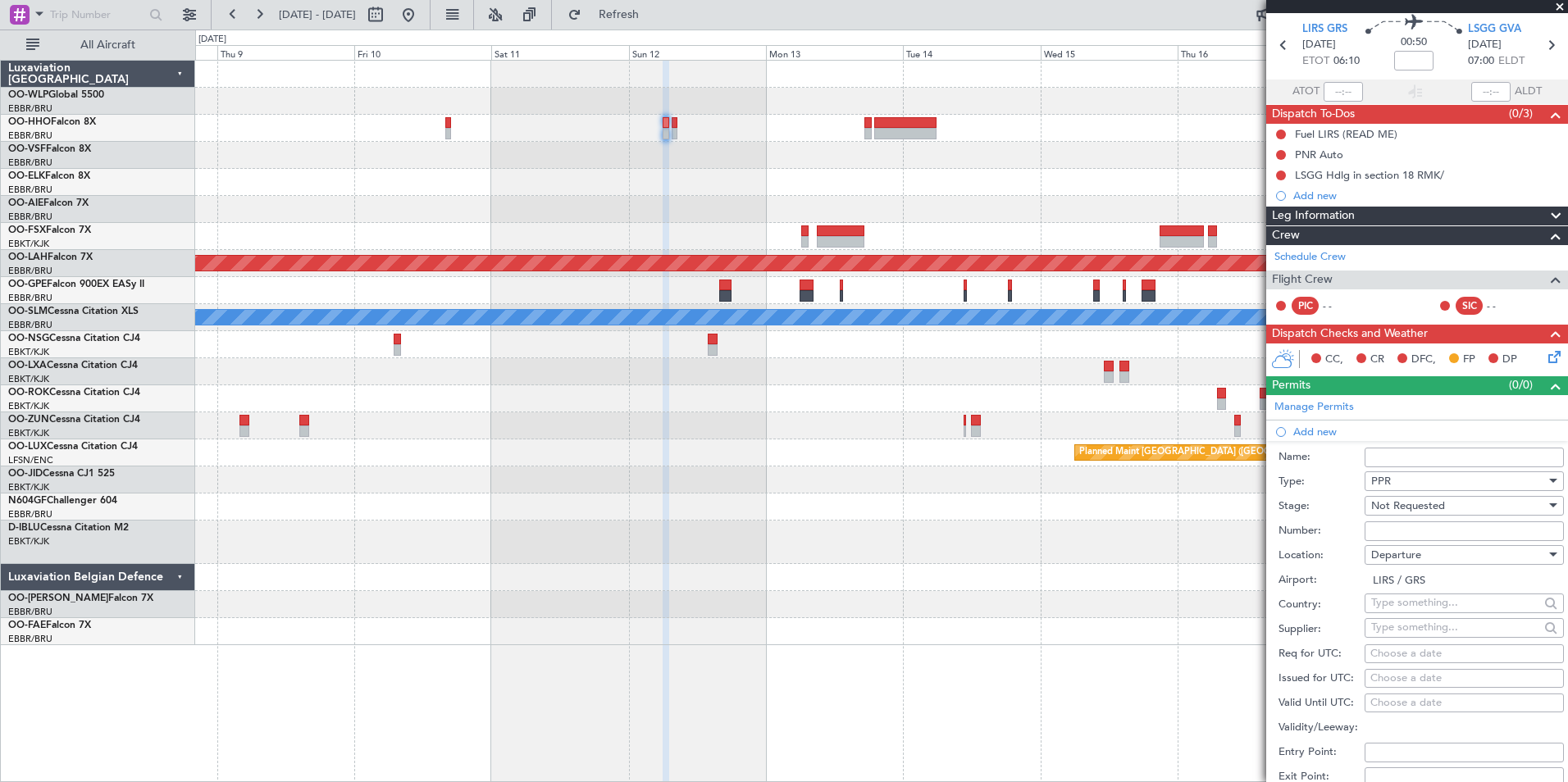
scroll to position [82, 0]
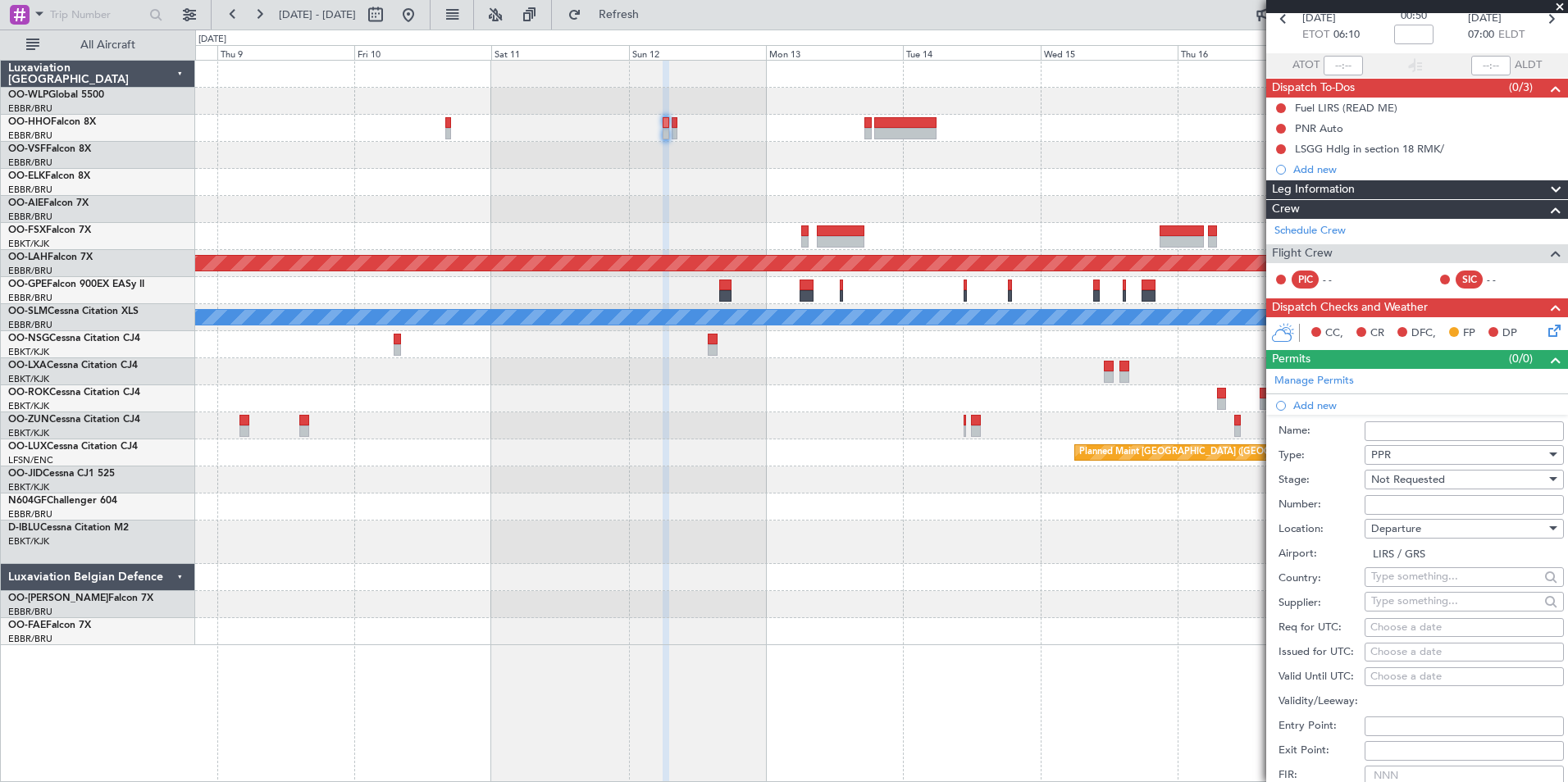
click at [1409, 631] on div "Choose a date" at bounding box center [1463, 627] width 188 height 16
select select "9"
select select "2025"
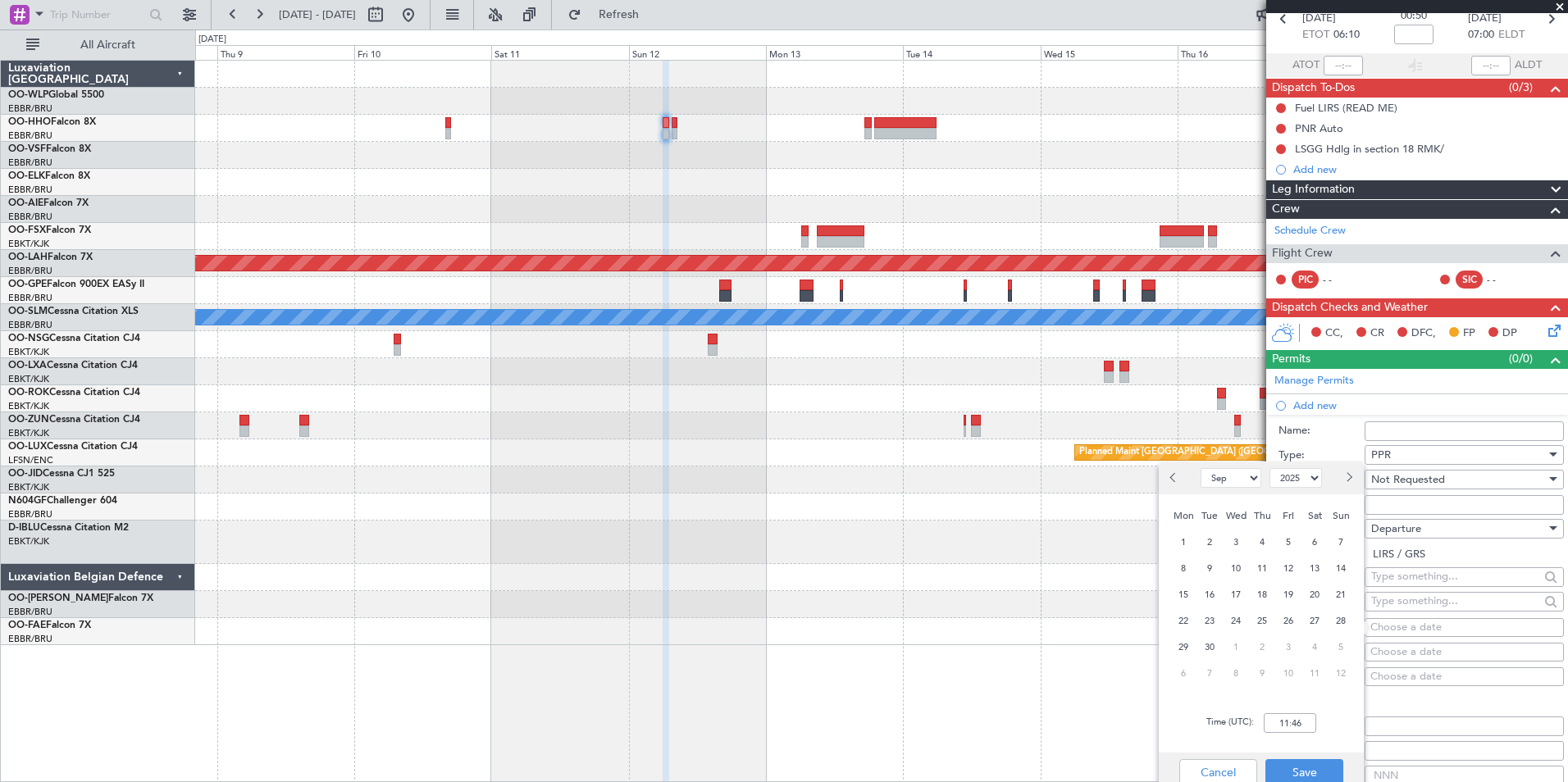
click at [1344, 672] on span "12" at bounding box center [1341, 673] width 21 height 21
select select "10"
click at [1287, 720] on input "00:00" at bounding box center [1290, 722] width 52 height 20
type input "06:00"
click at [1312, 763] on button "Save" at bounding box center [1303, 772] width 78 height 27
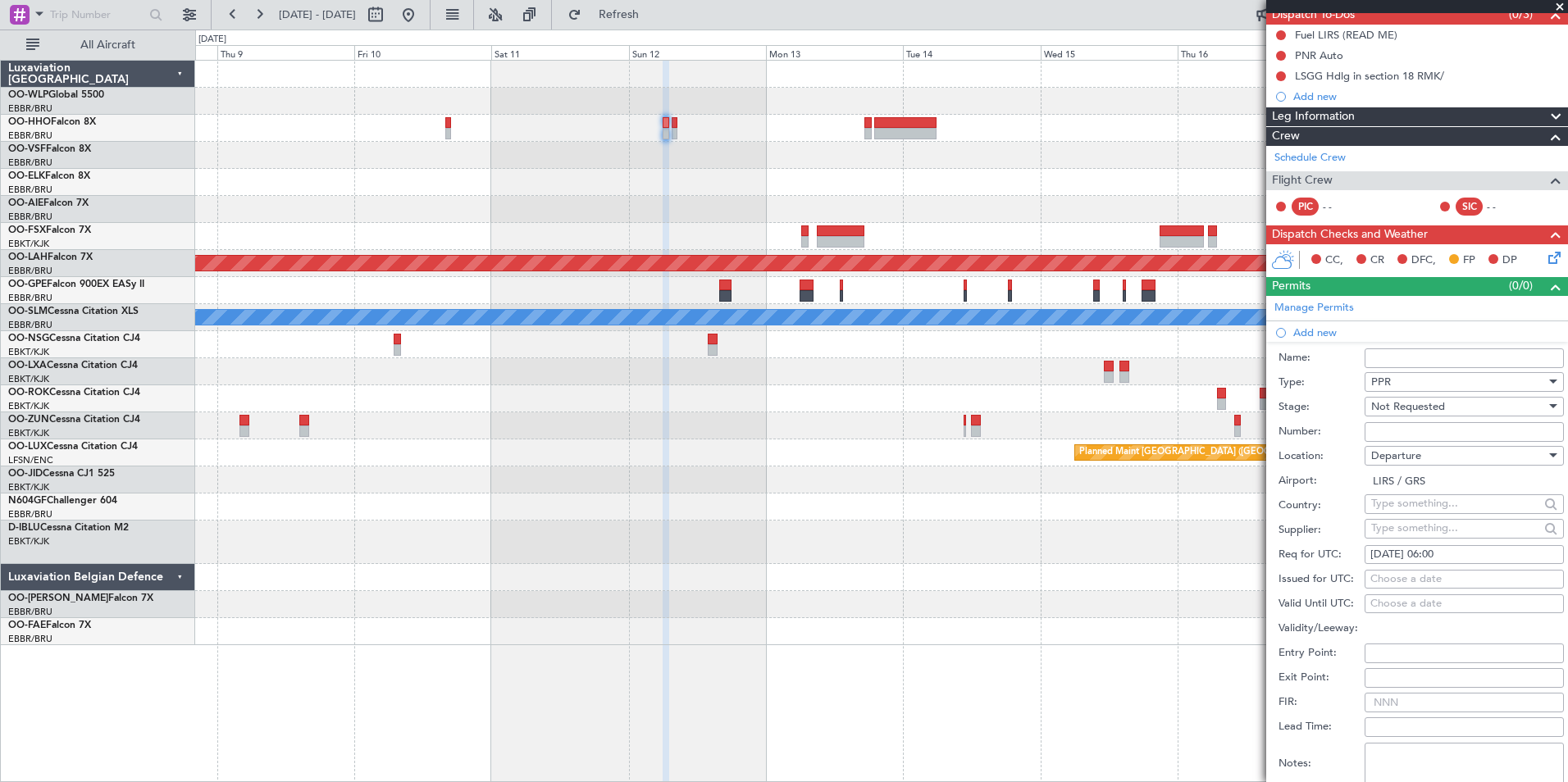
scroll to position [246, 0]
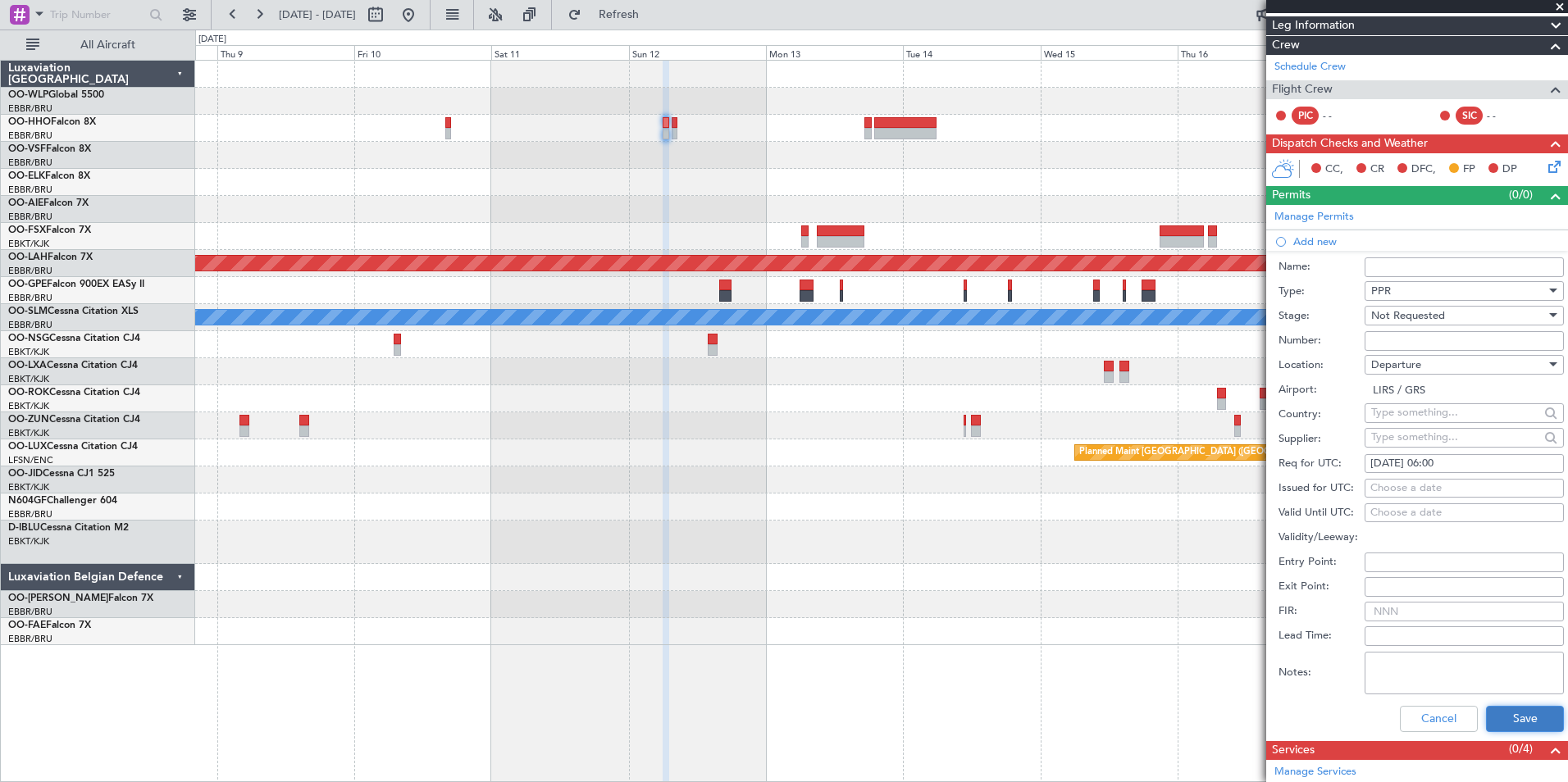
click at [1494, 713] on button "Save" at bounding box center [1524, 719] width 78 height 27
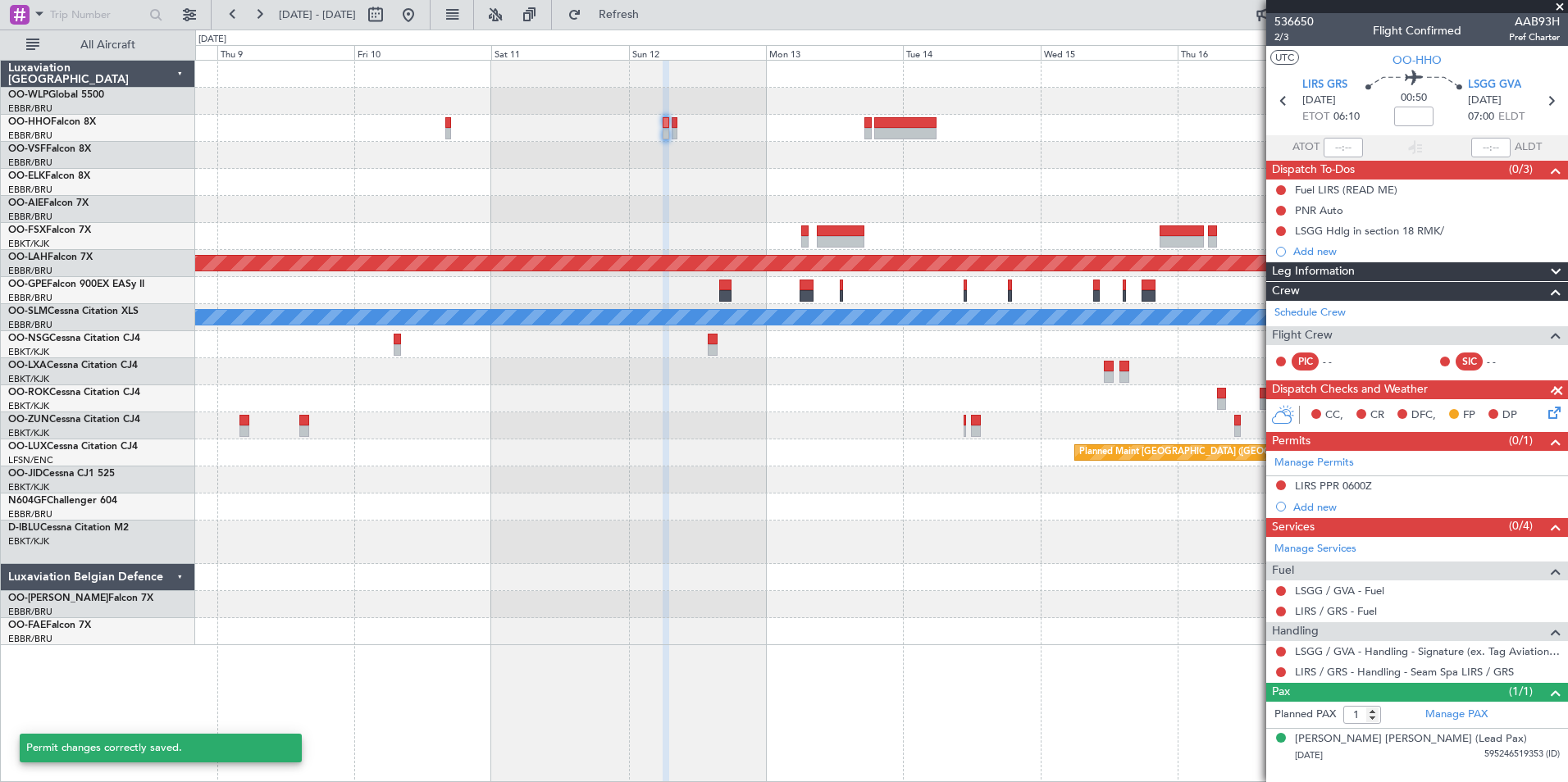
scroll to position [0, 0]
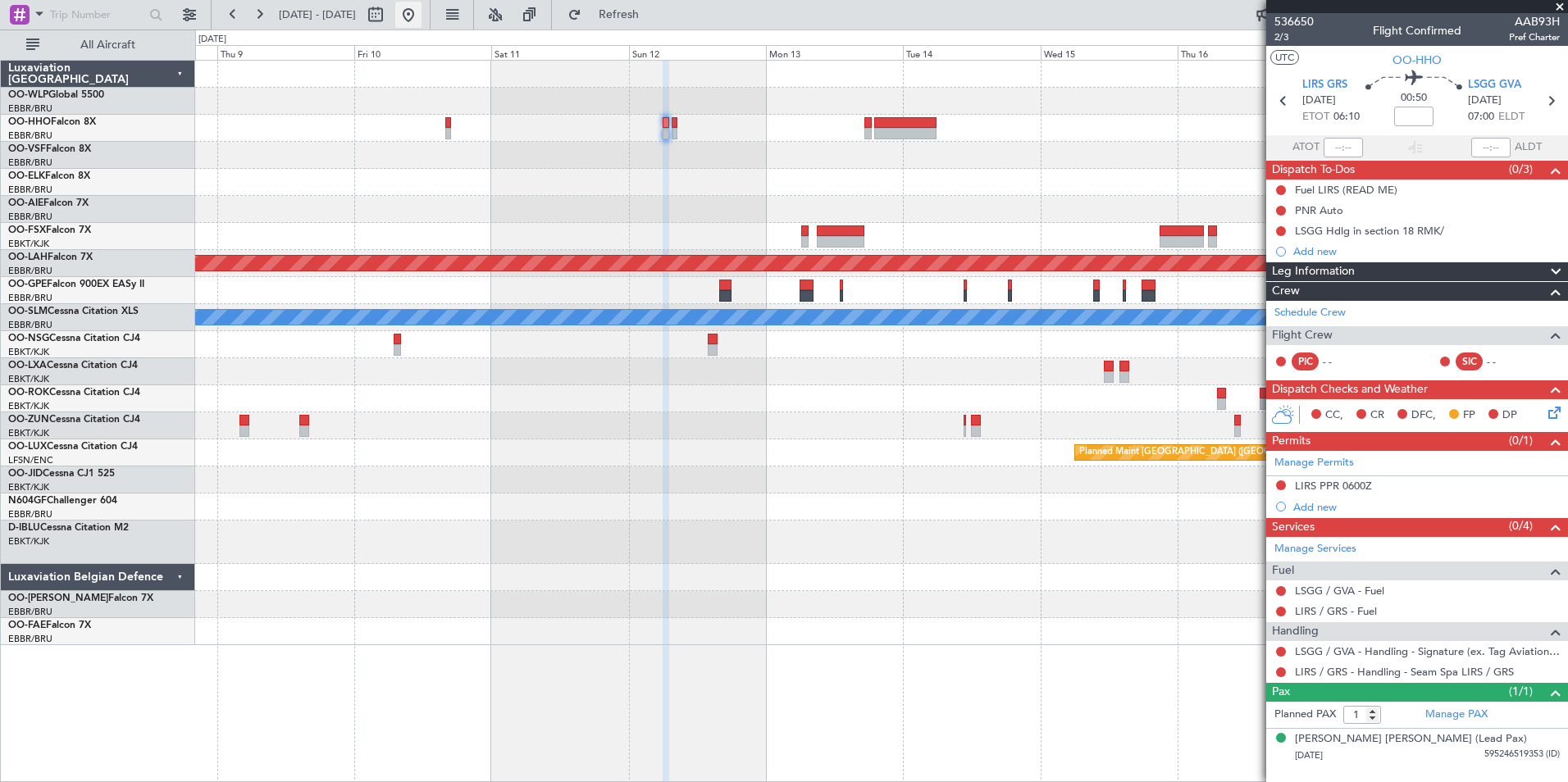
click at [422, 15] on button at bounding box center [408, 15] width 27 height 27
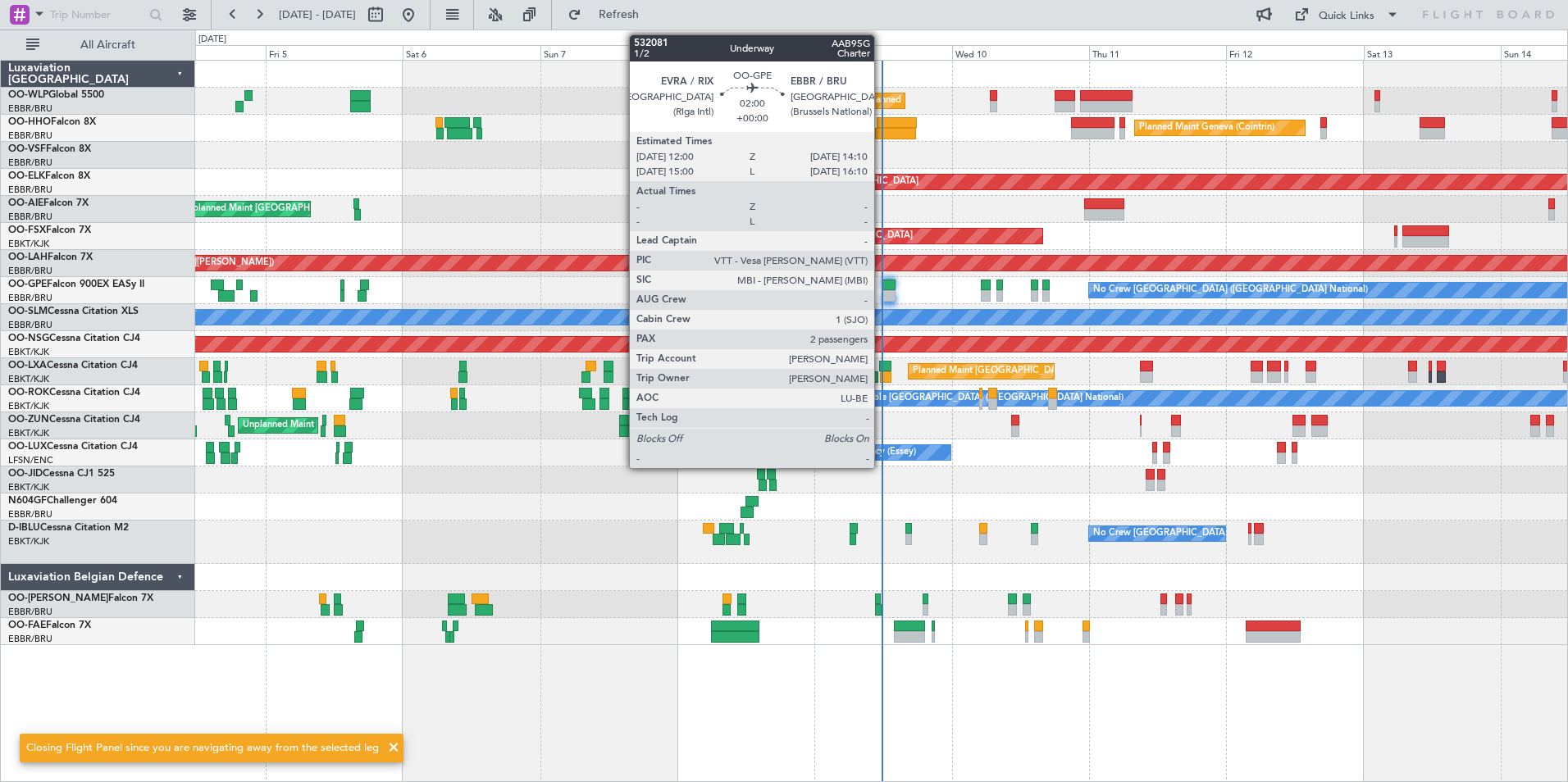
click at [883, 295] on div at bounding box center [889, 295] width 13 height 11
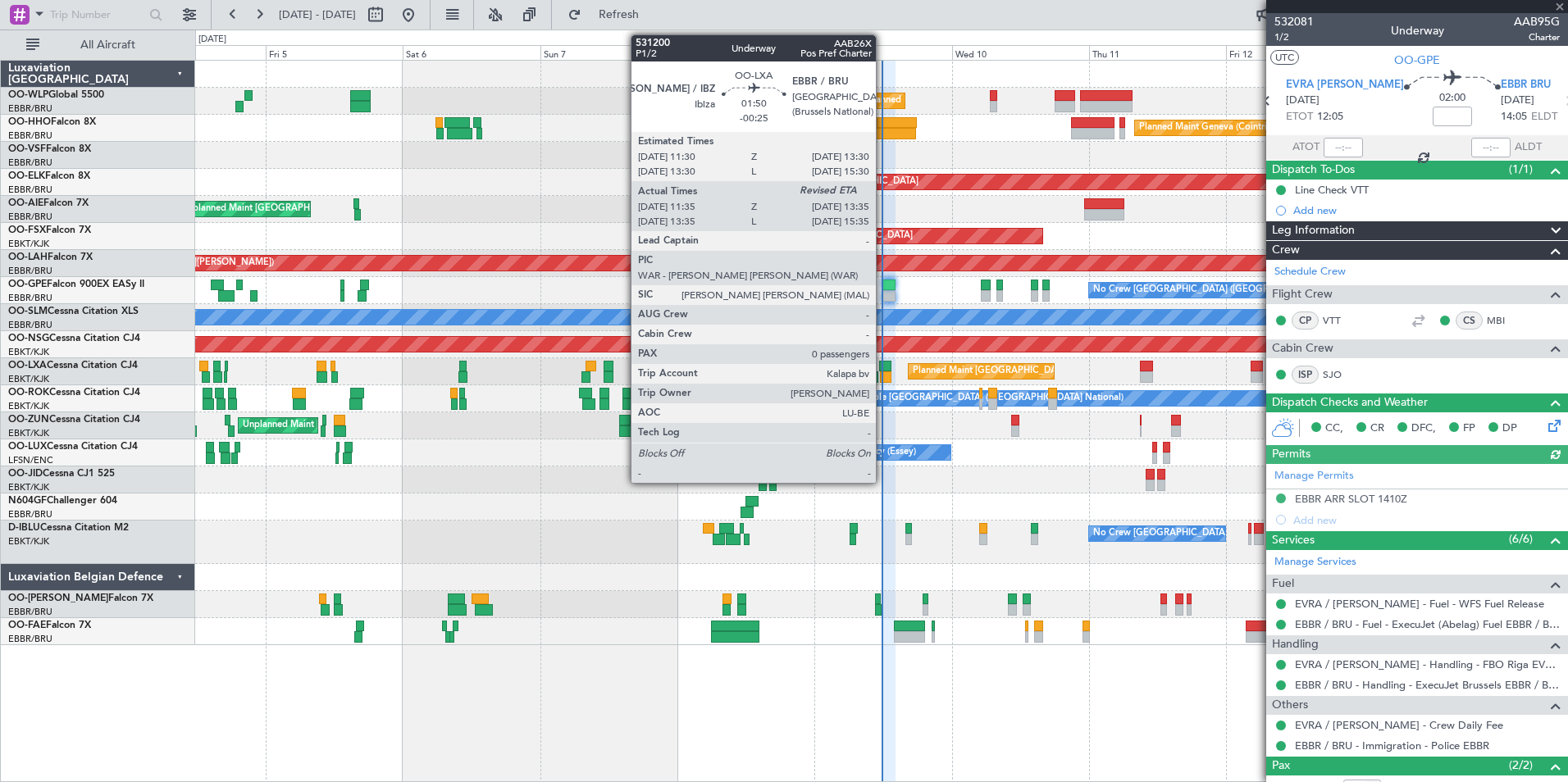
click at [883, 376] on div at bounding box center [885, 376] width 11 height 11
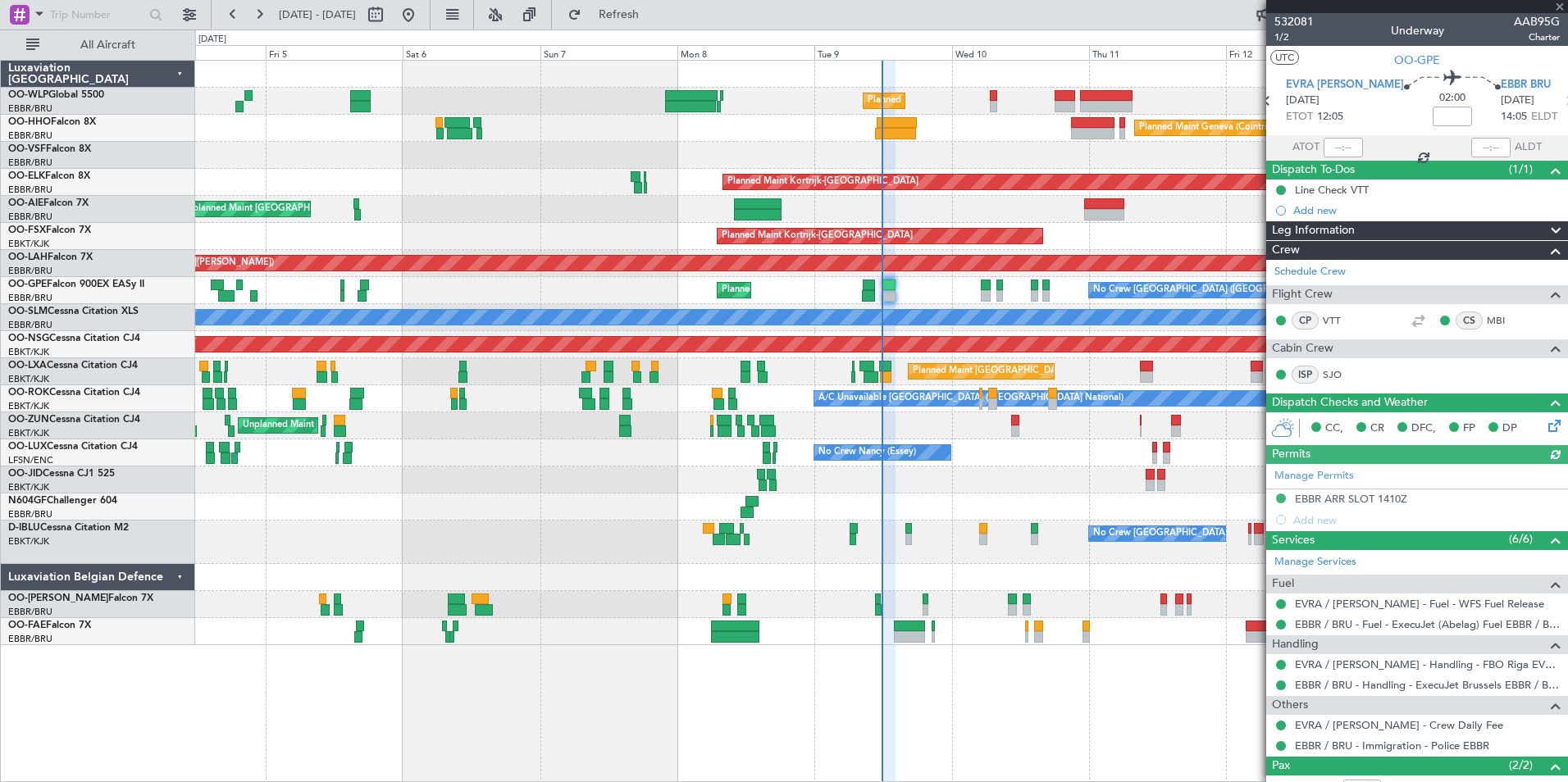
type input "-00:25"
type input "11:40"
type input "0"
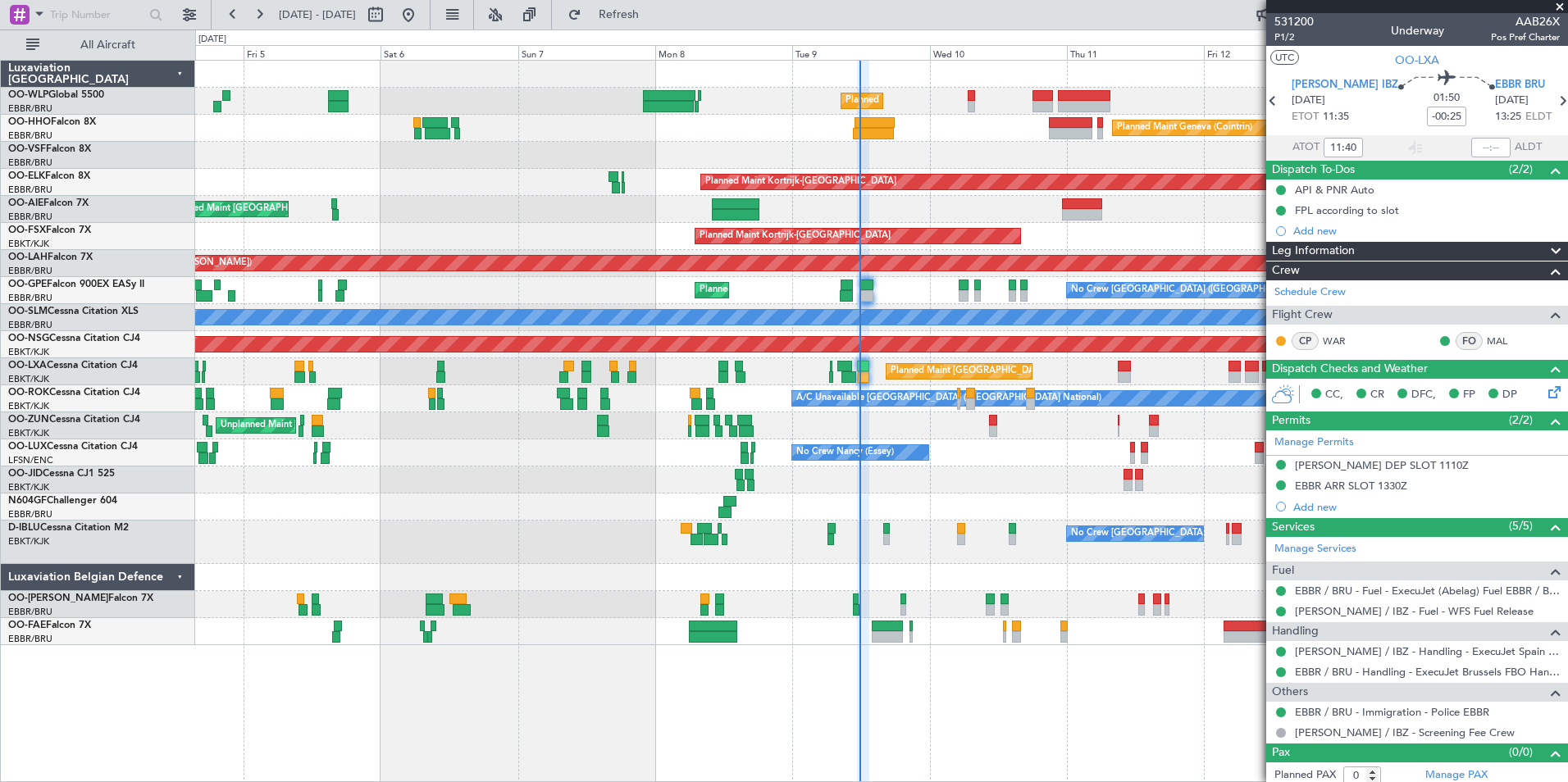
click at [947, 603] on div "Owner Melsbroek Air Base Planned Maint [GEOGRAPHIC_DATA] ([GEOGRAPHIC_DATA])" at bounding box center [881, 605] width 1372 height 27
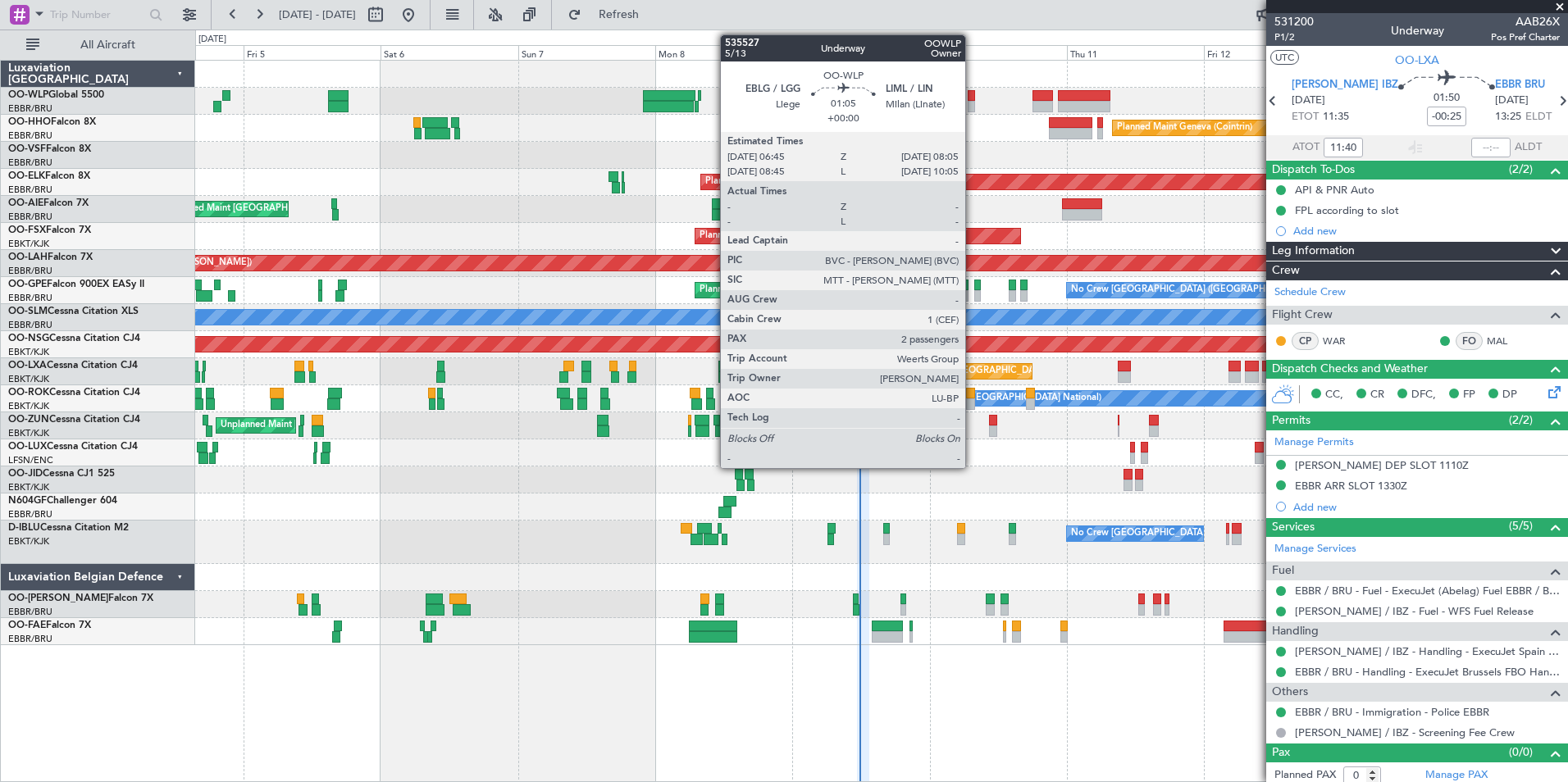
click at [973, 104] on div at bounding box center [972, 106] width 9 height 11
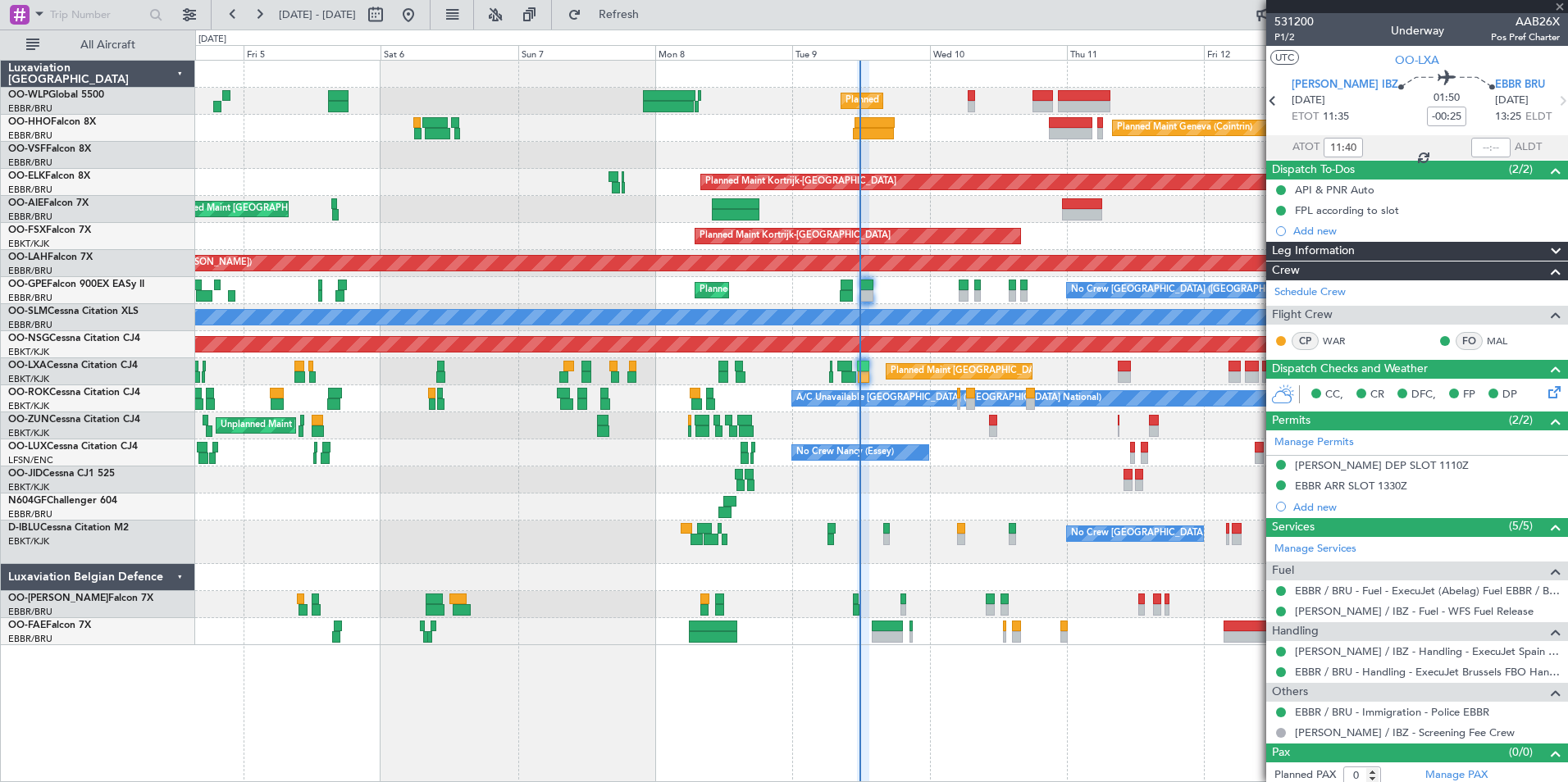
type input "2"
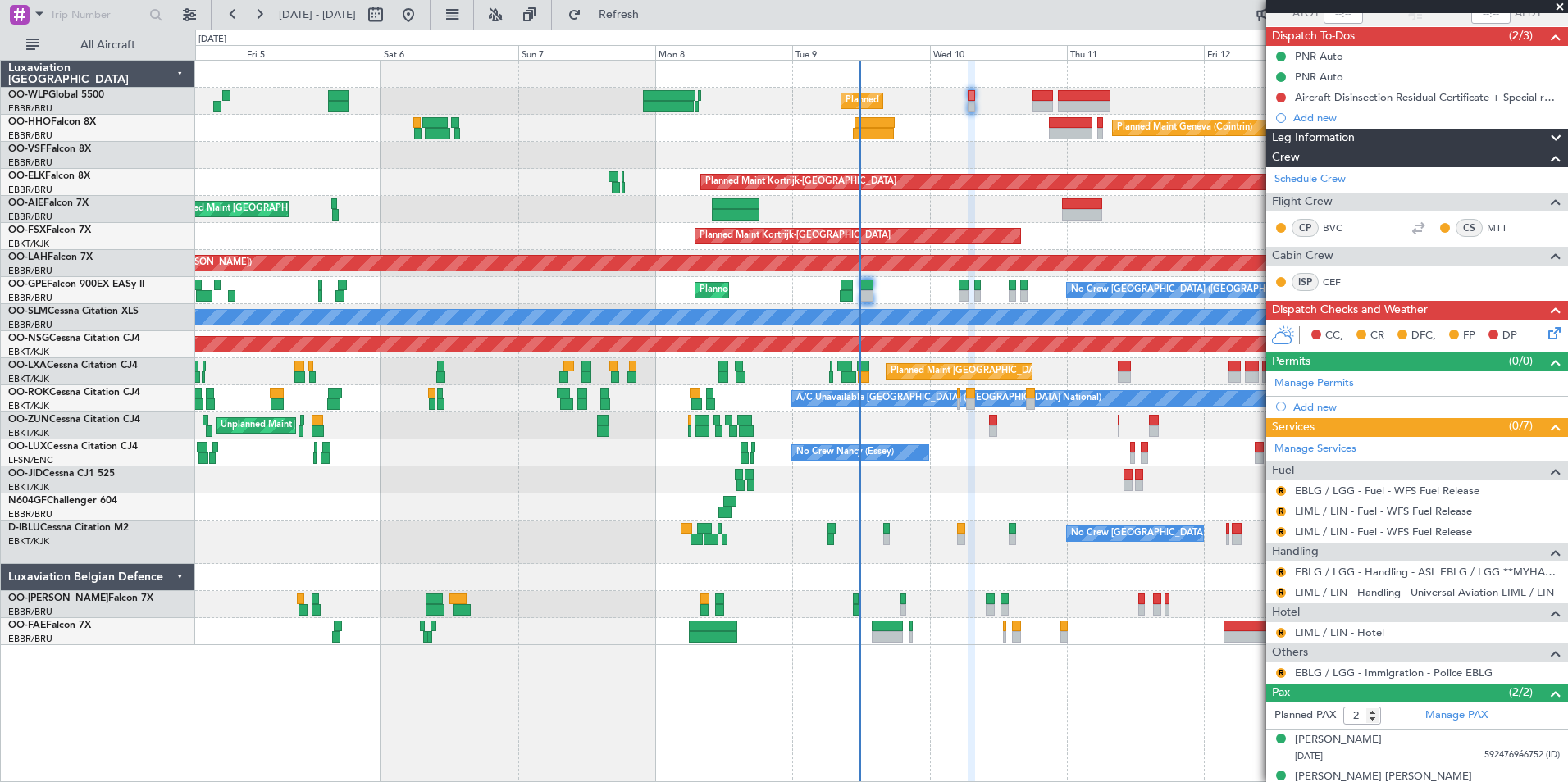
scroll to position [154, 0]
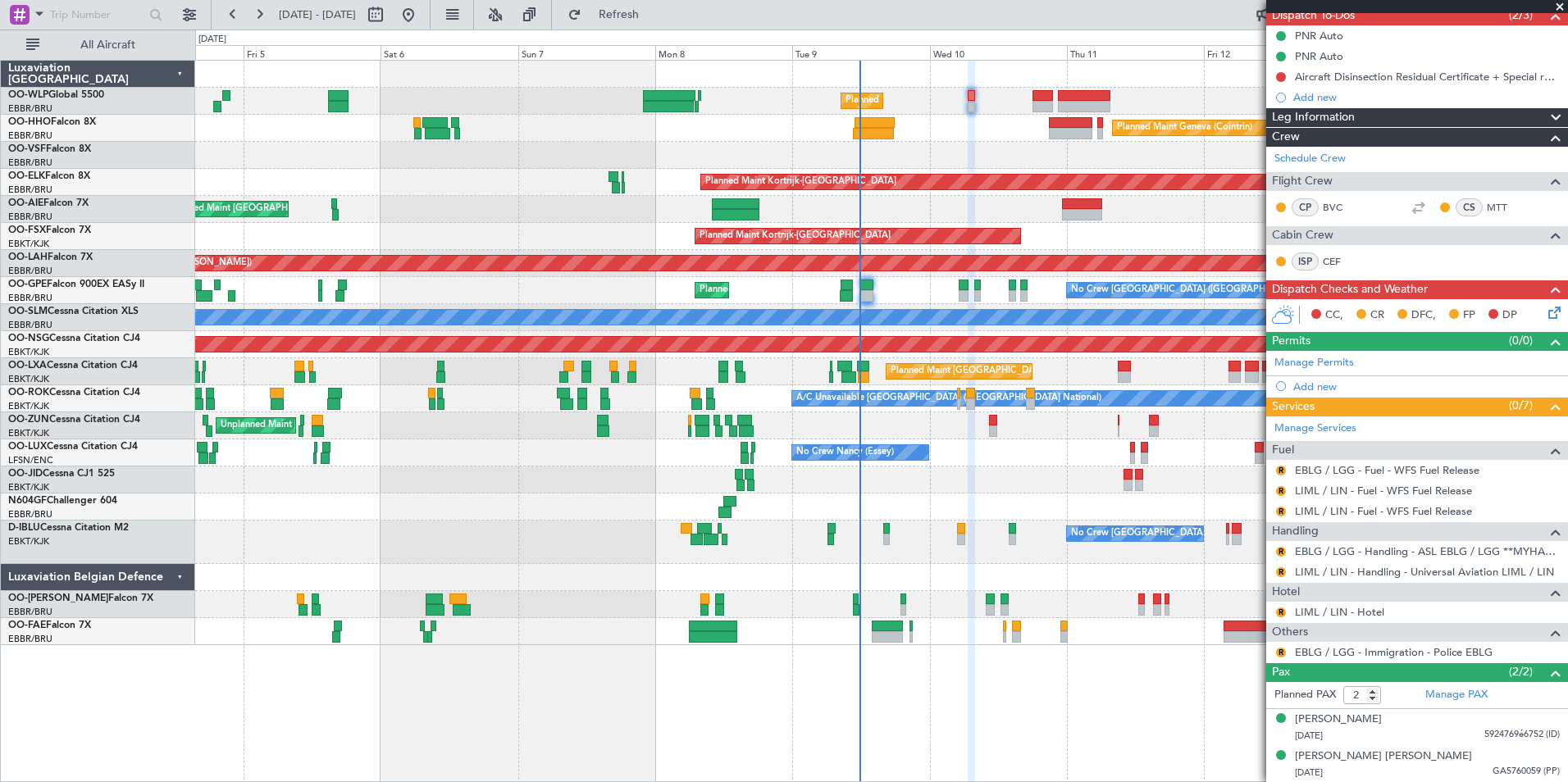
click at [1545, 316] on icon at bounding box center [1551, 309] width 13 height 13
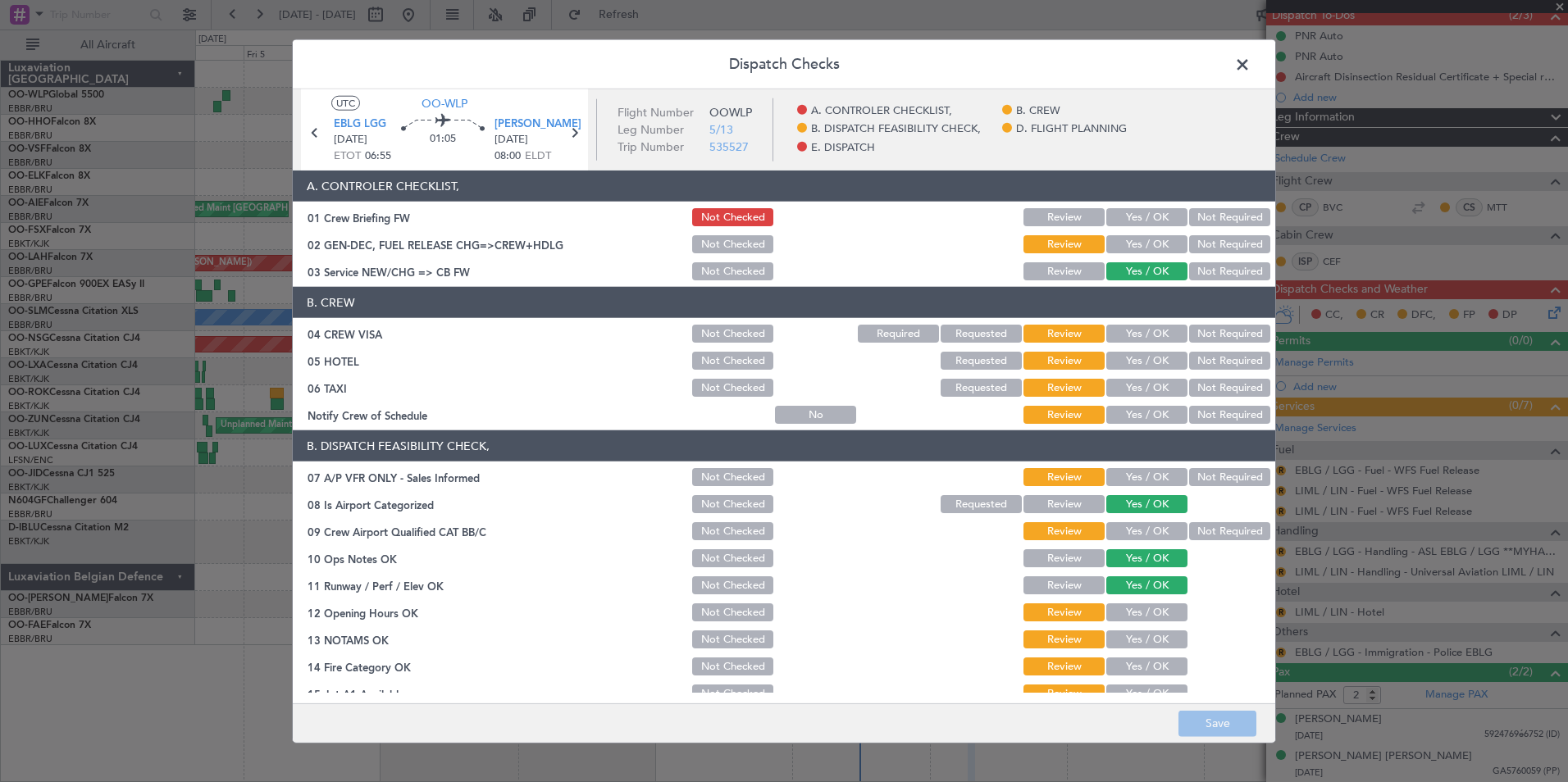
click at [1250, 69] on span at bounding box center [1250, 69] width 0 height 33
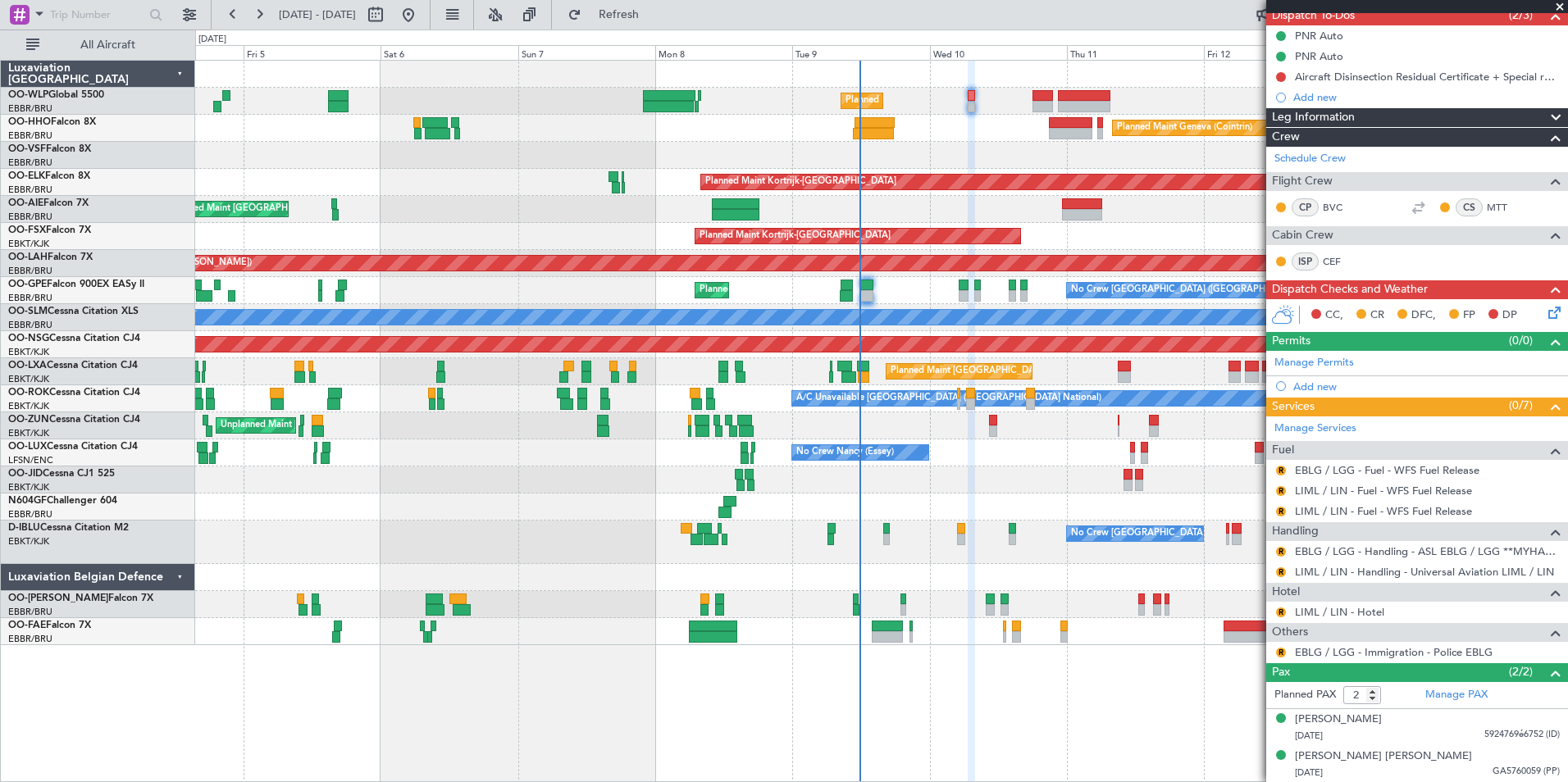
scroll to position [0, 0]
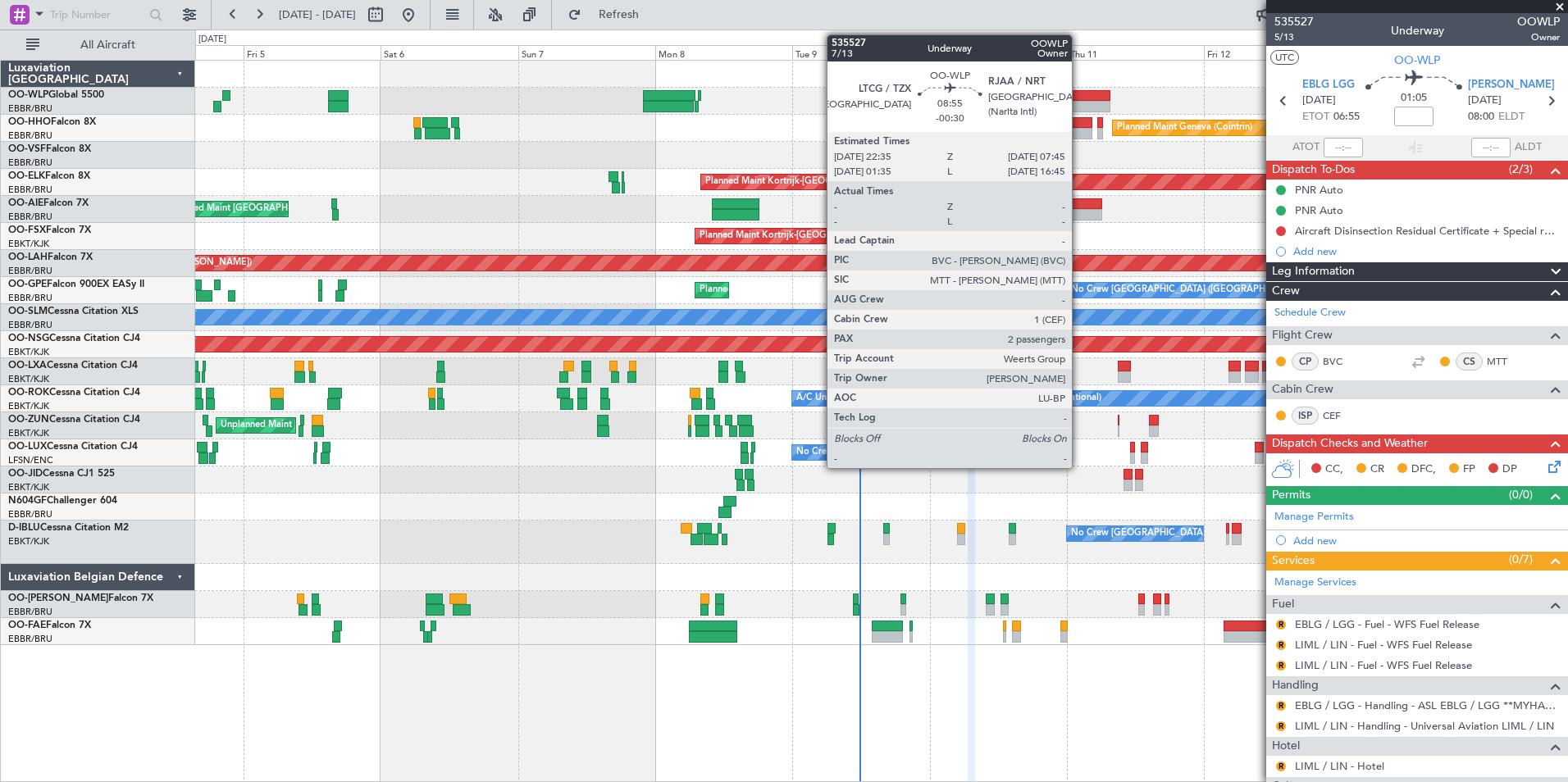
click at [1079, 102] on div at bounding box center [1083, 106] width 52 height 11
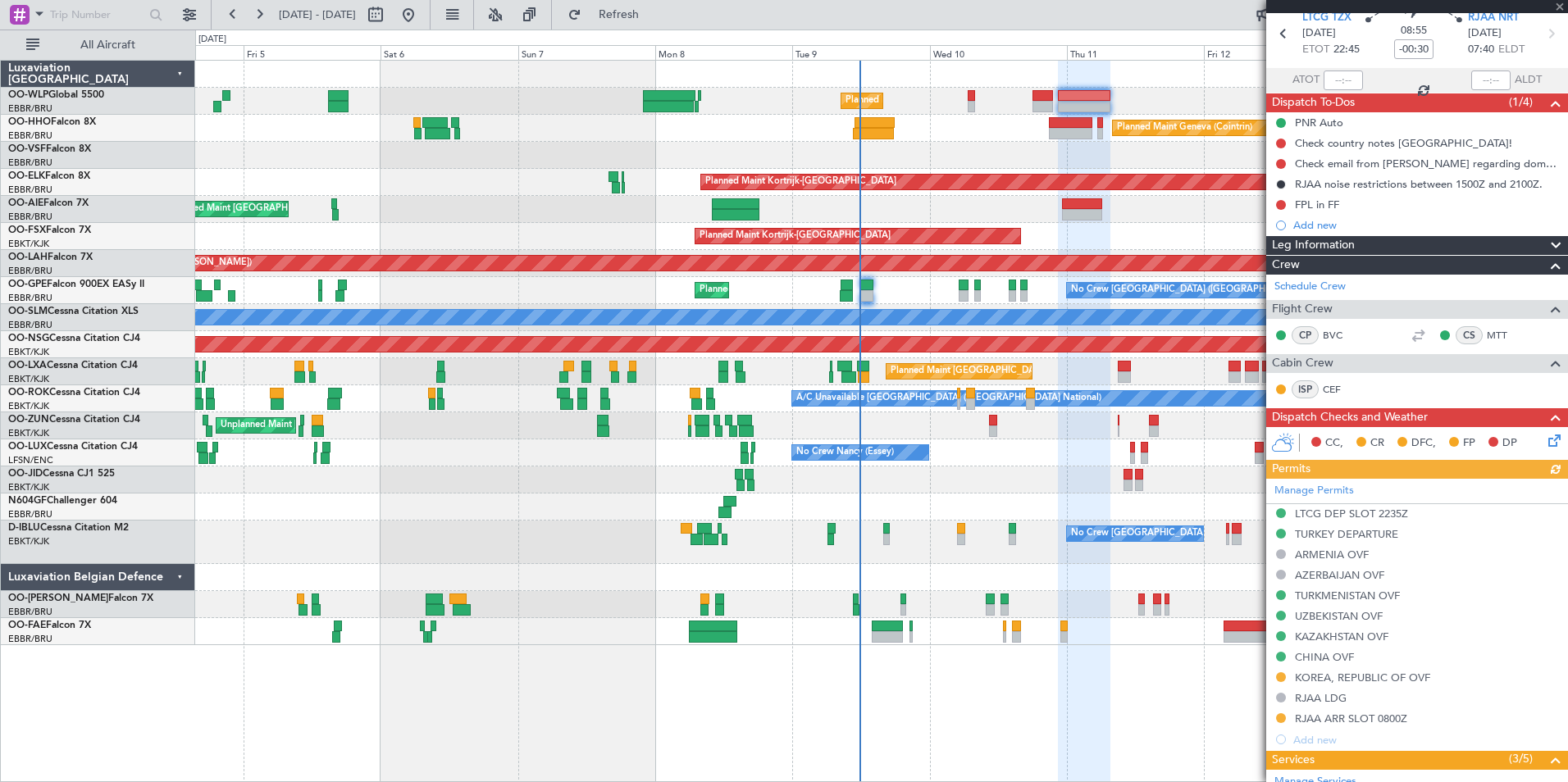
scroll to position [82, 0]
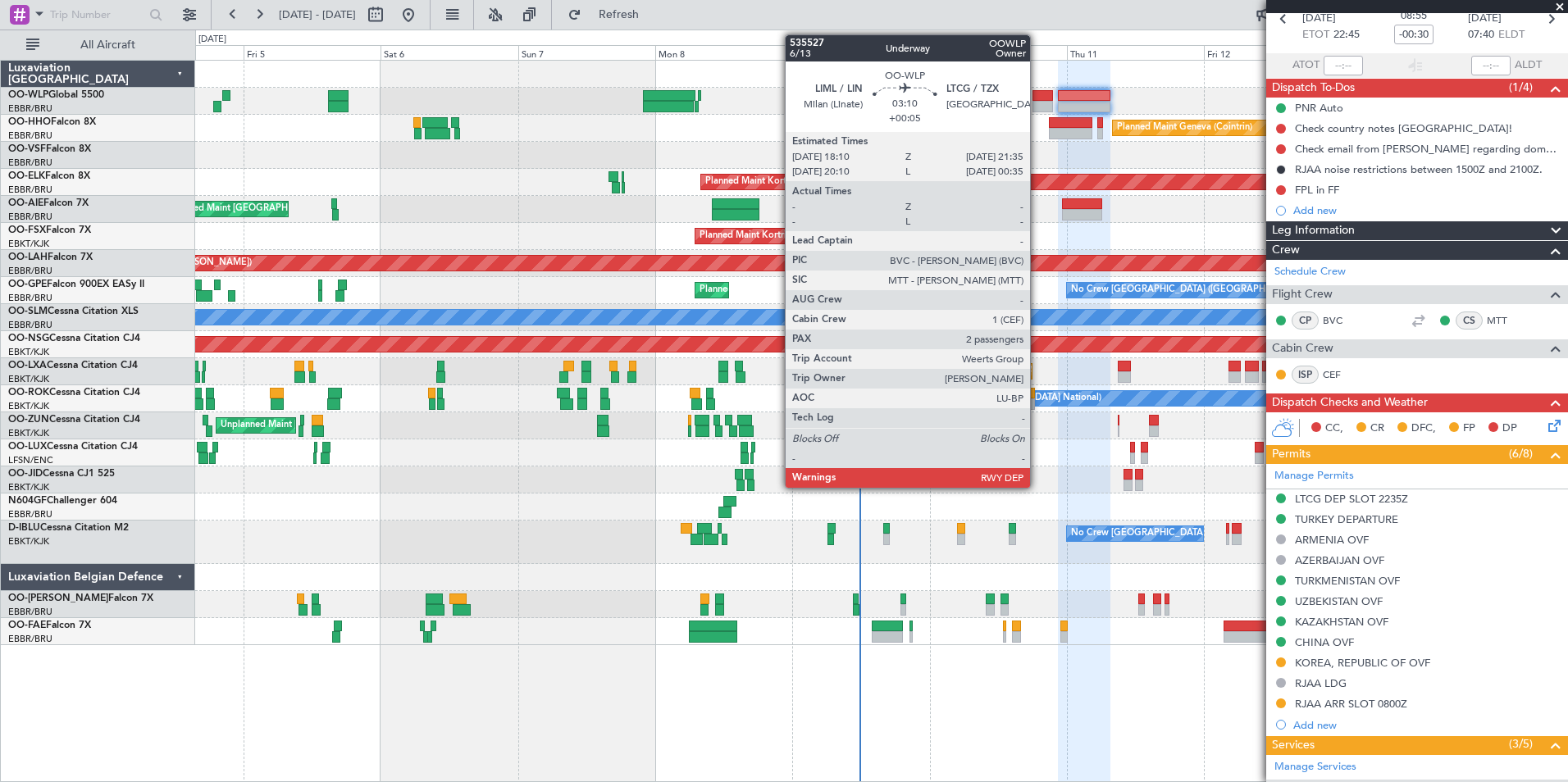
click at [1037, 101] on div at bounding box center [1042, 106] width 20 height 11
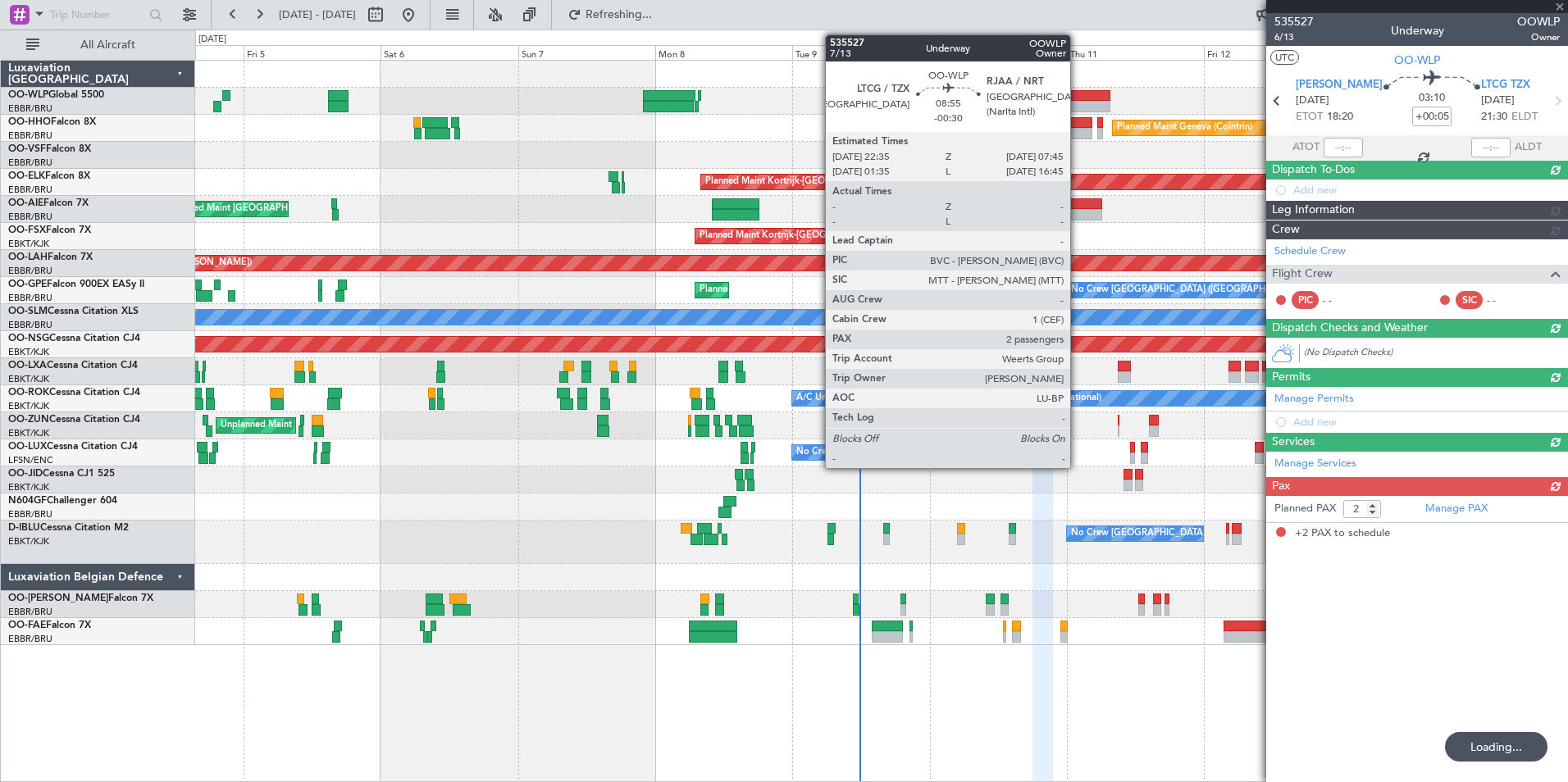
scroll to position [0, 0]
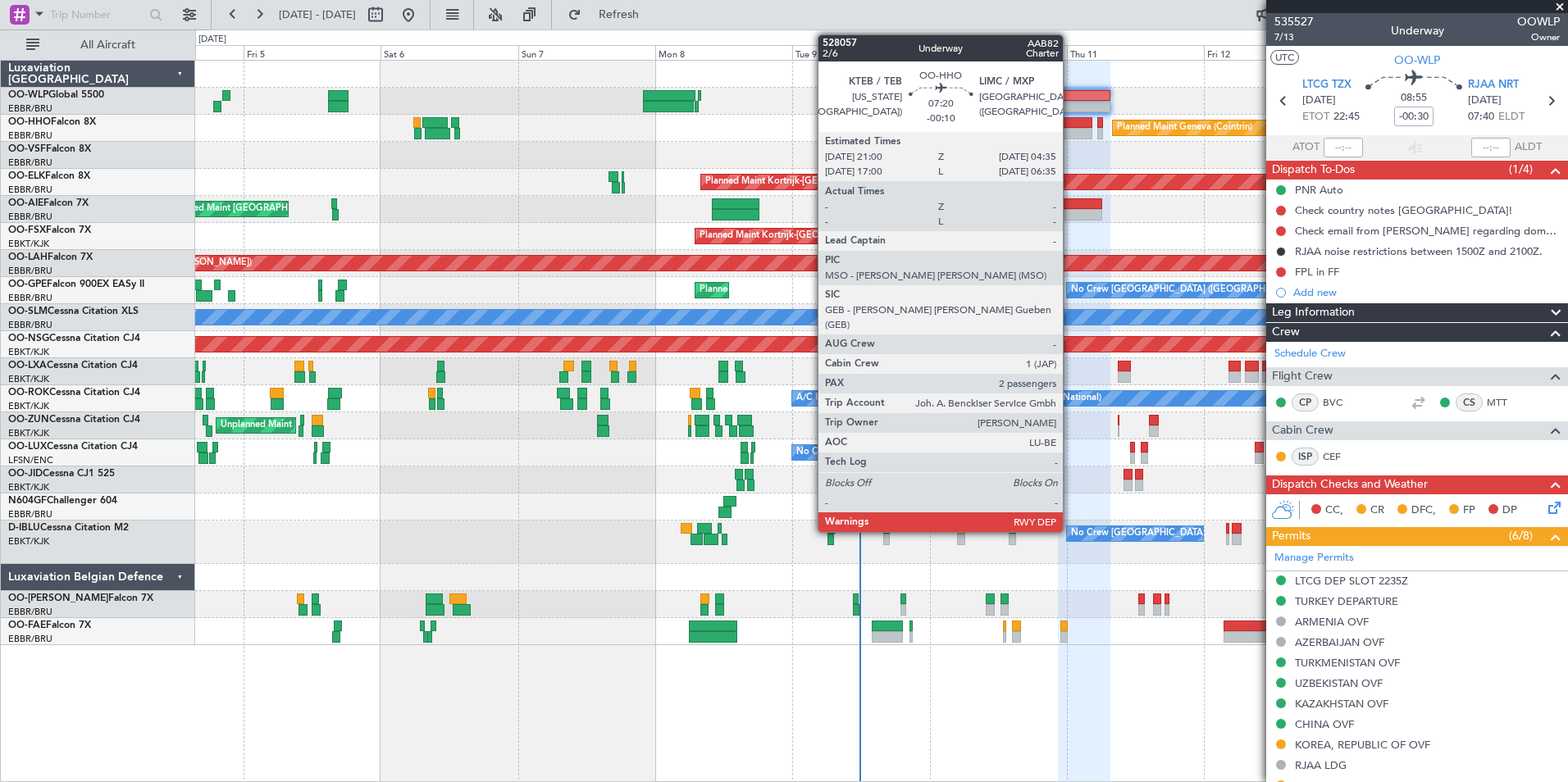
click at [1070, 123] on div at bounding box center [1070, 122] width 44 height 11
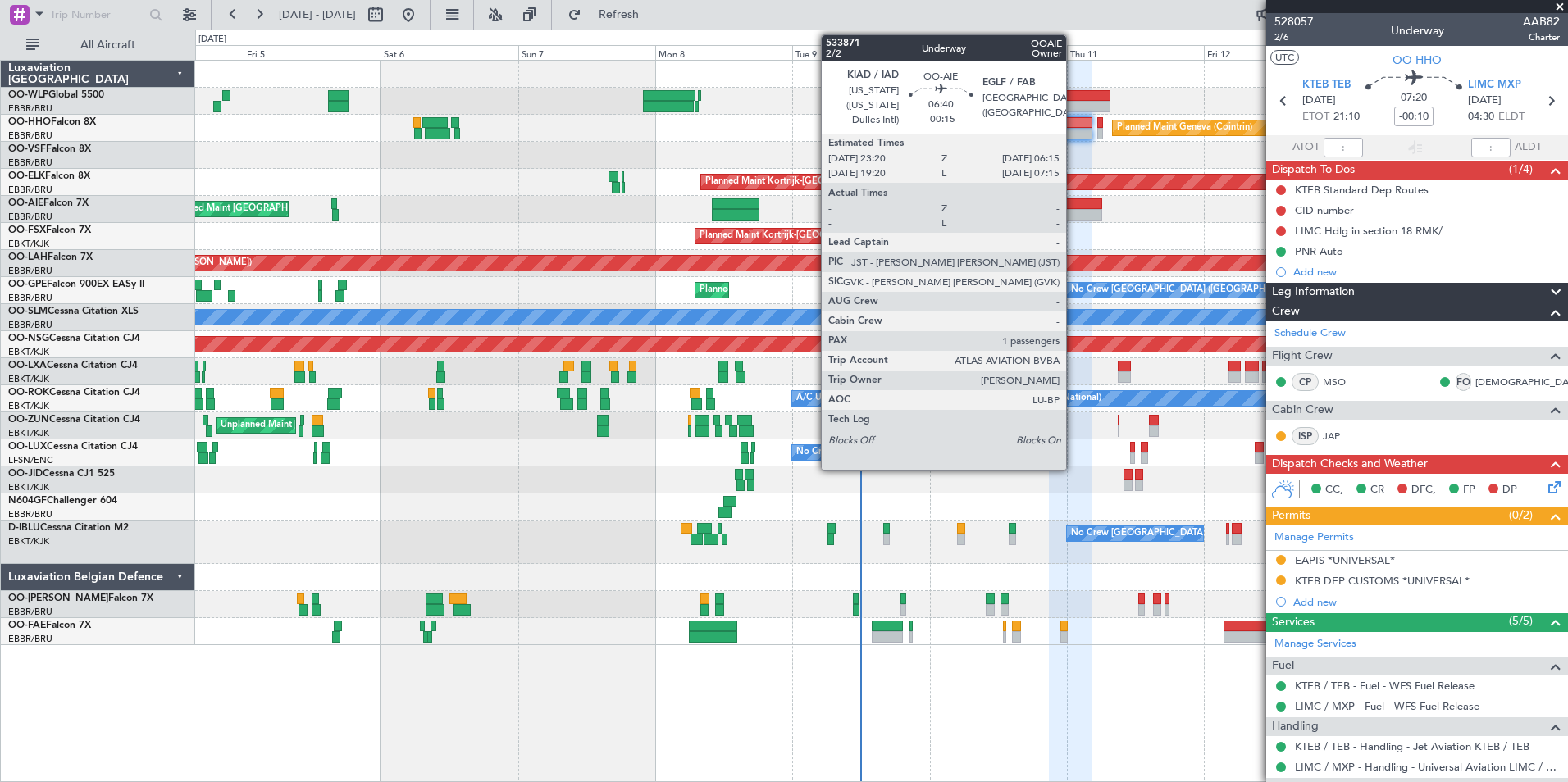
click at [1074, 210] on div at bounding box center [1081, 214] width 40 height 11
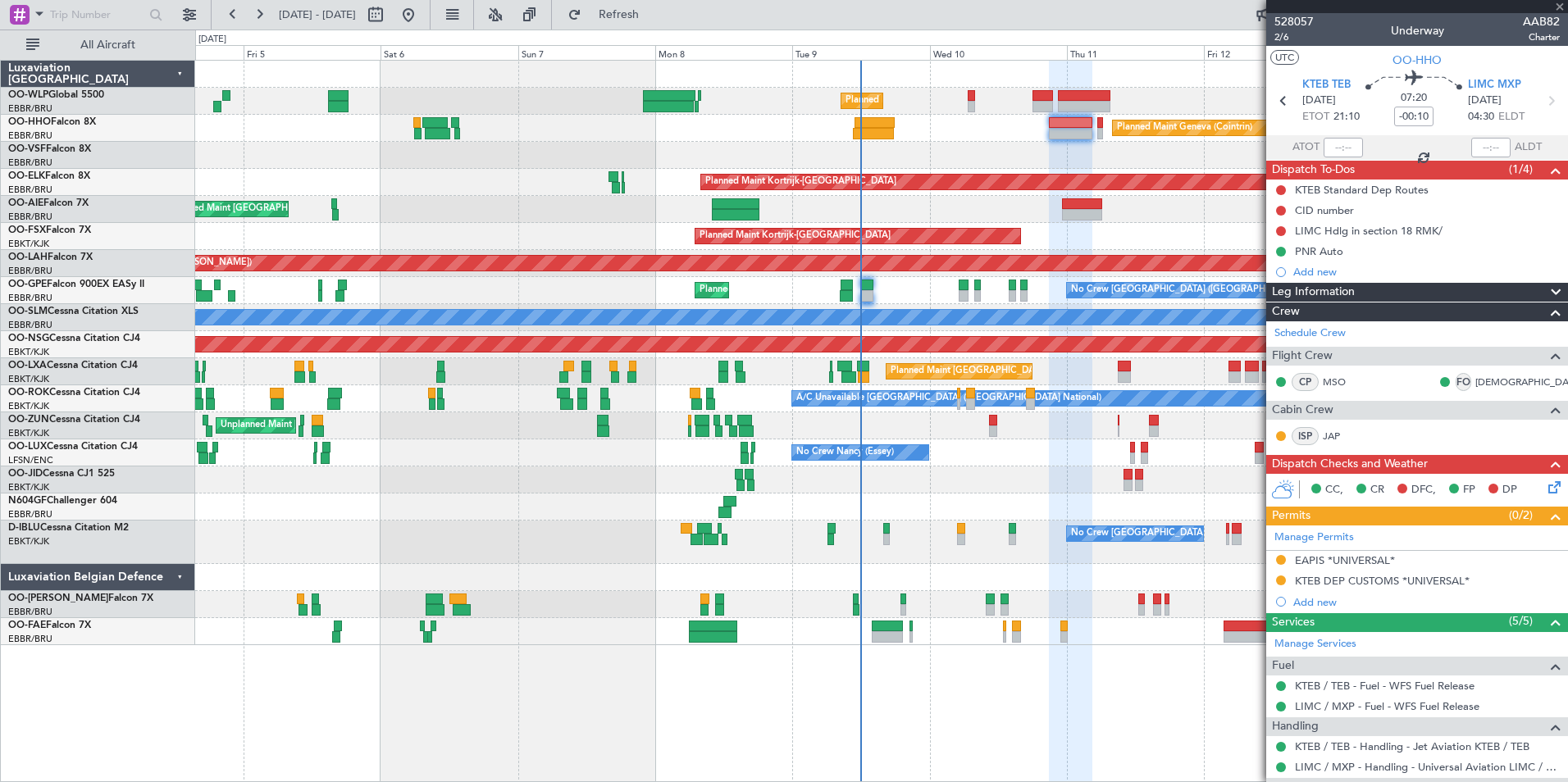
type input "-00:15"
type input "1"
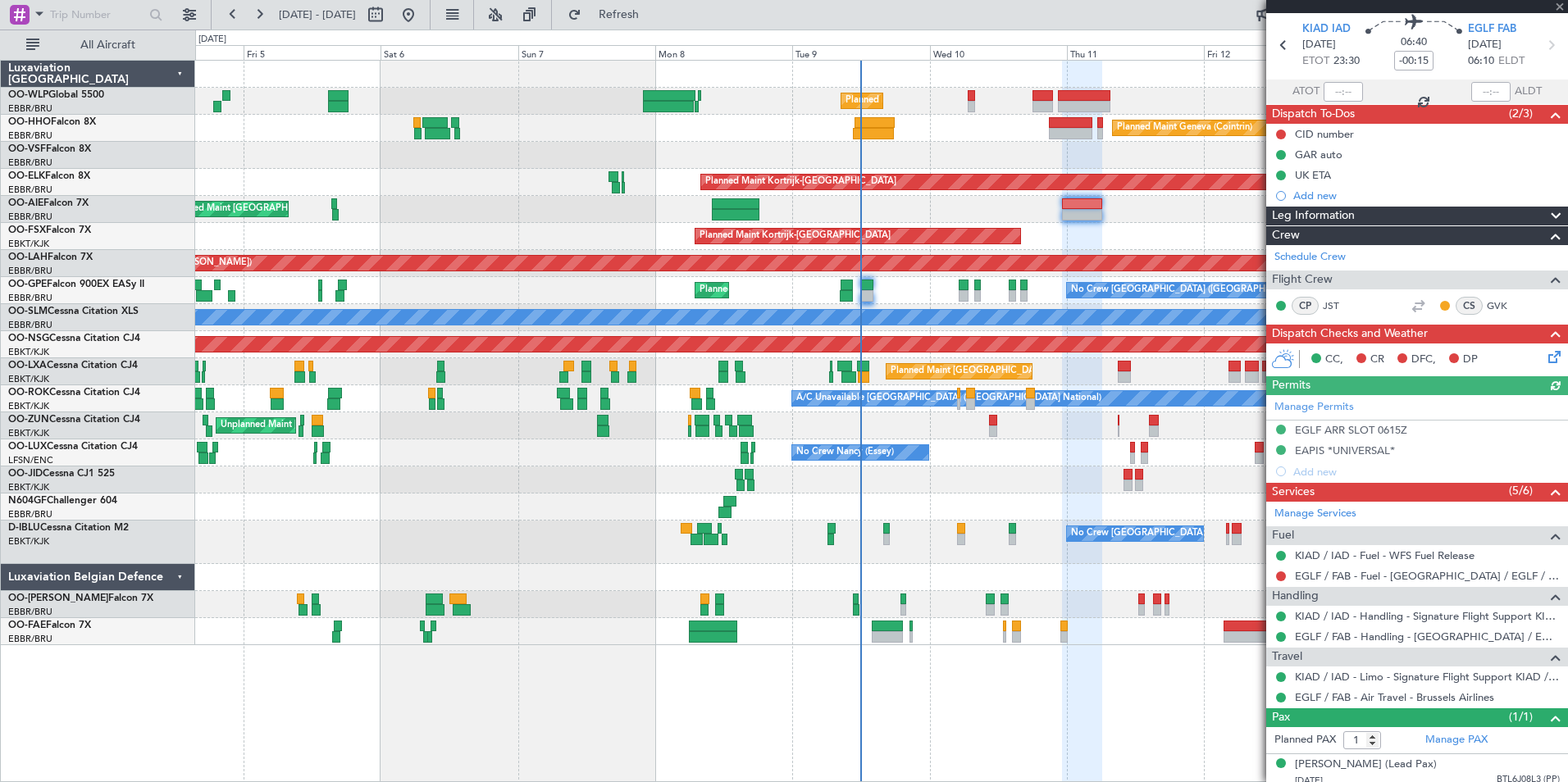
scroll to position [81, 0]
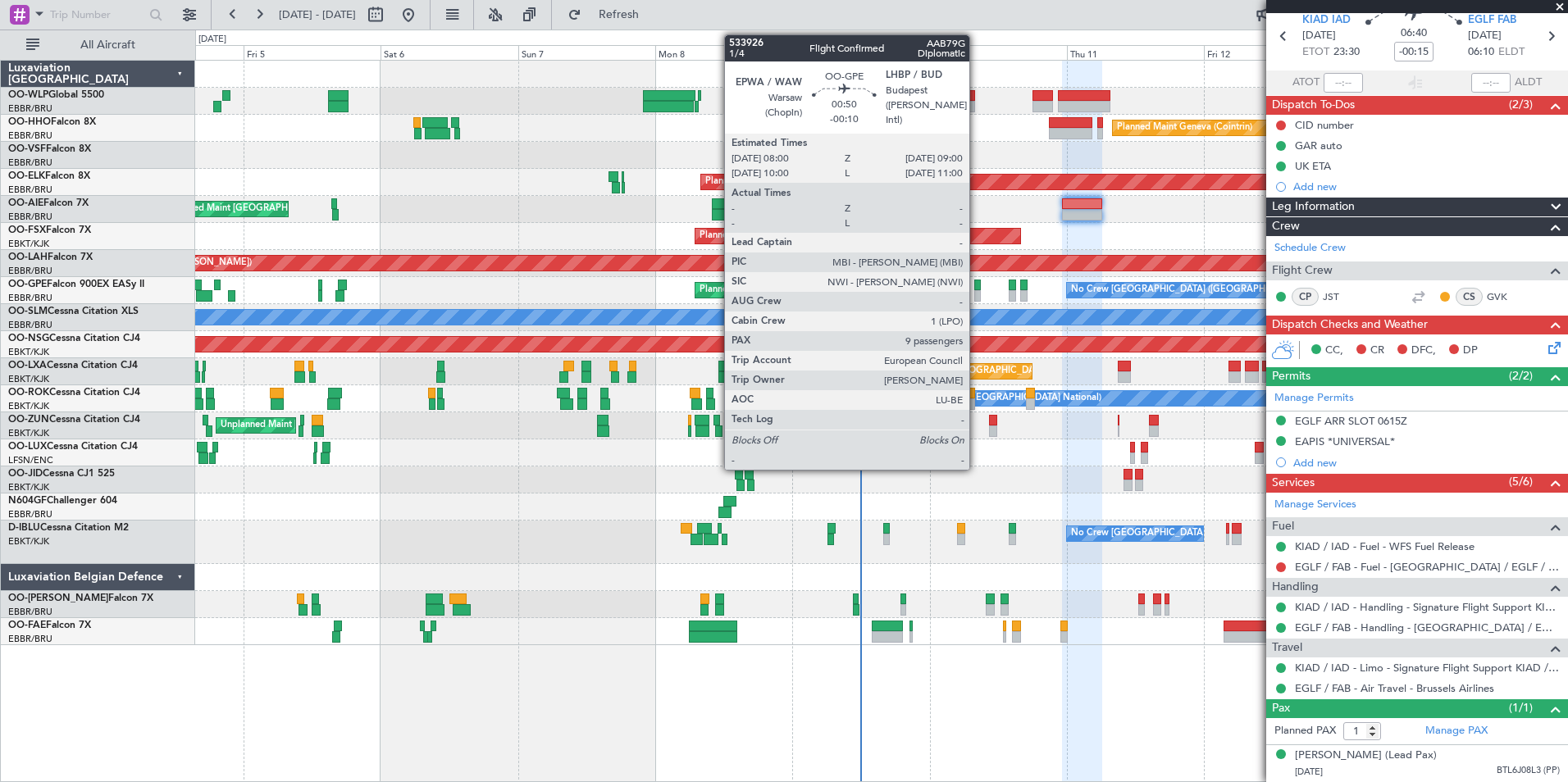
click at [977, 293] on div at bounding box center [977, 295] width 6 height 11
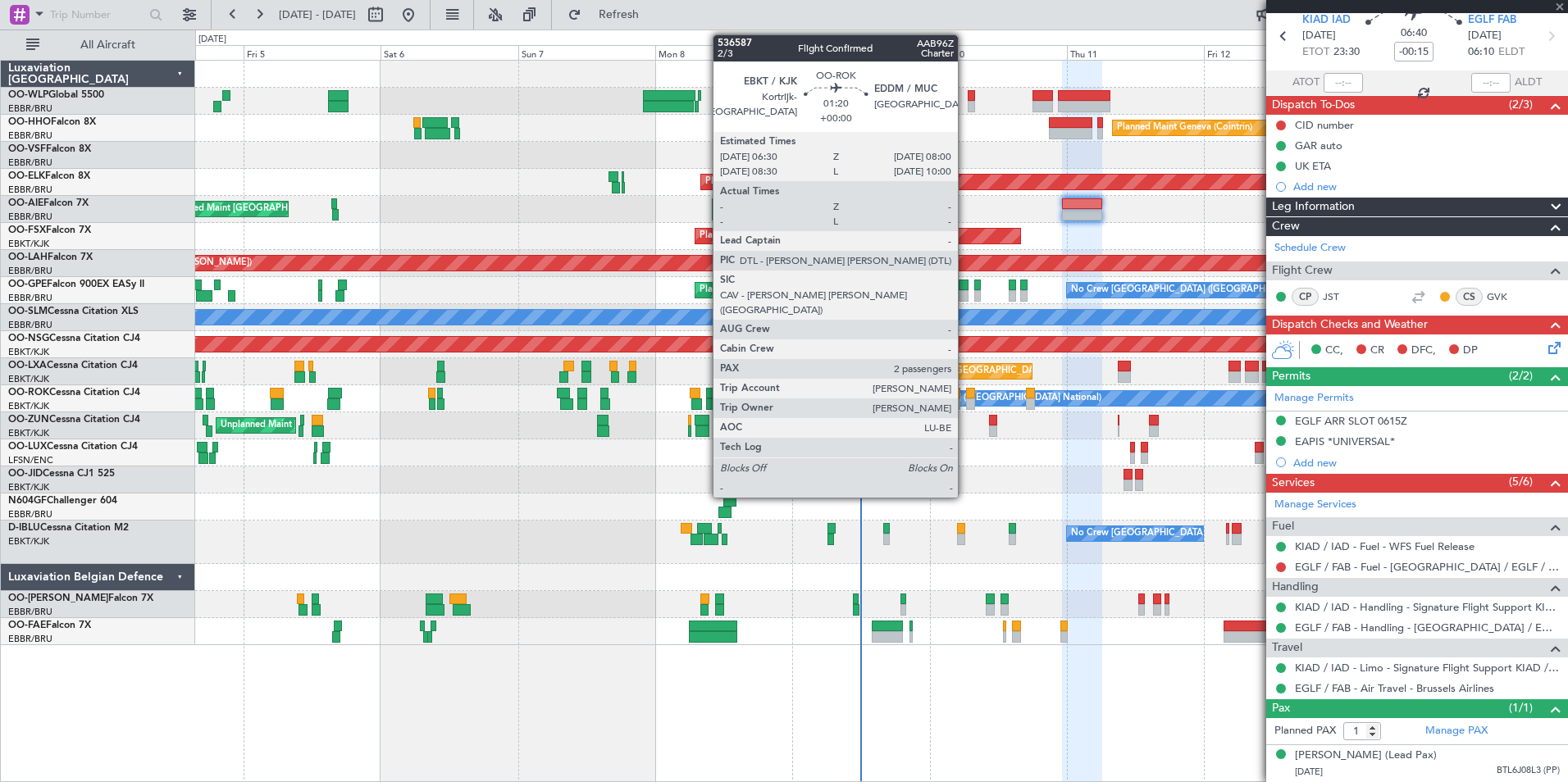
type input "-00:10"
type input "9"
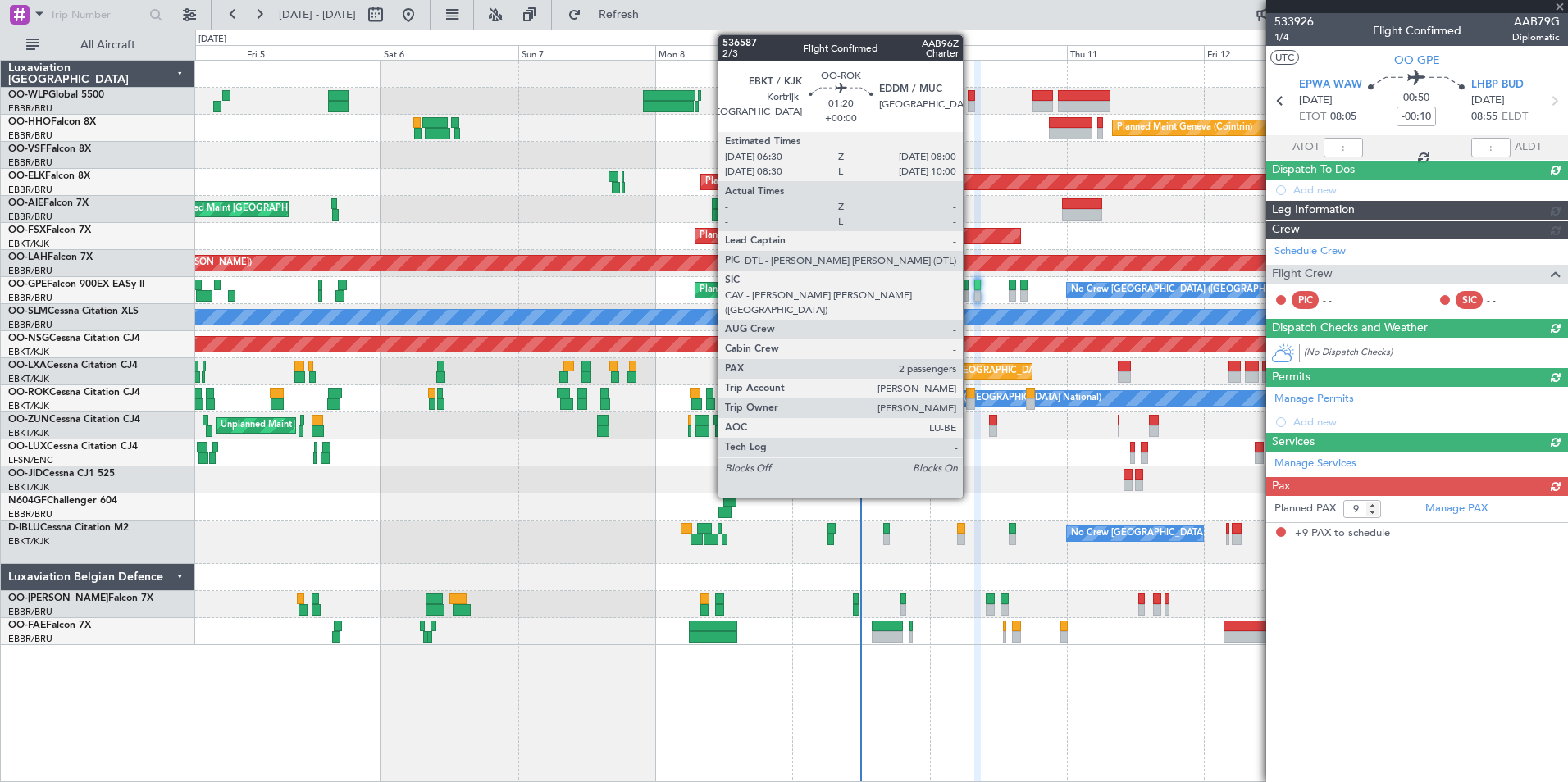
scroll to position [0, 0]
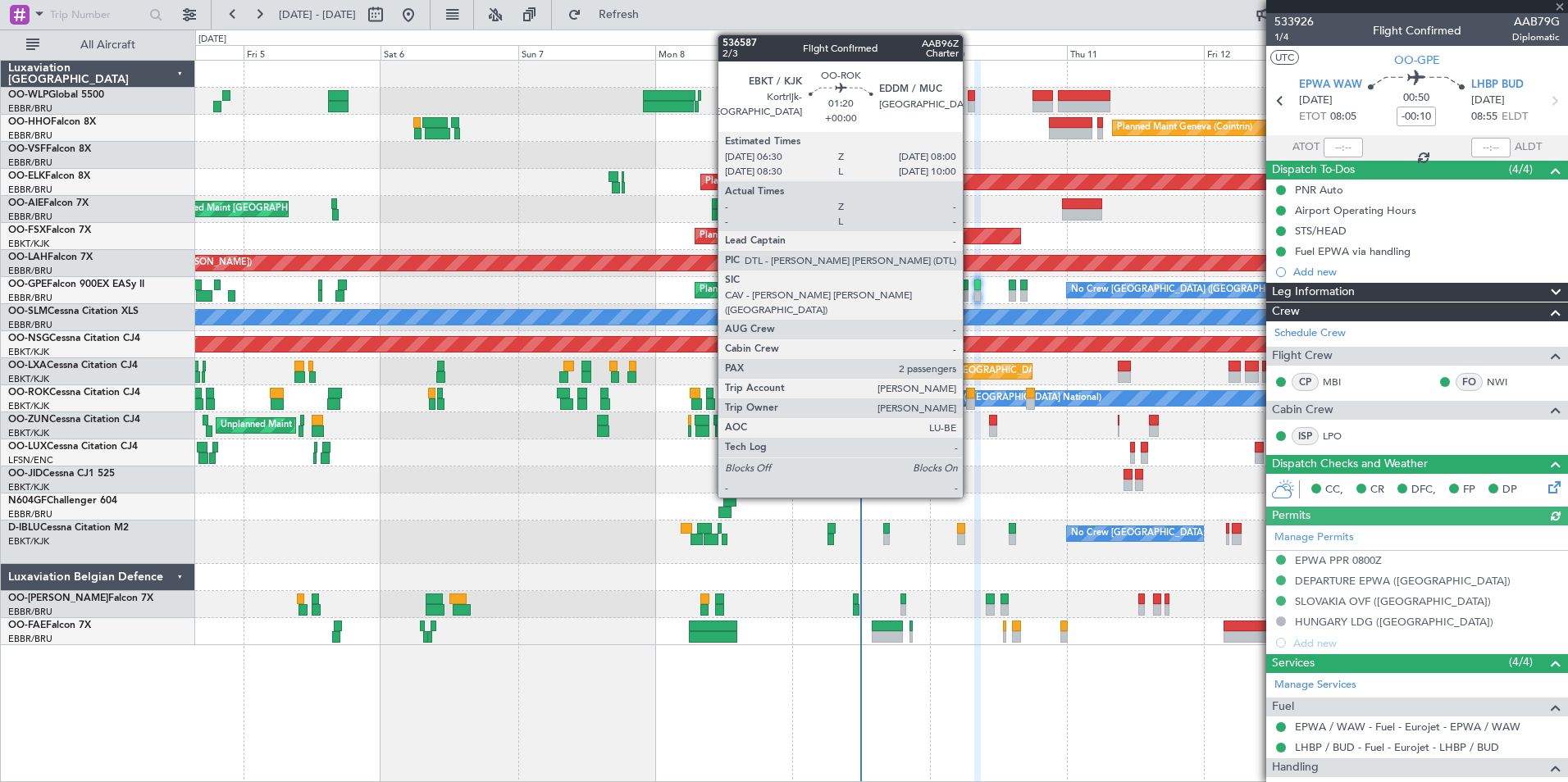
click at [970, 400] on div at bounding box center [970, 403] width 9 height 11
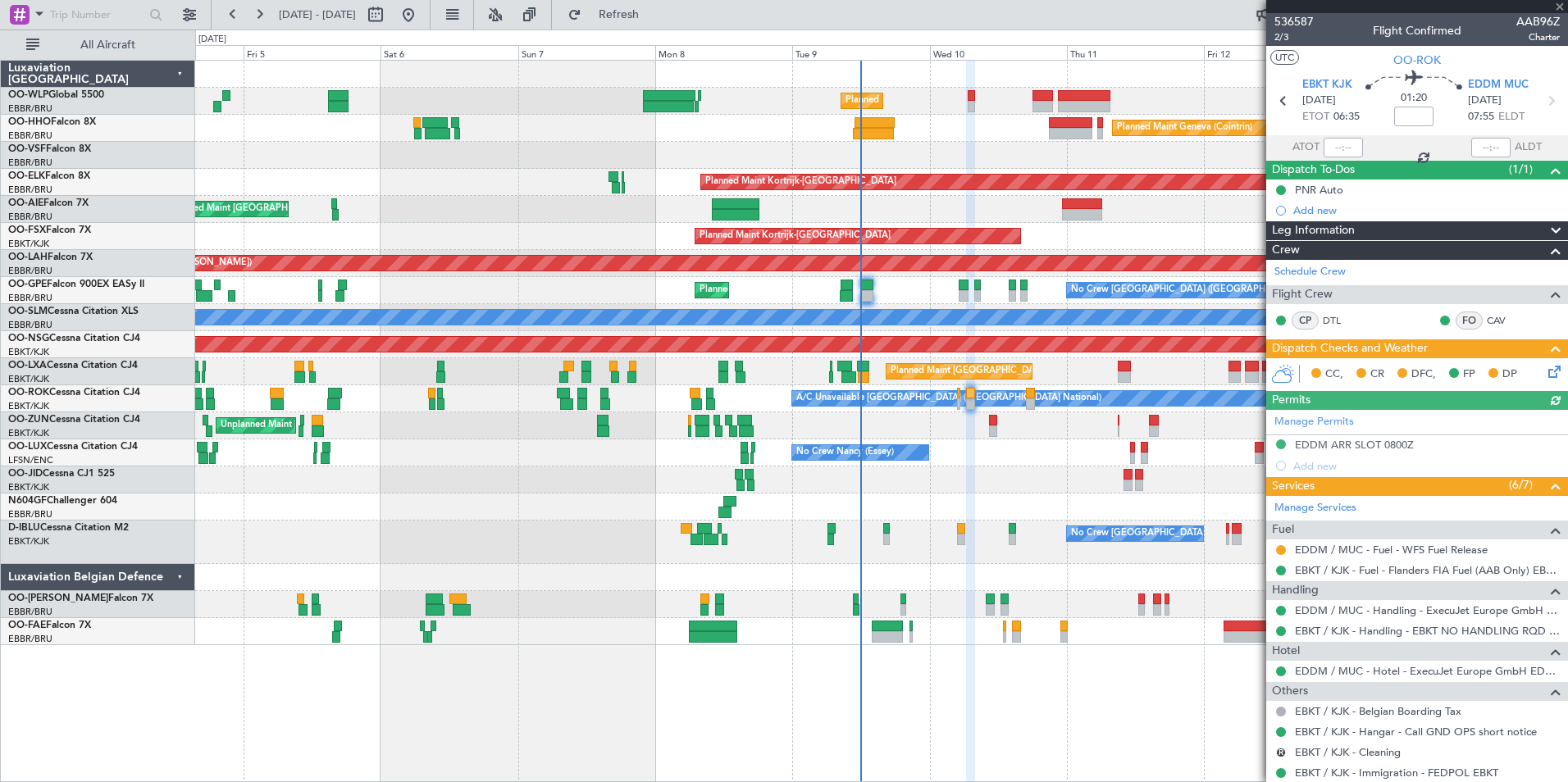
click at [1545, 375] on icon at bounding box center [1551, 368] width 13 height 13
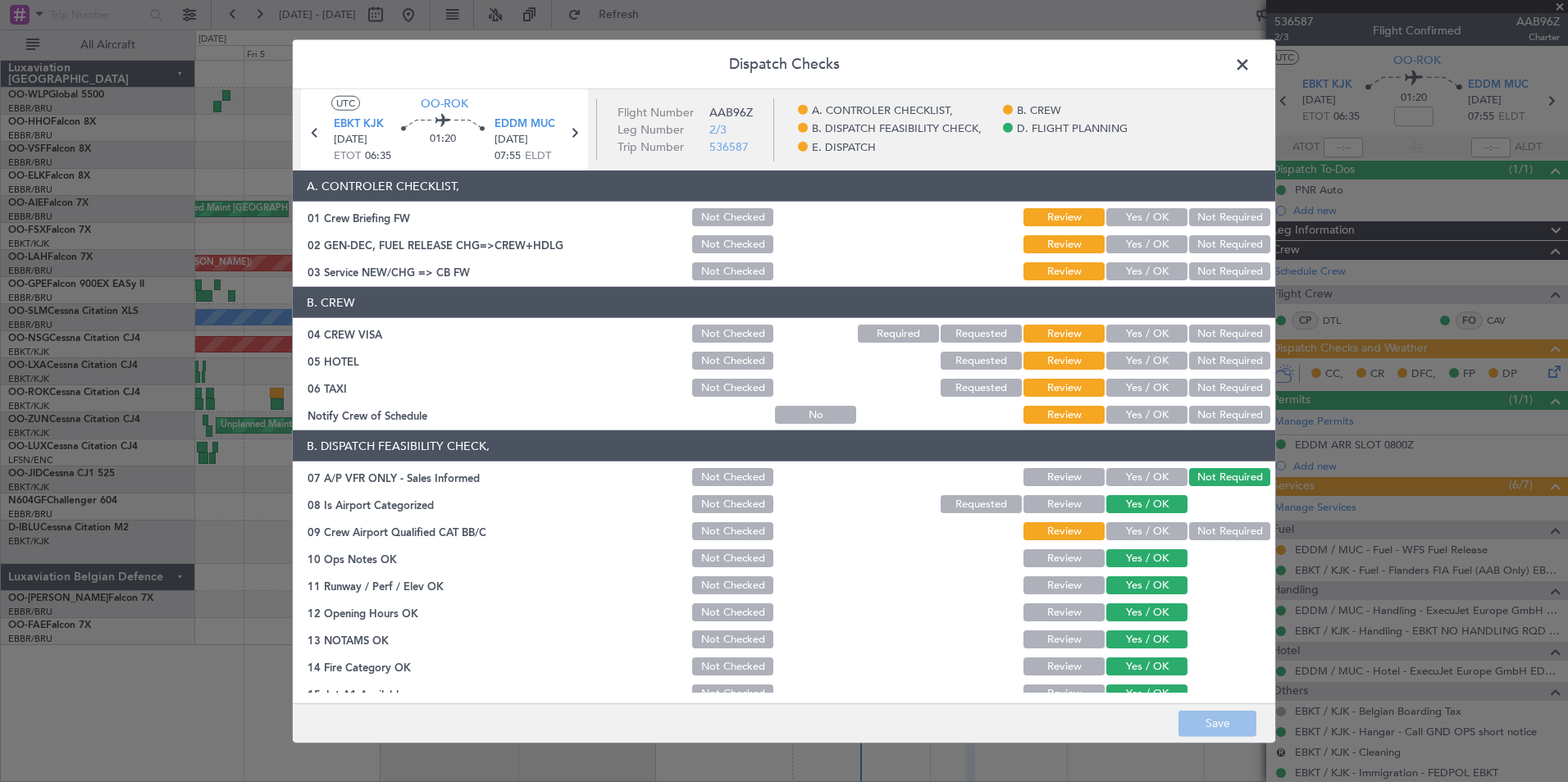
click at [1250, 68] on span at bounding box center [1250, 69] width 0 height 33
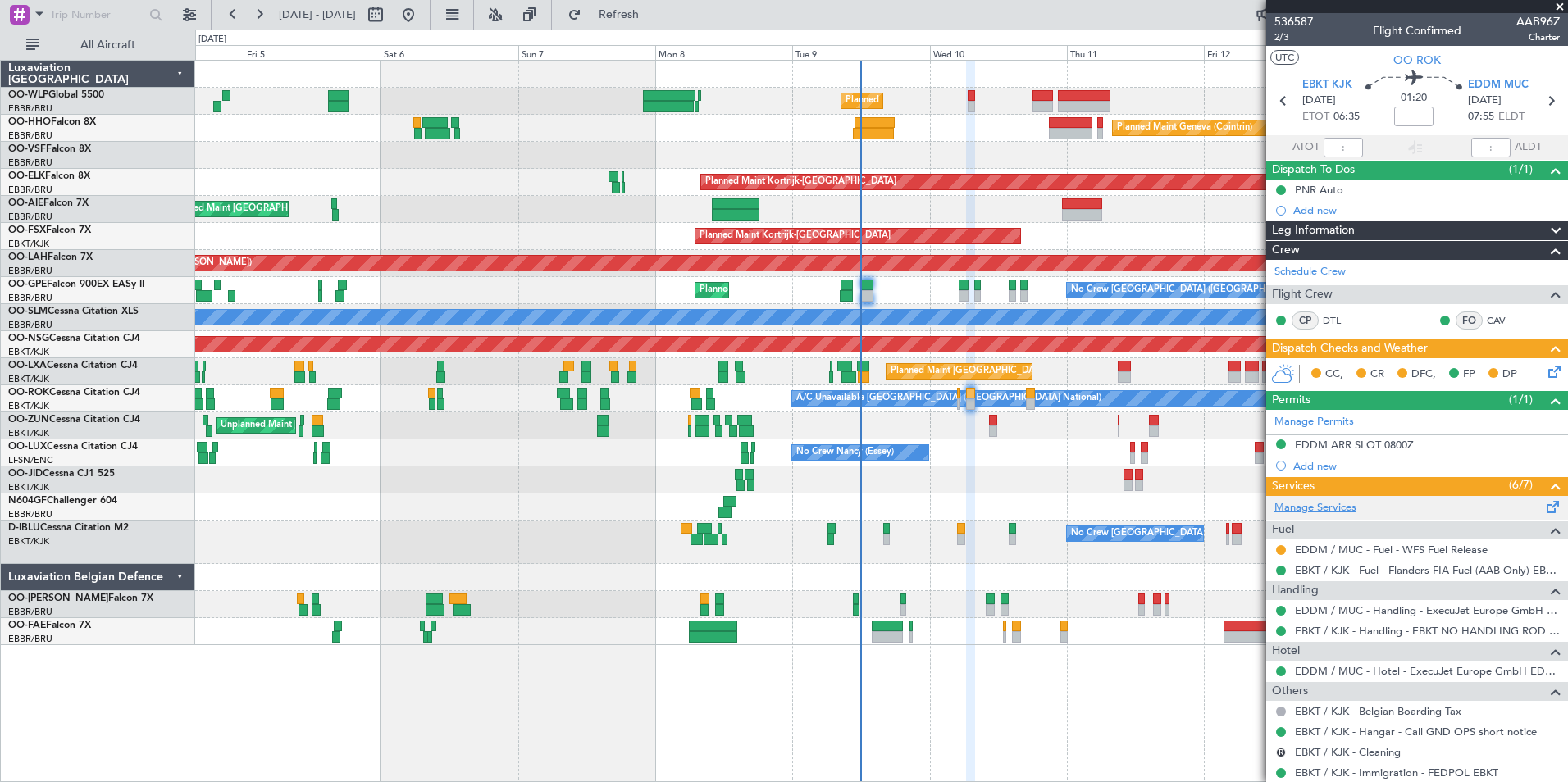
scroll to position [121, 0]
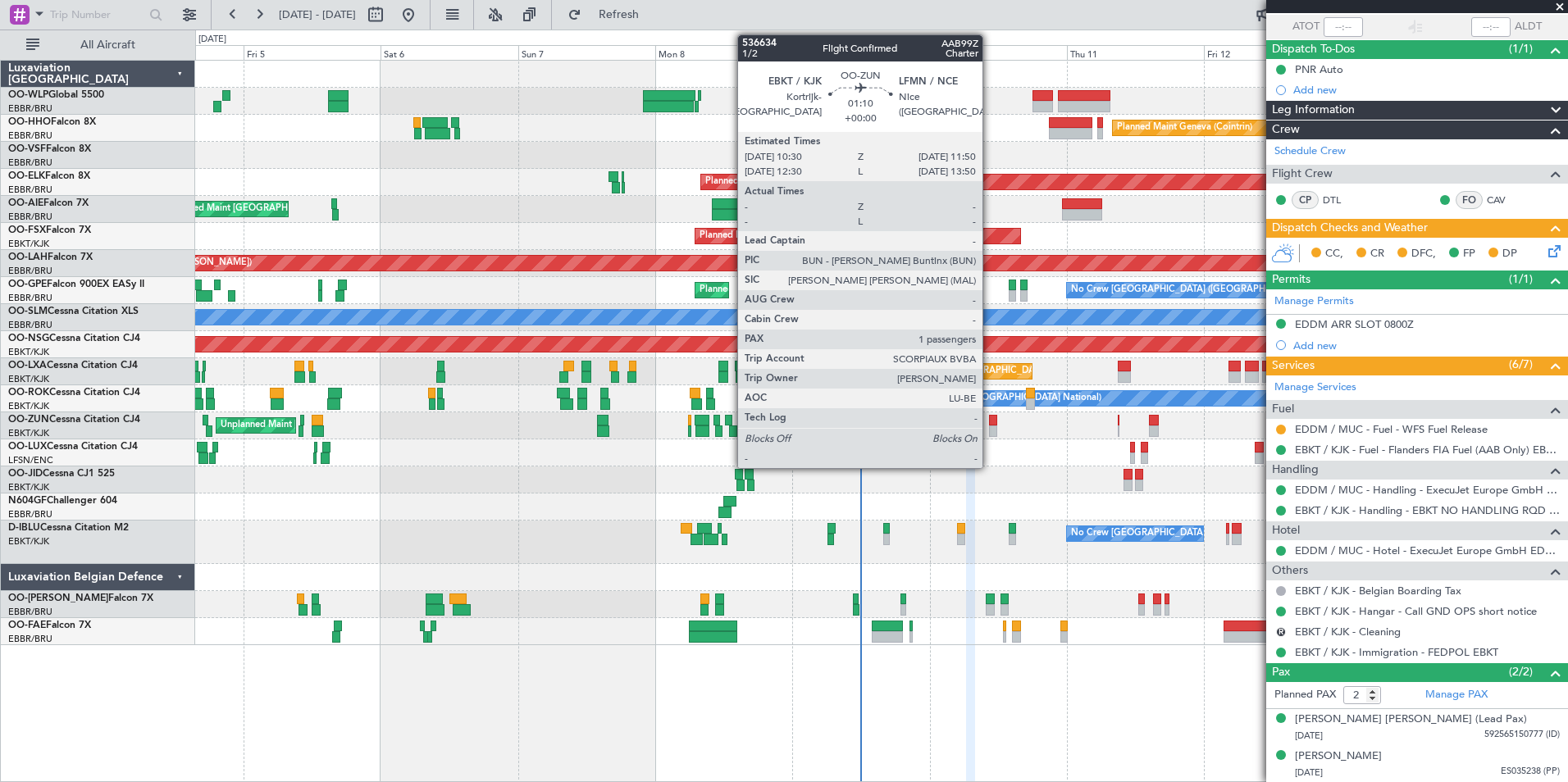
click at [990, 428] on div at bounding box center [993, 431] width 9 height 11
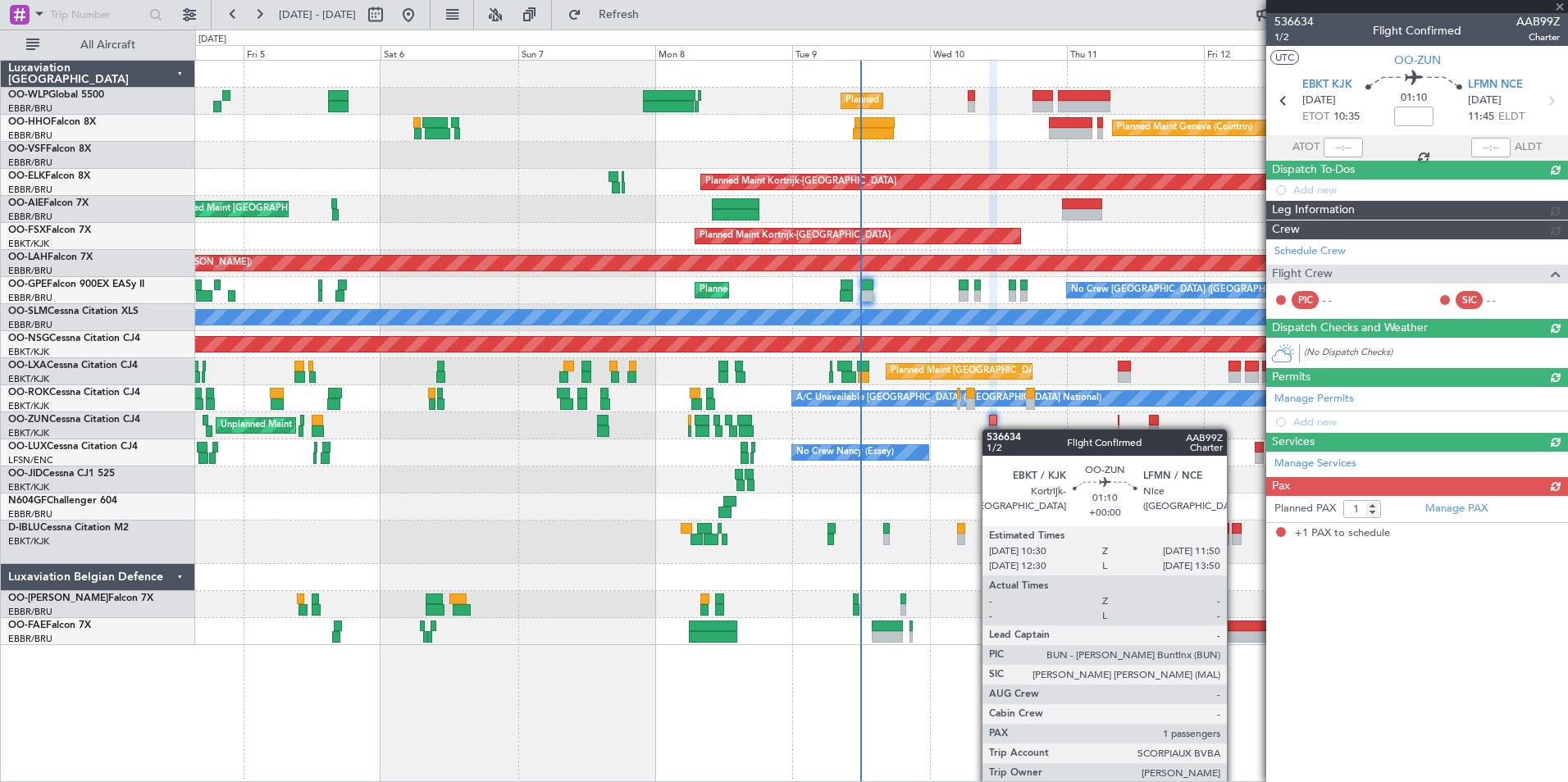
scroll to position [0, 0]
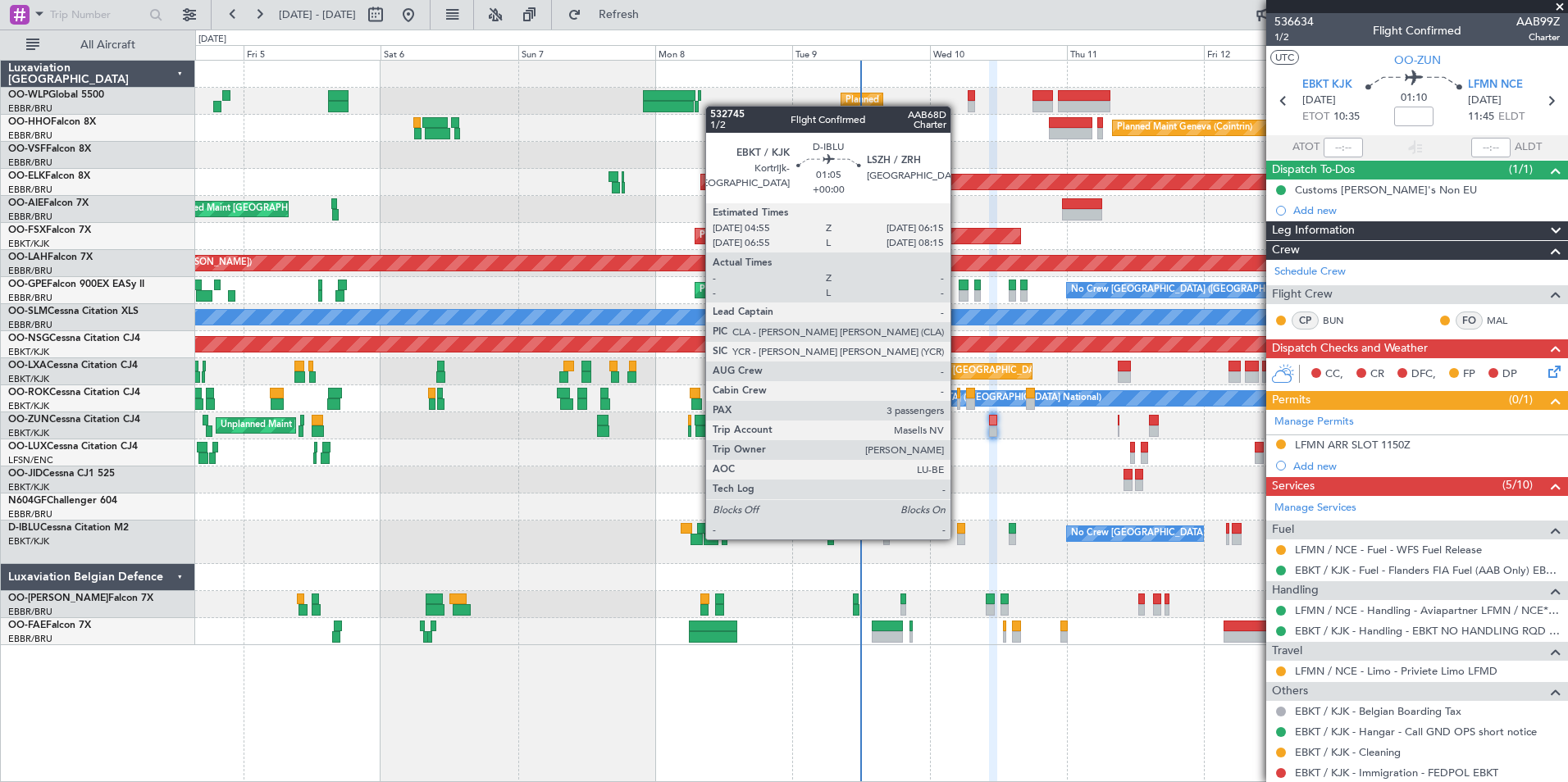
click at [958, 538] on div at bounding box center [961, 539] width 9 height 11
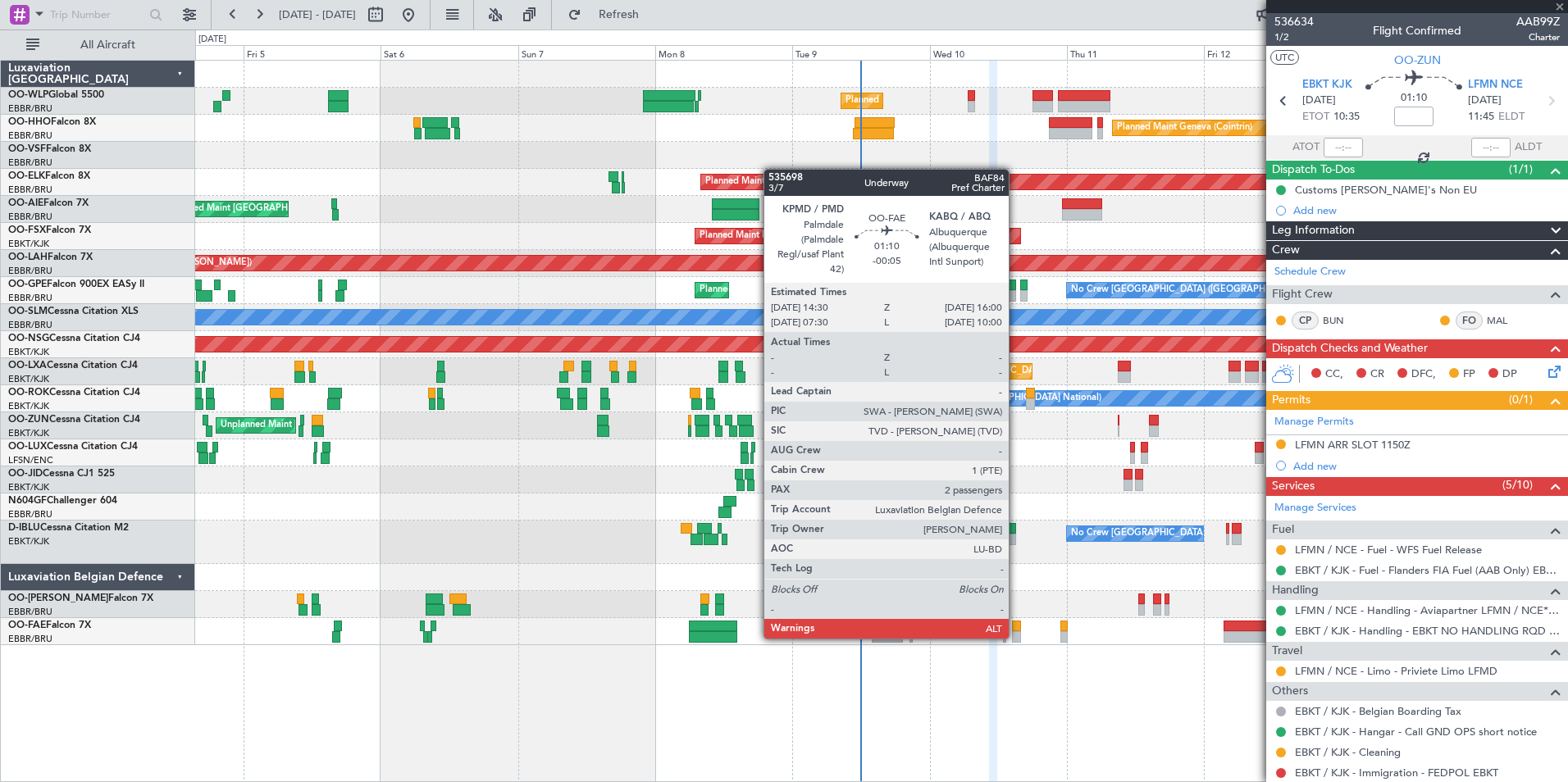
type input "3"
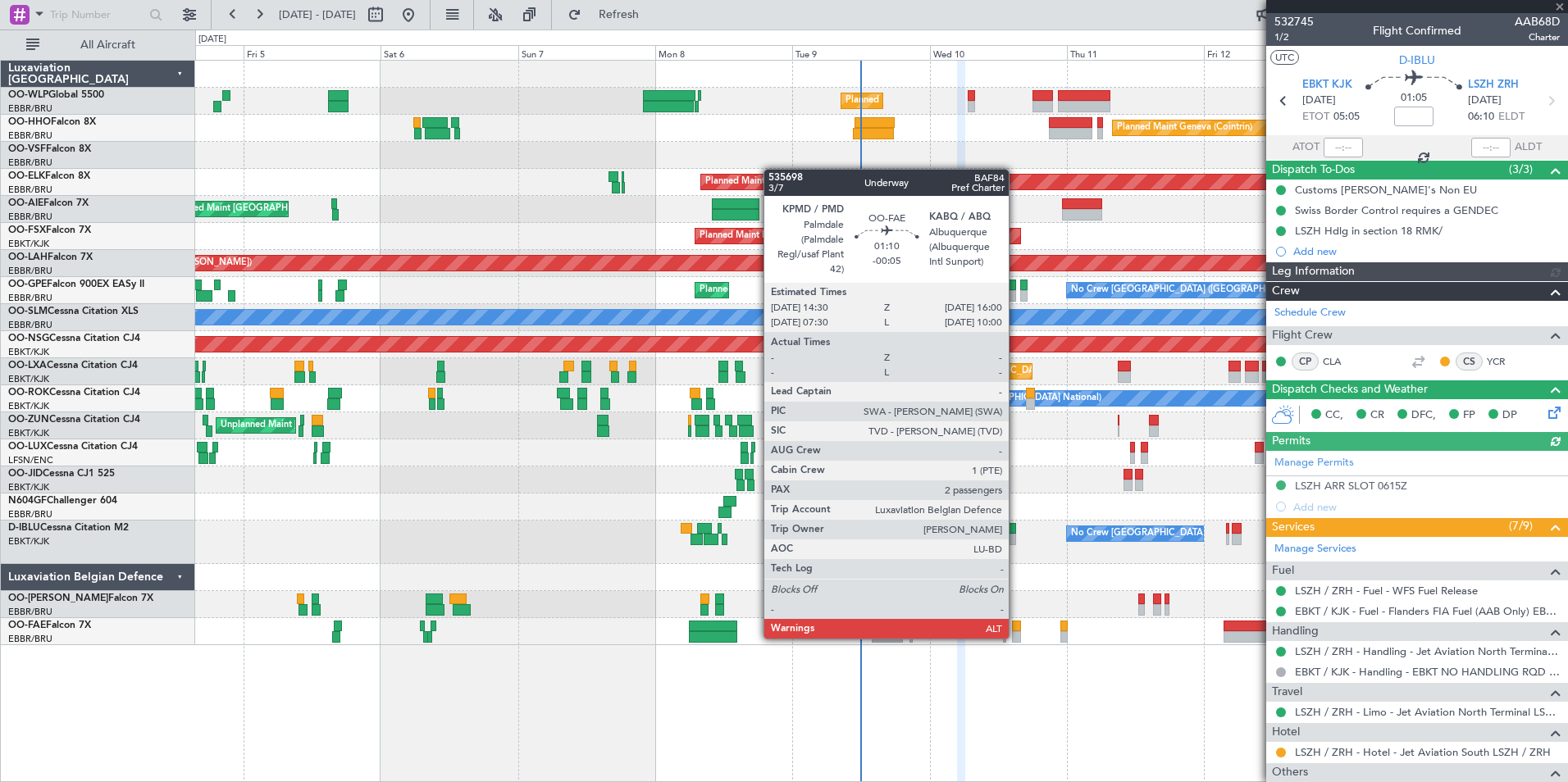
click at [1016, 636] on div at bounding box center [1016, 636] width 9 height 11
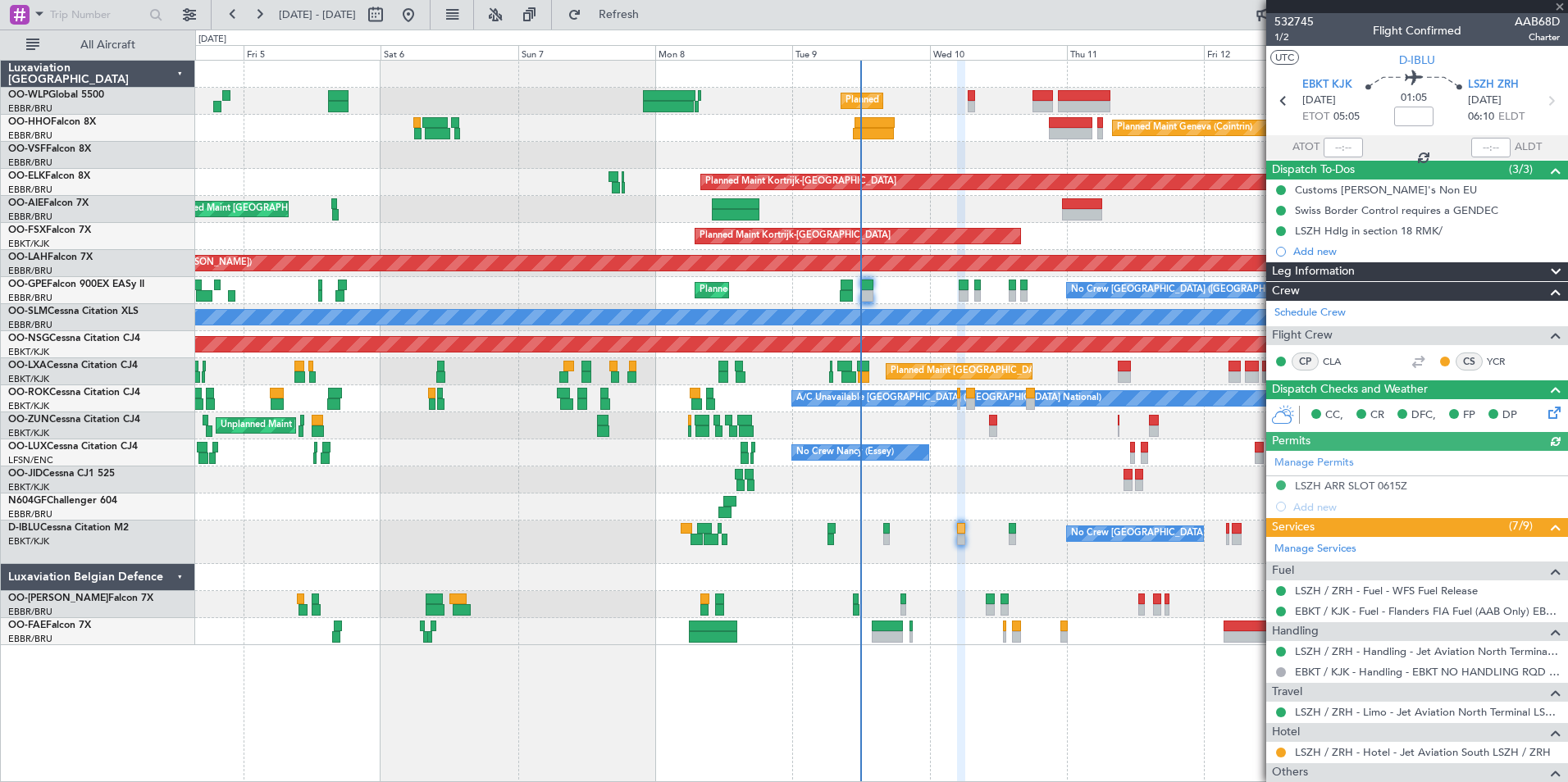
type input "-00:05"
type input "2"
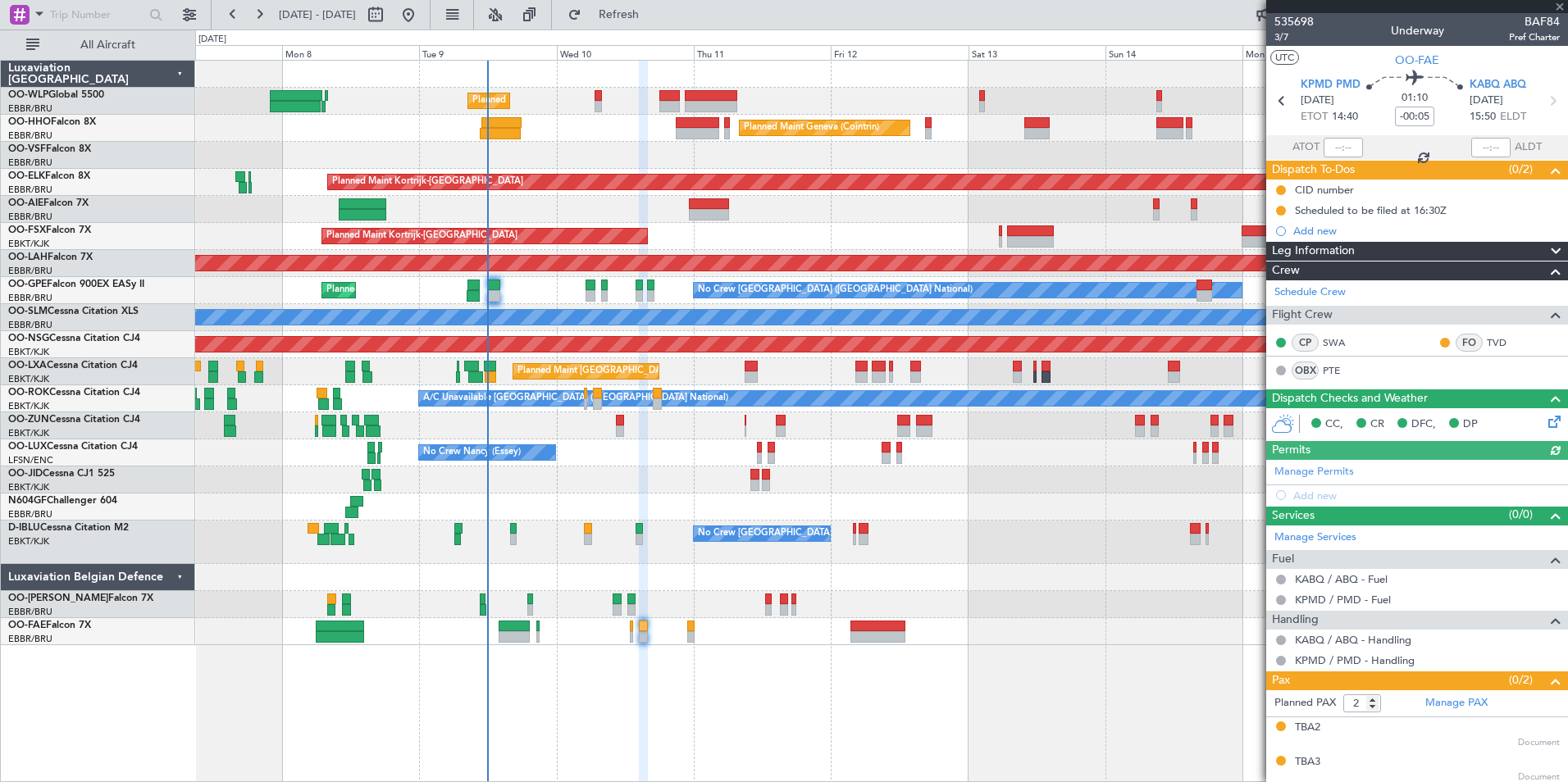
click at [851, 242] on div "Planned Maint Kortrijk-[GEOGRAPHIC_DATA]" at bounding box center [881, 236] width 1372 height 27
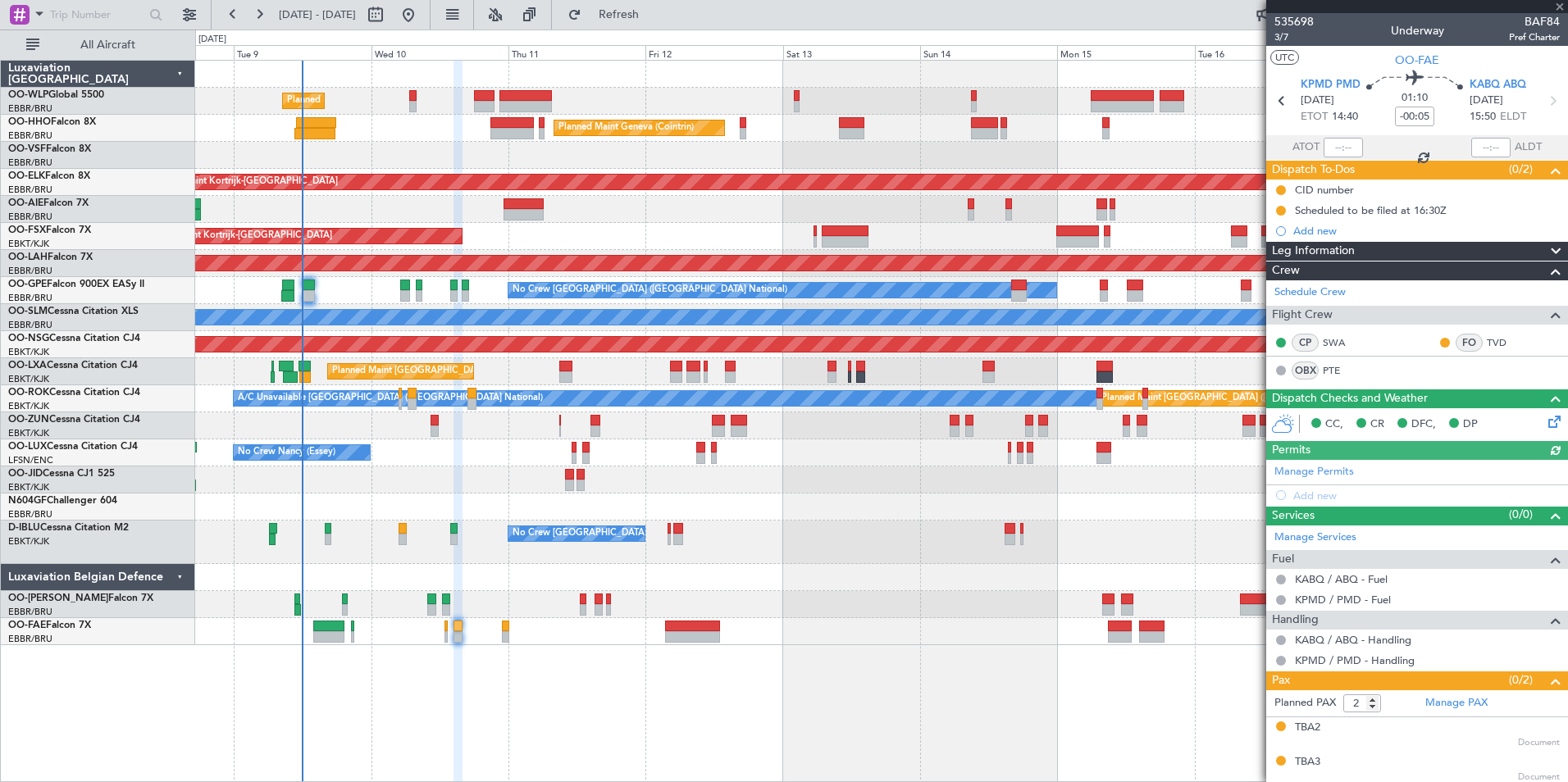
click at [730, 230] on div "Planned Maint Kortrijk-[GEOGRAPHIC_DATA]" at bounding box center [881, 236] width 1372 height 27
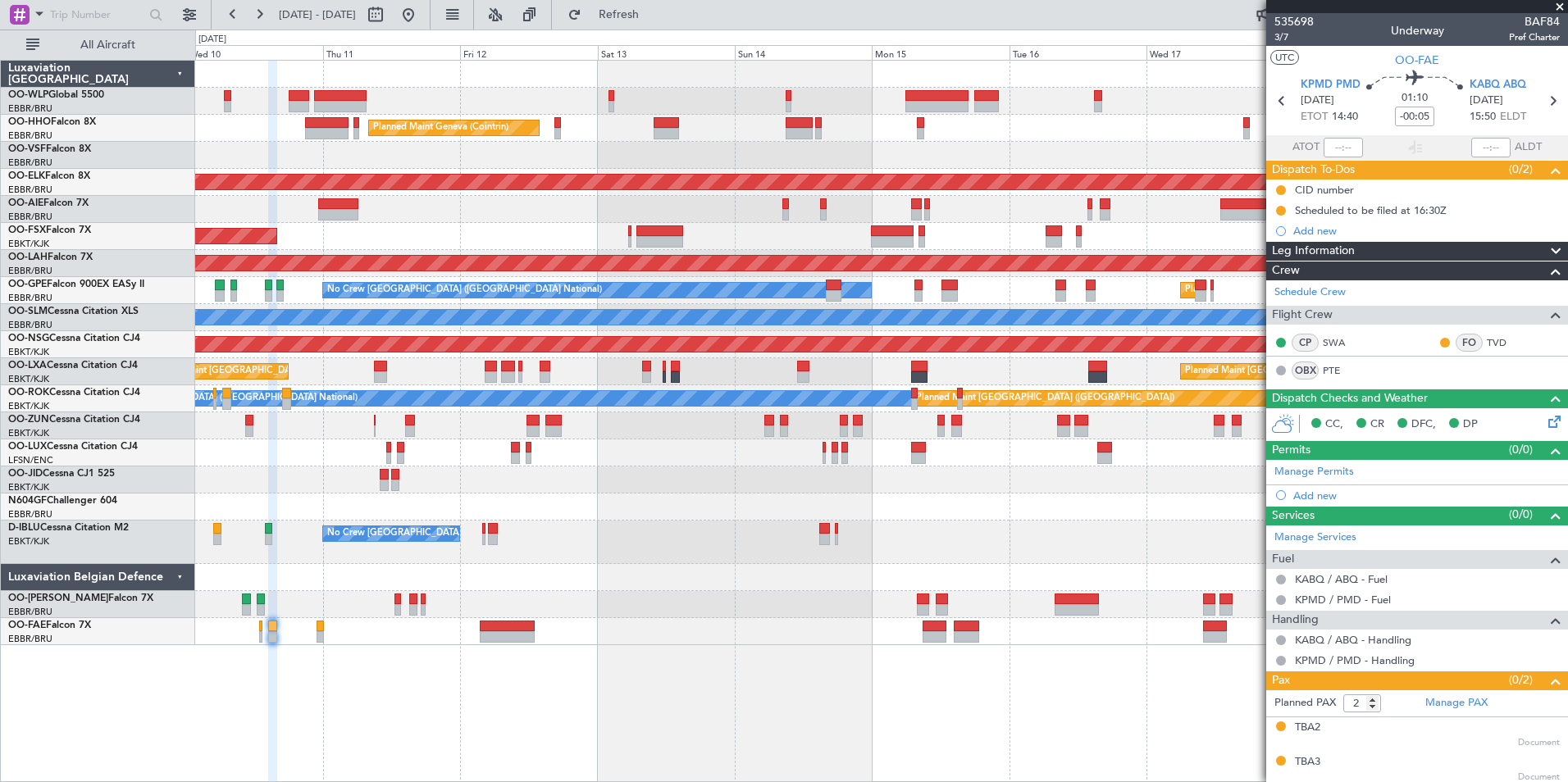
click at [762, 231] on div "Planned Maint Liege Planned Maint Geneva ([GEOGRAPHIC_DATA]) Planned Maint [GEO…" at bounding box center [881, 353] width 1372 height 584
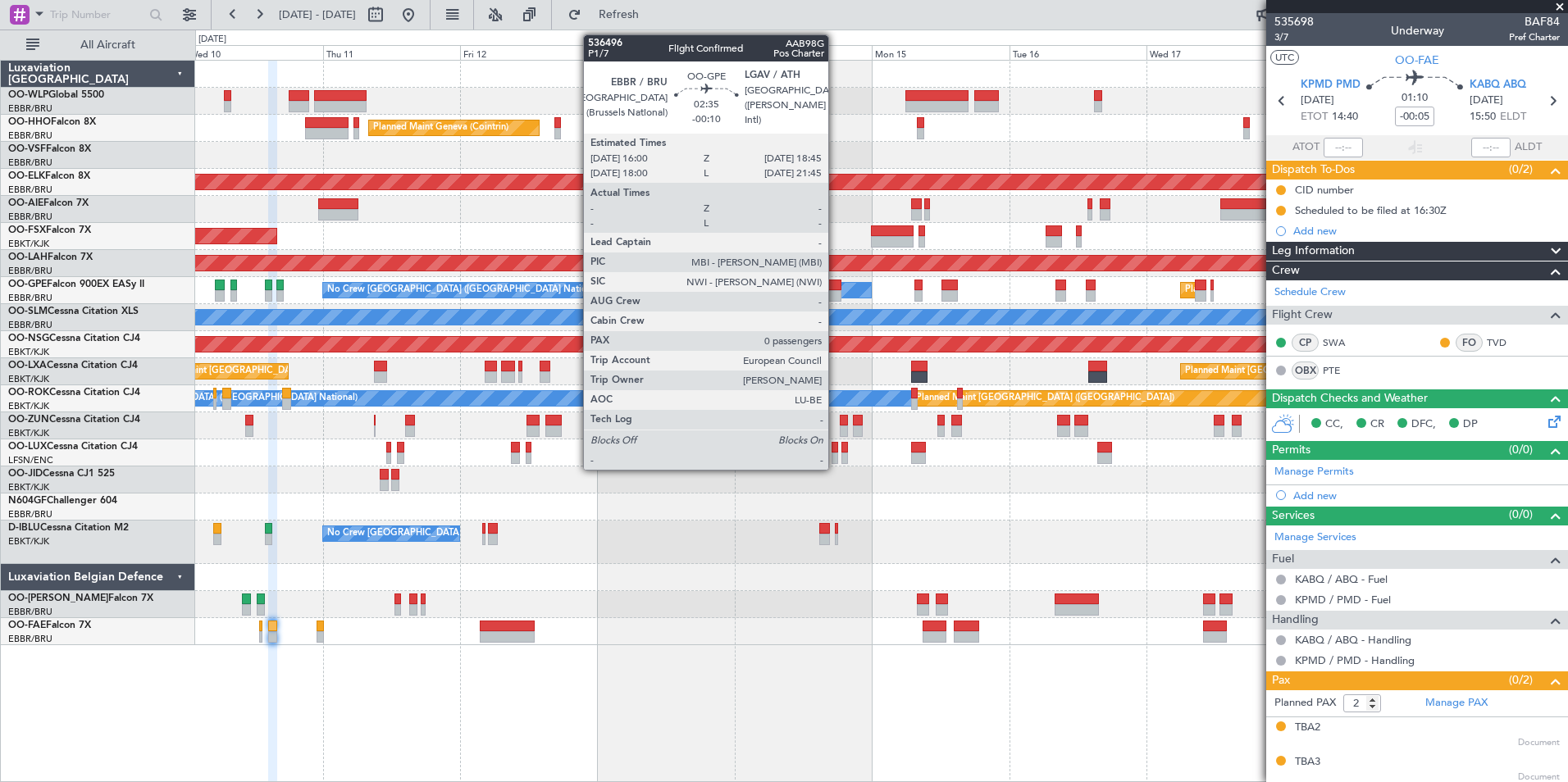
click at [835, 290] on div at bounding box center [834, 295] width 16 height 11
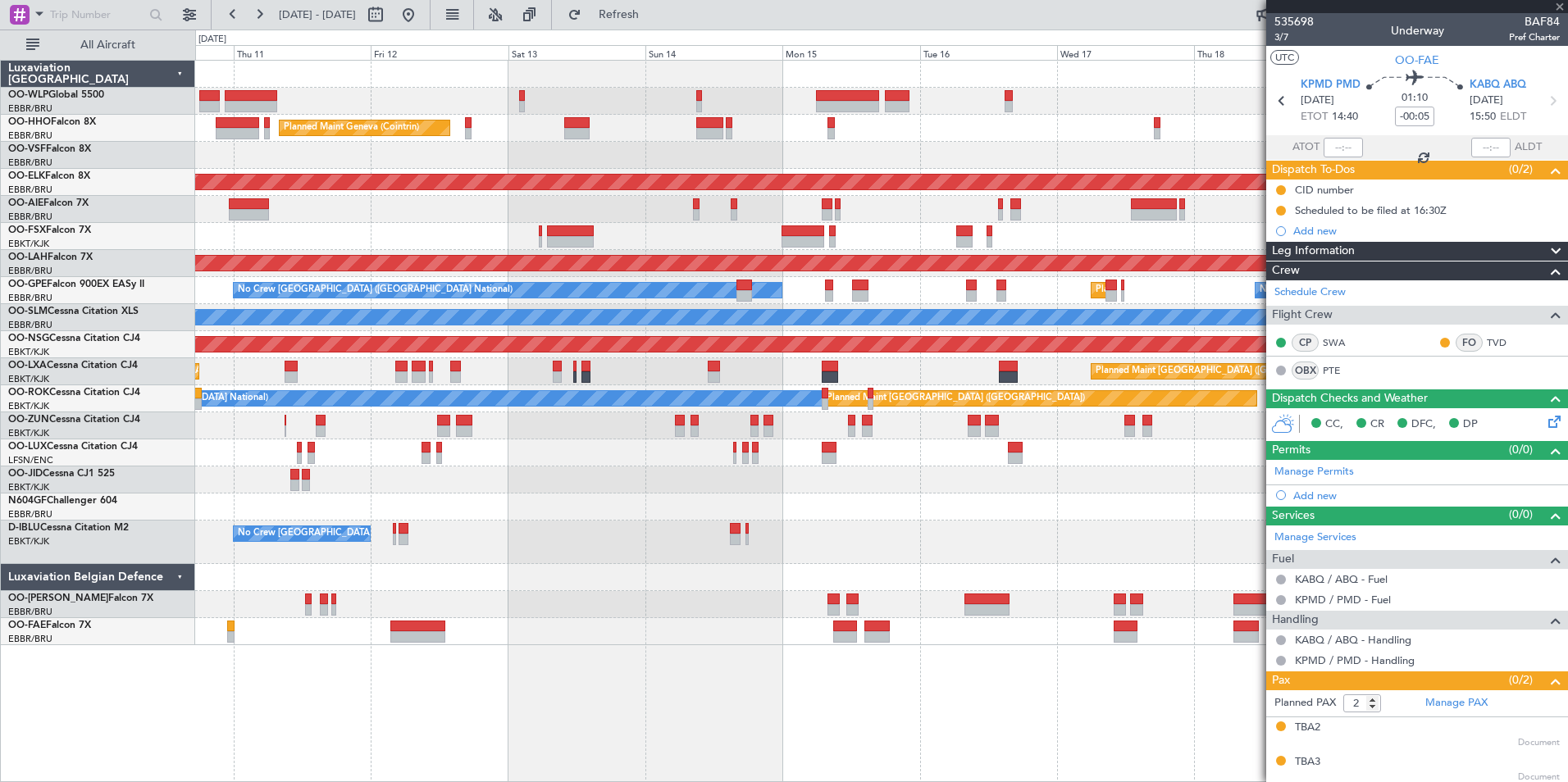
click at [896, 278] on div "No Crew [GEOGRAPHIC_DATA] ([GEOGRAPHIC_DATA] National) Planned Maint [GEOGRAPHI…" at bounding box center [881, 290] width 1372 height 27
type input "-00:10"
type input "0"
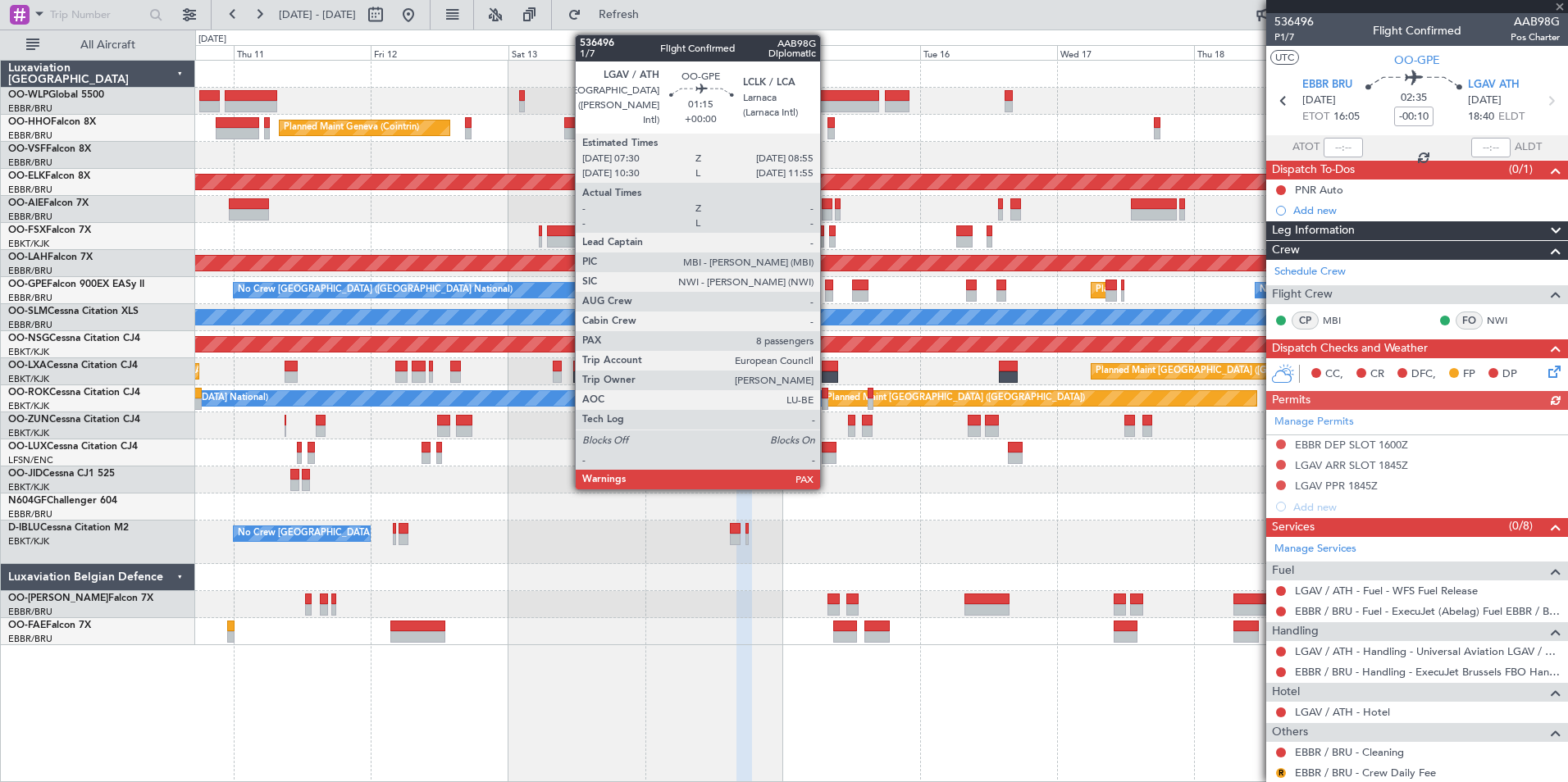
click at [827, 294] on div at bounding box center [829, 295] width 9 height 11
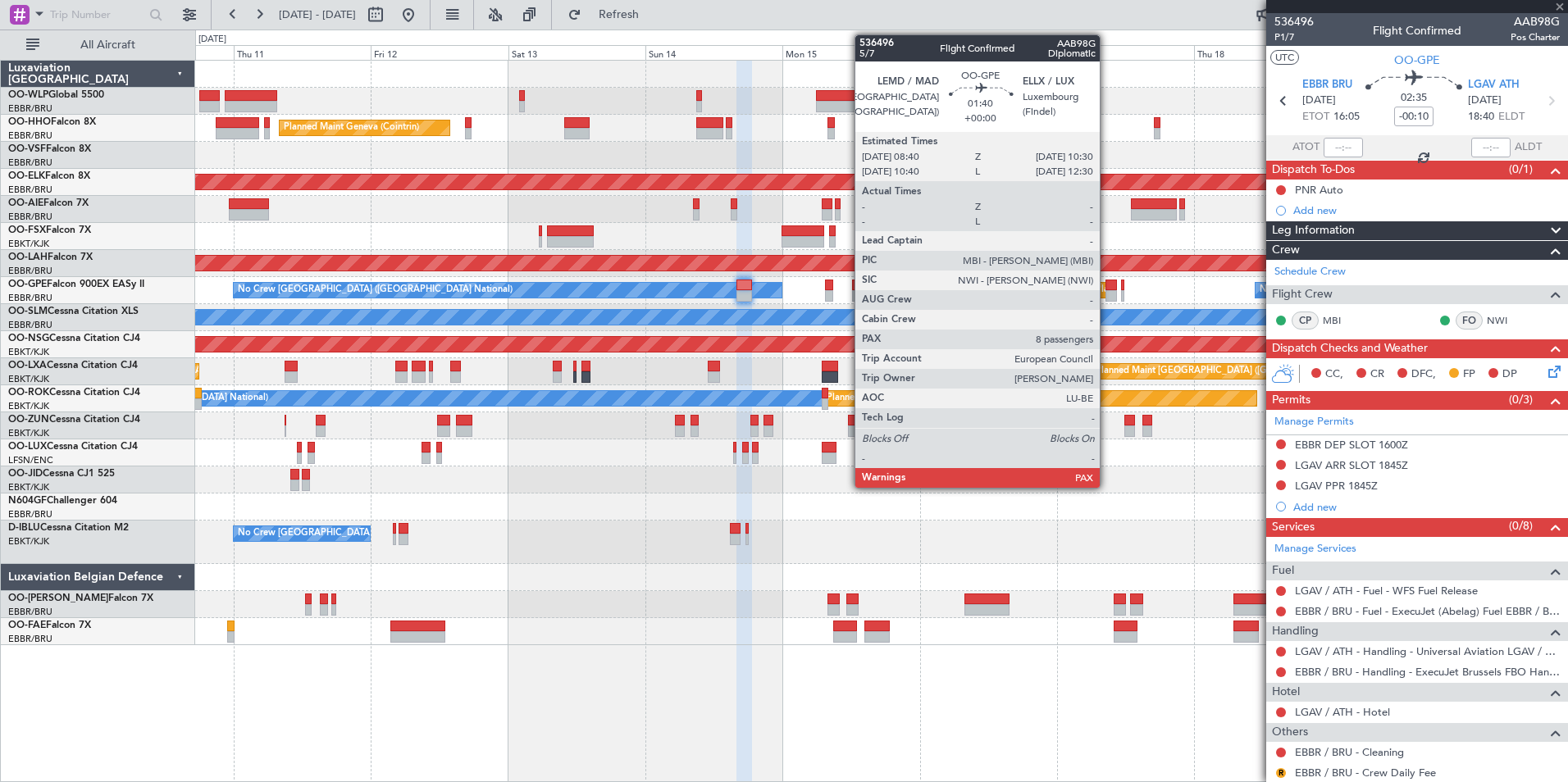
type input "8"
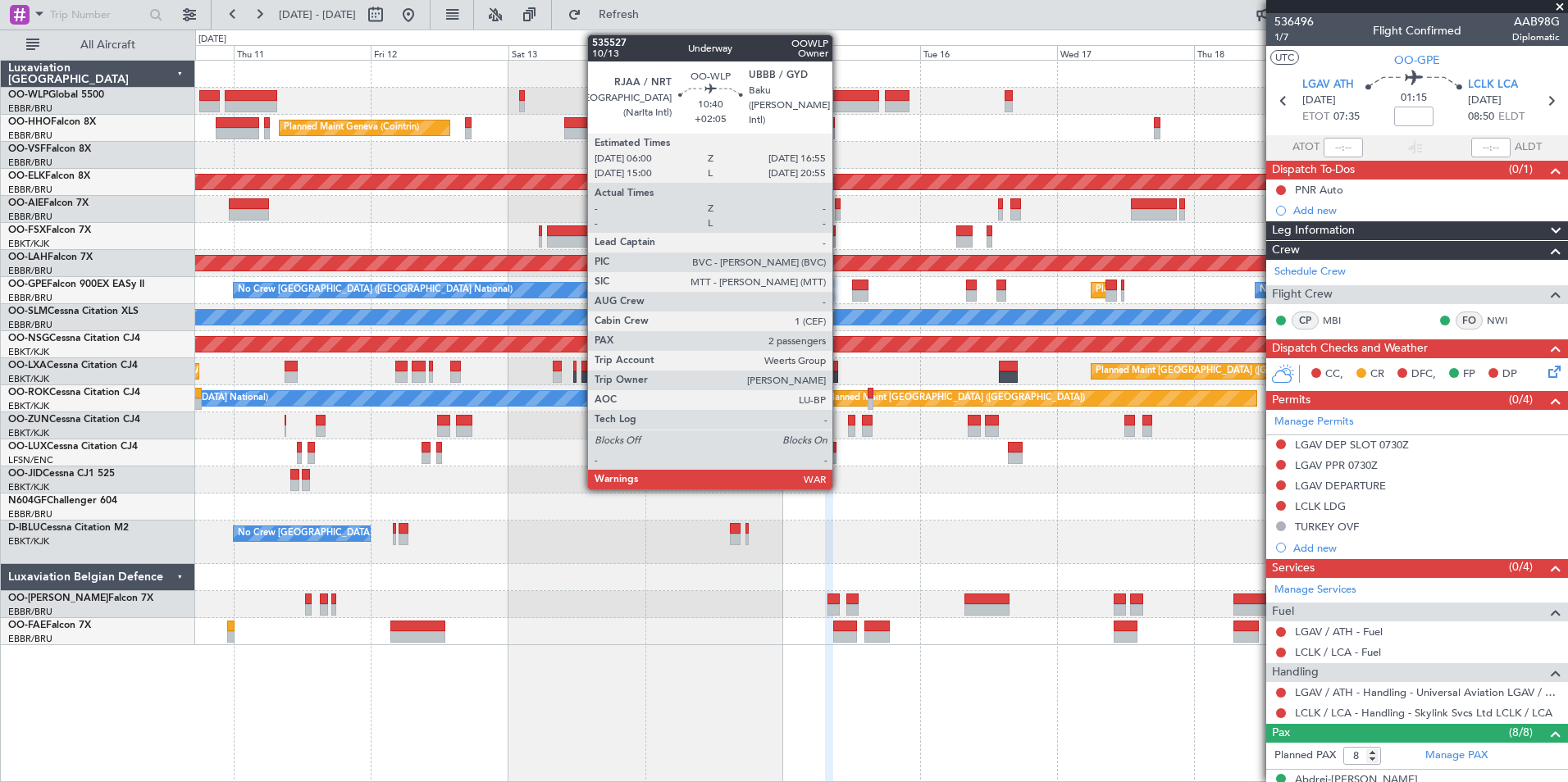
click at [840, 100] on div at bounding box center [847, 95] width 63 height 11
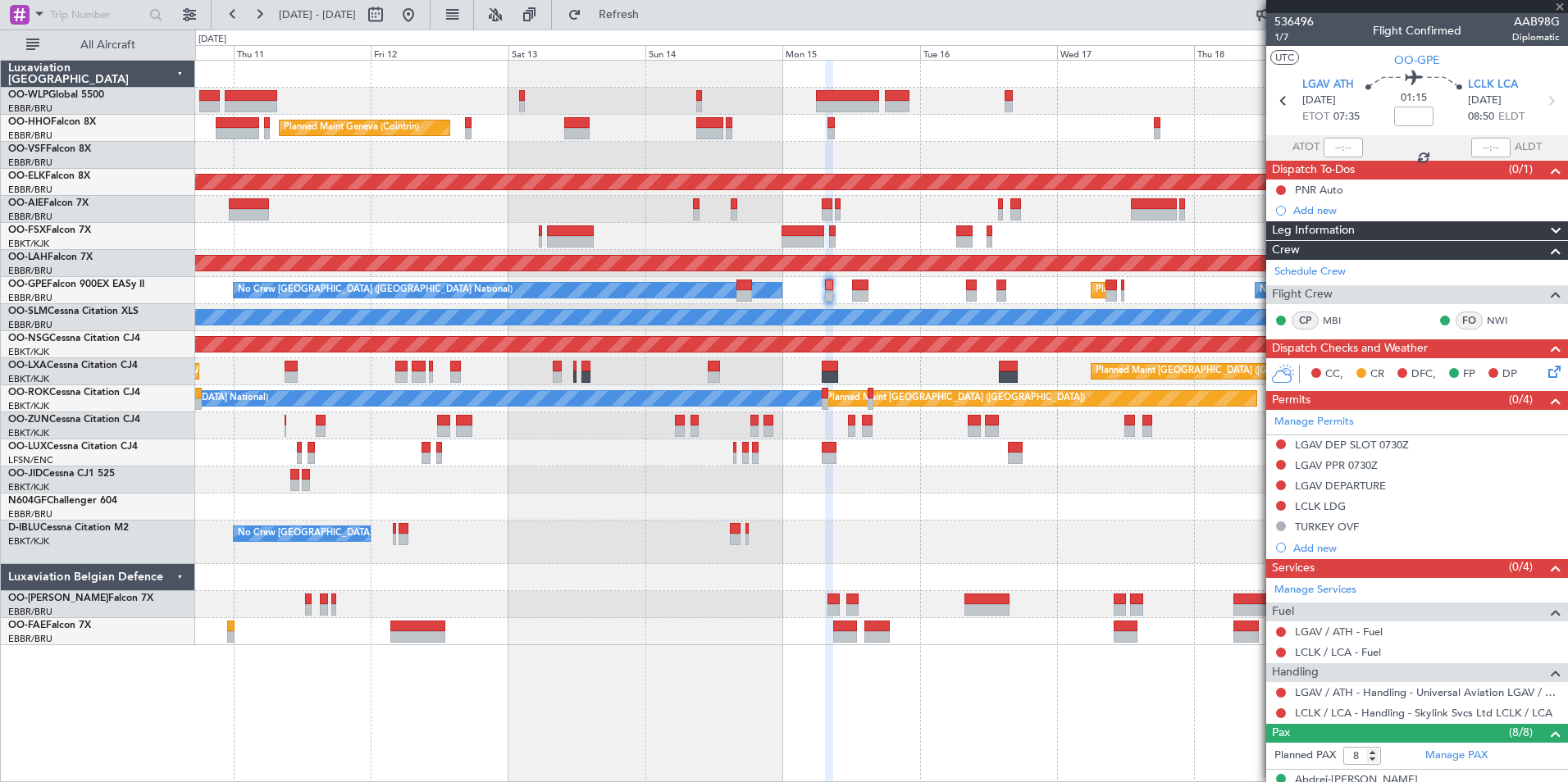
type input "+02:05"
type input "2"
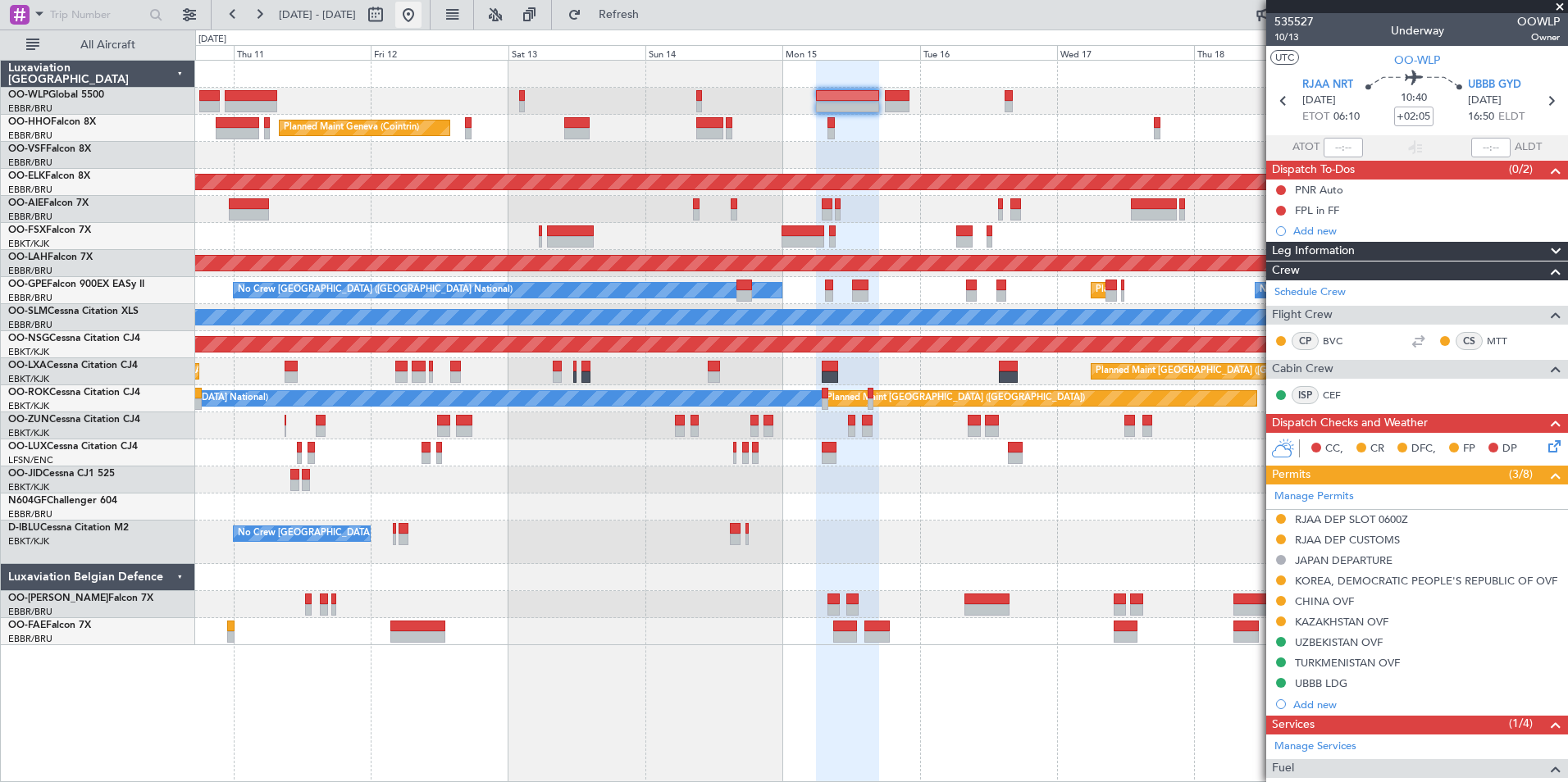
click at [422, 19] on button at bounding box center [408, 15] width 27 height 27
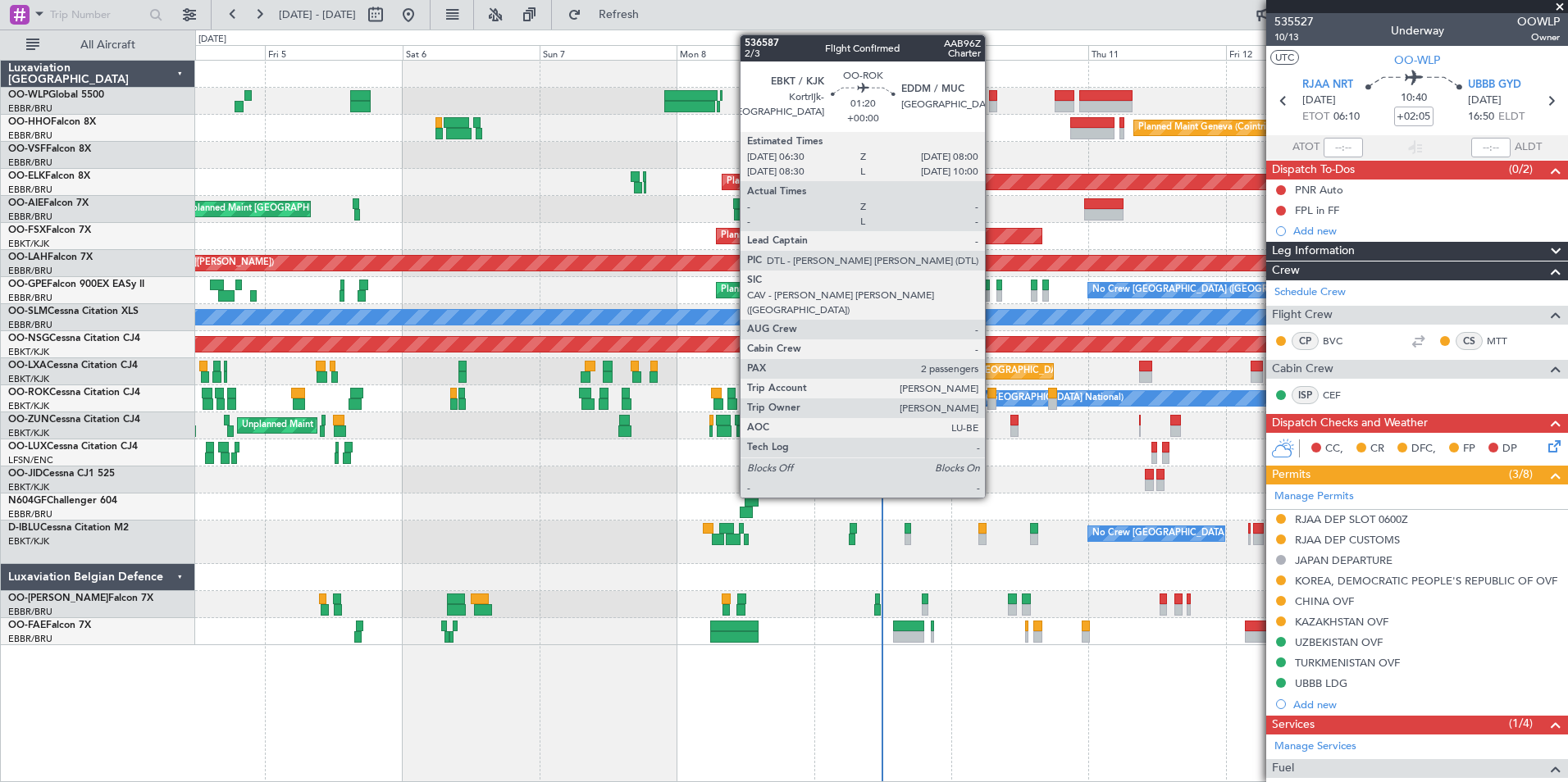
click at [992, 399] on div at bounding box center [991, 403] width 9 height 11
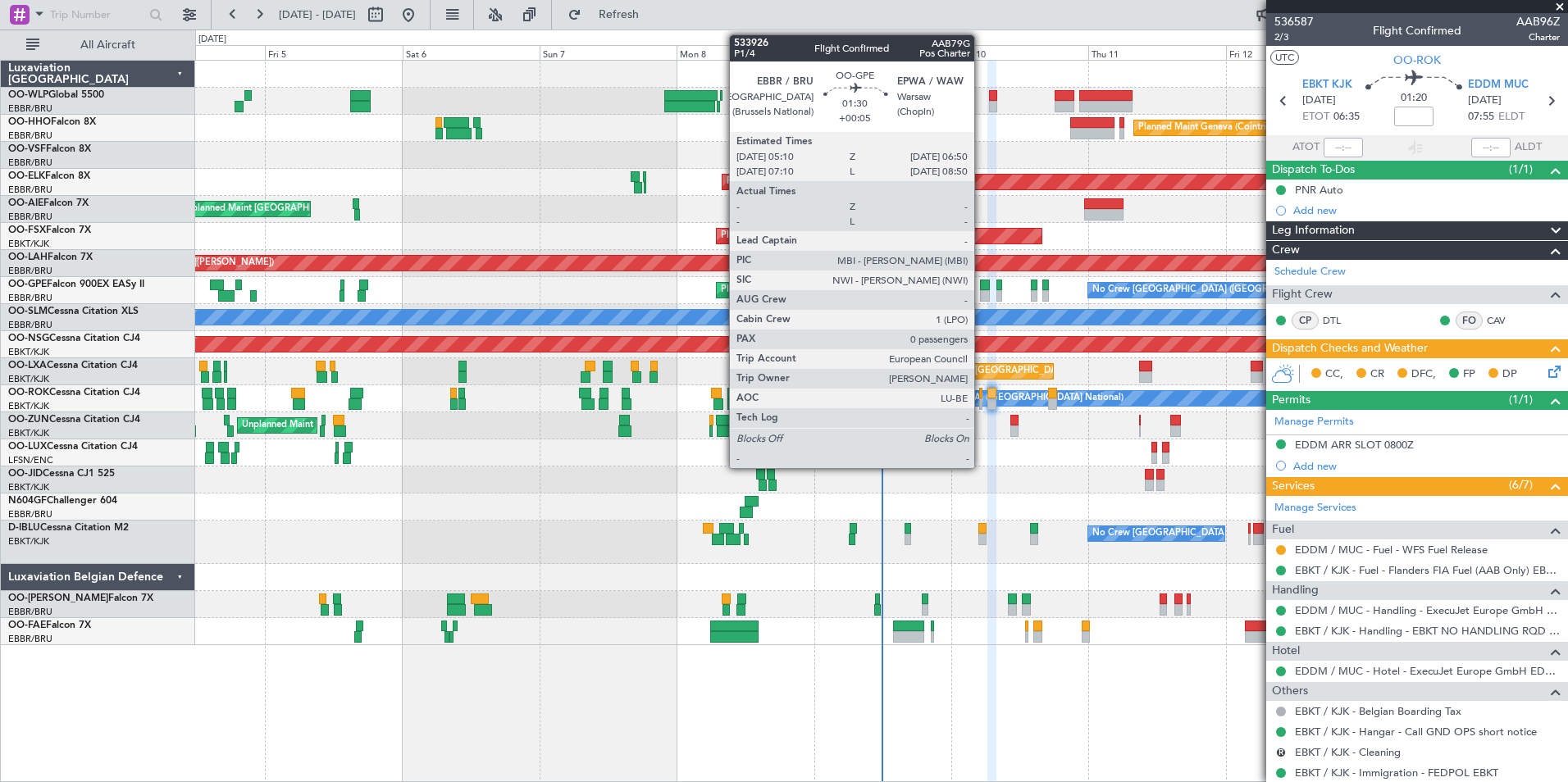
click at [979, 287] on div at bounding box center [984, 284] width 9 height 11
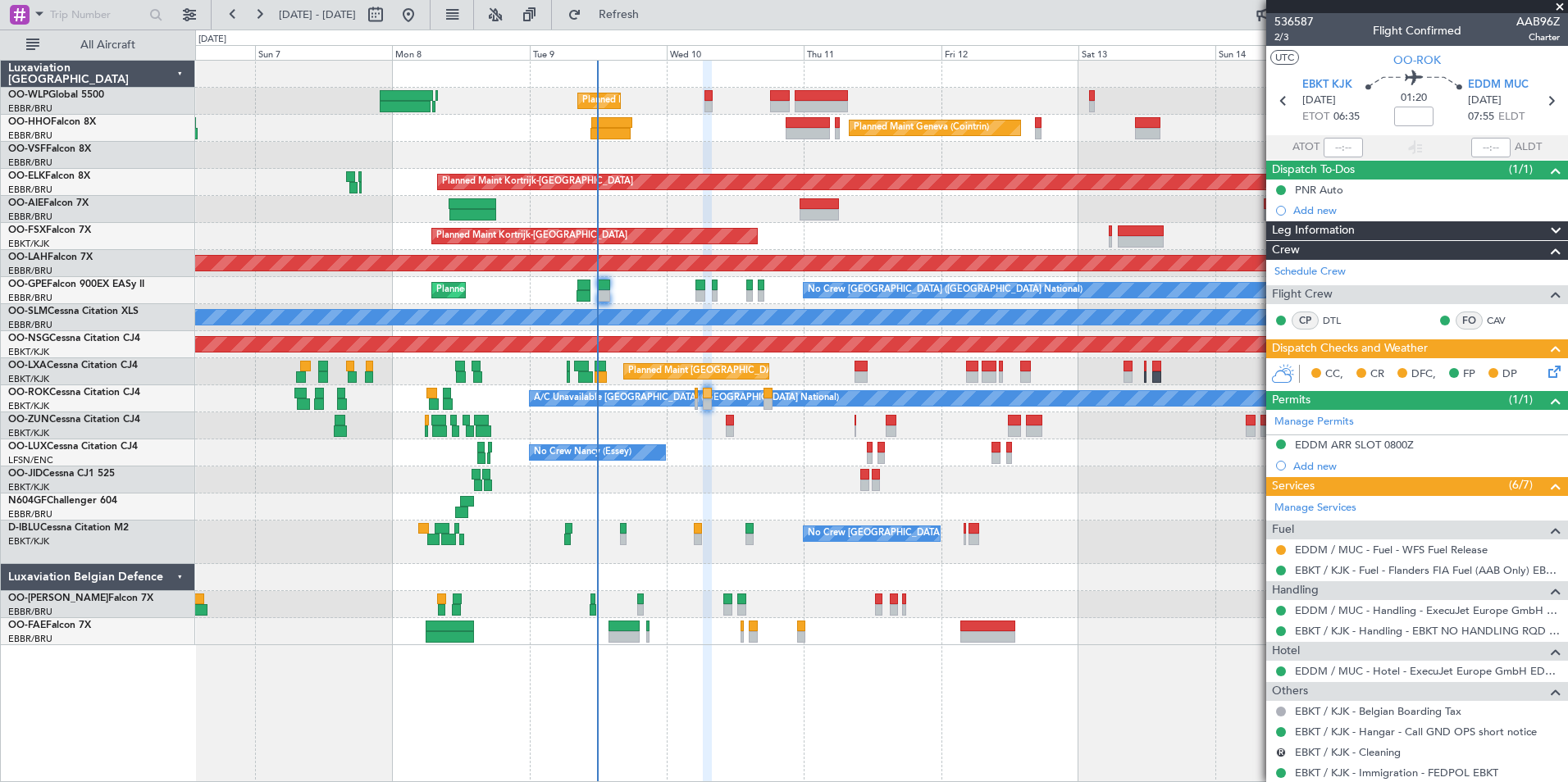
click at [604, 276] on div "Planned Maint [PERSON_NAME]-[GEOGRAPHIC_DATA][PERSON_NAME] ([GEOGRAPHIC_DATA][P…" at bounding box center [881, 264] width 1372 height 27
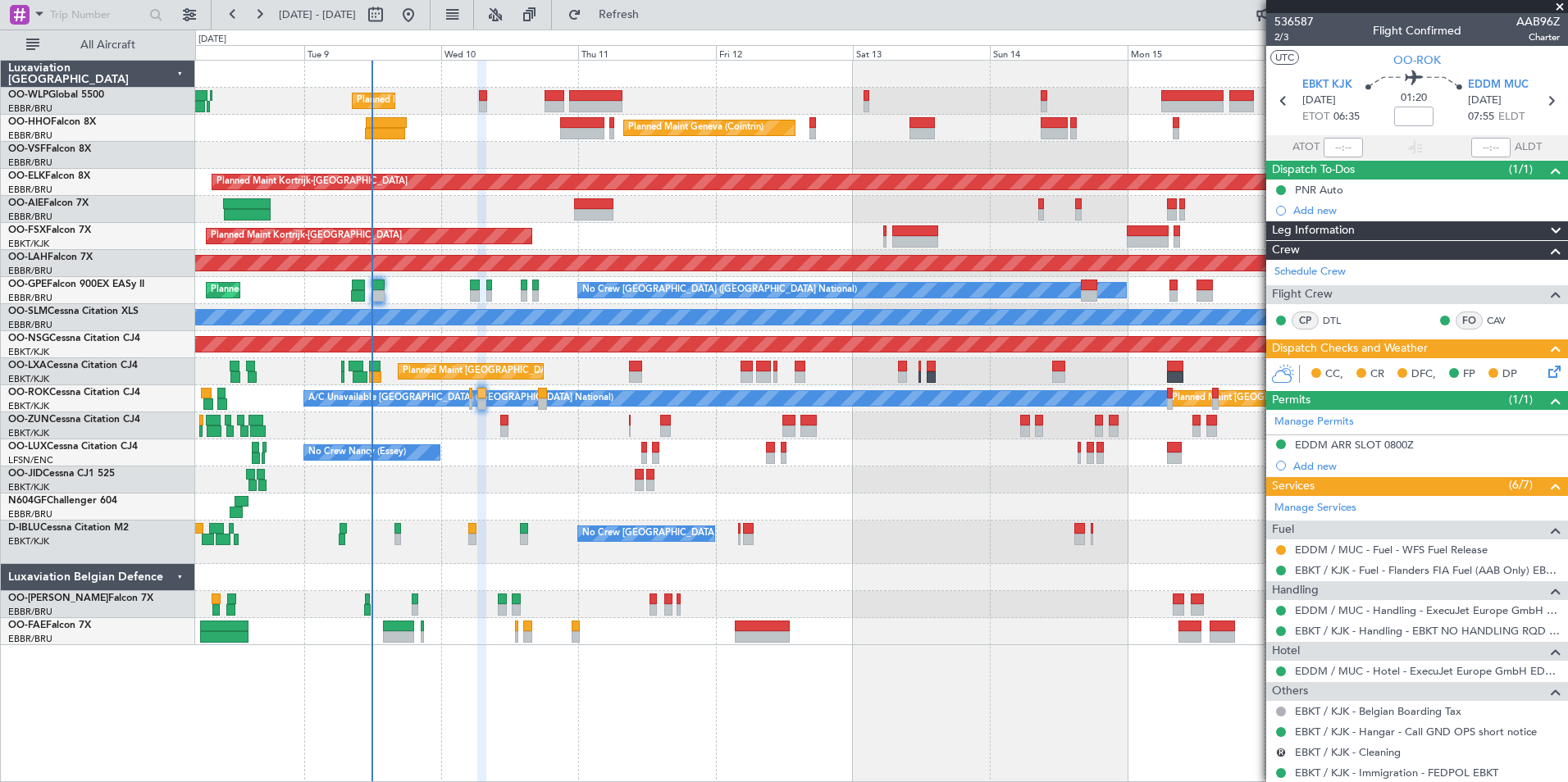
click at [512, 275] on div "Planned Maint [PERSON_NAME]-[GEOGRAPHIC_DATA][PERSON_NAME] ([GEOGRAPHIC_DATA][P…" at bounding box center [881, 264] width 1372 height 27
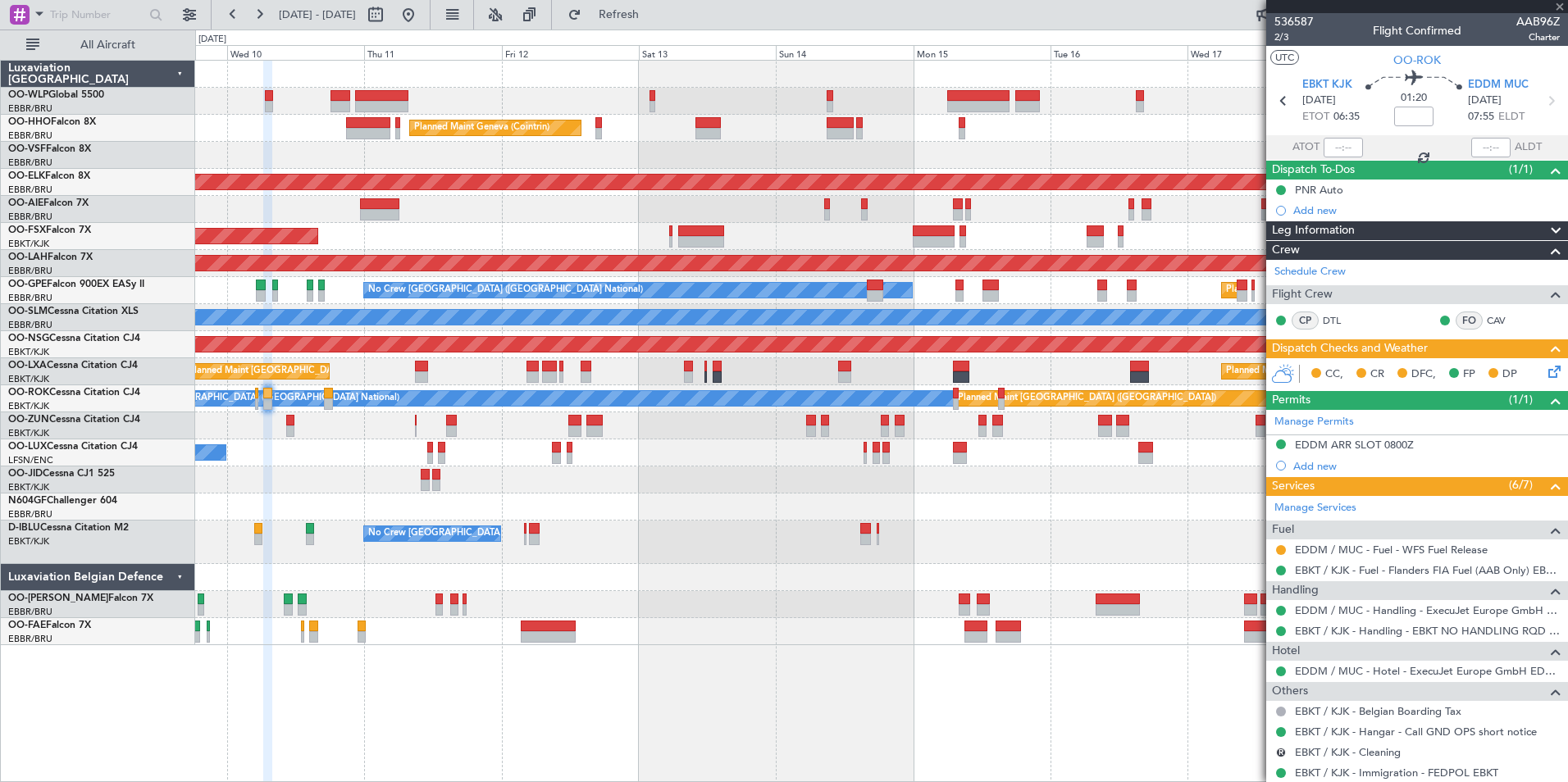
type input "+00:05"
type input "0"
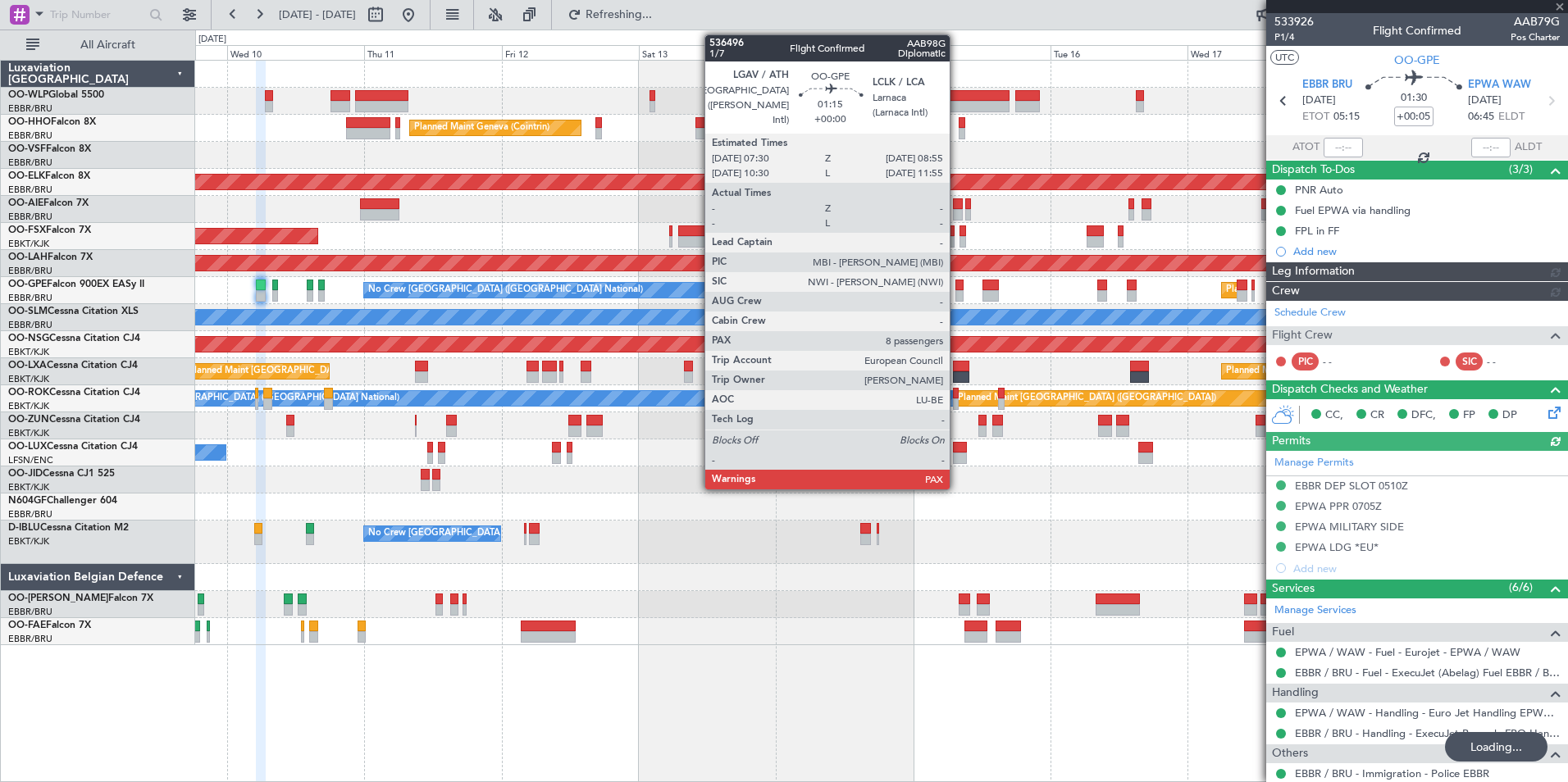
click at [957, 296] on div at bounding box center [960, 295] width 9 height 11
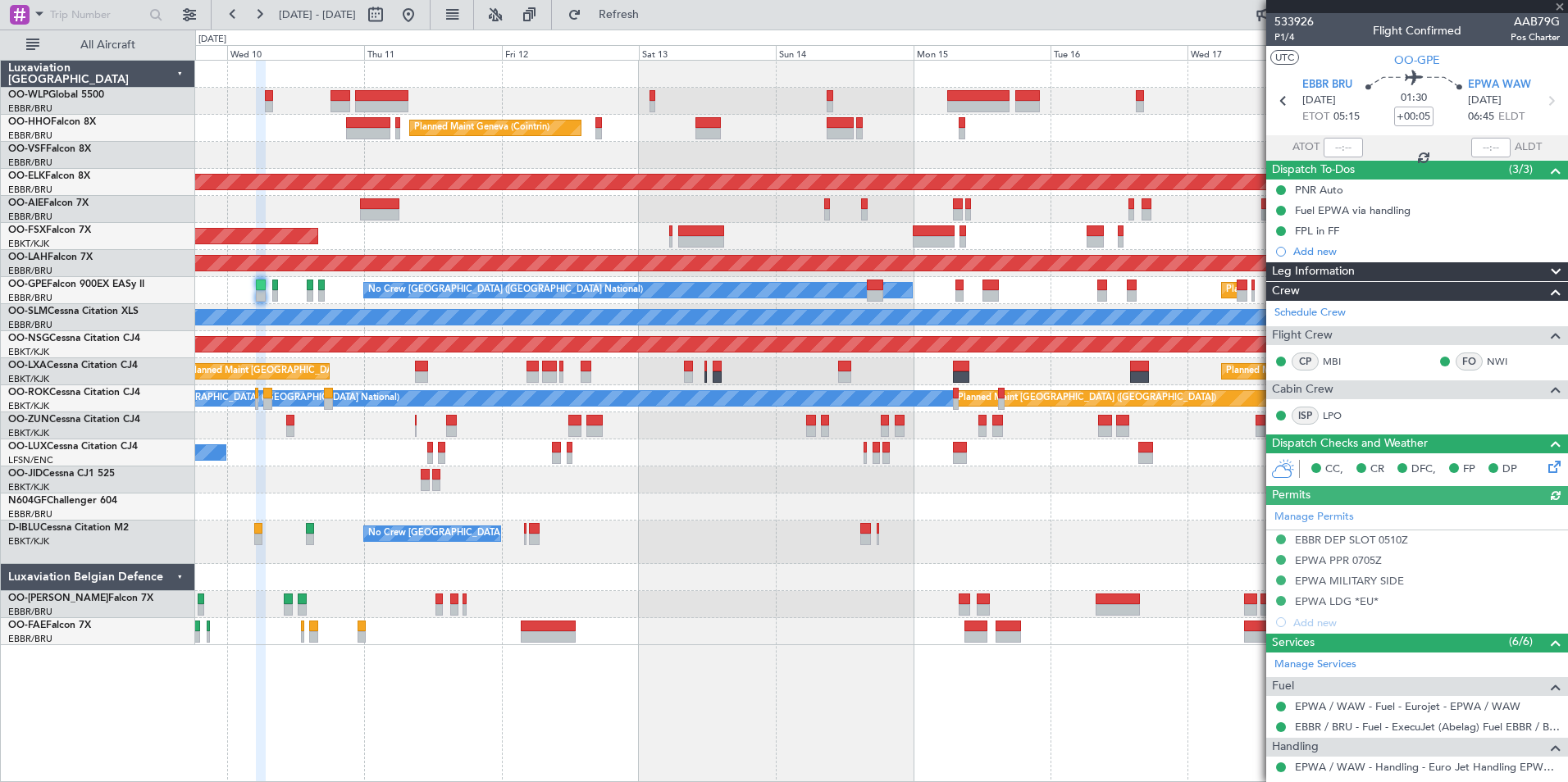
type input "8"
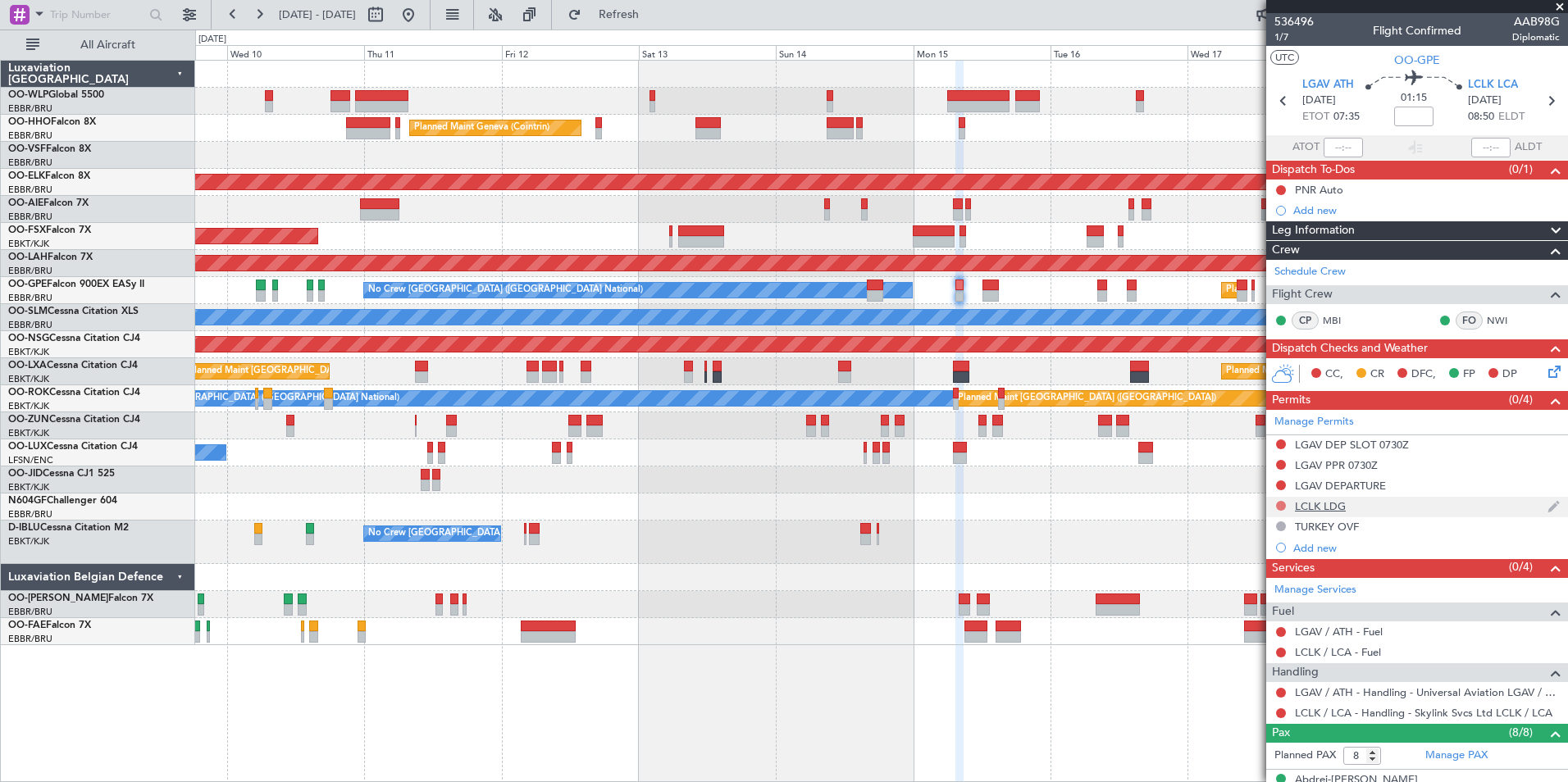
click at [1279, 507] on button at bounding box center [1280, 505] width 9 height 9
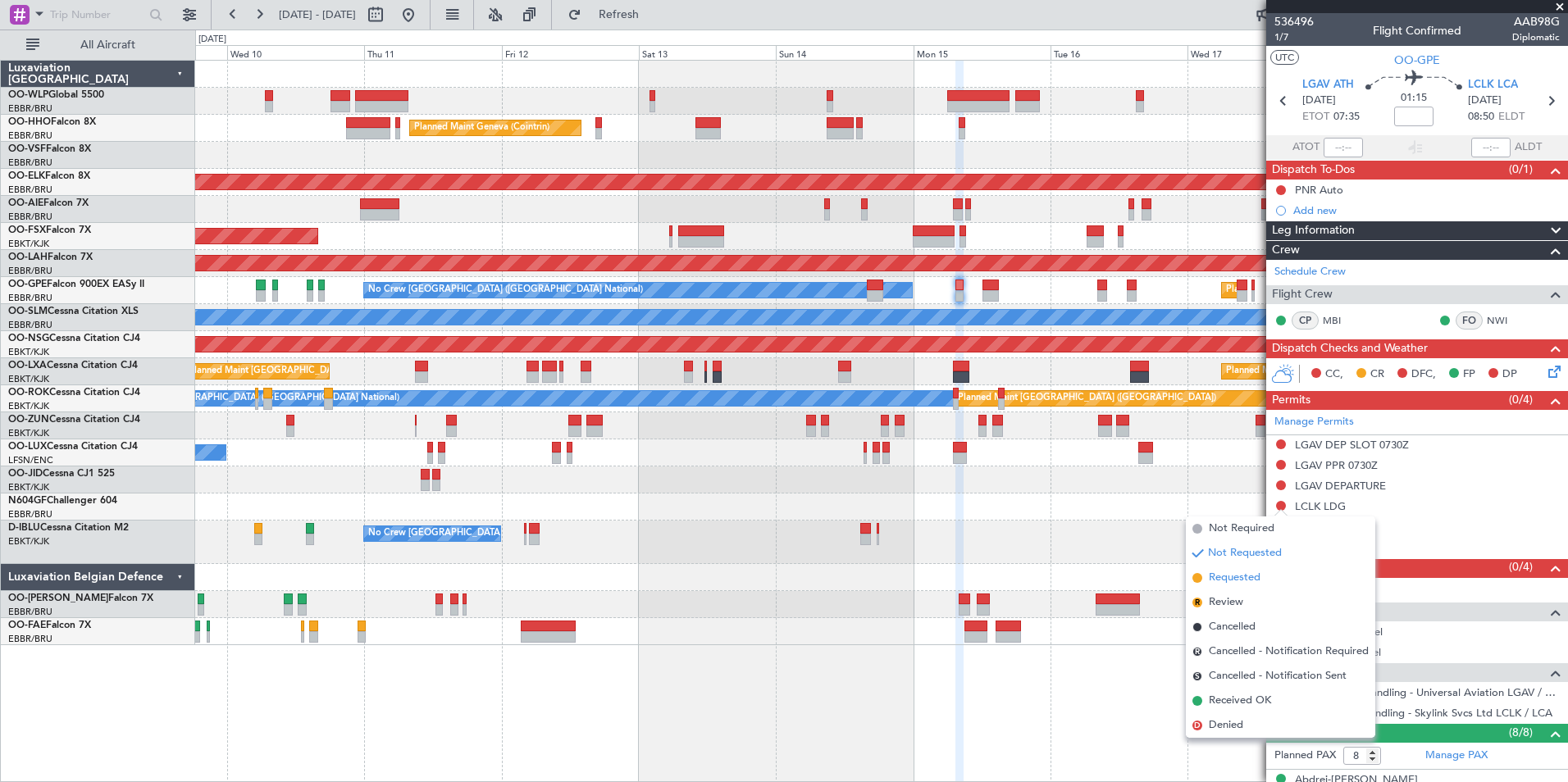
click at [1236, 579] on span "Requested" at bounding box center [1234, 577] width 51 height 16
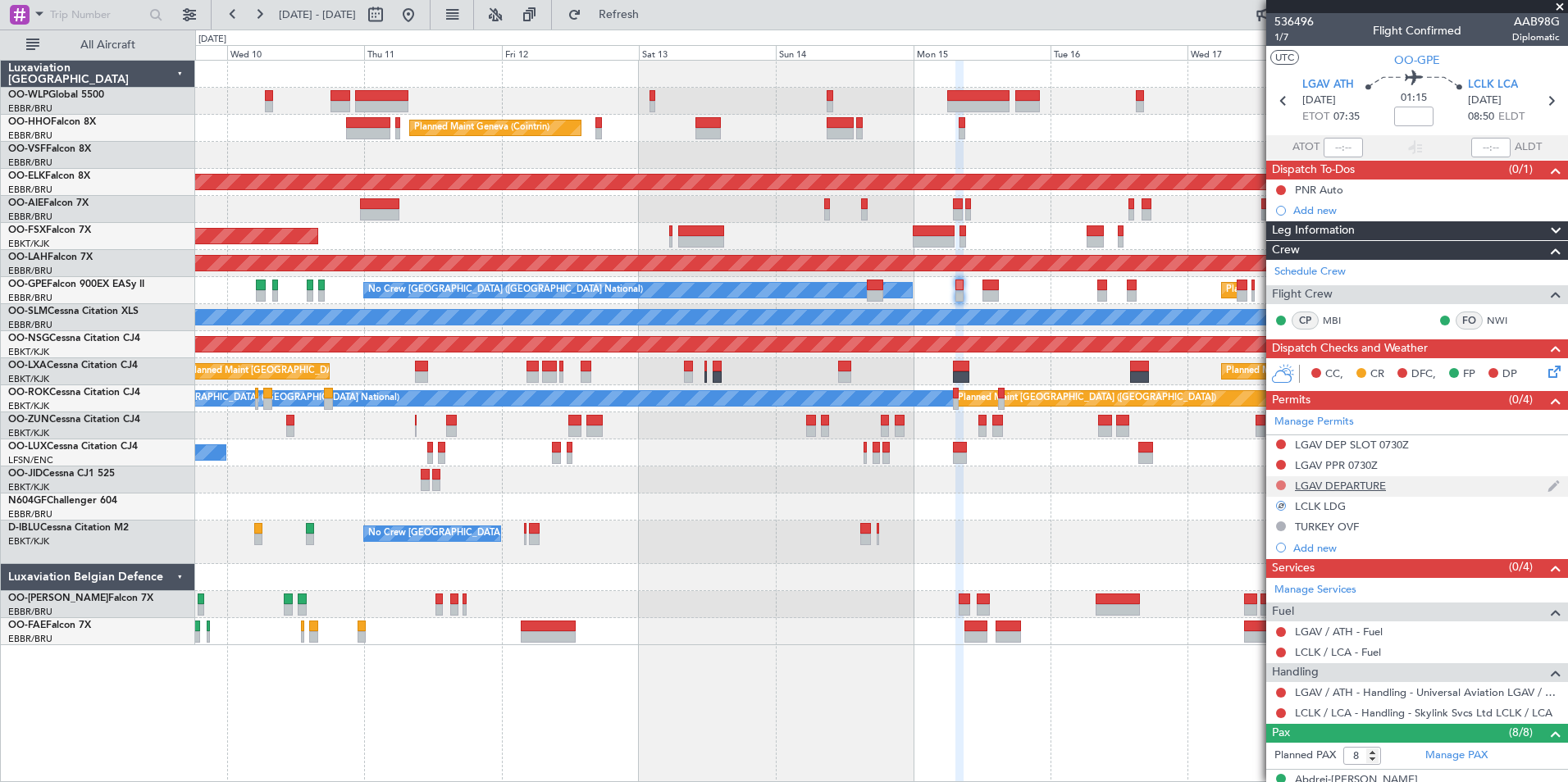
click at [1279, 486] on button at bounding box center [1280, 485] width 9 height 9
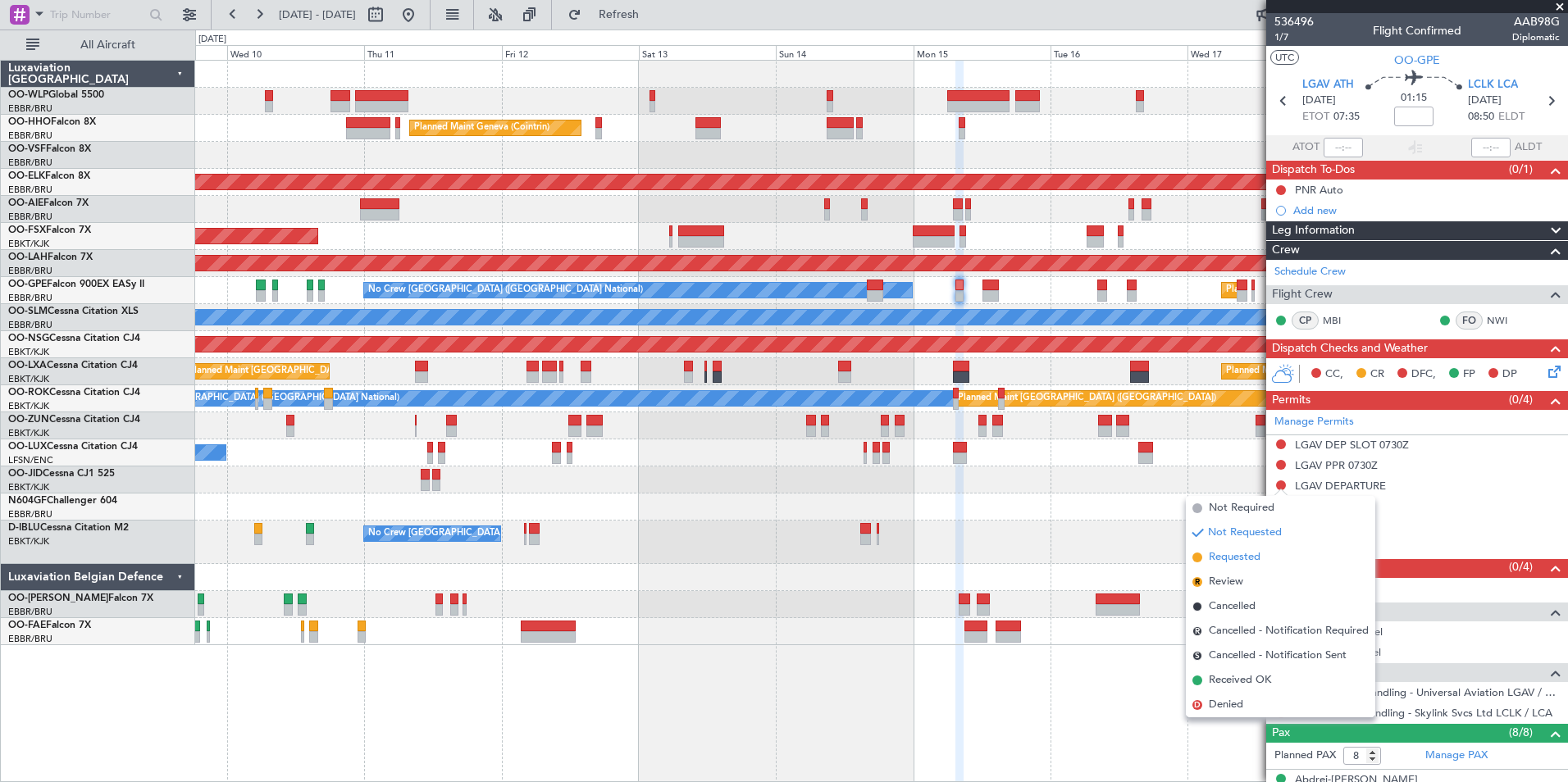
click at [1234, 558] on span "Requested" at bounding box center [1234, 557] width 51 height 16
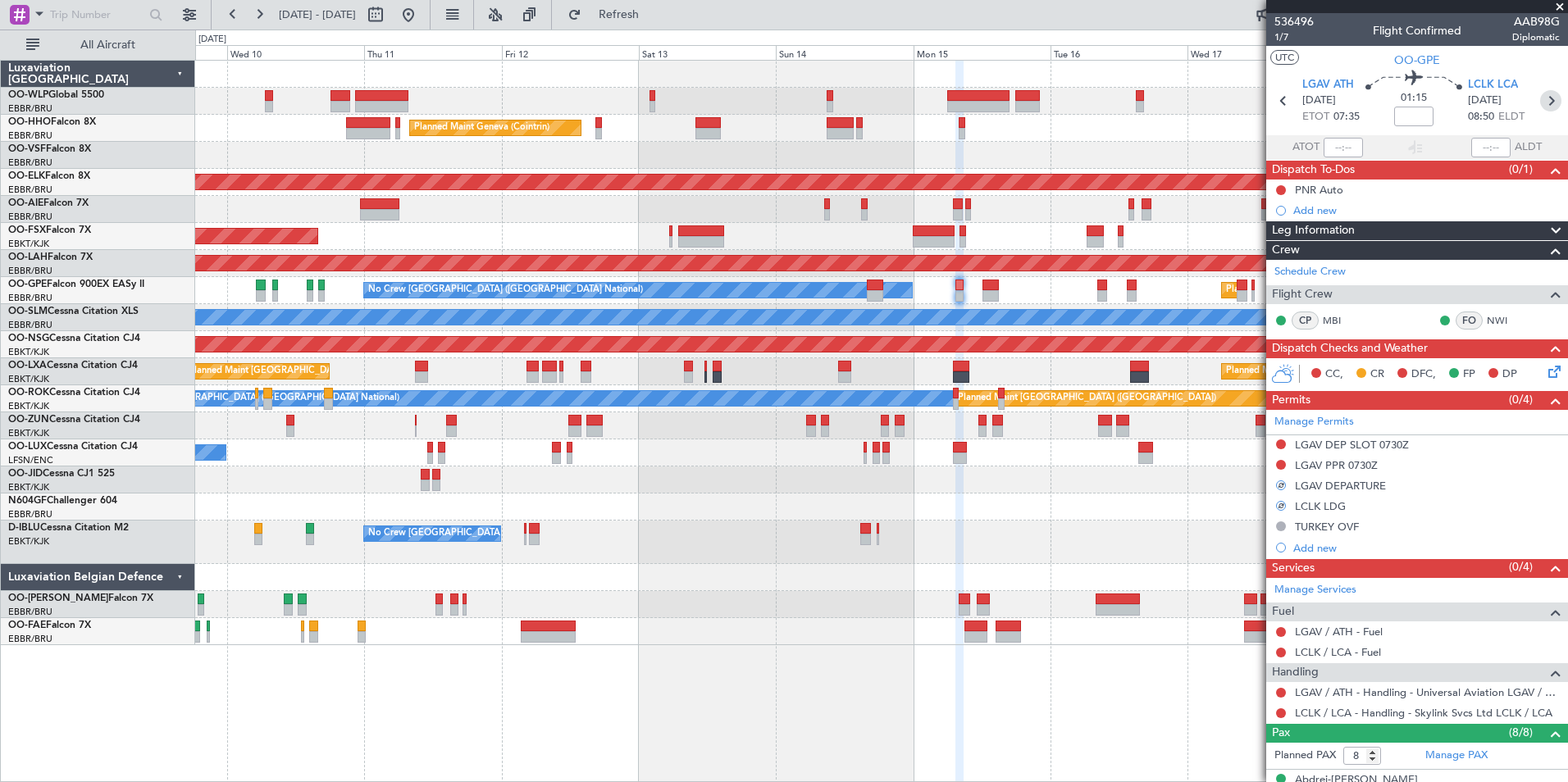
click at [1540, 98] on icon at bounding box center [1550, 100] width 21 height 21
type input "+00:05"
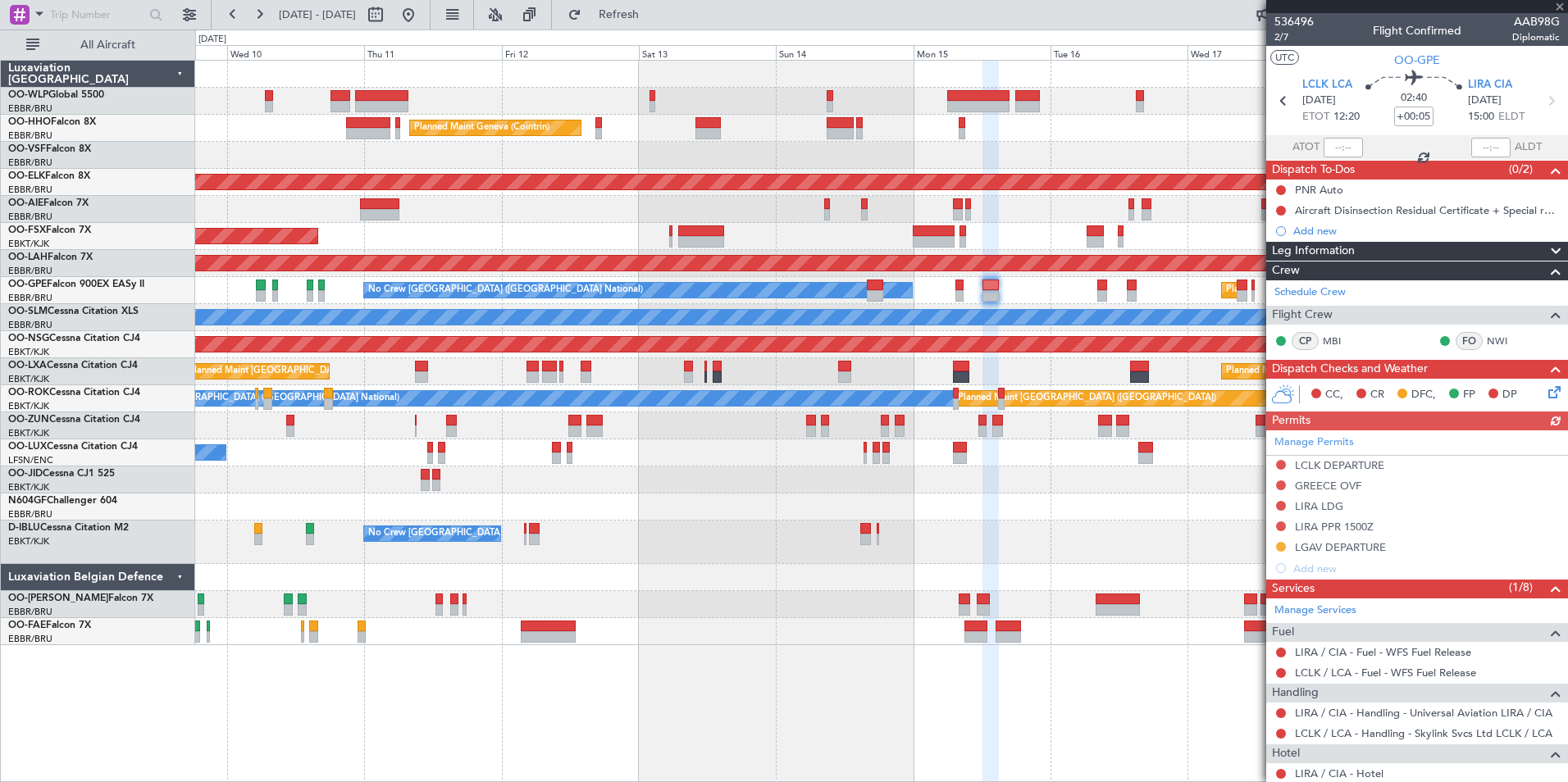
click at [1280, 467] on div "Manage Permits LCLK DEPARTURE [GEOGRAPHIC_DATA] OVF LIRA LDG LIRA PPR 1500Z LGA…" at bounding box center [1416, 504] width 302 height 148
click at [1280, 465] on button at bounding box center [1280, 464] width 9 height 9
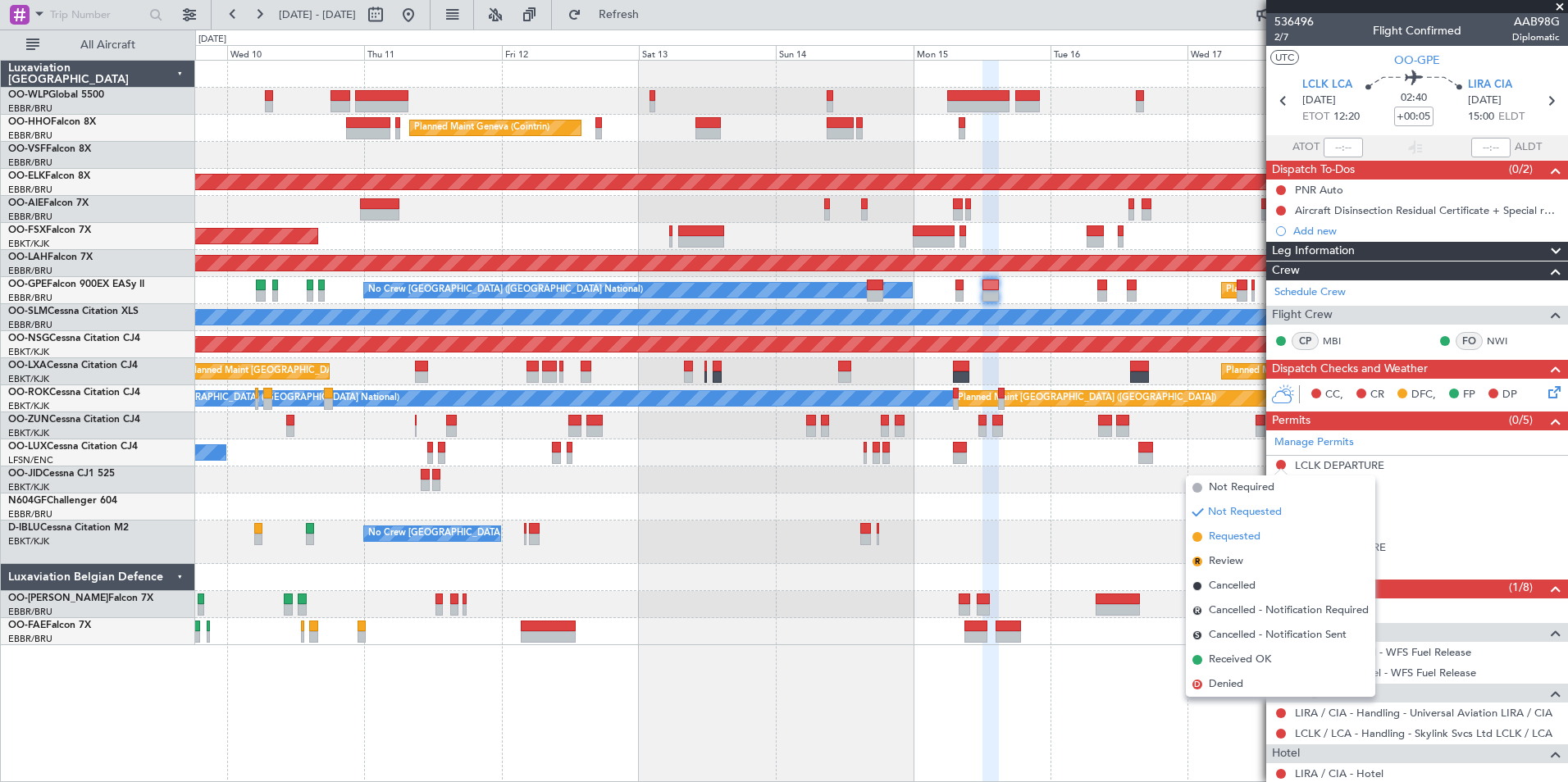
click at [1242, 536] on span "Requested" at bounding box center [1234, 536] width 51 height 16
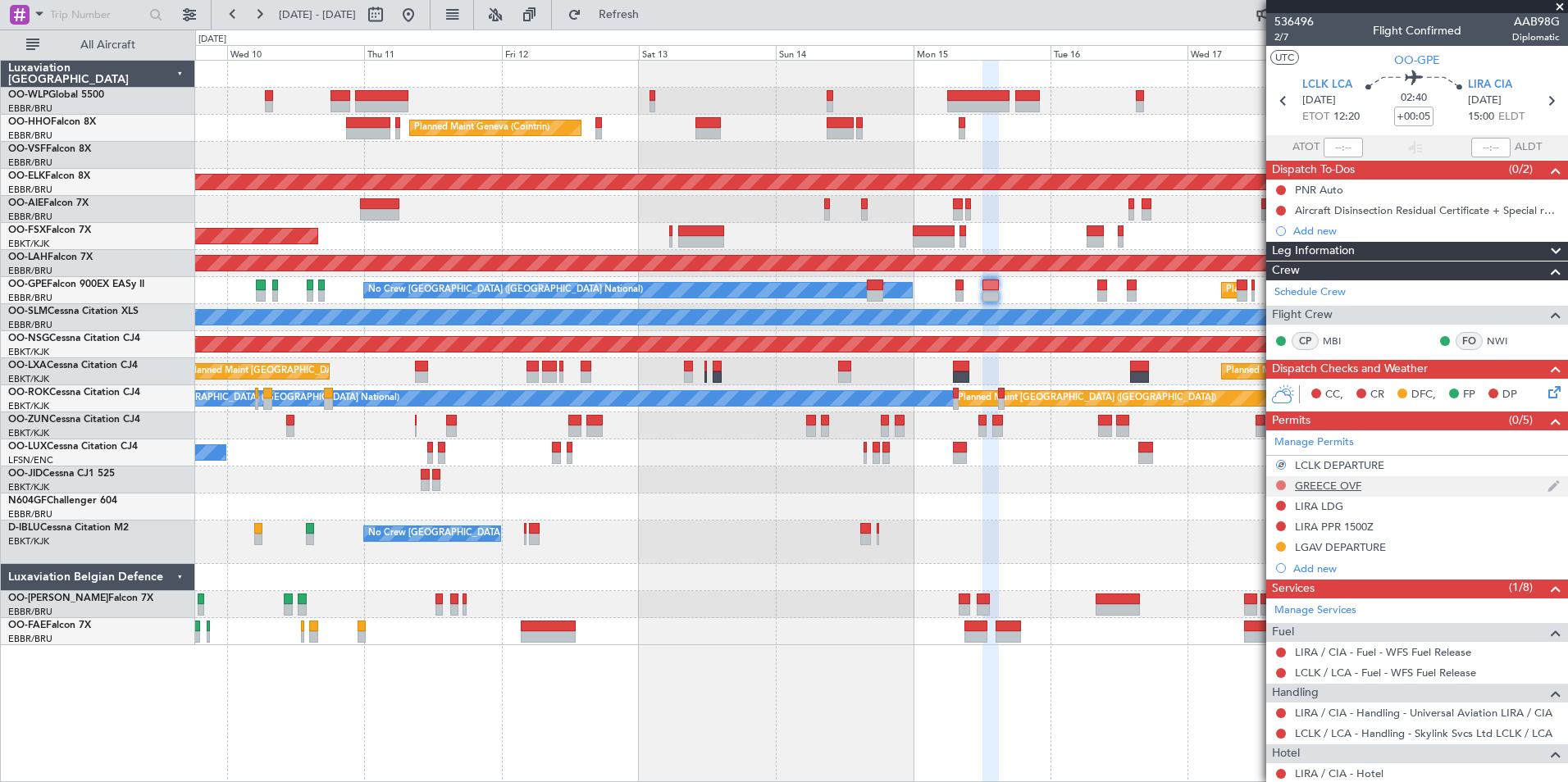
click at [1280, 483] on button at bounding box center [1280, 485] width 9 height 9
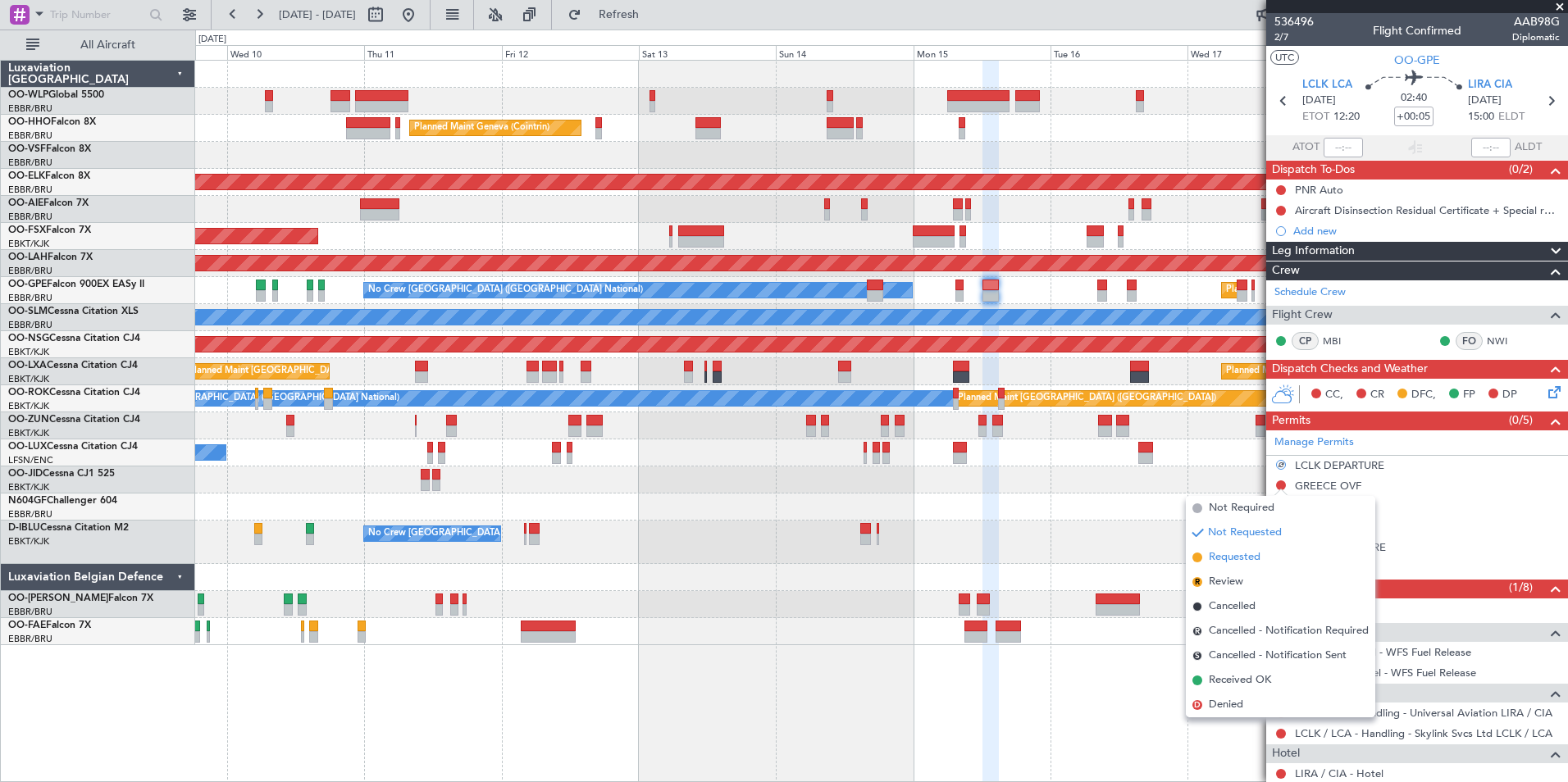
click at [1255, 556] on span "Requested" at bounding box center [1234, 557] width 51 height 16
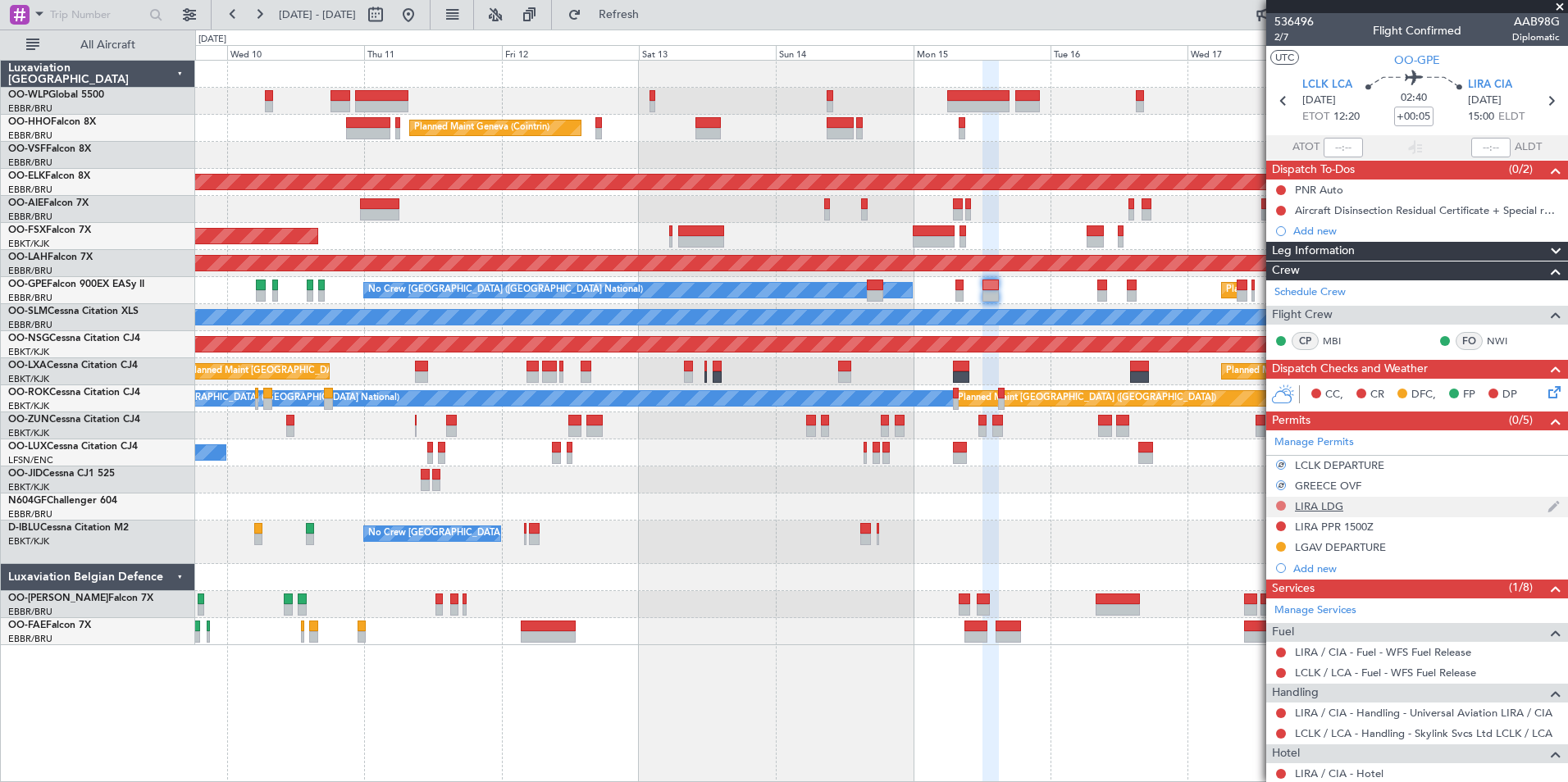
click at [1281, 510] on mat-tooltip-component "Not Requested" at bounding box center [1281, 531] width 93 height 44
click at [1279, 506] on button at bounding box center [1280, 505] width 9 height 9
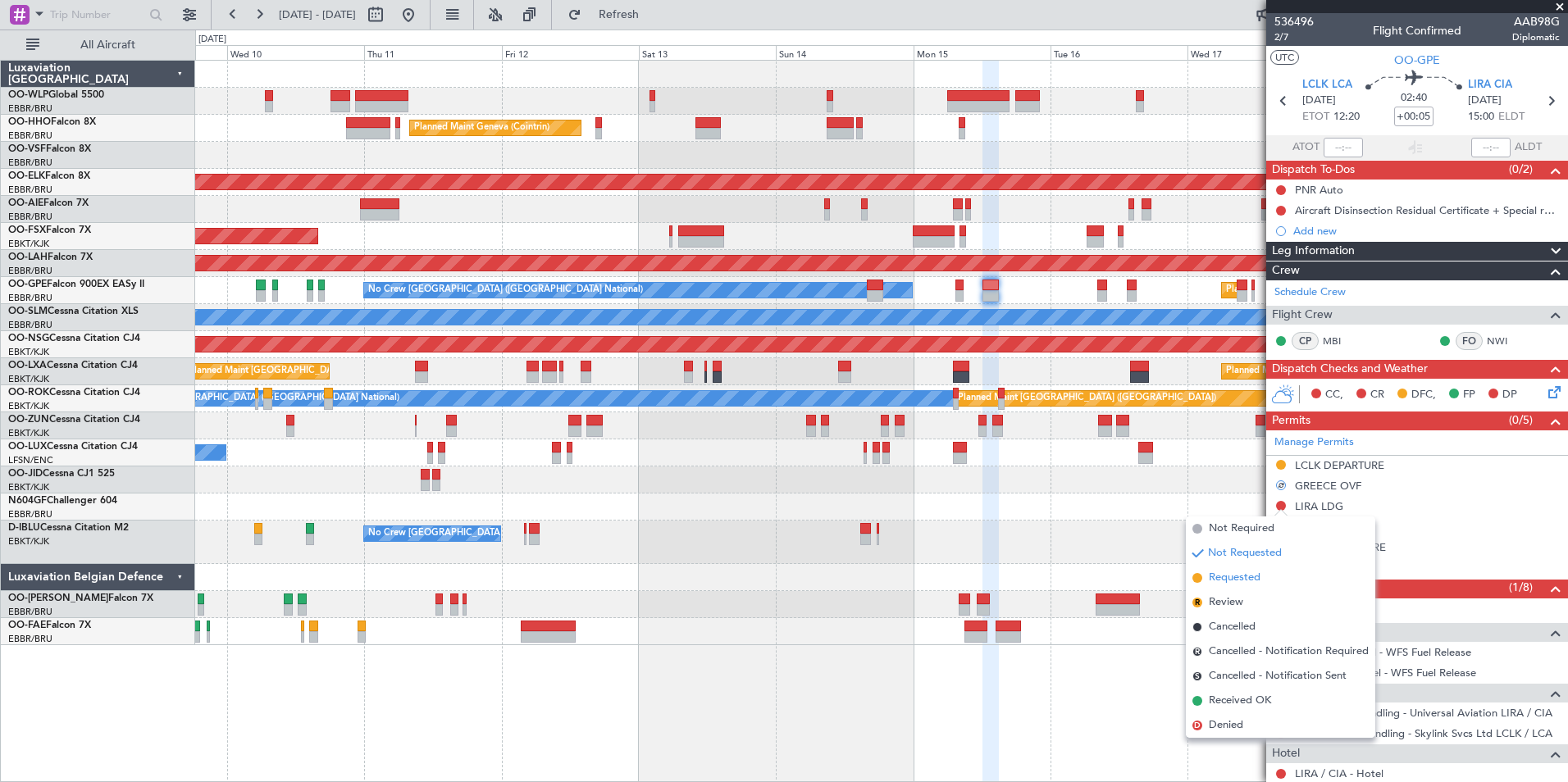
click at [1260, 582] on span "Requested" at bounding box center [1234, 577] width 51 height 16
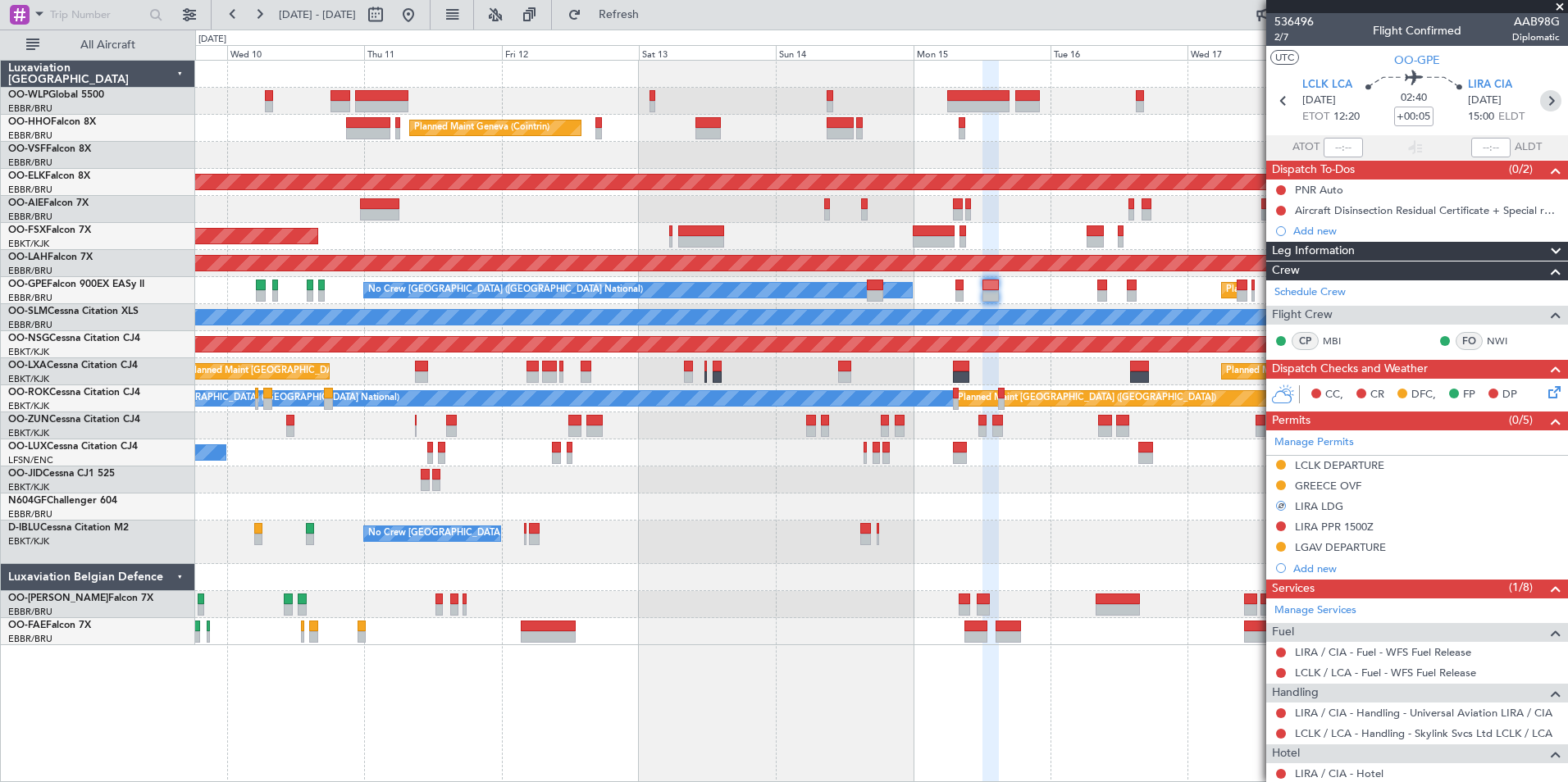
click at [1541, 100] on icon at bounding box center [1550, 100] width 21 height 21
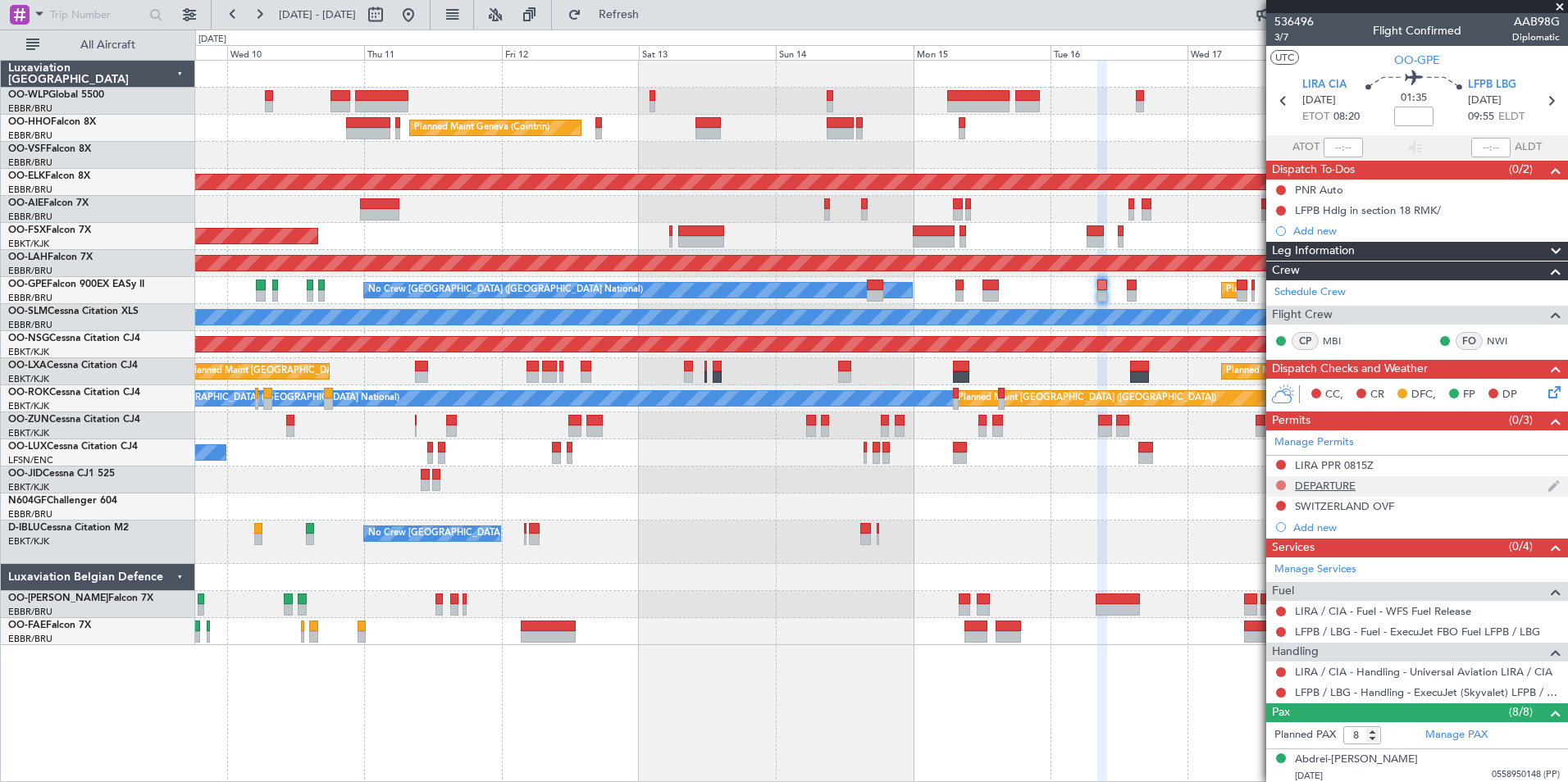
click at [1280, 484] on button at bounding box center [1280, 485] width 9 height 9
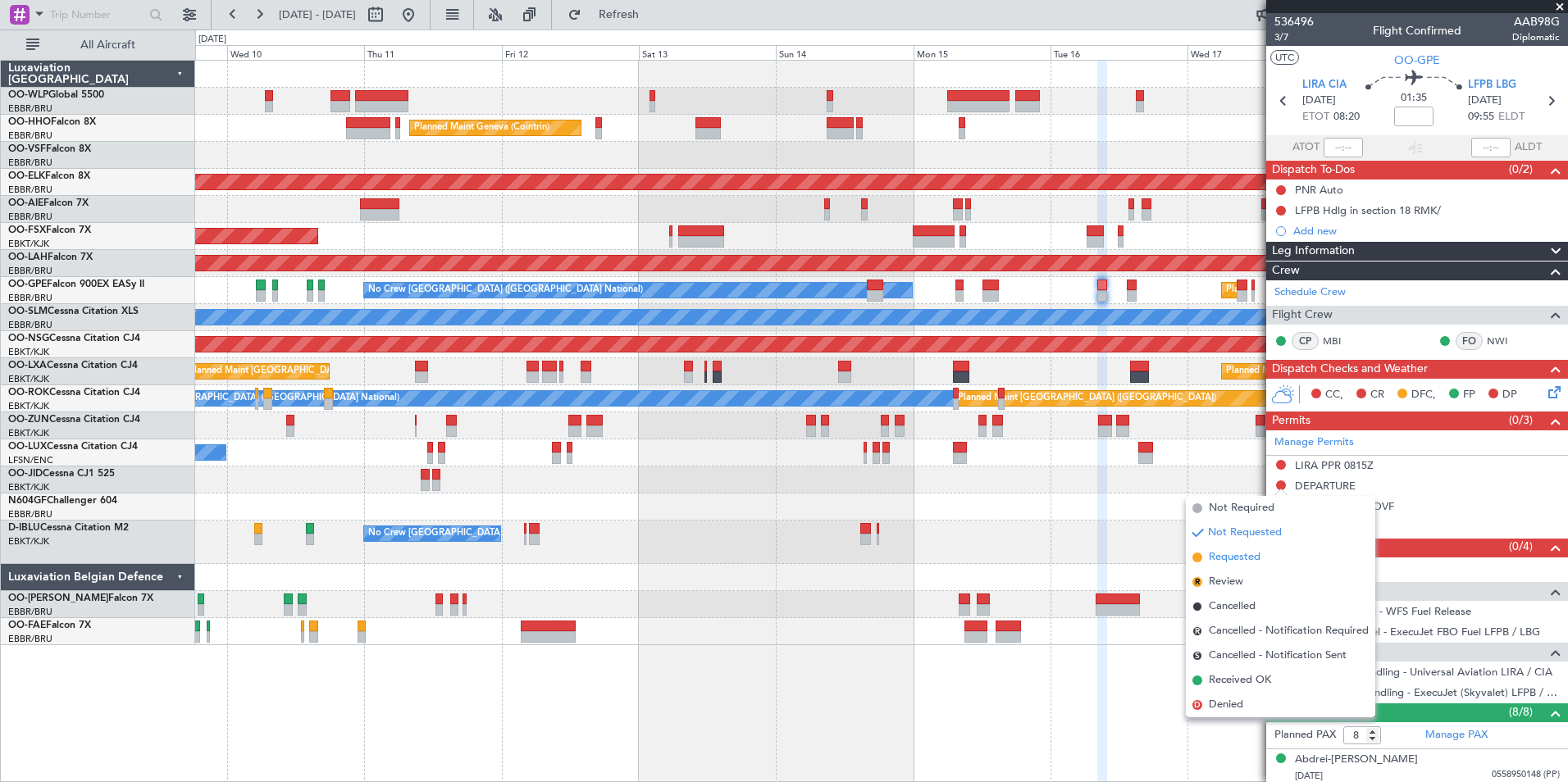
click at [1250, 554] on span "Requested" at bounding box center [1234, 557] width 51 height 16
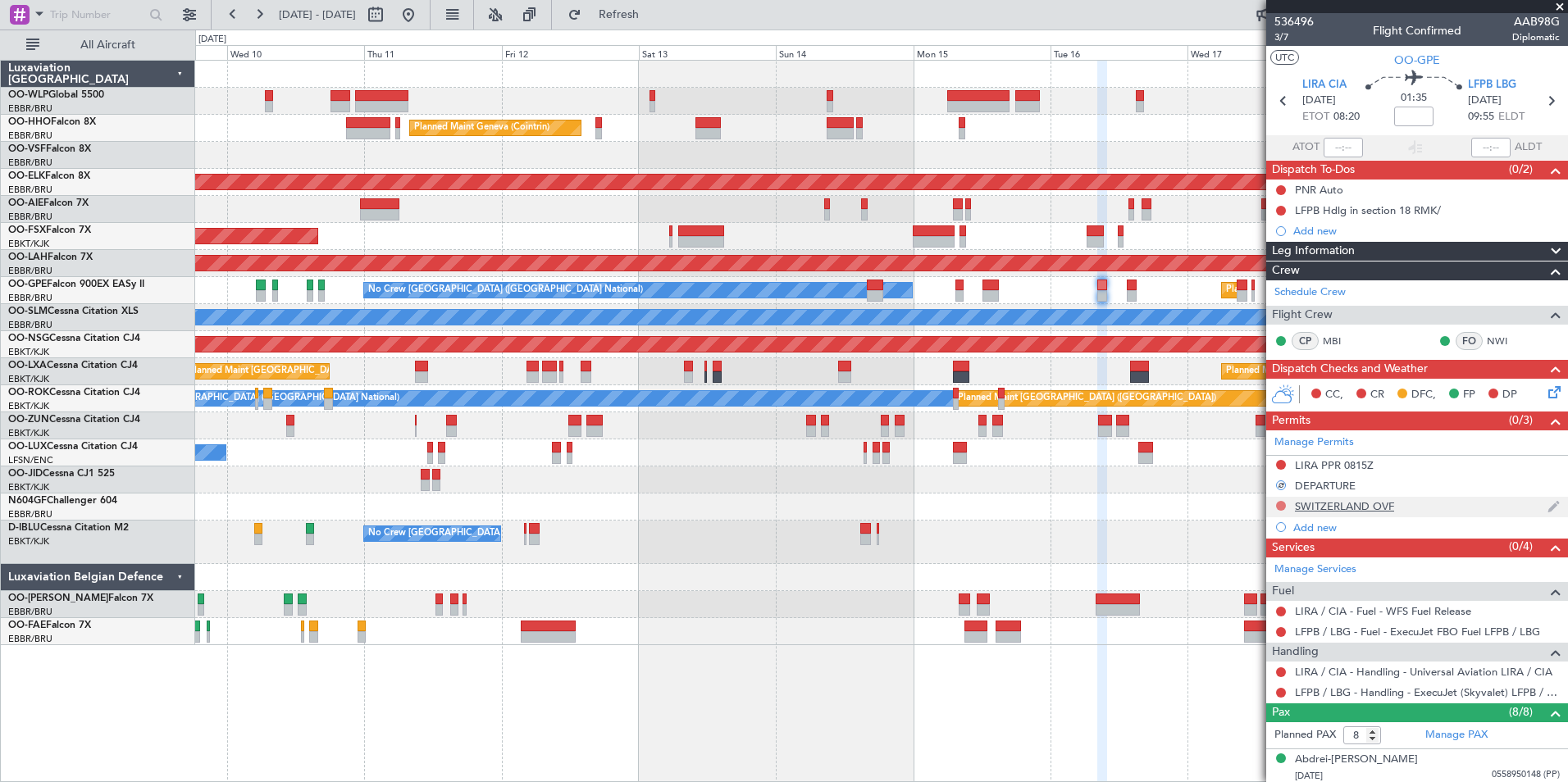
click at [1280, 507] on button at bounding box center [1280, 505] width 9 height 9
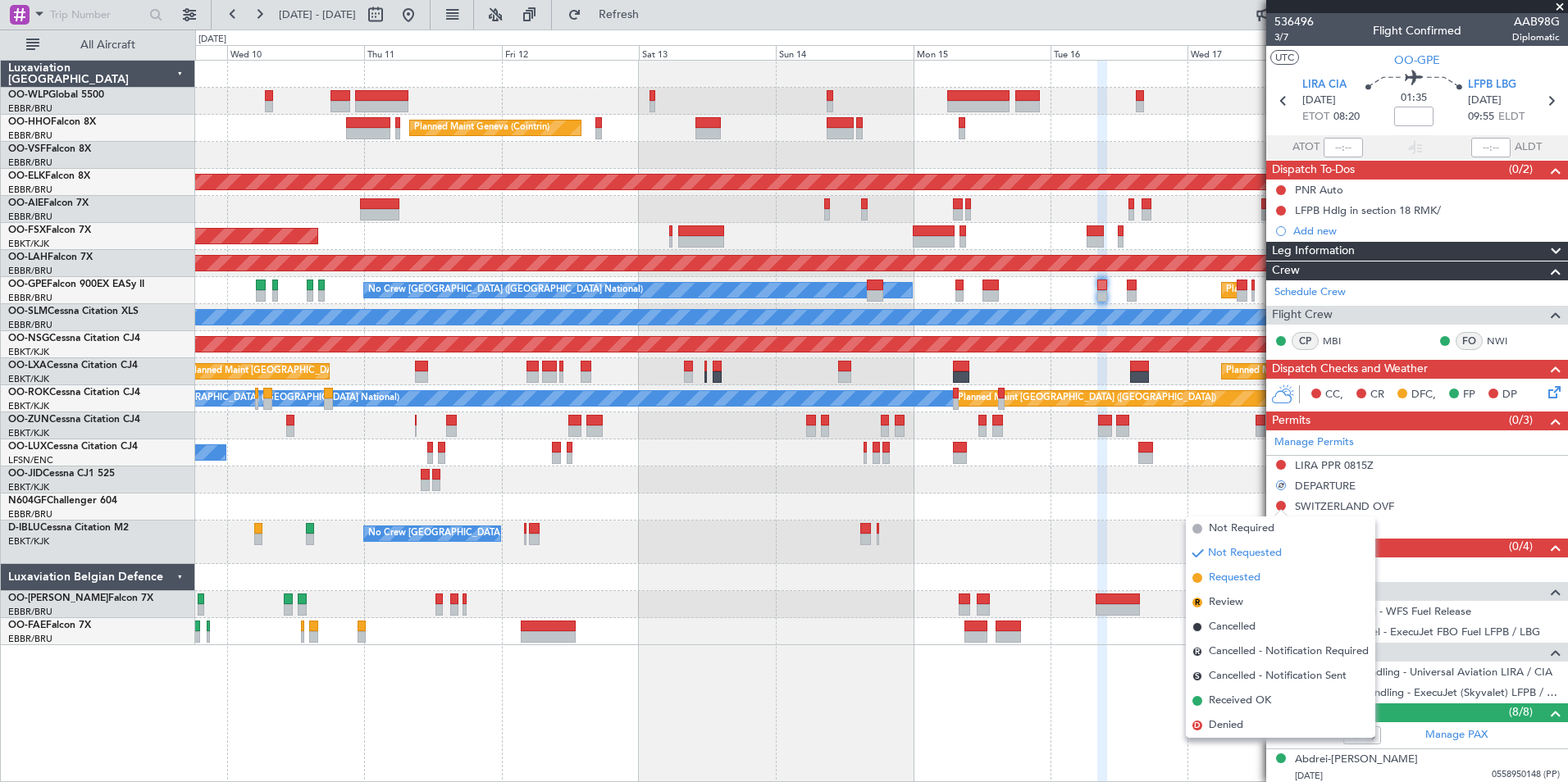
click at [1256, 576] on span "Requested" at bounding box center [1234, 577] width 51 height 16
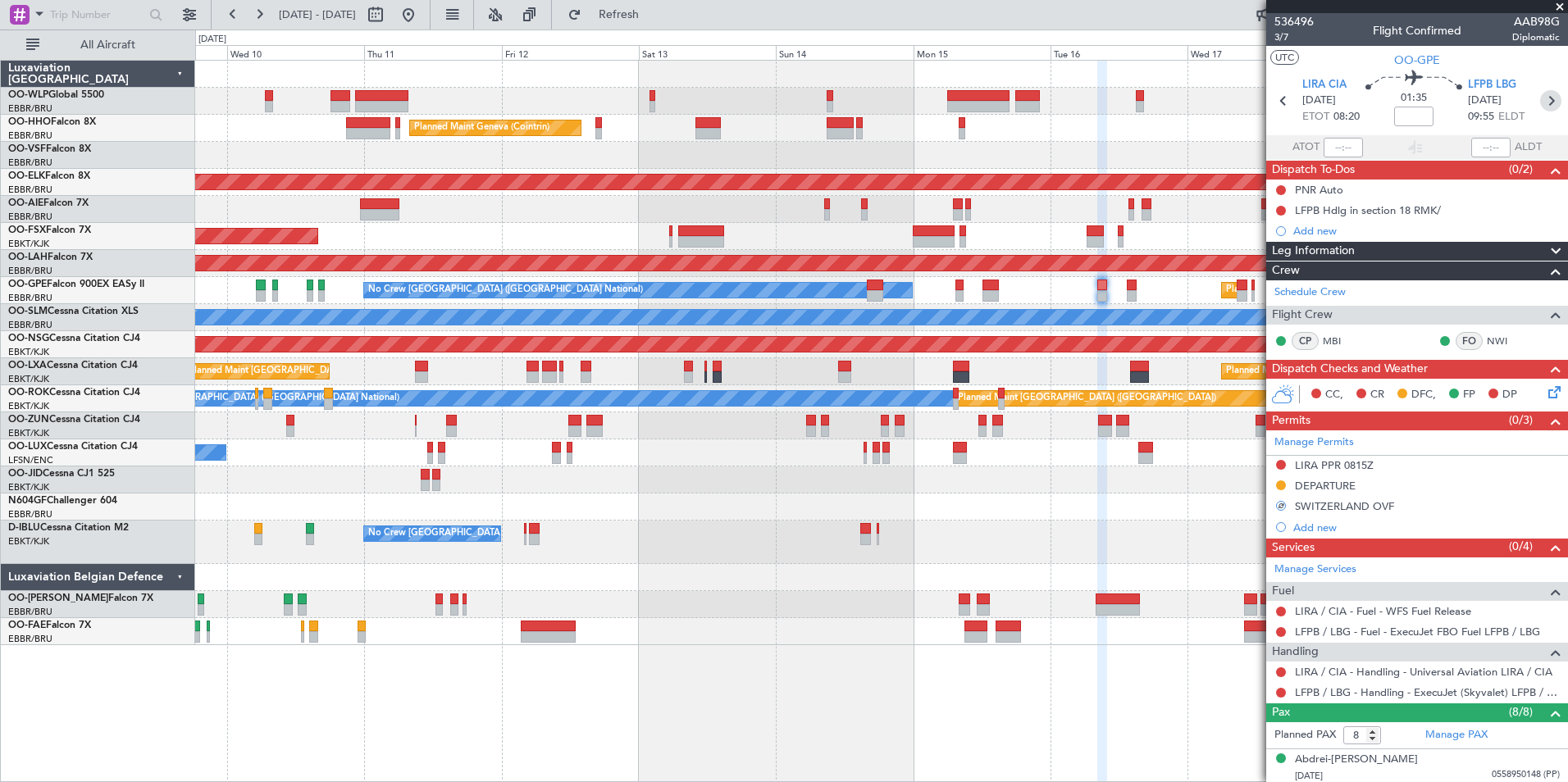
click at [1549, 99] on icon at bounding box center [1550, 100] width 21 height 21
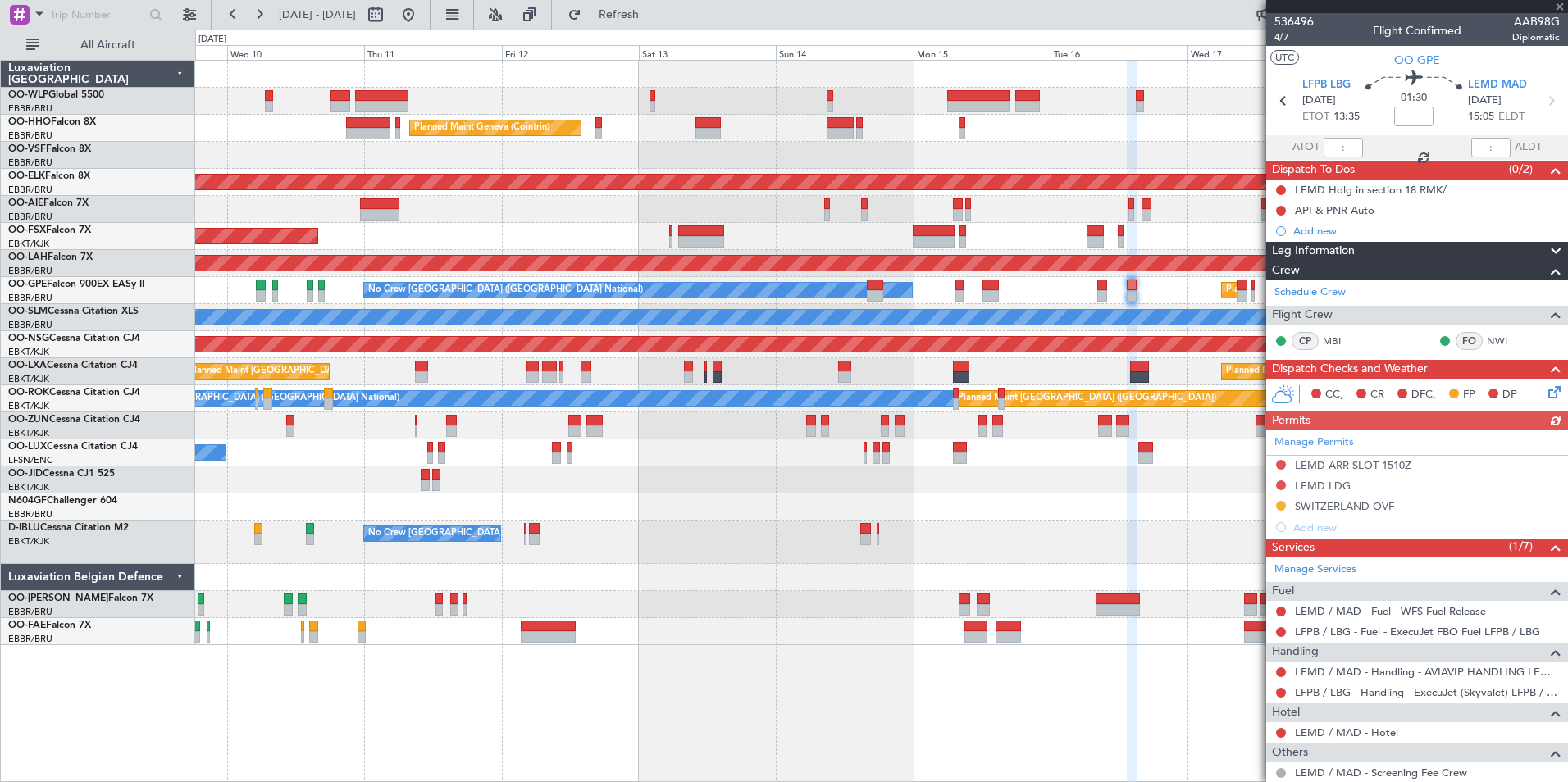
click at [1277, 488] on div "Manage Permits LEMD ARR SLOT 1510Z LEMD LDG [GEOGRAPHIC_DATA] OVF Add new" at bounding box center [1416, 483] width 302 height 107
click at [1282, 487] on button at bounding box center [1280, 485] width 9 height 9
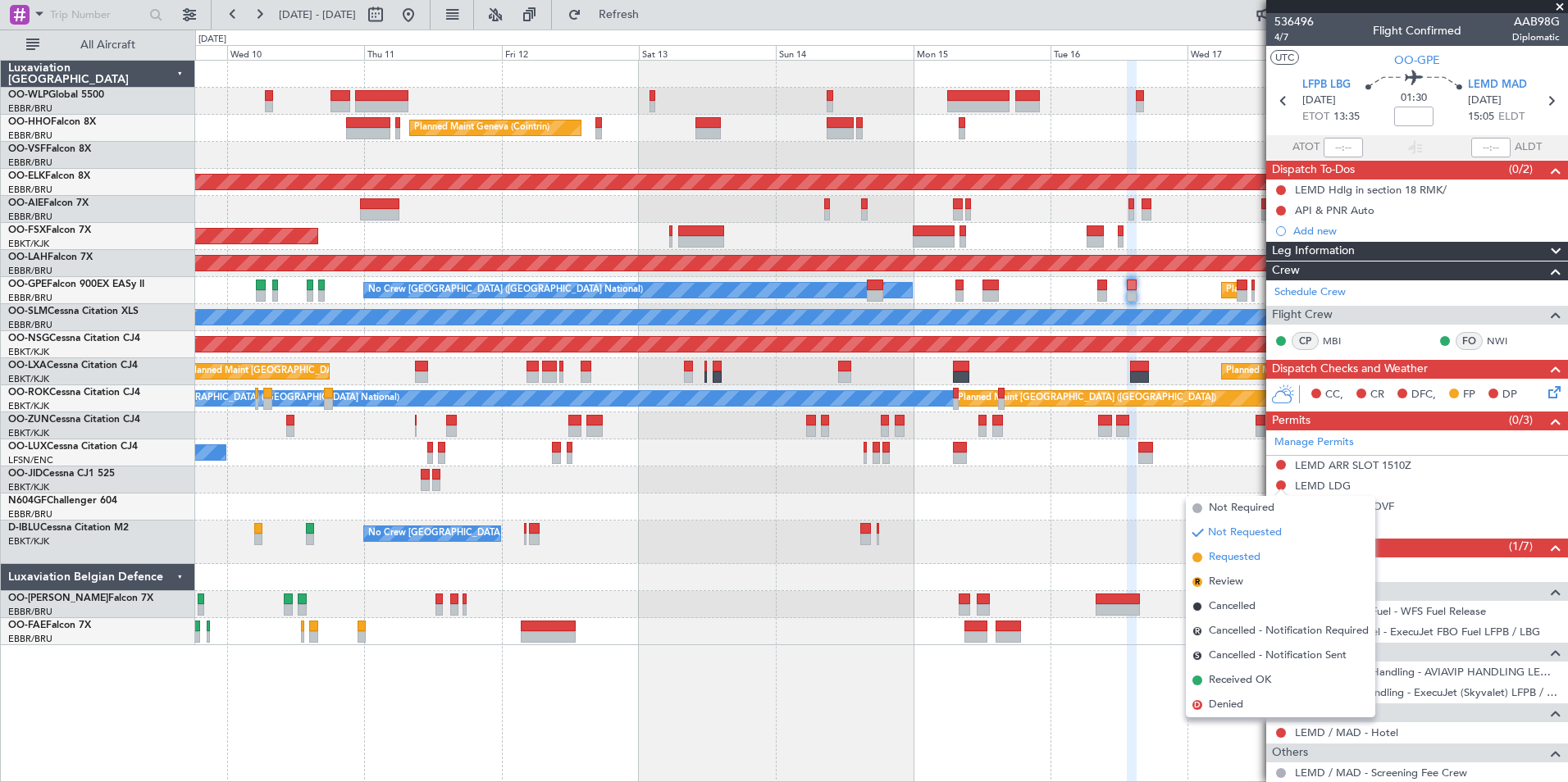
click at [1242, 557] on span "Requested" at bounding box center [1234, 557] width 51 height 16
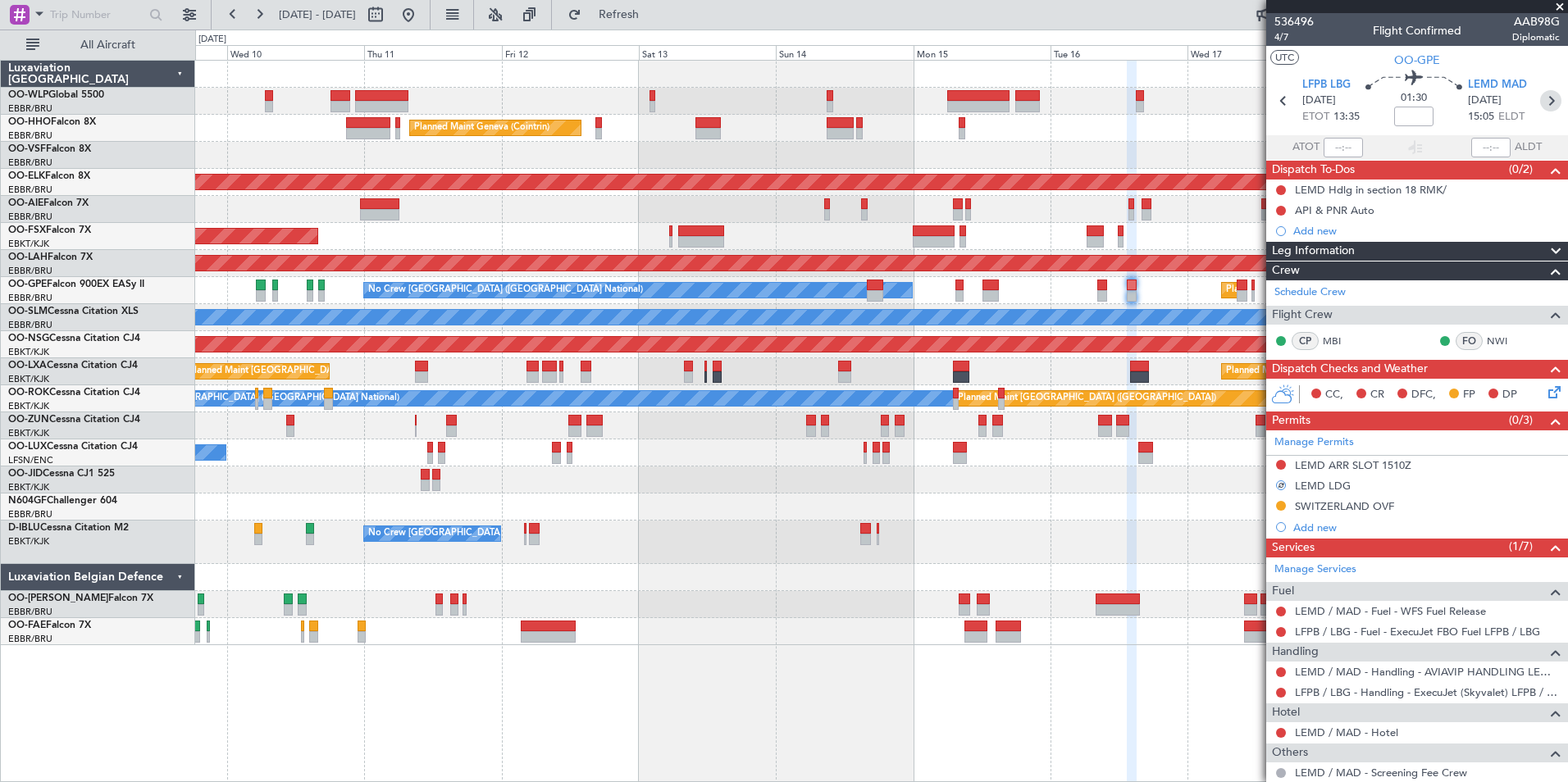
click at [1542, 106] on icon at bounding box center [1550, 100] width 21 height 21
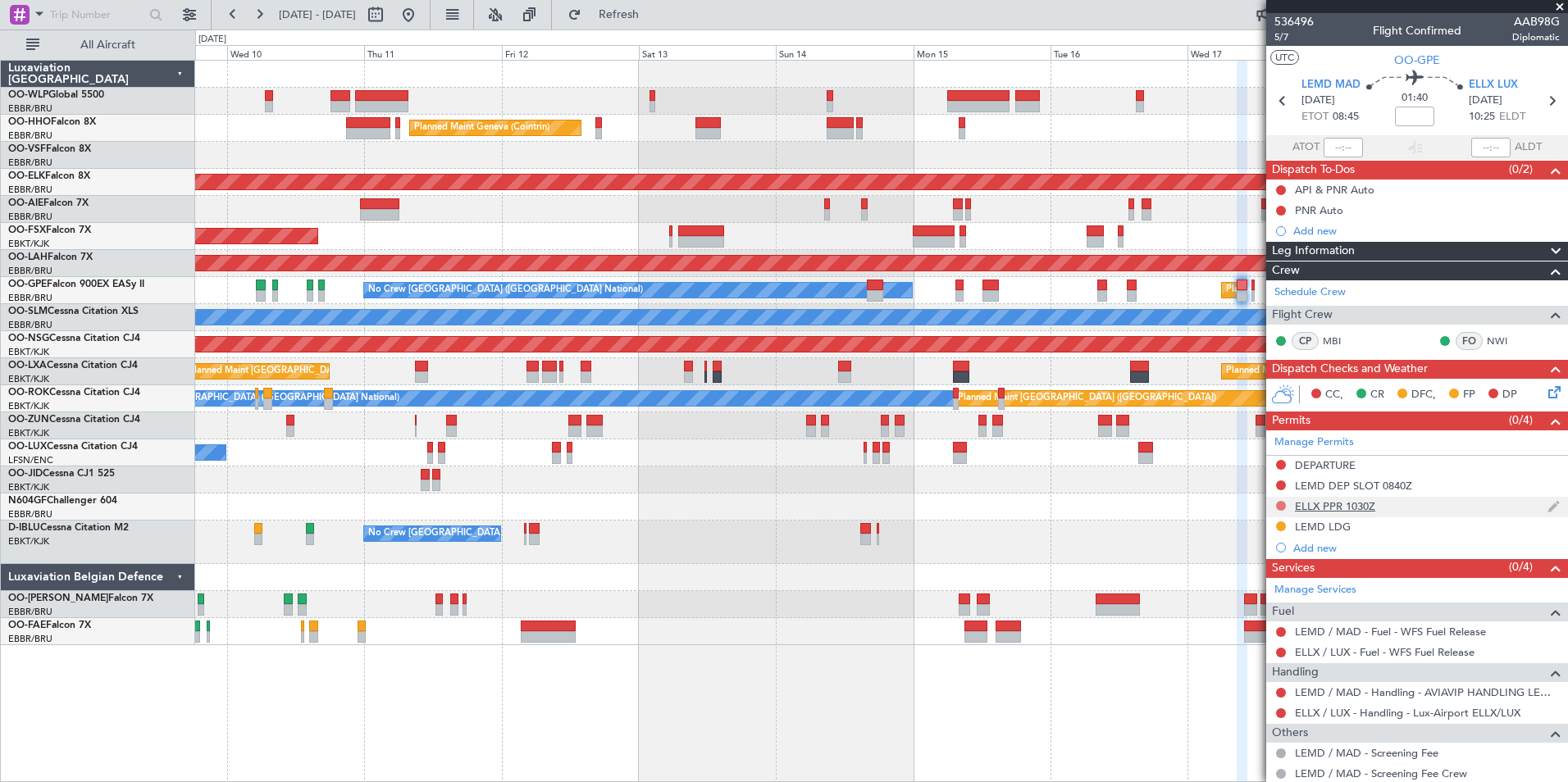
click at [1278, 506] on button at bounding box center [1280, 505] width 9 height 9
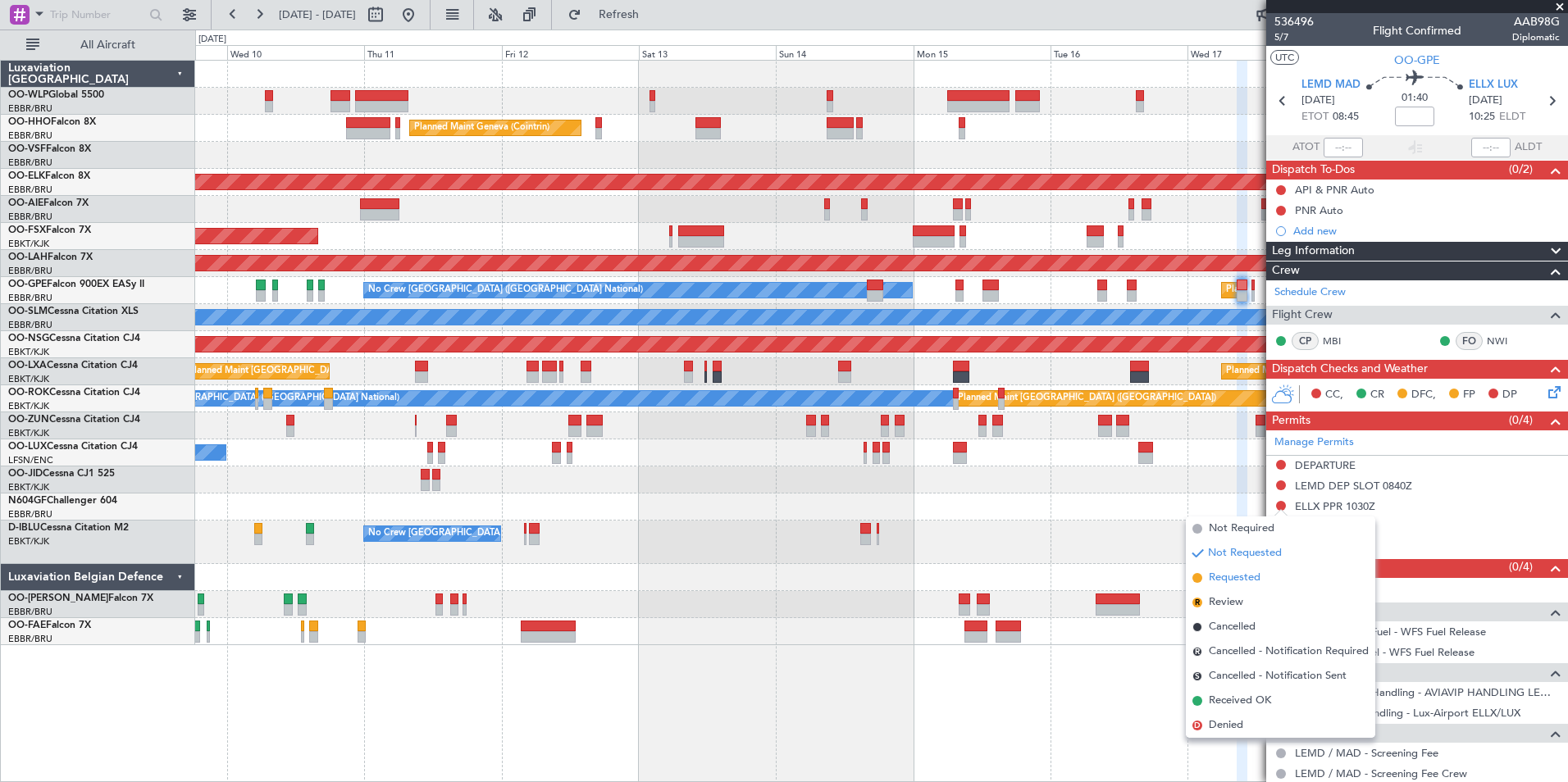
click at [1251, 573] on span "Requested" at bounding box center [1234, 577] width 51 height 16
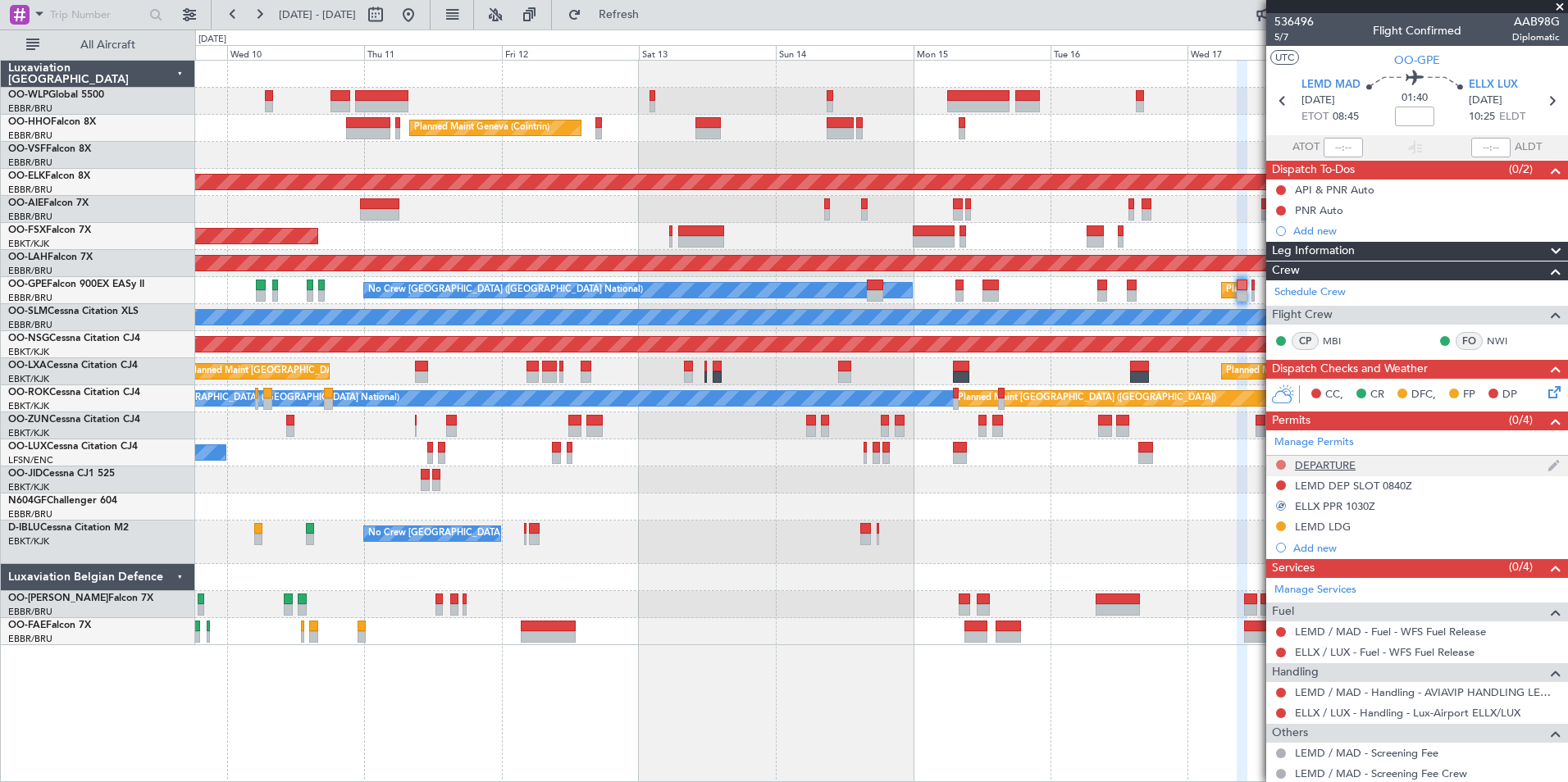
click at [1278, 466] on button at bounding box center [1280, 464] width 9 height 9
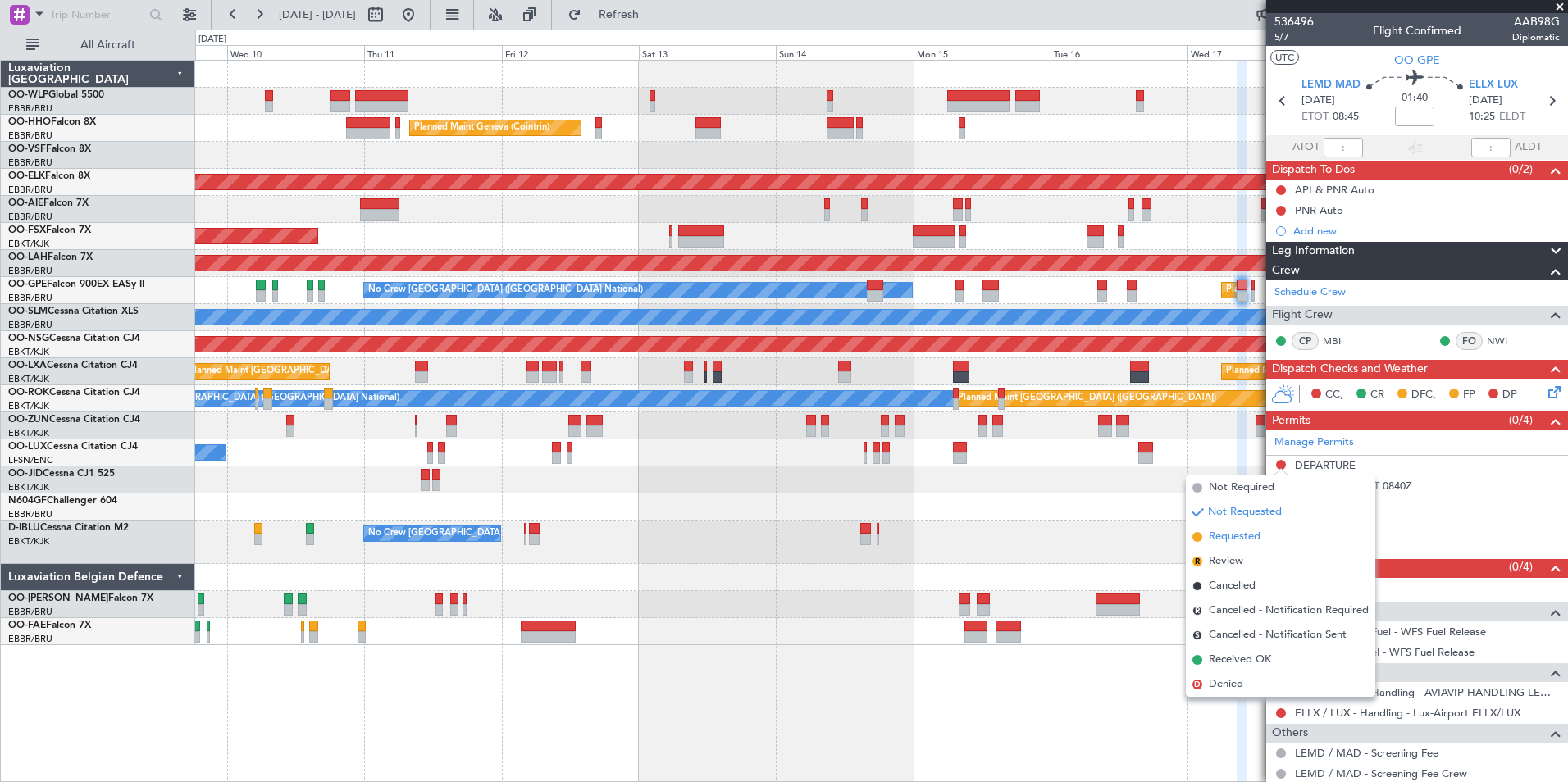
click at [1245, 541] on span "Requested" at bounding box center [1234, 536] width 51 height 16
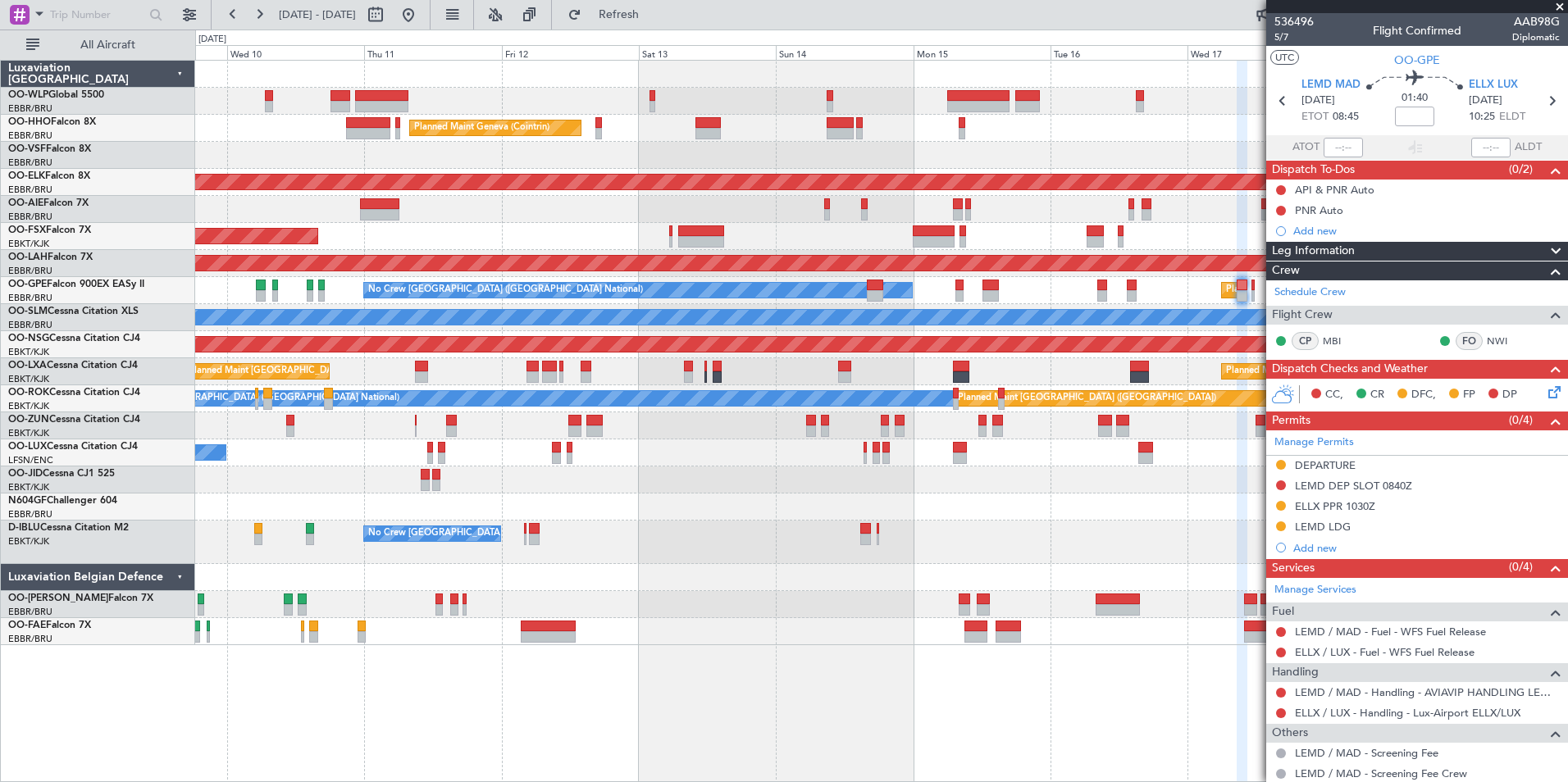
click at [1044, 543] on div "No Crew [GEOGRAPHIC_DATA] ([GEOGRAPHIC_DATA] National)" at bounding box center [881, 542] width 1372 height 44
click at [422, 15] on button at bounding box center [408, 15] width 27 height 27
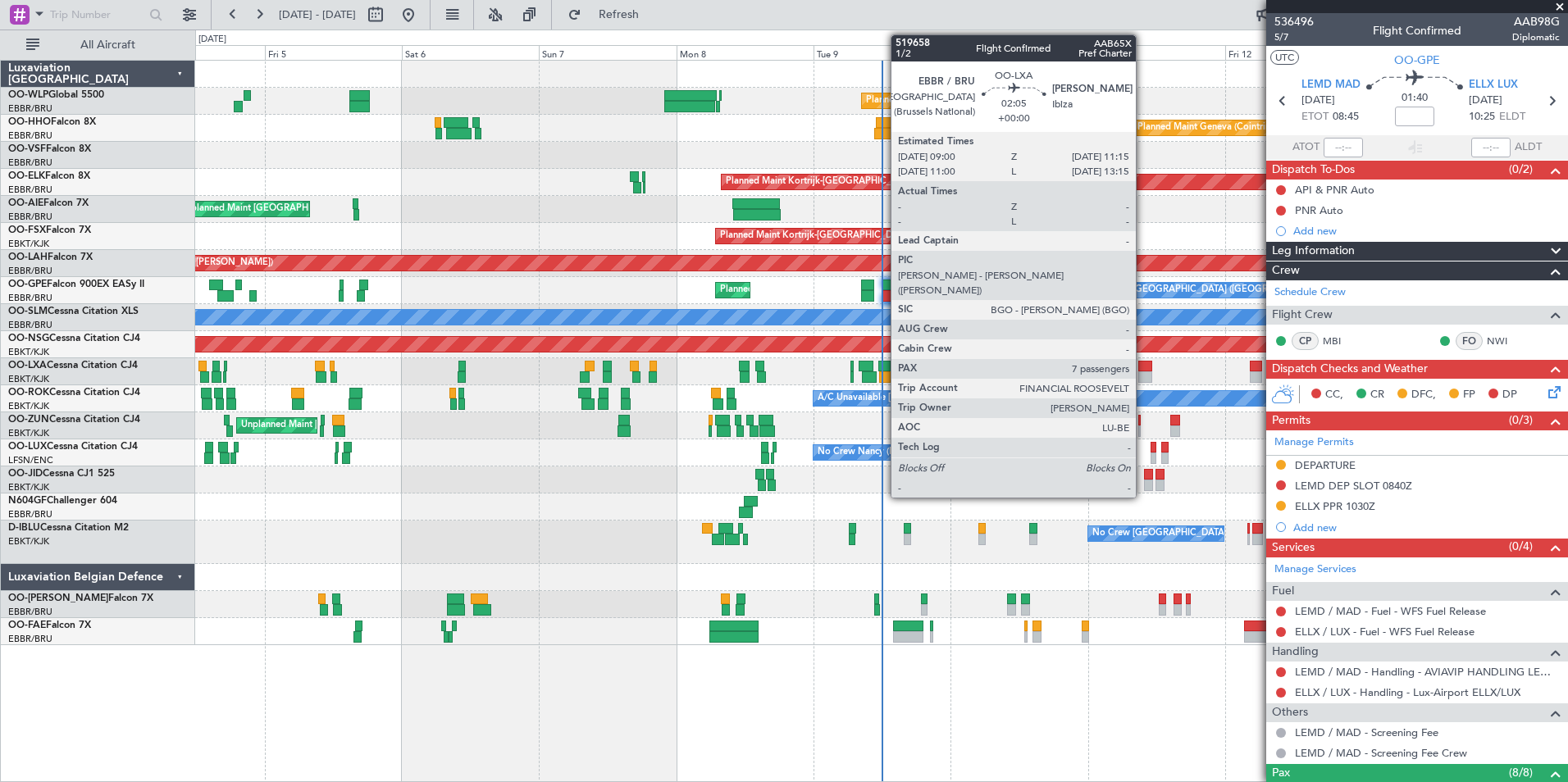
click at [1143, 368] on div at bounding box center [1144, 366] width 13 height 11
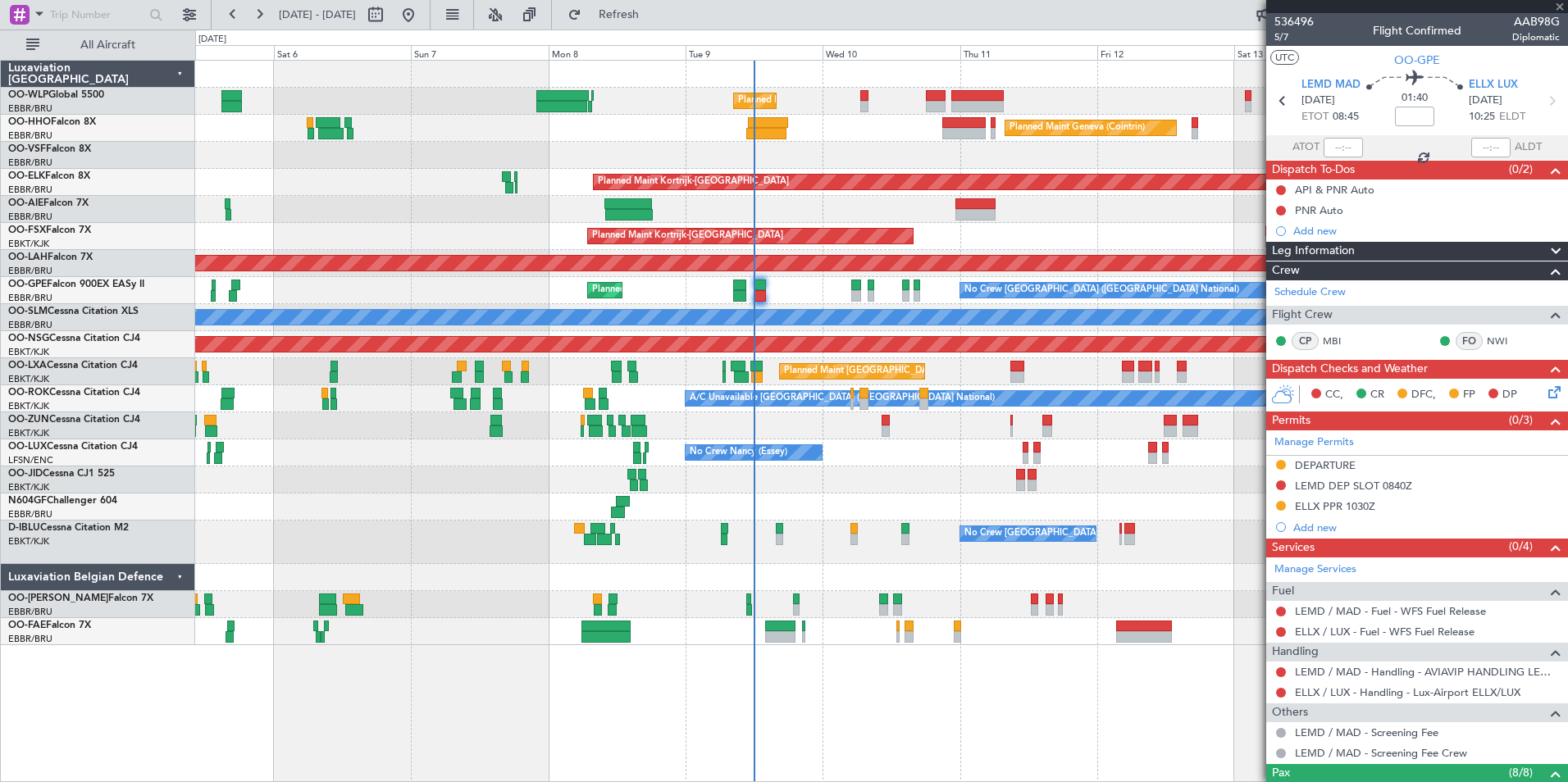
click at [1048, 383] on div "Planned Maint [GEOGRAPHIC_DATA] ([GEOGRAPHIC_DATA] National) Planned Maint [GEO…" at bounding box center [881, 372] width 1372 height 27
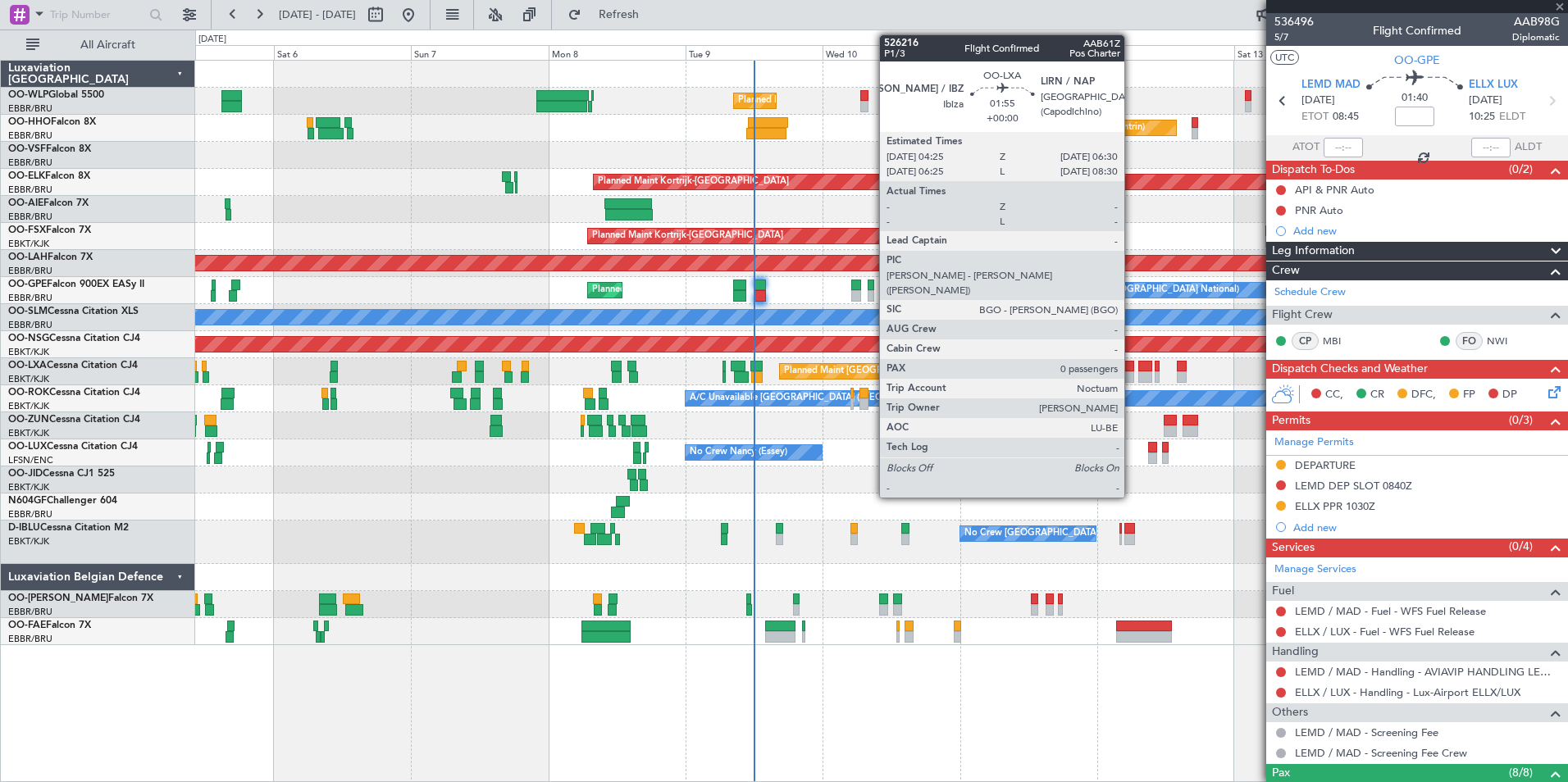
type input "7"
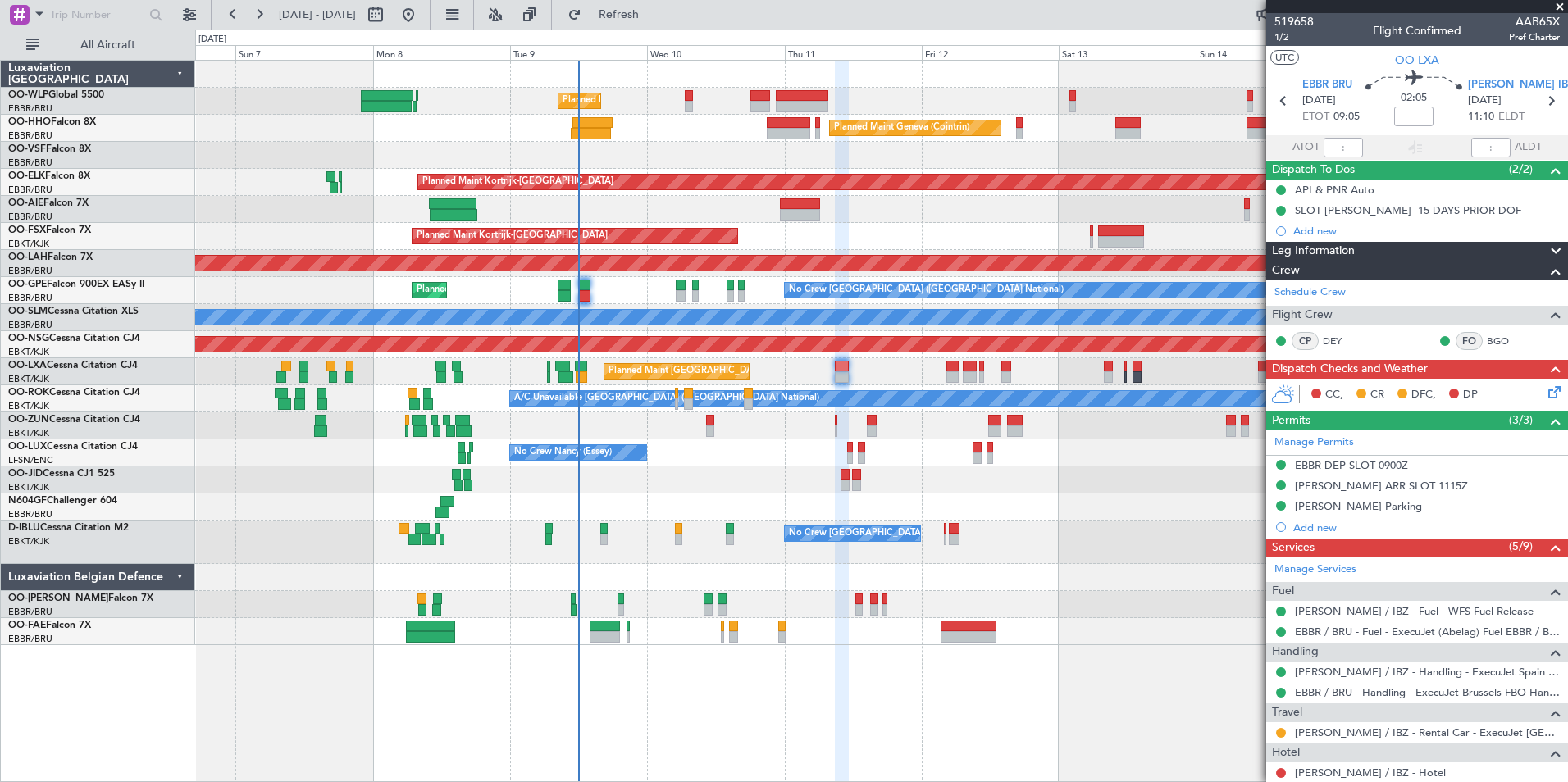
click at [1052, 379] on div "Planned Maint [GEOGRAPHIC_DATA] ([GEOGRAPHIC_DATA] National) Planned Maint [GEO…" at bounding box center [881, 372] width 1372 height 27
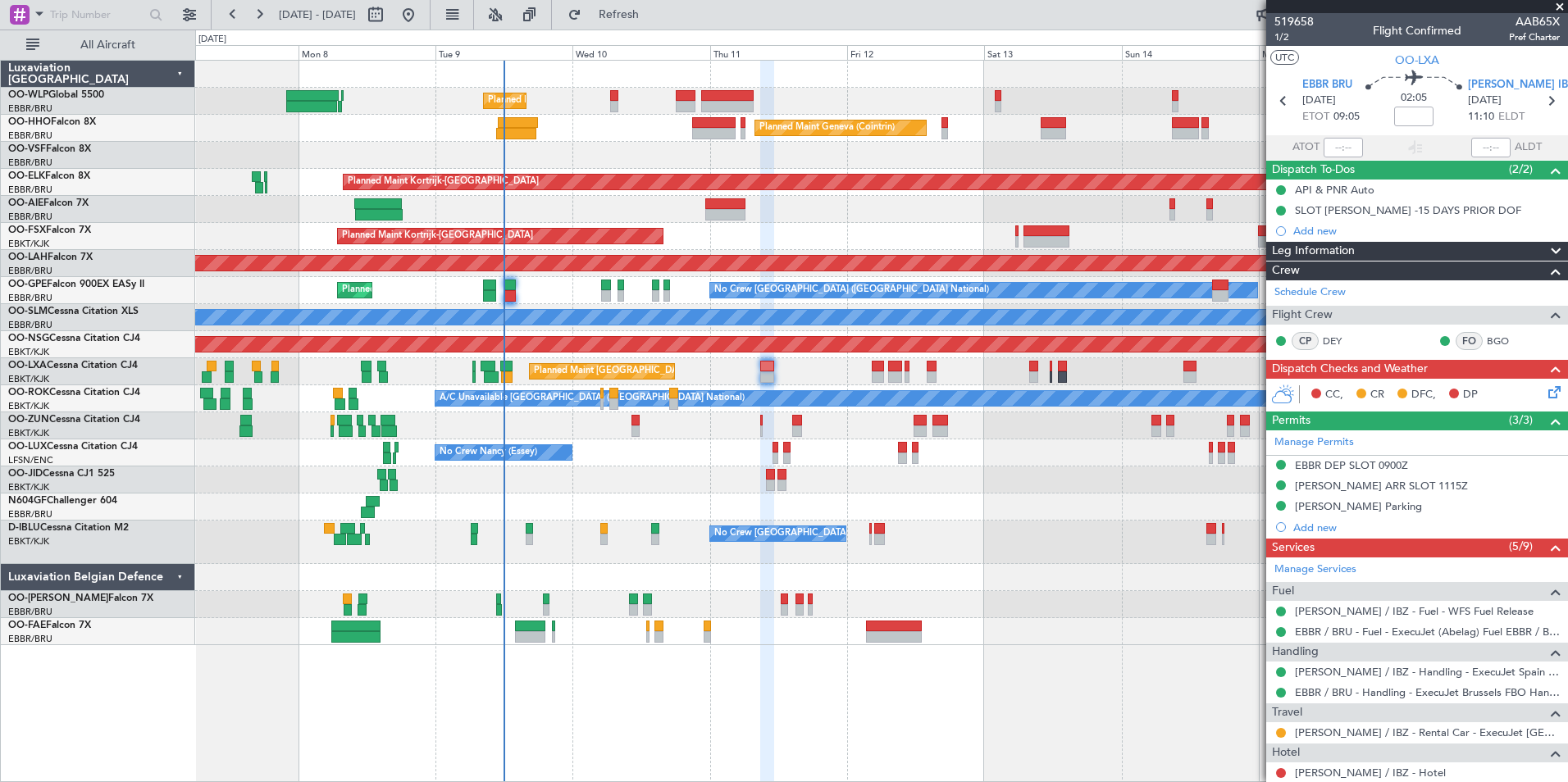
click at [1109, 367] on div "Planned Maint [GEOGRAPHIC_DATA] ([GEOGRAPHIC_DATA] National) Planned Maint [GEO…" at bounding box center [881, 372] width 1372 height 27
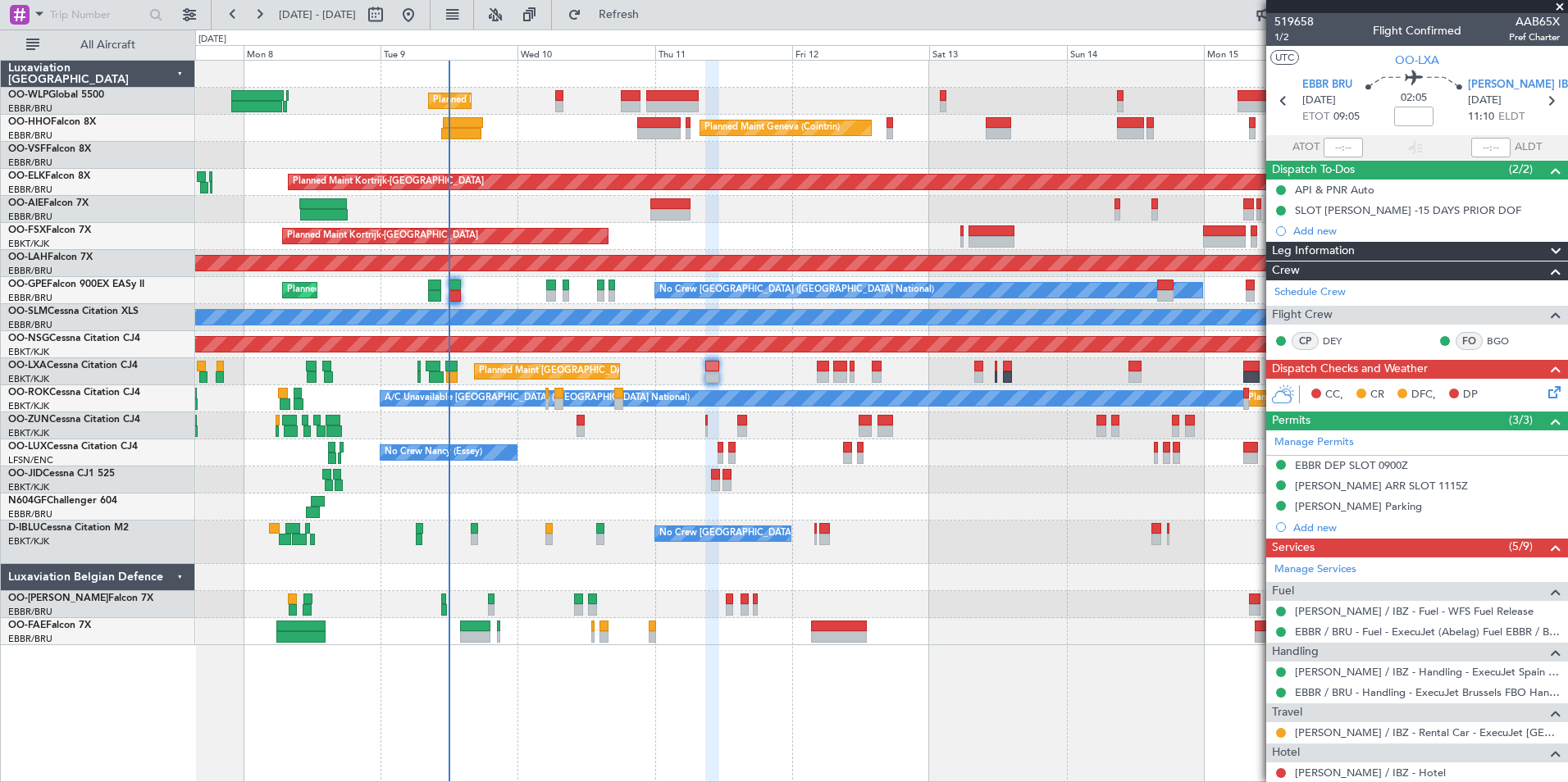
click at [1093, 368] on div "Planned Maint [GEOGRAPHIC_DATA] ([GEOGRAPHIC_DATA] National) Planned Maint [GEO…" at bounding box center [881, 372] width 1372 height 27
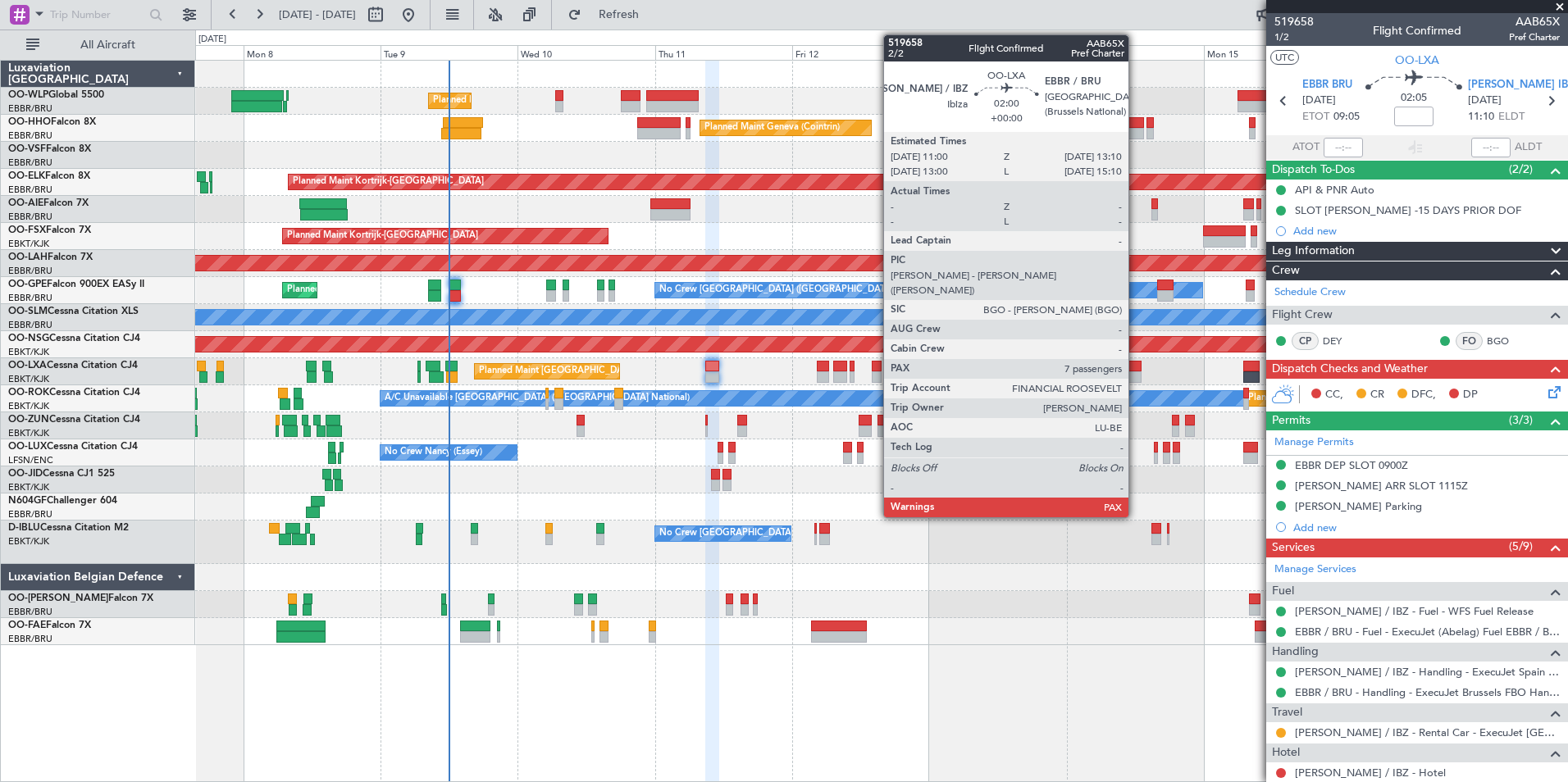
click at [1135, 373] on div at bounding box center [1134, 376] width 13 height 11
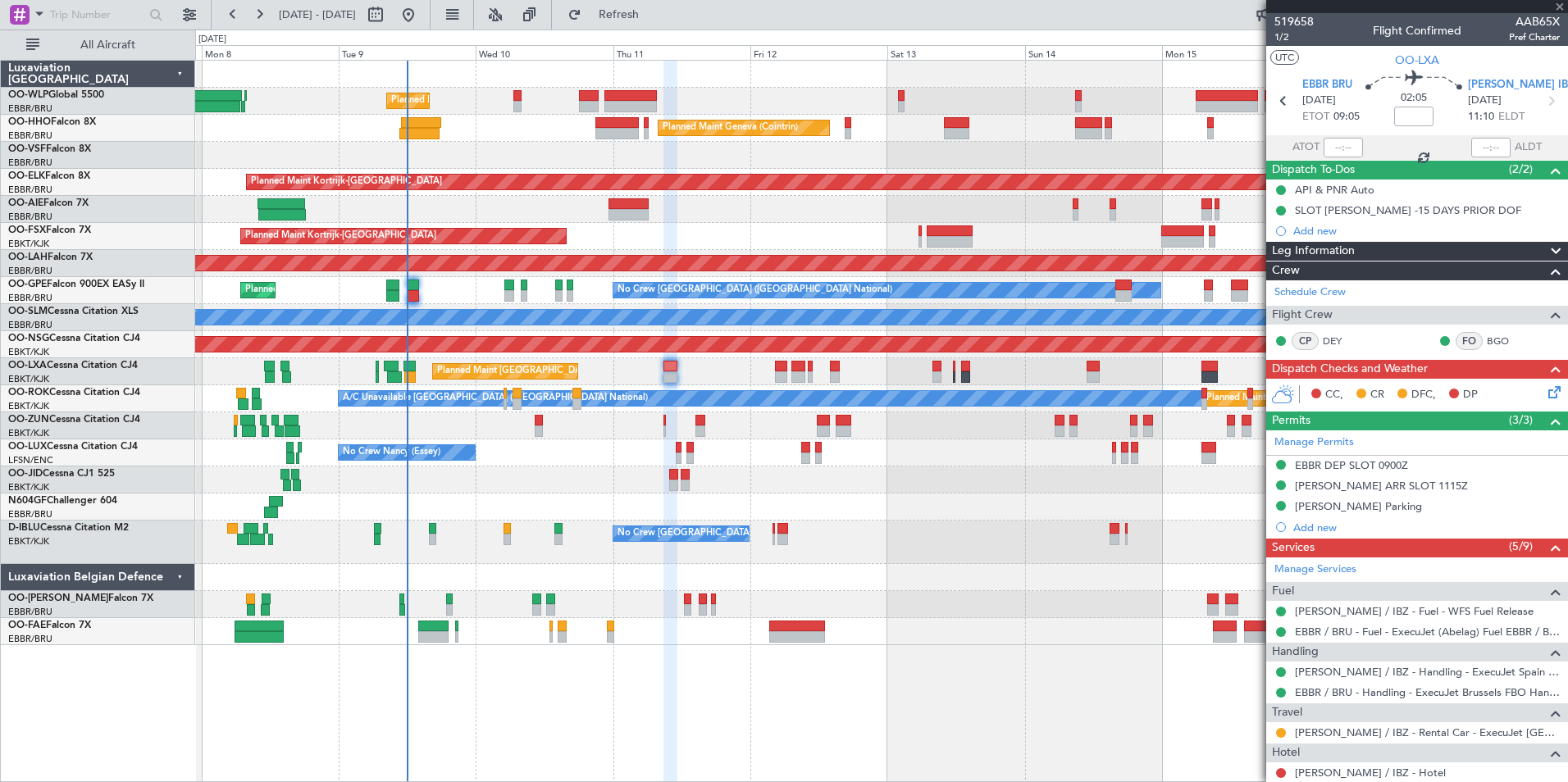
click at [1122, 371] on div "Planned Maint [GEOGRAPHIC_DATA] ([GEOGRAPHIC_DATA] National) Planned Maint [GEO…" at bounding box center [881, 372] width 1372 height 27
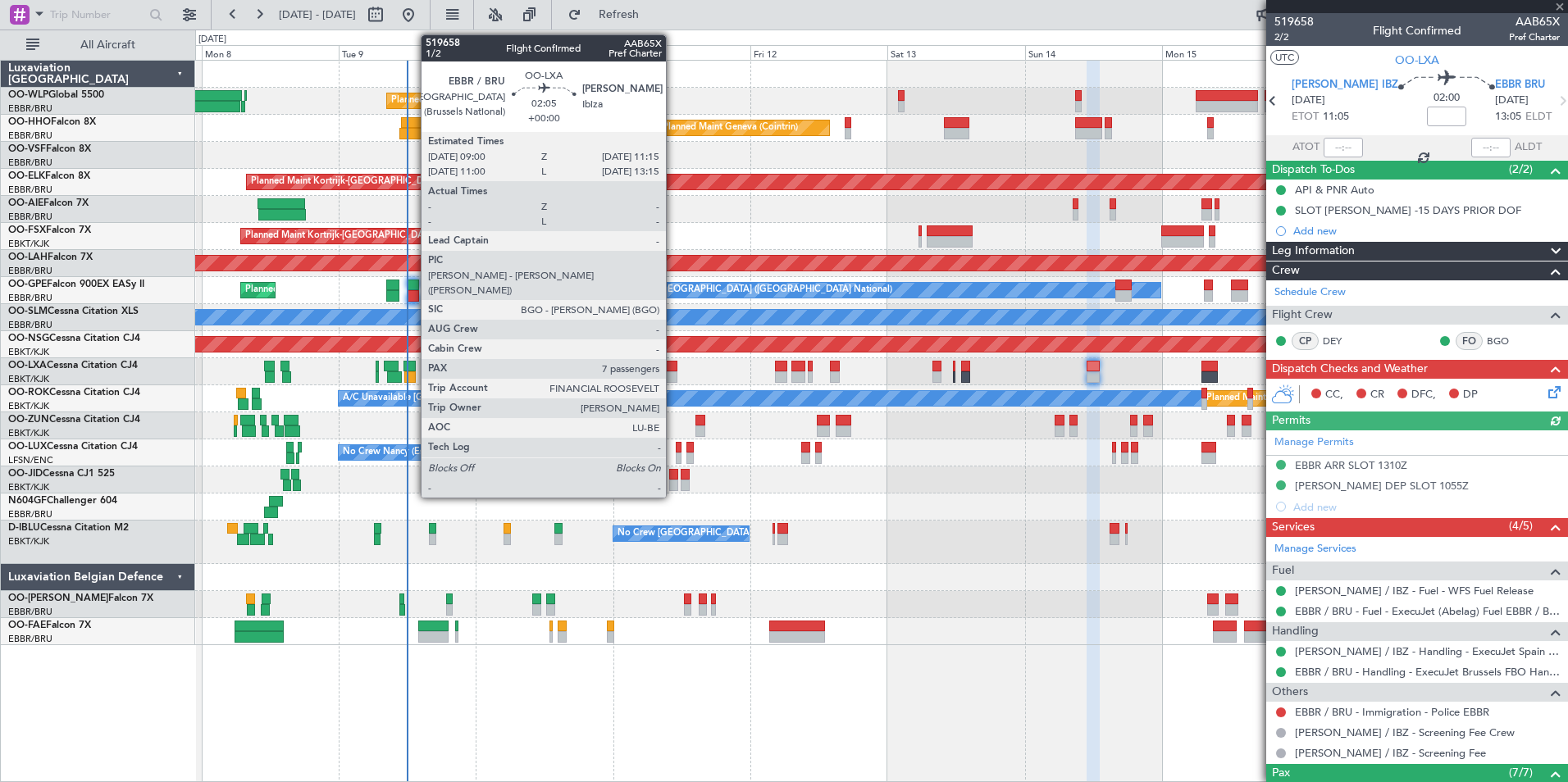
click at [673, 372] on div at bounding box center [669, 376] width 13 height 11
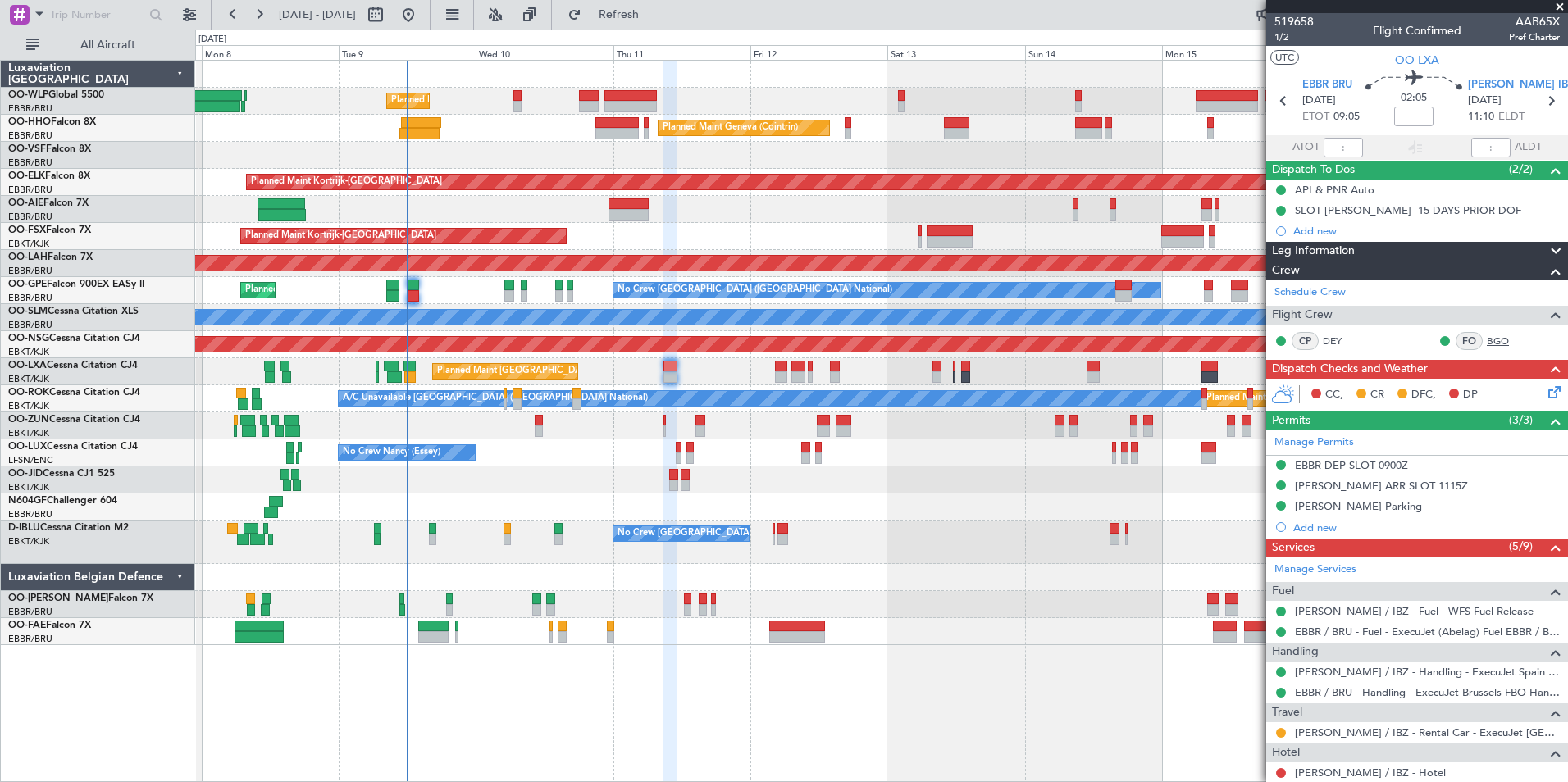
click at [1489, 340] on link "BGO" at bounding box center [1505, 340] width 37 height 15
click at [1304, 234] on div "Add new" at bounding box center [1419, 230] width 252 height 14
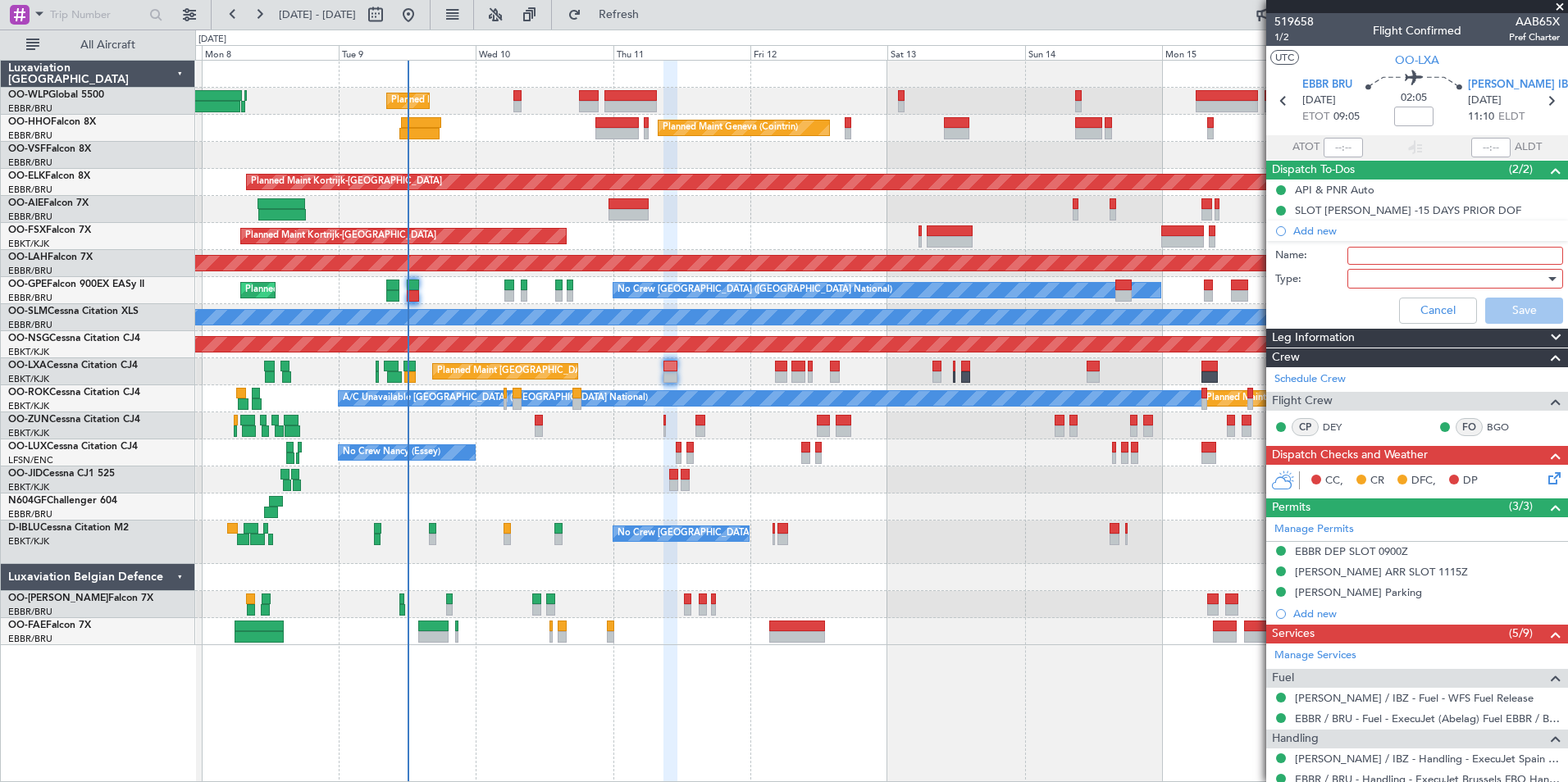
click at [1367, 254] on input "Name:" at bounding box center [1455, 255] width 216 height 18
type input "In case of update SCHED email [PERSON_NAME]"
click at [1362, 279] on div at bounding box center [1449, 278] width 191 height 25
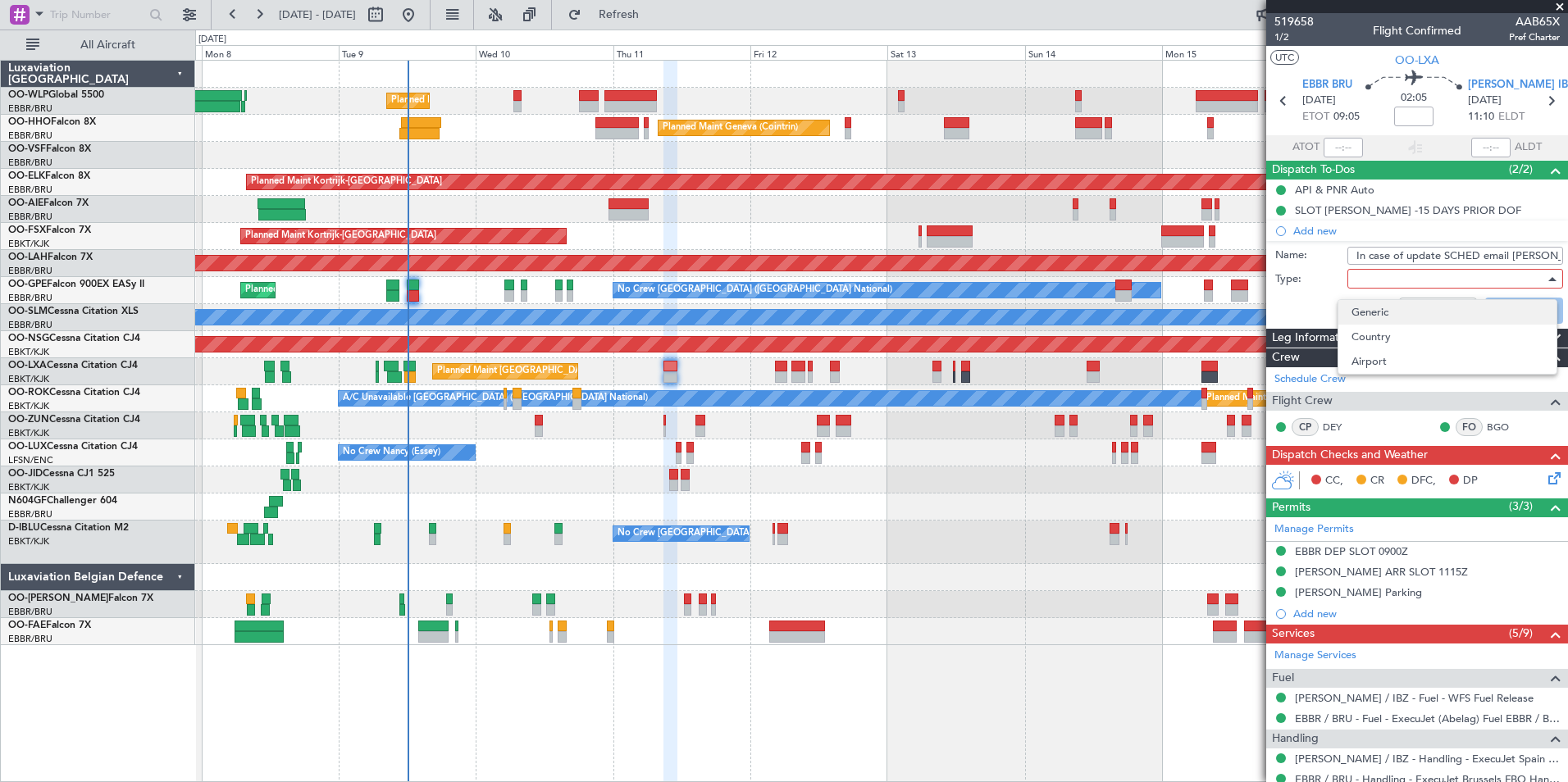
click at [1362, 309] on span "Generic" at bounding box center [1447, 312] width 192 height 25
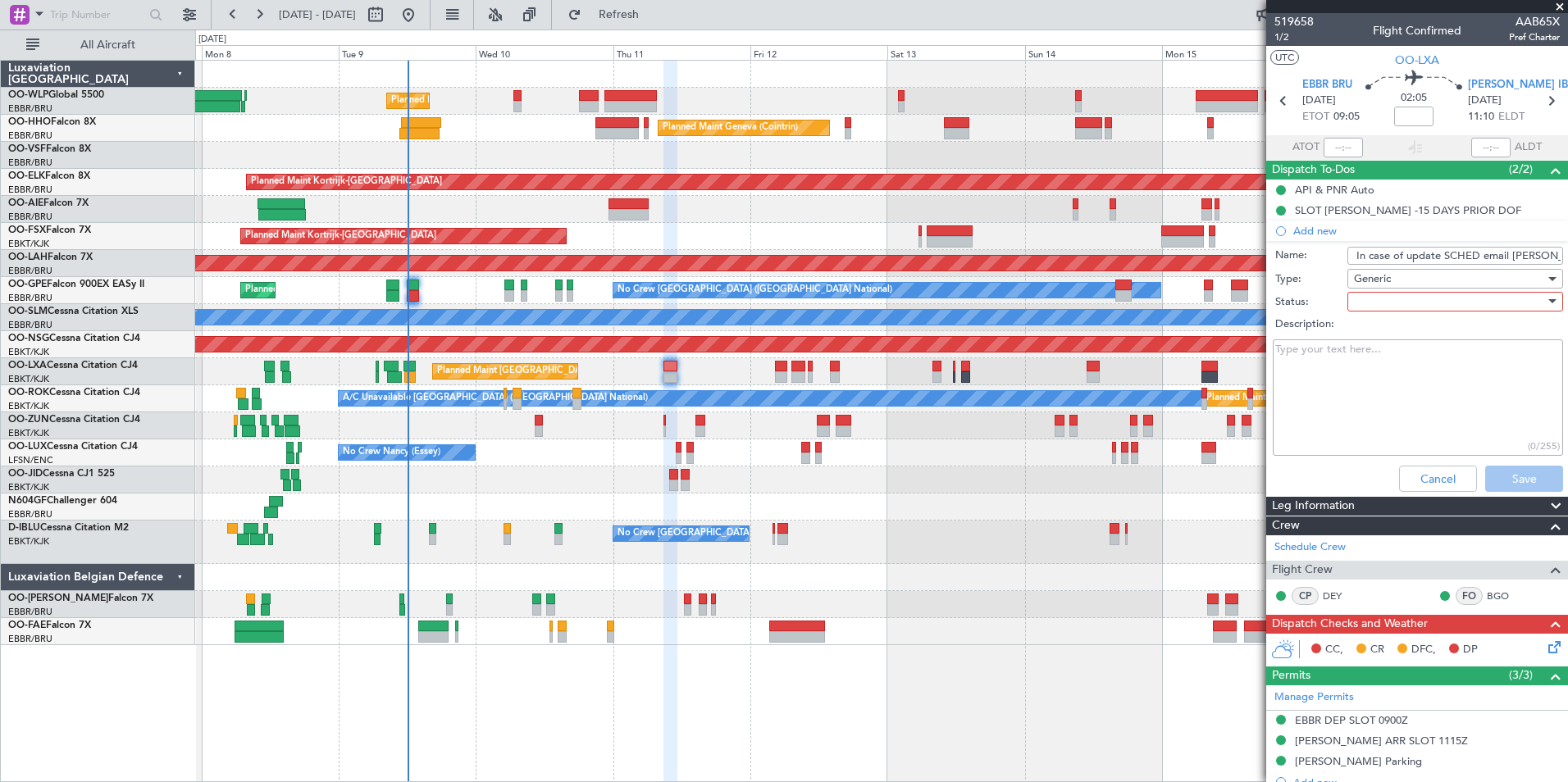
click at [1362, 302] on div at bounding box center [1449, 301] width 191 height 25
click at [1366, 337] on span "Not Started" at bounding box center [1447, 334] width 192 height 25
click at [1355, 382] on textarea "Description:" at bounding box center [1417, 397] width 290 height 117
type textarea "[PERSON_NAME] has no phone"
click at [1494, 485] on button "Save" at bounding box center [1523, 478] width 78 height 27
